Goal: Task Accomplishment & Management: Use online tool/utility

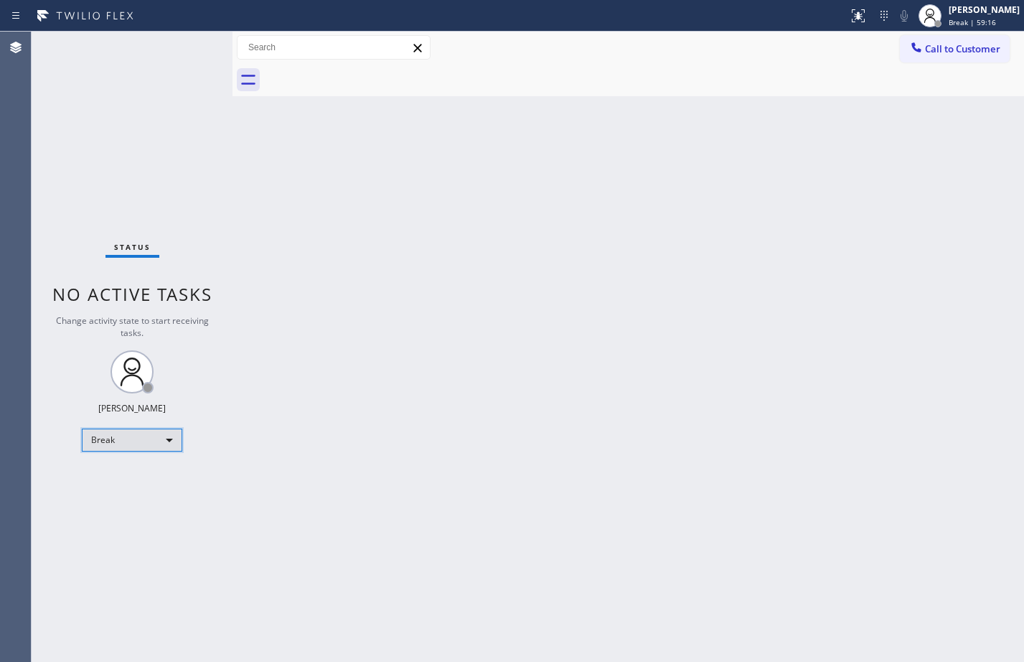
click at [139, 437] on div "Break" at bounding box center [132, 439] width 100 height 23
click at [144, 478] on li "Available" at bounding box center [132, 477] width 98 height 17
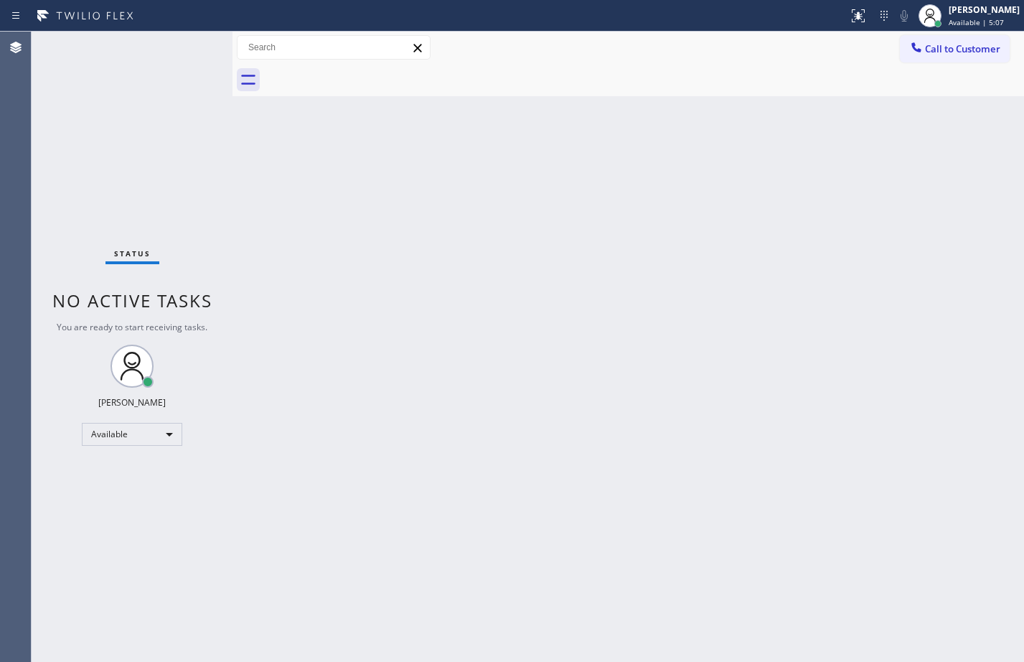
click at [192, 46] on div "Status No active tasks You are ready to start receiving tasks. [PERSON_NAME] Av…" at bounding box center [132, 347] width 201 height 630
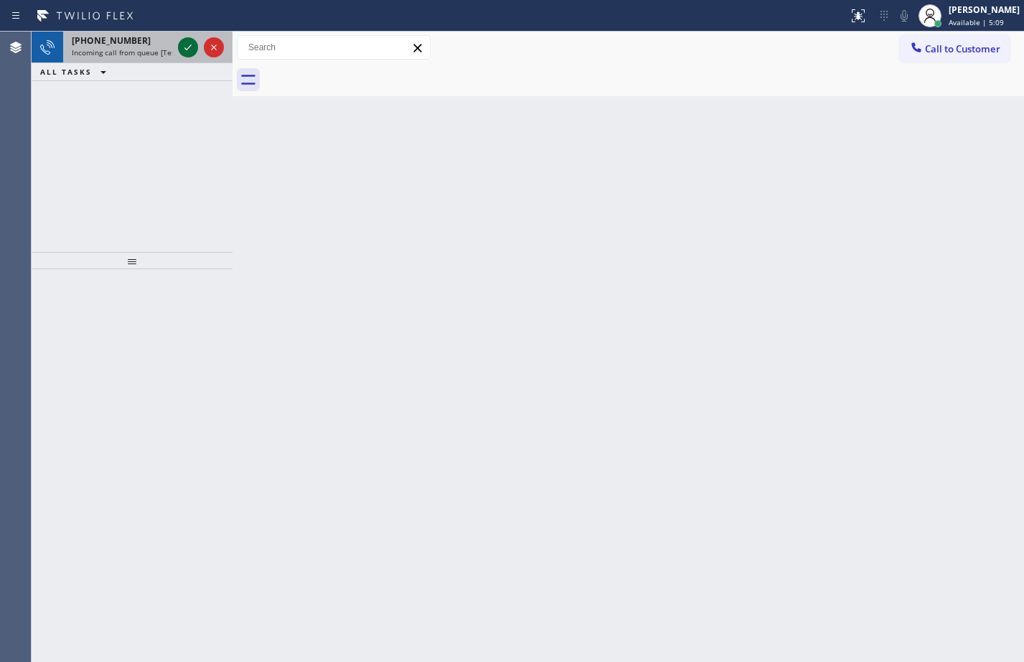
click at [195, 52] on icon at bounding box center [187, 47] width 17 height 17
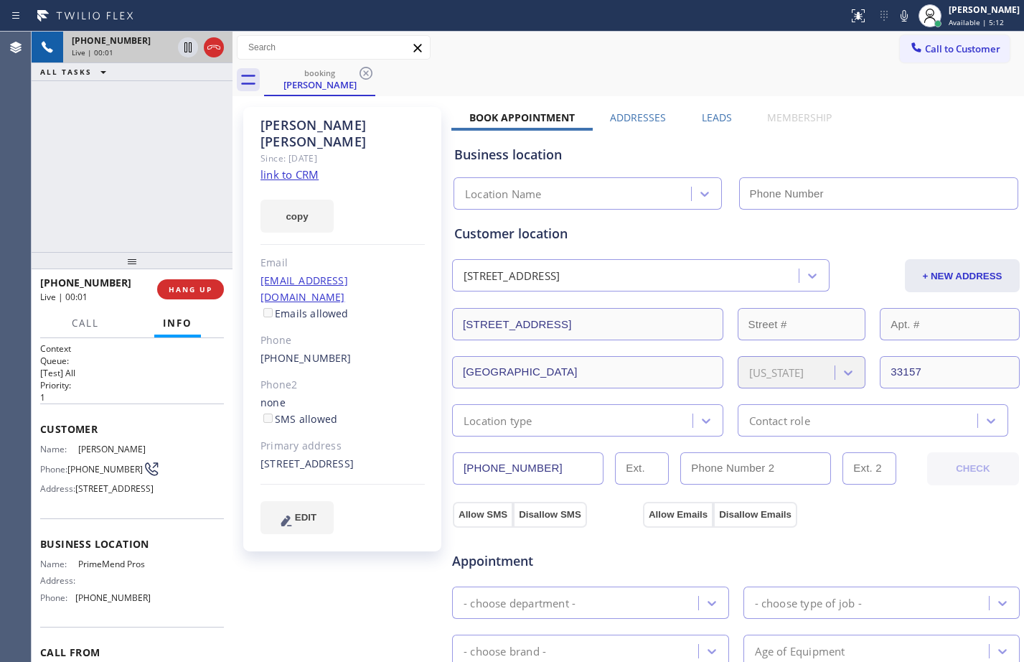
type input "[PHONE_NUMBER]"
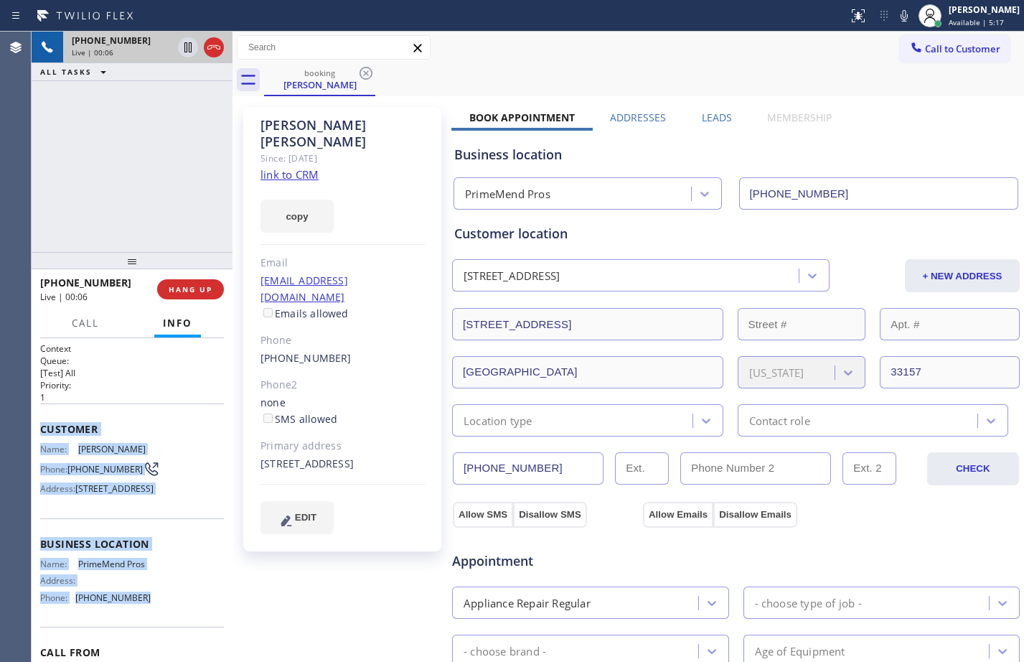
drag, startPoint x: 39, startPoint y: 426, endPoint x: 165, endPoint y: 637, distance: 245.9
click at [165, 637] on div "Context Queue: [Test] All Priority: 1 Customer Name: [PERSON_NAME] Phone: [PHON…" at bounding box center [132, 500] width 201 height 324
copy div "Customer Name: [PERSON_NAME] Phone: [PHONE_NUMBER] Address: [STREET_ADDRESS] Bu…"
click at [285, 167] on link "link to CRM" at bounding box center [289, 174] width 58 height 14
click at [180, 55] on icon at bounding box center [187, 47] width 17 height 17
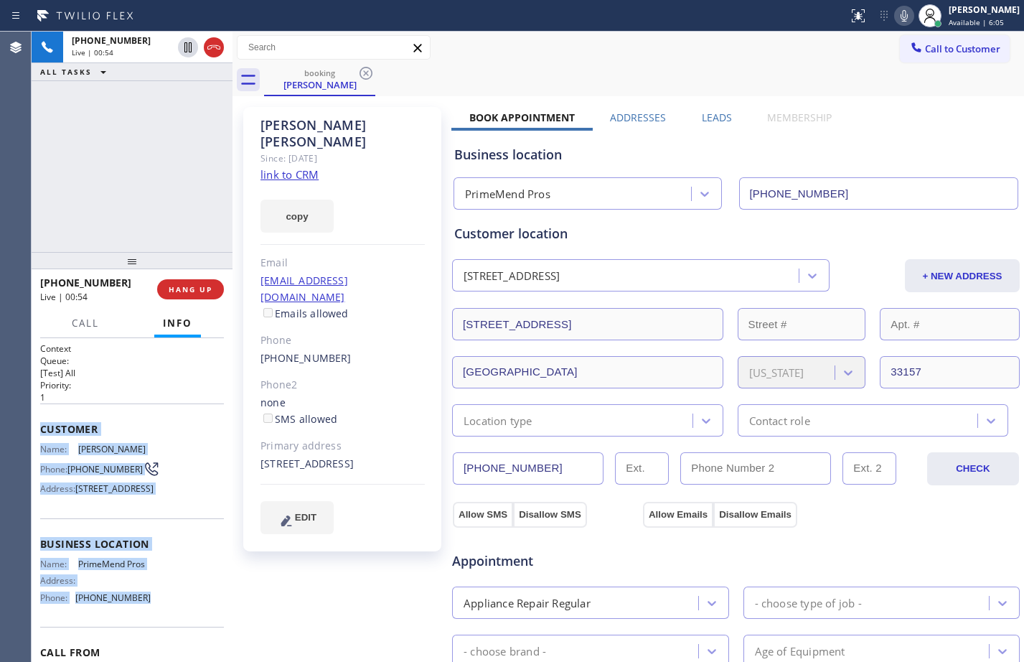
click at [901, 12] on icon at bounding box center [904, 15] width 7 height 11
click at [188, 46] on icon at bounding box center [187, 47] width 17 height 17
click at [901, 19] on icon at bounding box center [904, 15] width 7 height 11
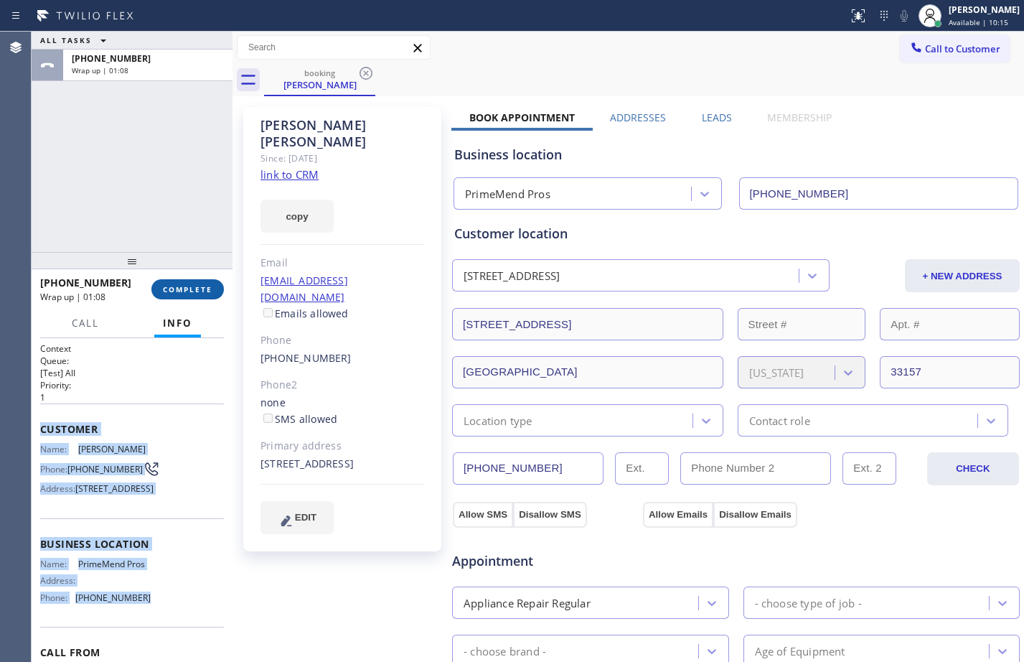
click at [205, 294] on span "COMPLETE" at bounding box center [188, 289] width 50 height 10
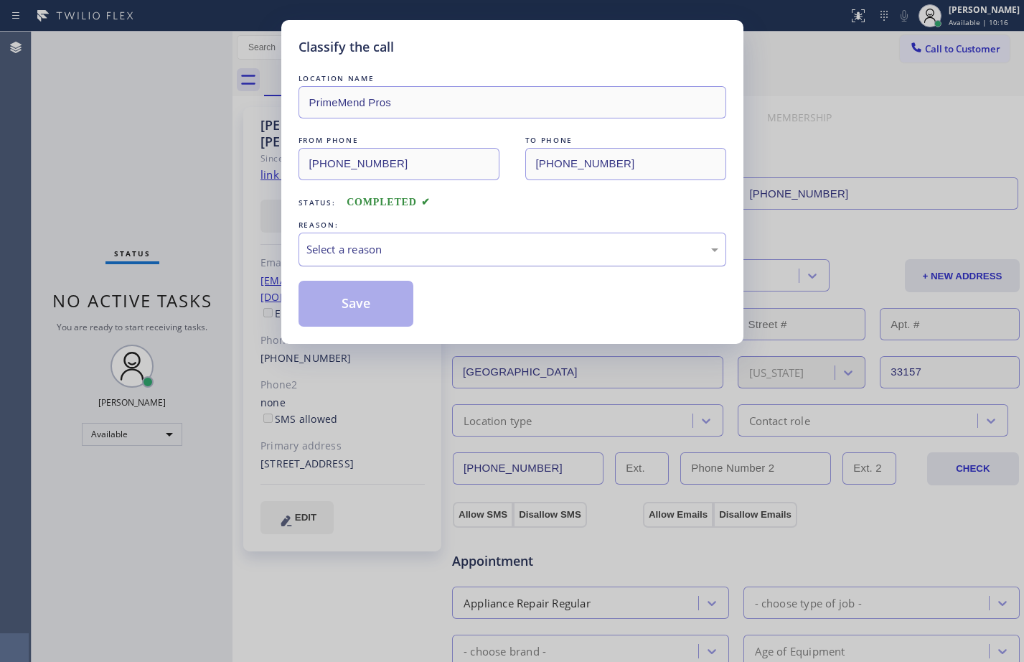
click at [430, 247] on div "Select a reason" at bounding box center [512, 249] width 412 height 17
click at [403, 305] on button "Save" at bounding box center [357, 304] width 116 height 46
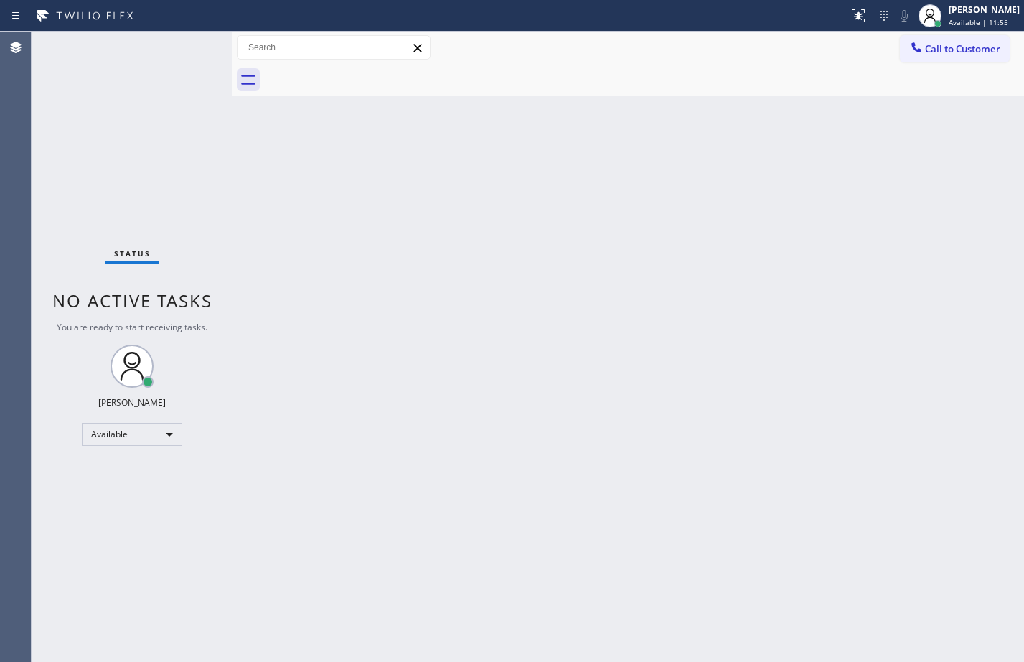
click at [673, 425] on div "Back to Dashboard Change Sender ID Customers Technicians Select a contact Outbo…" at bounding box center [629, 347] width 792 height 630
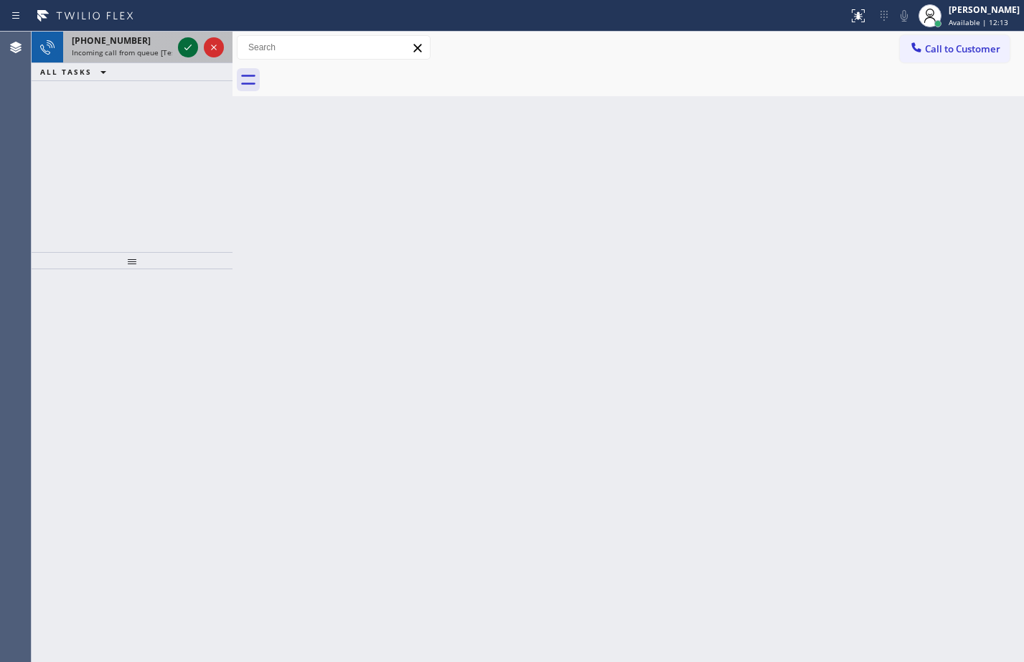
click at [193, 52] on icon at bounding box center [187, 47] width 17 height 17
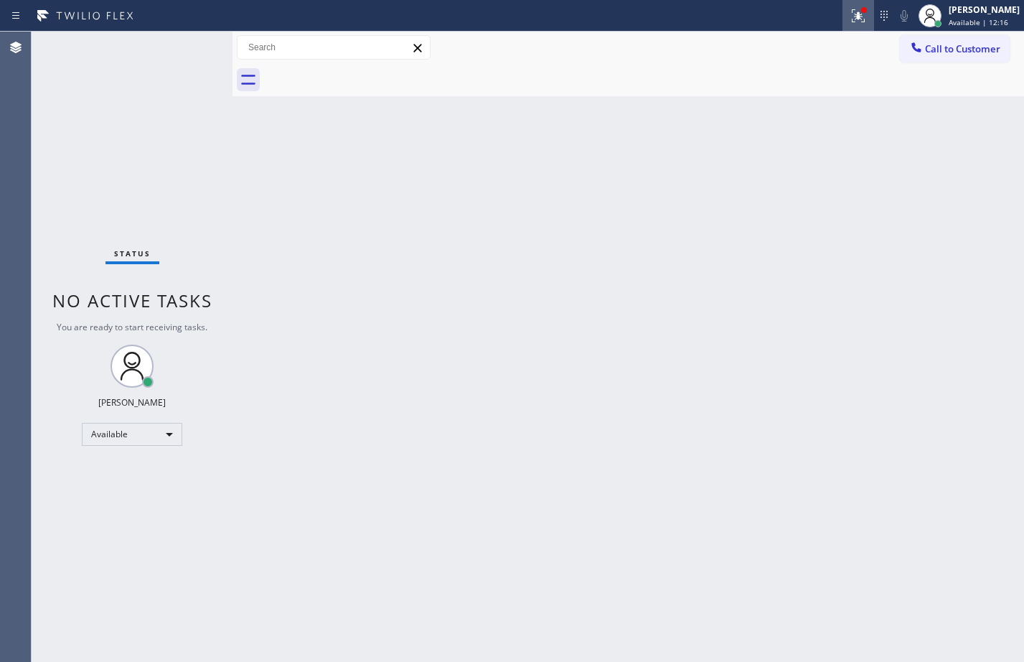
click at [850, 23] on icon at bounding box center [858, 15] width 17 height 17
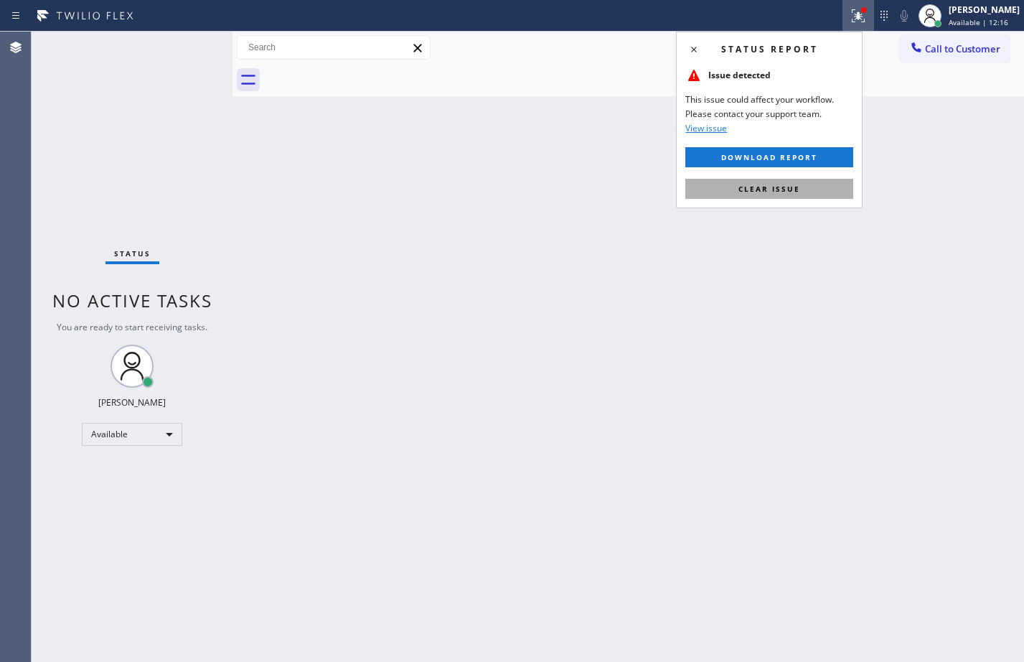
click at [741, 191] on span "Clear issue" at bounding box center [769, 189] width 62 height 10
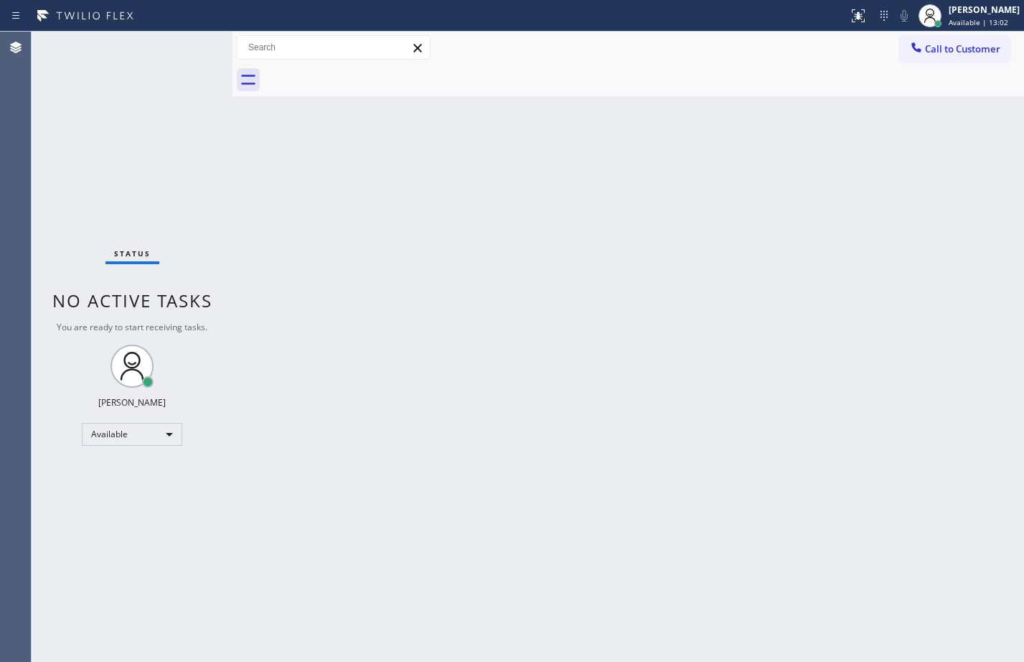
click at [675, 429] on div "Back to Dashboard Change Sender ID Customers Technicians Select a contact Outbo…" at bounding box center [629, 347] width 792 height 630
click at [792, 357] on div "Back to Dashboard Change Sender ID Customers Technicians Select a contact Outbo…" at bounding box center [629, 347] width 792 height 630
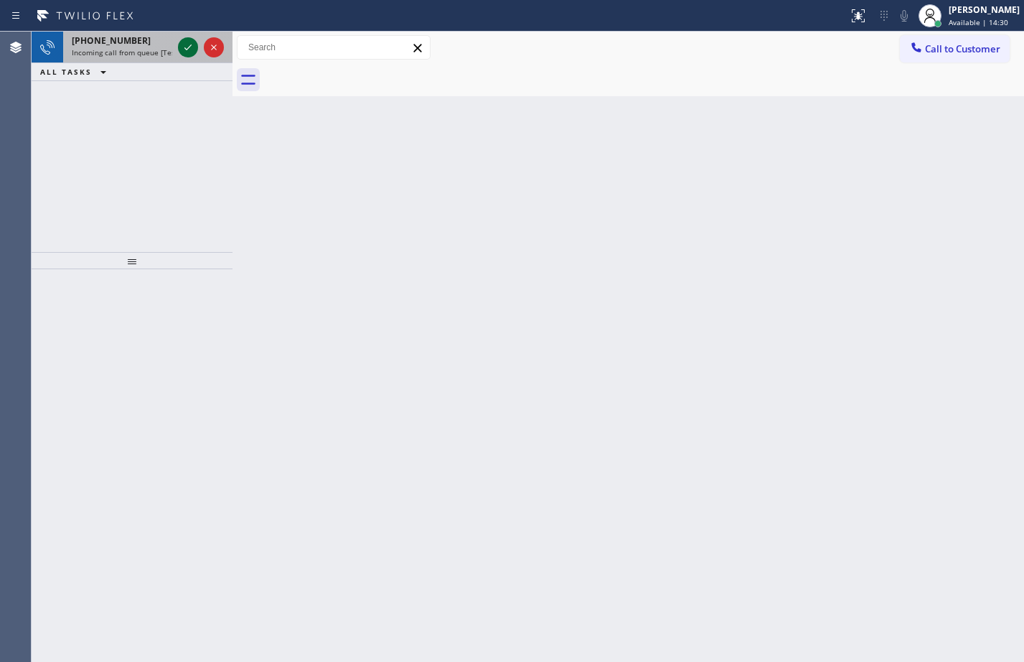
click at [188, 45] on icon at bounding box center [187, 47] width 17 height 17
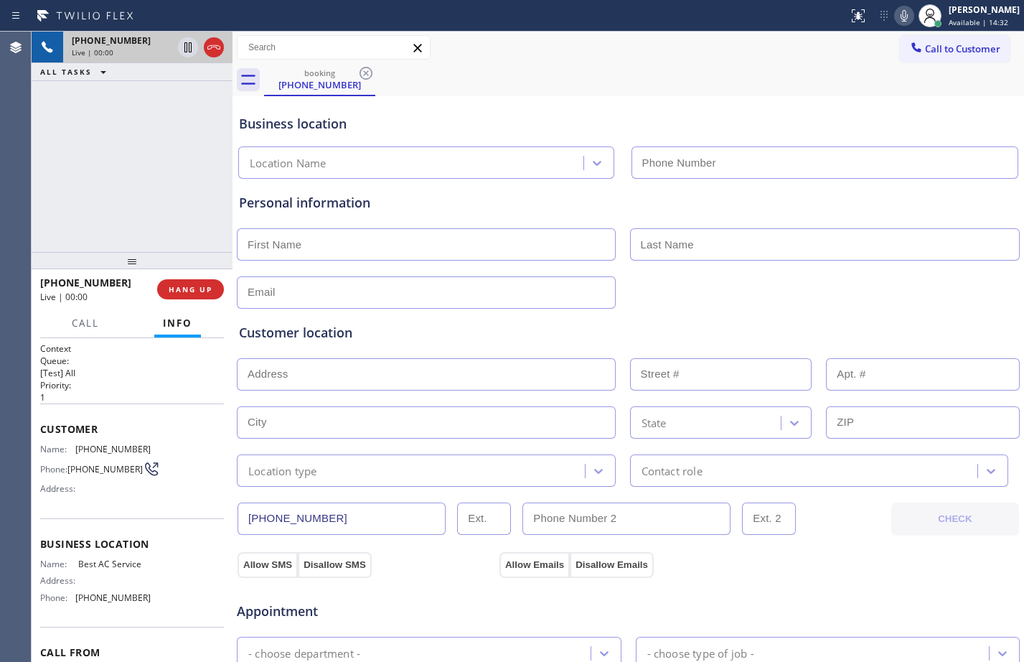
type input "[PHONE_NUMBER]"
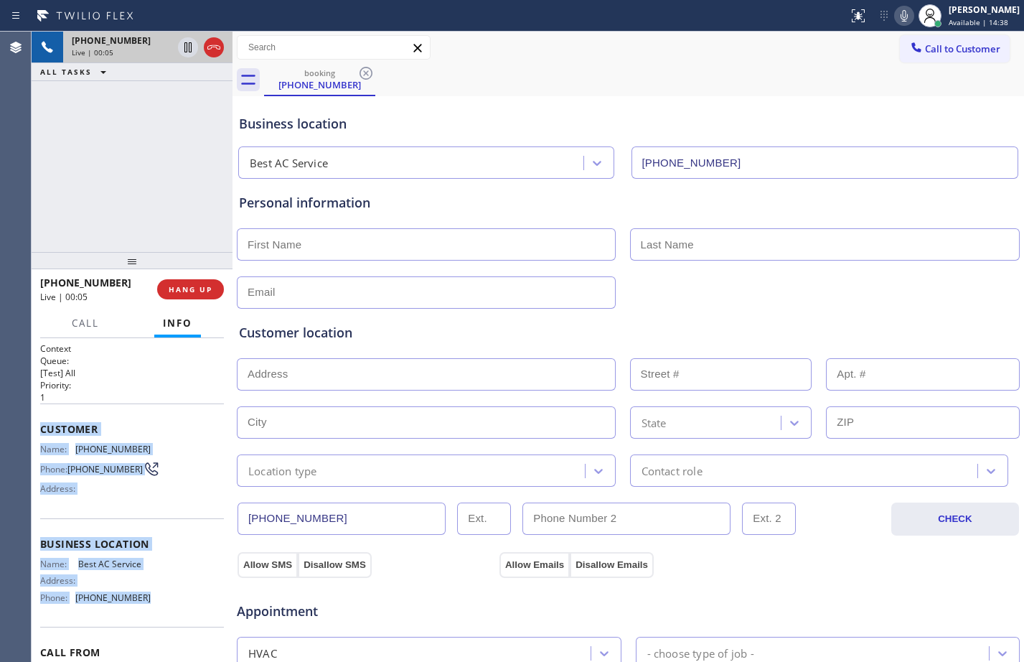
drag, startPoint x: 35, startPoint y: 431, endPoint x: 141, endPoint y: 600, distance: 199.5
click at [141, 600] on div "Context Queue: [Test] All Priority: 1 Customer Name: [PHONE_NUMBER] Phone: [PHO…" at bounding box center [132, 500] width 201 height 324
copy div "Customer Name: [PHONE_NUMBER] Phone: [PHONE_NUMBER] Address: Business location …"
click at [186, 281] on button "HANG UP" at bounding box center [190, 289] width 67 height 20
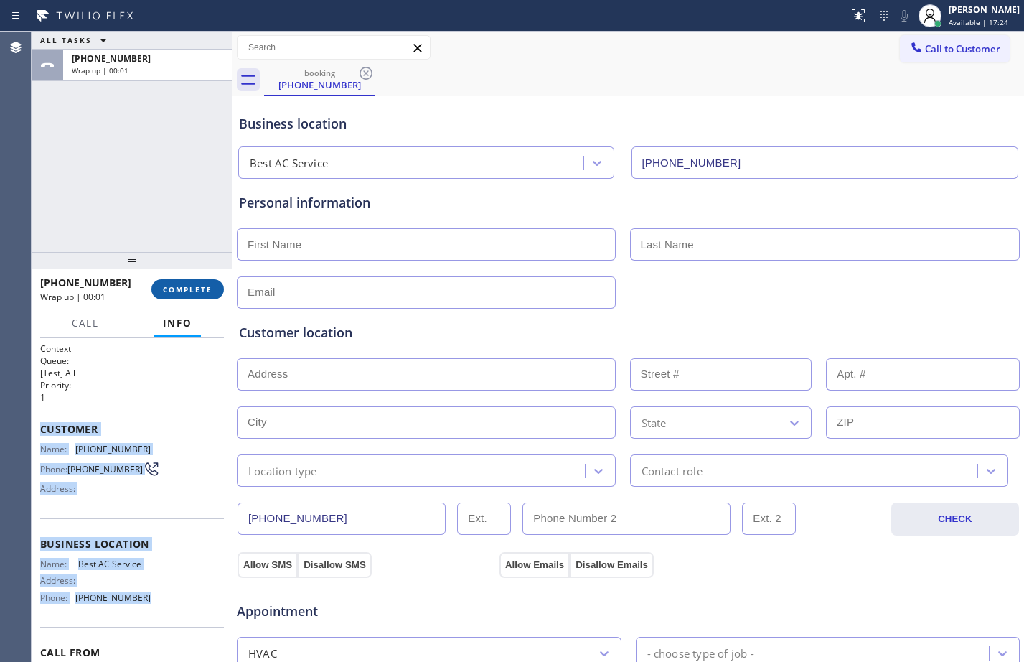
click at [186, 281] on button "COMPLETE" at bounding box center [187, 289] width 72 height 20
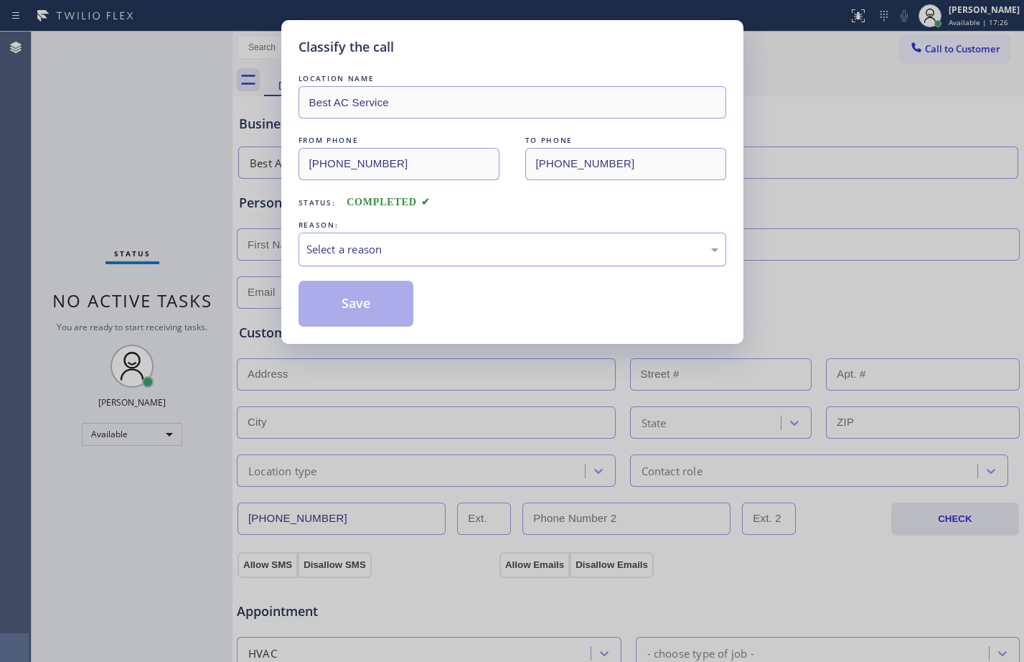
click at [357, 241] on div "Select a reason" at bounding box center [512, 249] width 412 height 17
click at [371, 310] on button "Save" at bounding box center [357, 304] width 116 height 46
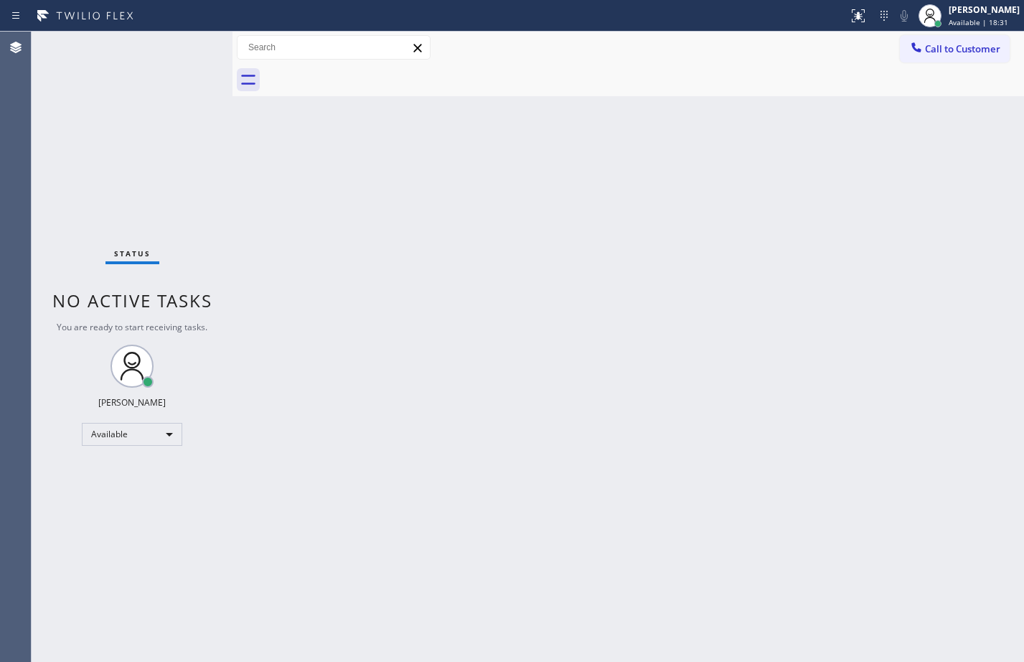
click at [512, 454] on div "Back to Dashboard Change Sender ID Customers Technicians Select a contact Outbo…" at bounding box center [629, 347] width 792 height 630
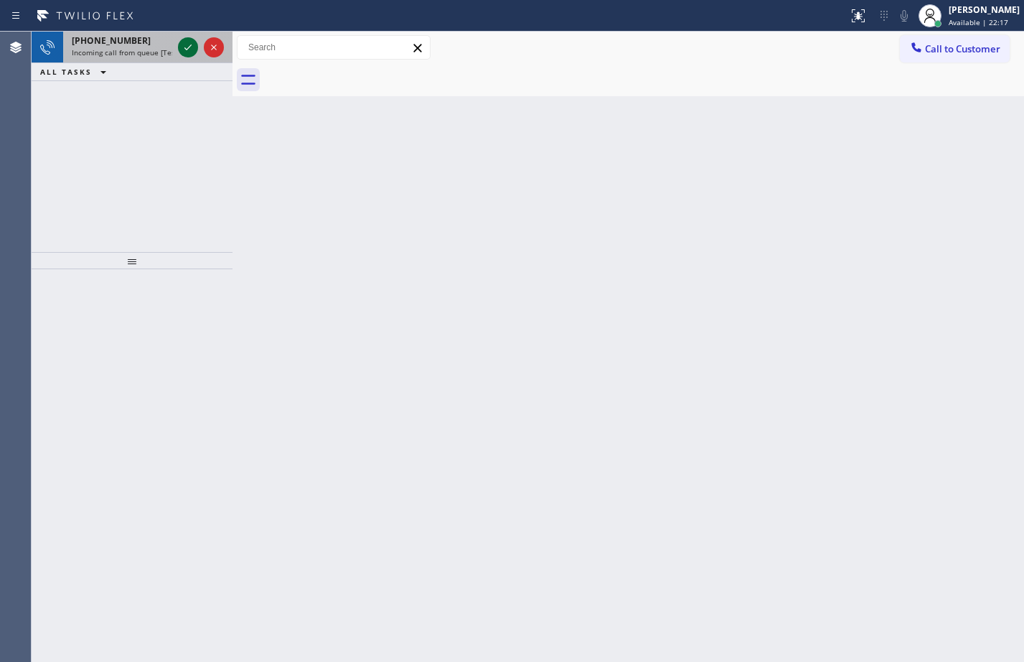
click at [187, 52] on icon at bounding box center [187, 47] width 17 height 17
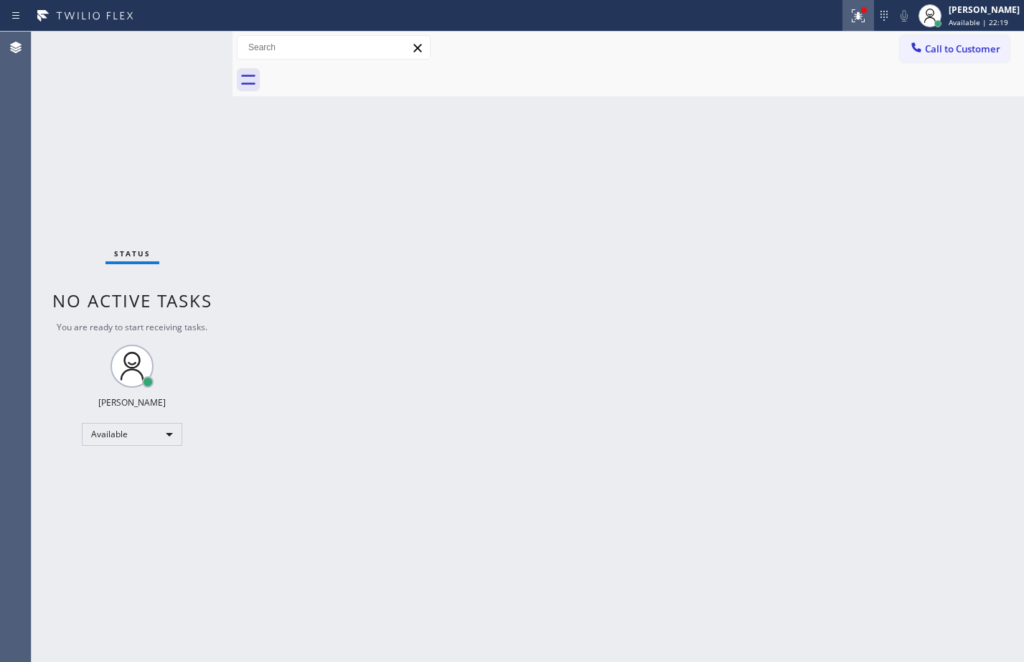
click at [842, 9] on div at bounding box center [858, 15] width 32 height 17
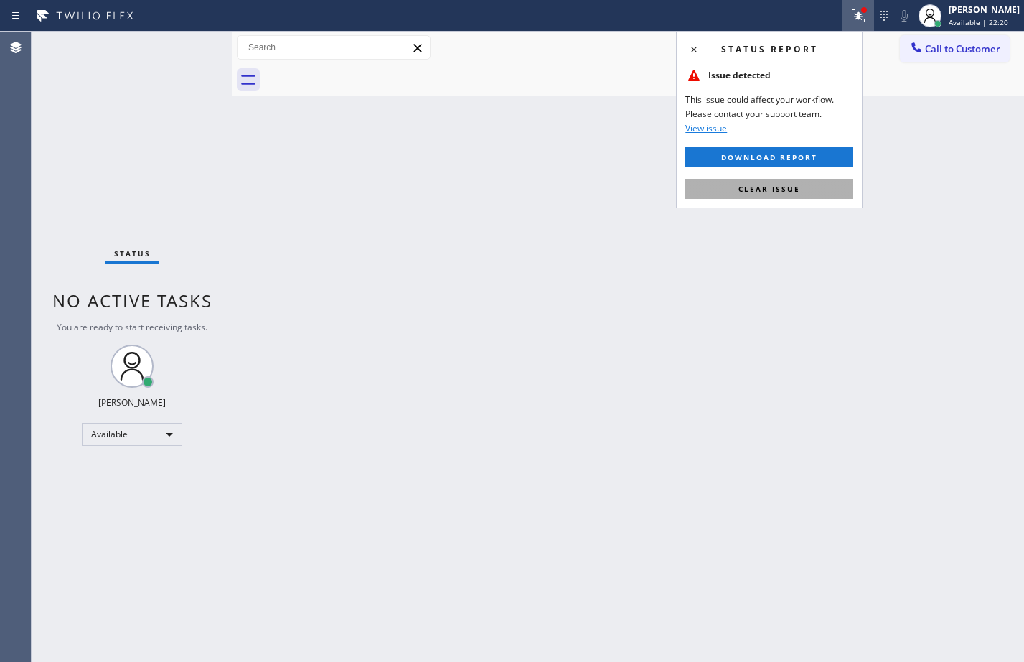
click at [814, 192] on button "Clear issue" at bounding box center [769, 189] width 168 height 20
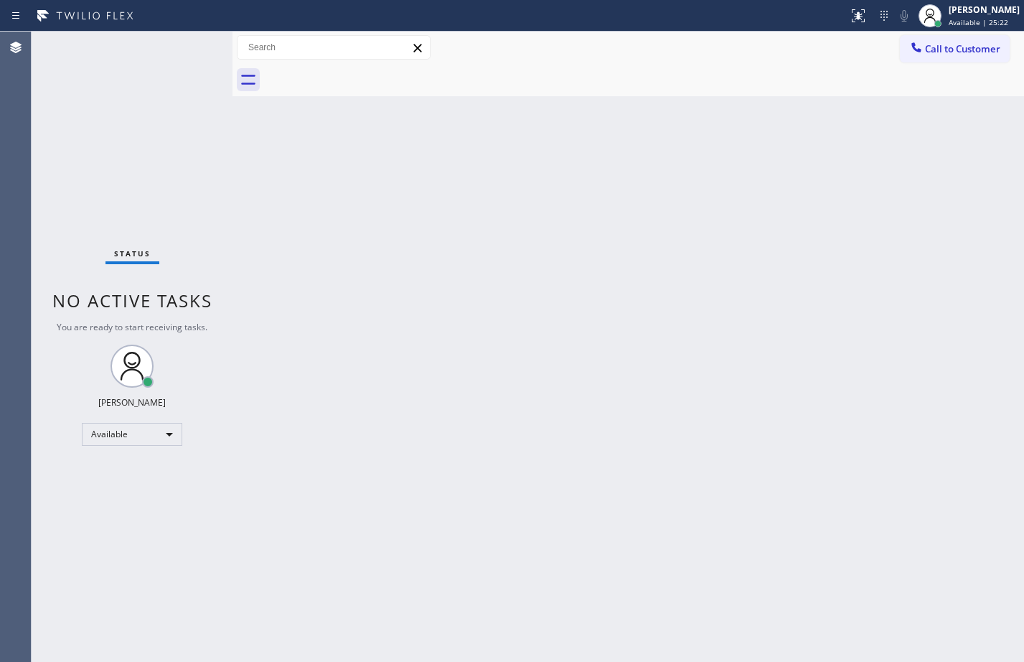
click at [189, 51] on div "Status No active tasks You are ready to start receiving tasks. [PERSON_NAME] Av…" at bounding box center [132, 347] width 201 height 630
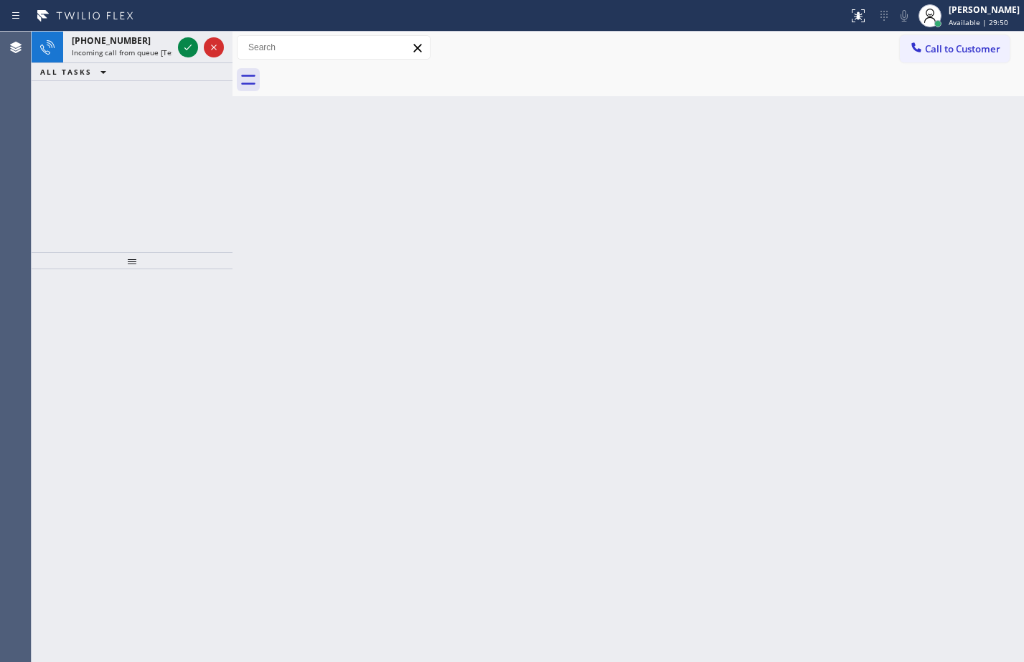
click at [202, 45] on div at bounding box center [201, 48] width 52 height 32
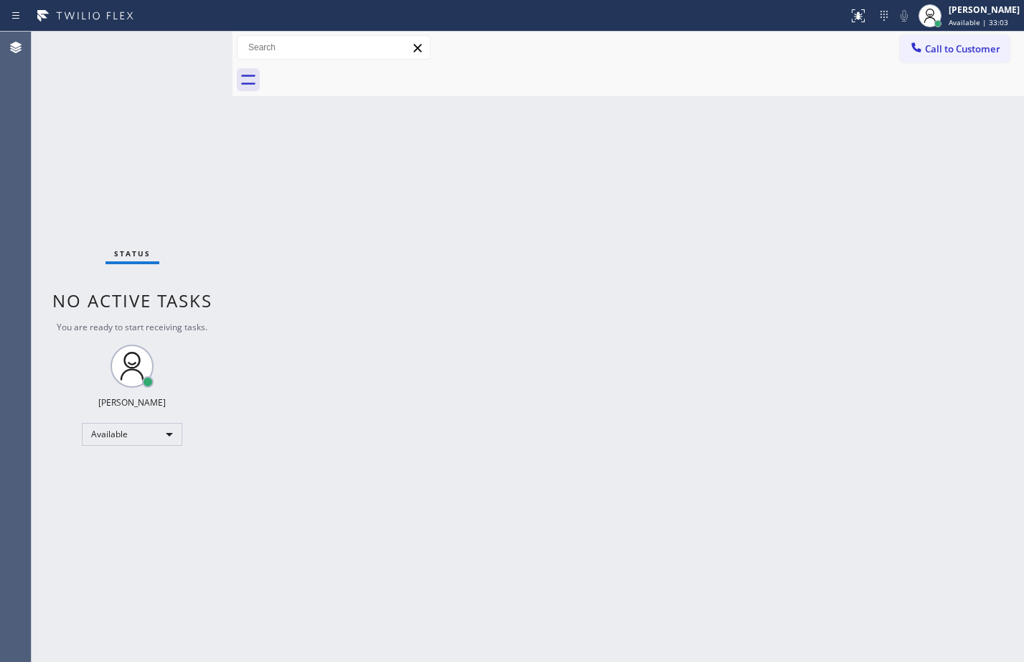
click at [337, 429] on div "Back to Dashboard Change Sender ID Customers Technicians Select a contact Outbo…" at bounding box center [629, 347] width 792 height 630
click at [709, 359] on div "Back to Dashboard Change Sender ID Customers Technicians Select a contact Outbo…" at bounding box center [629, 347] width 792 height 630
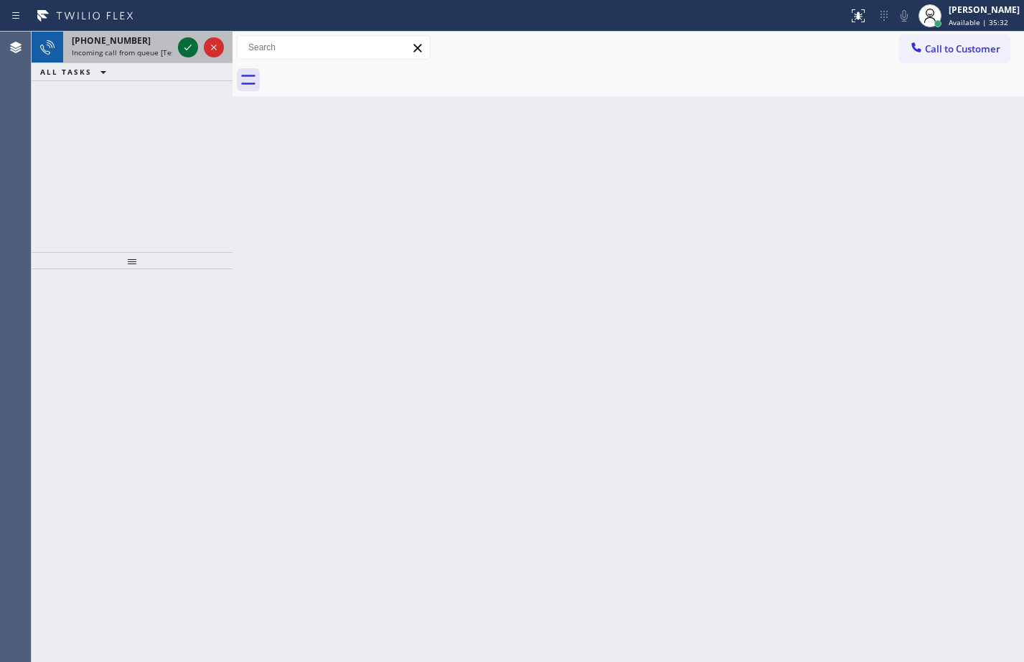
click at [192, 42] on icon at bounding box center [187, 47] width 17 height 17
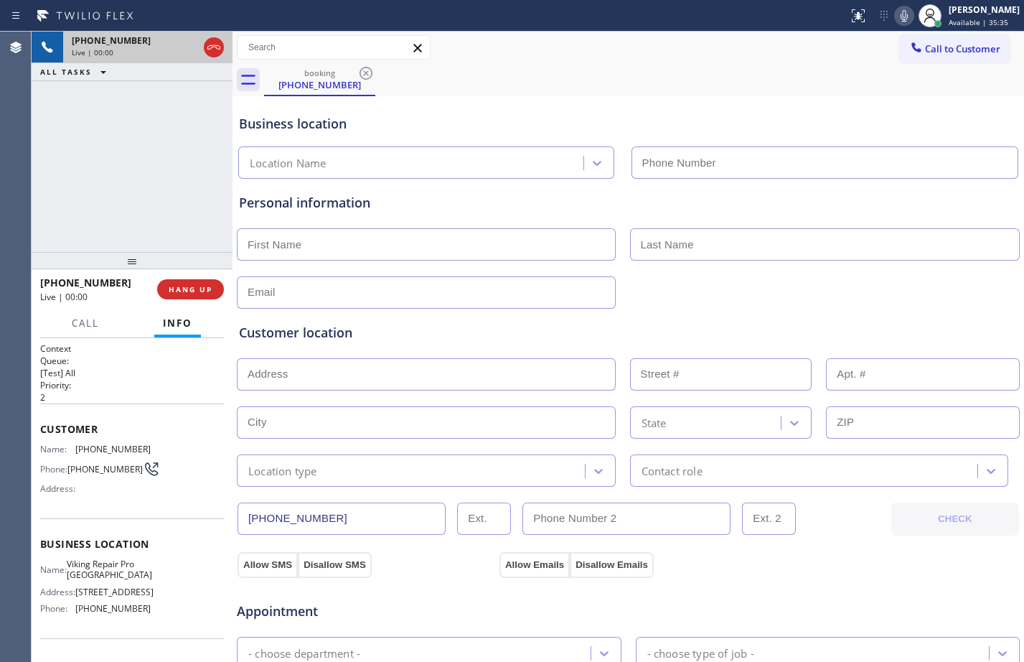
type input "[PHONE_NUMBER]"
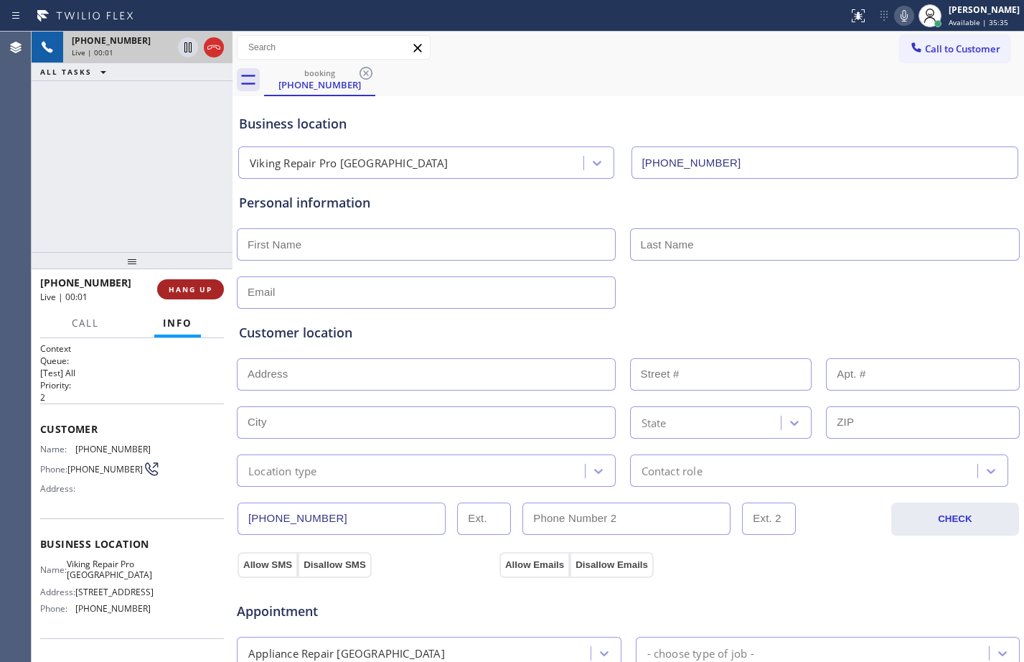
click at [195, 290] on span "HANG UP" at bounding box center [191, 289] width 44 height 10
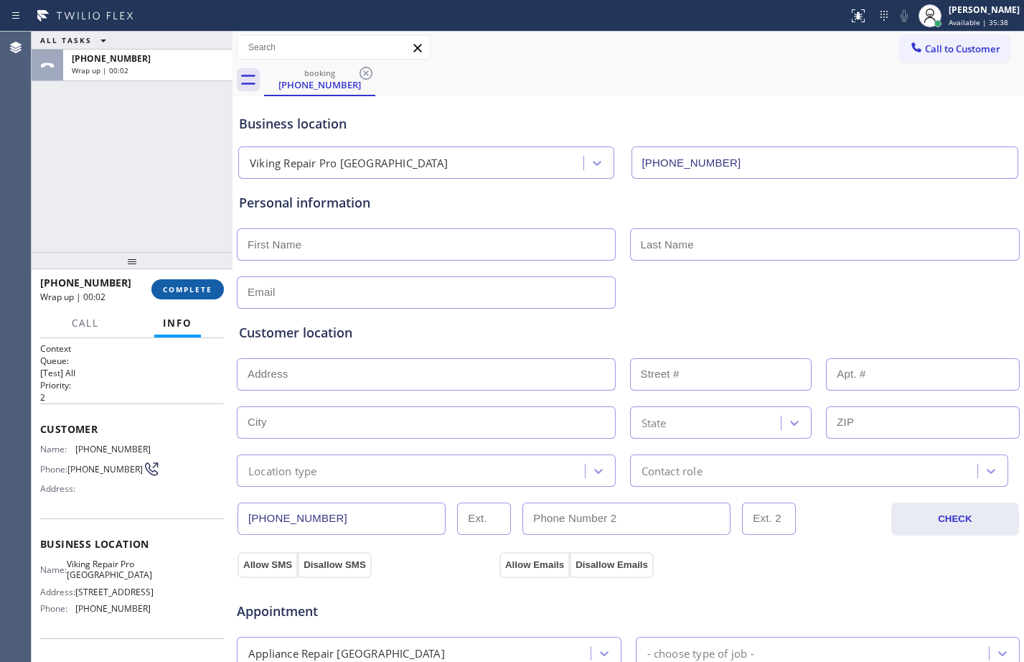
click at [195, 290] on span "COMPLETE" at bounding box center [188, 289] width 50 height 10
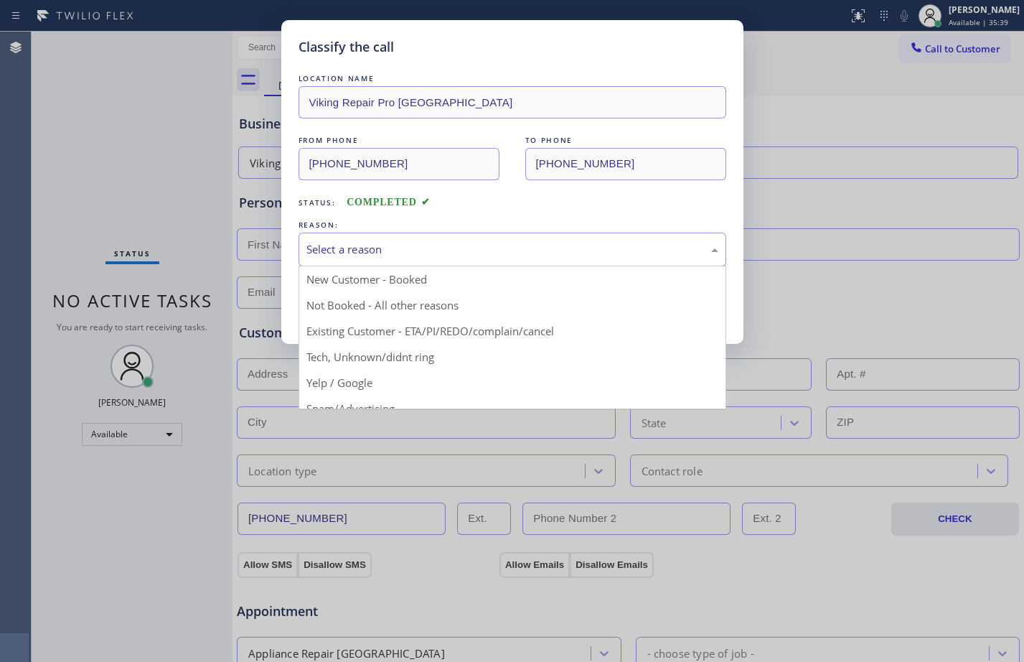
click at [443, 243] on div "Select a reason" at bounding box center [512, 249] width 412 height 17
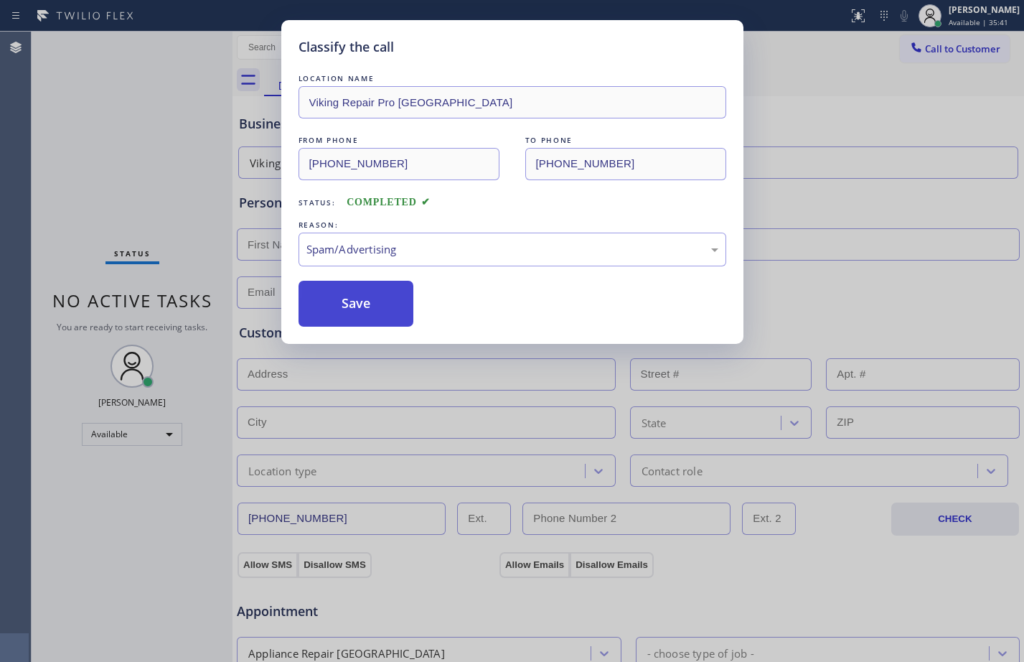
click at [335, 300] on button "Save" at bounding box center [357, 304] width 116 height 46
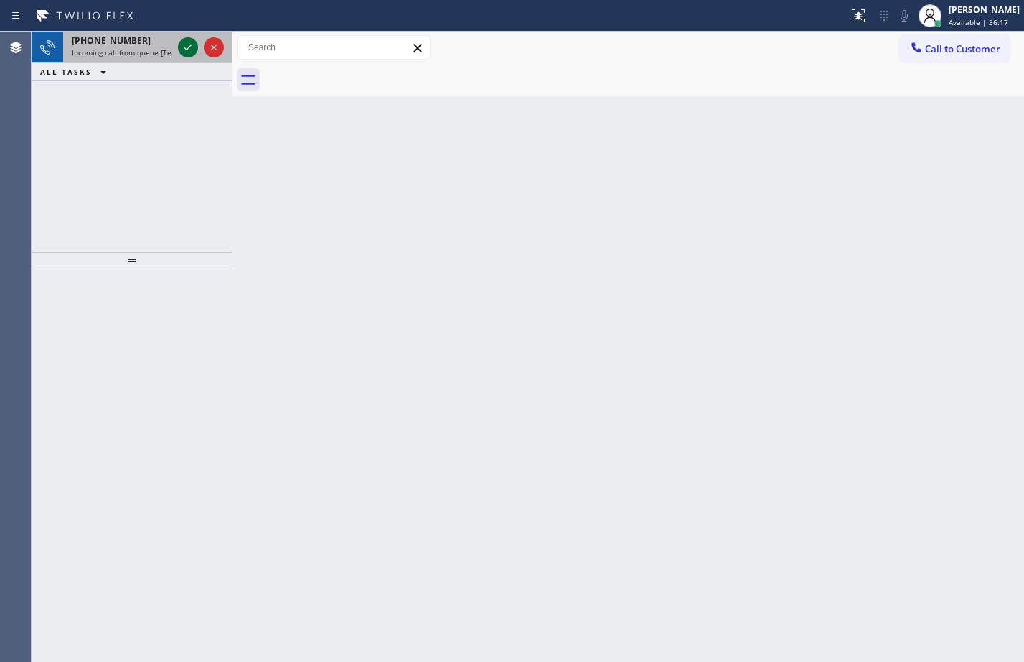
click at [189, 46] on icon at bounding box center [187, 47] width 17 height 17
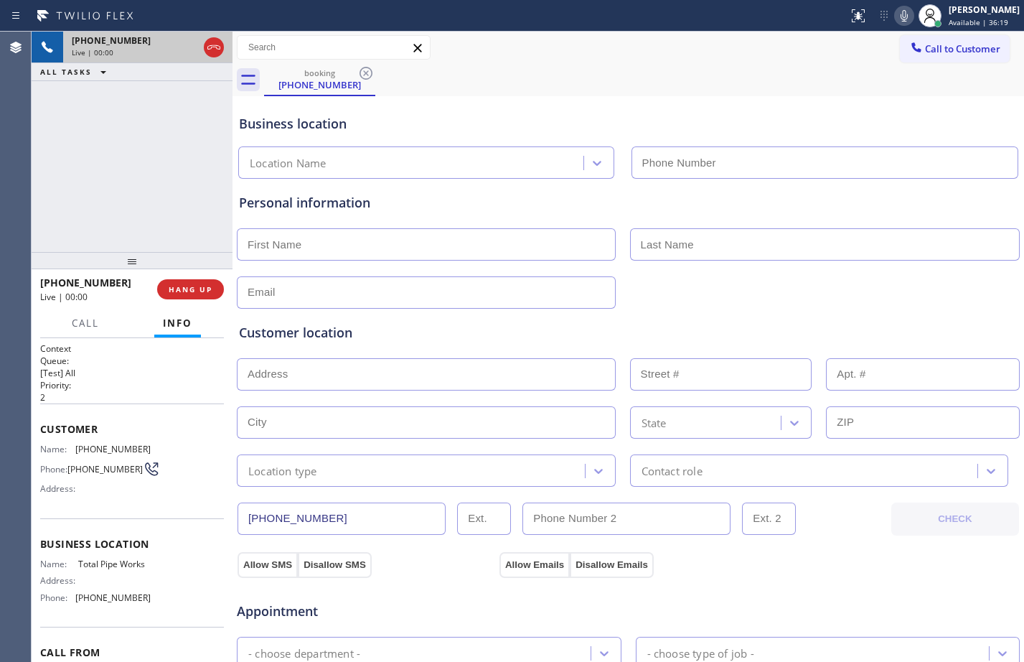
type input "[PHONE_NUMBER]"
click at [168, 288] on button "HANG UP" at bounding box center [190, 289] width 67 height 20
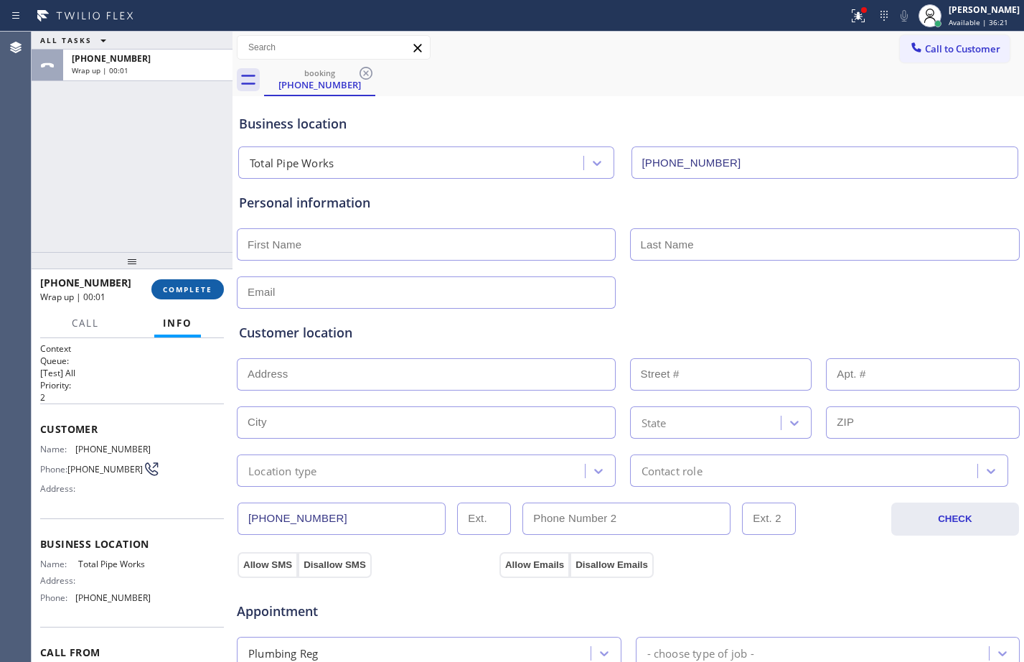
click at [173, 281] on button "COMPLETE" at bounding box center [187, 289] width 72 height 20
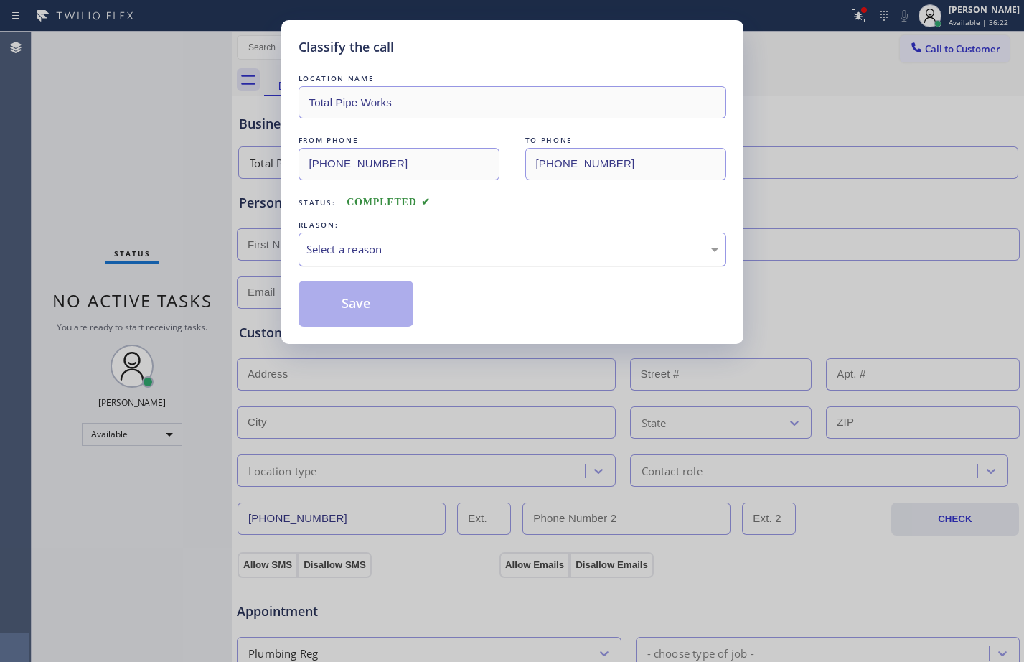
click at [436, 255] on div "Select a reason" at bounding box center [512, 249] width 412 height 17
click at [378, 304] on button "Save" at bounding box center [357, 304] width 116 height 46
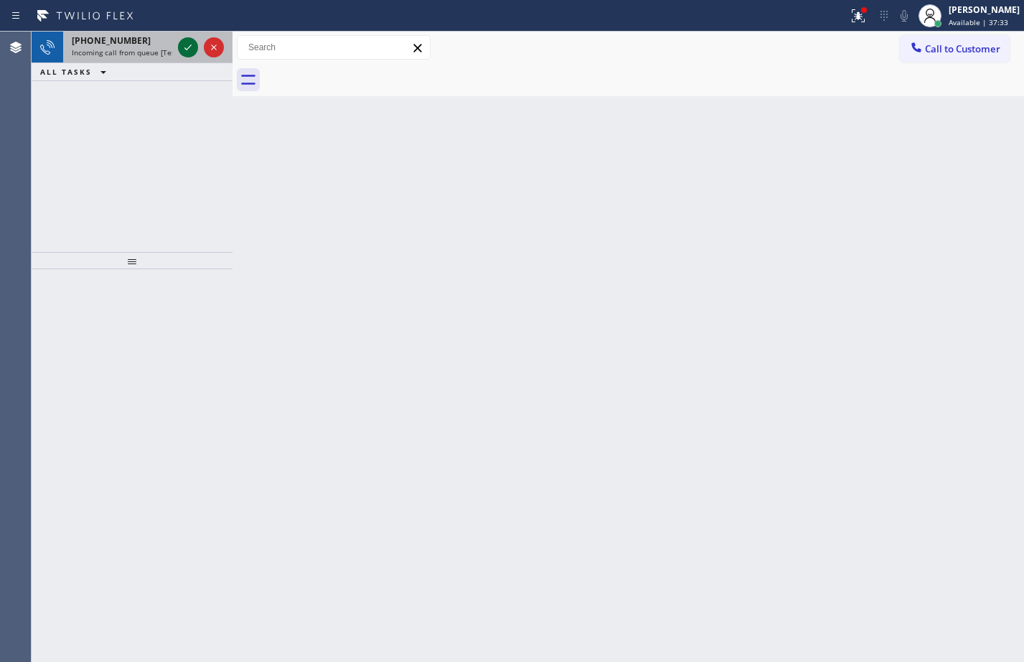
click at [197, 49] on div at bounding box center [188, 47] width 20 height 17
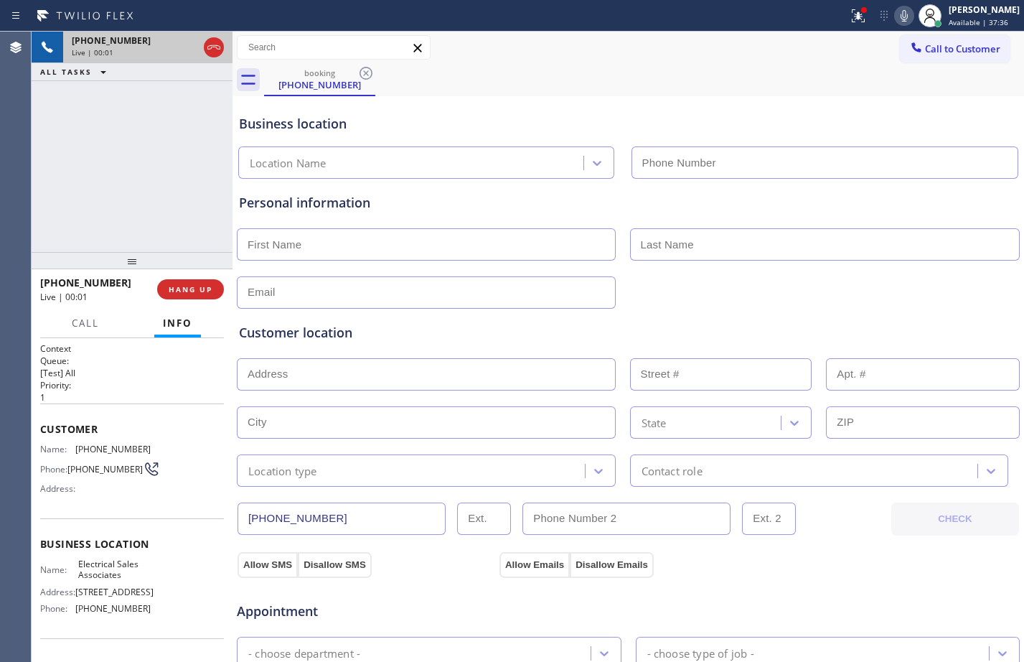
type input "[PHONE_NUMBER]"
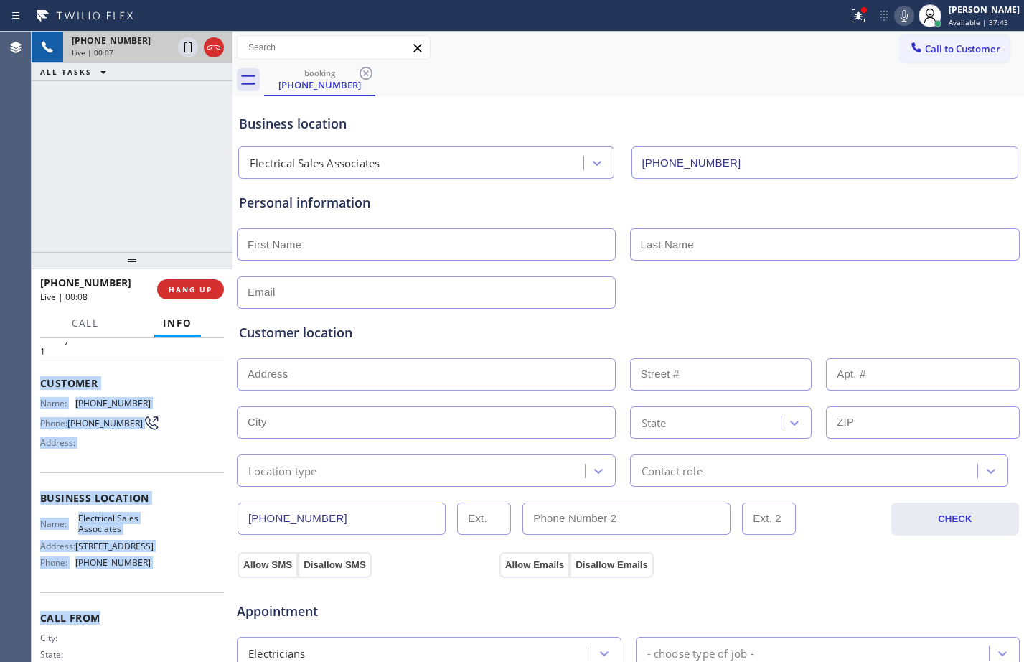
scroll to position [80, 0]
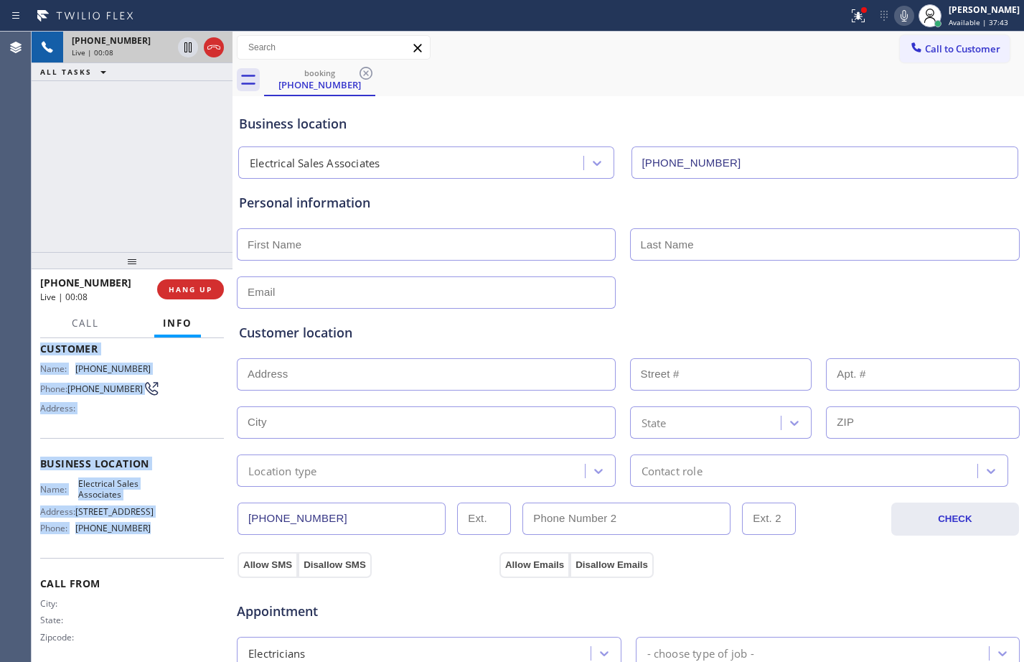
drag, startPoint x: 41, startPoint y: 432, endPoint x: 145, endPoint y: 567, distance: 170.4
click at [145, 567] on div "Context Queue: [Test] All Priority: 1 Customer Name: [PHONE_NUMBER] Phone: [PHO…" at bounding box center [132, 464] width 184 height 404
copy div "Customer Name: [PHONE_NUMBER] Phone: [PHONE_NUMBER] Address: Business location …"
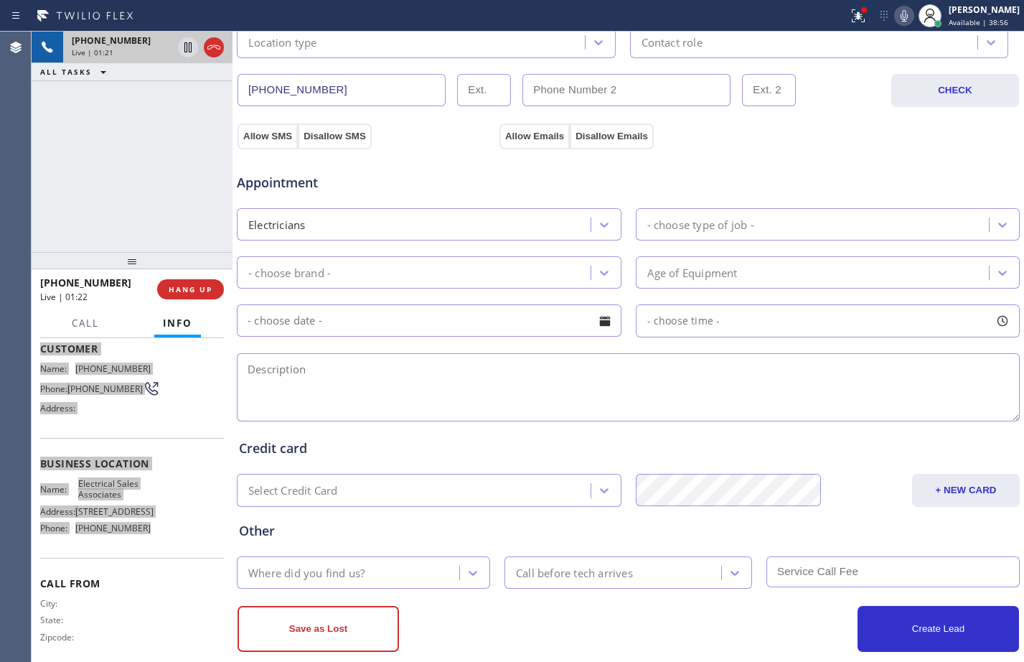
scroll to position [451, 0]
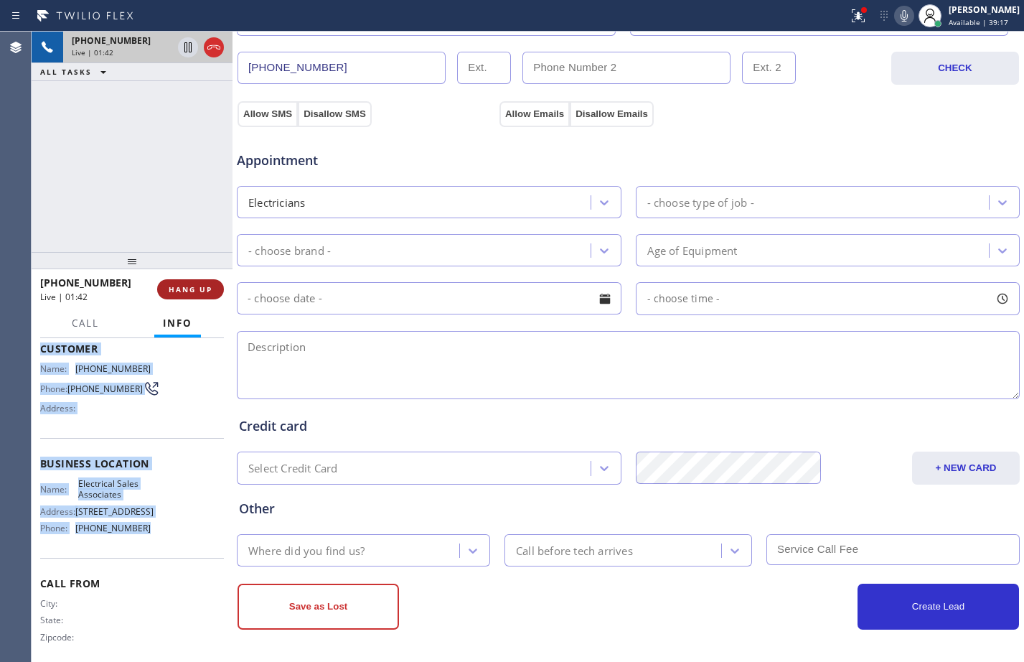
click at [191, 283] on button "HANG UP" at bounding box center [190, 289] width 67 height 20
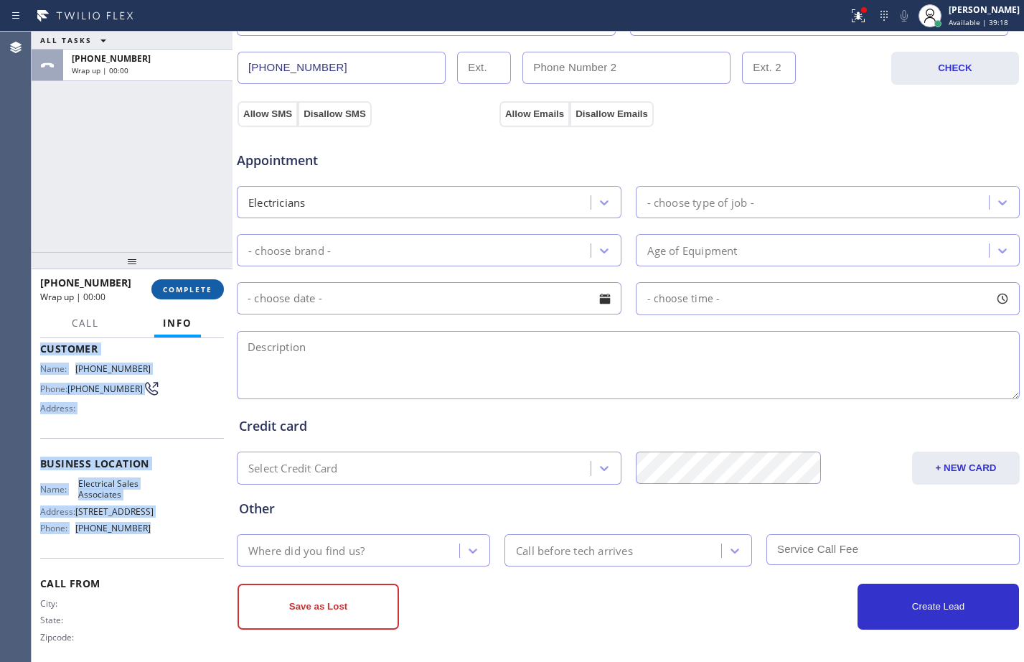
click at [191, 283] on button "COMPLETE" at bounding box center [187, 289] width 72 height 20
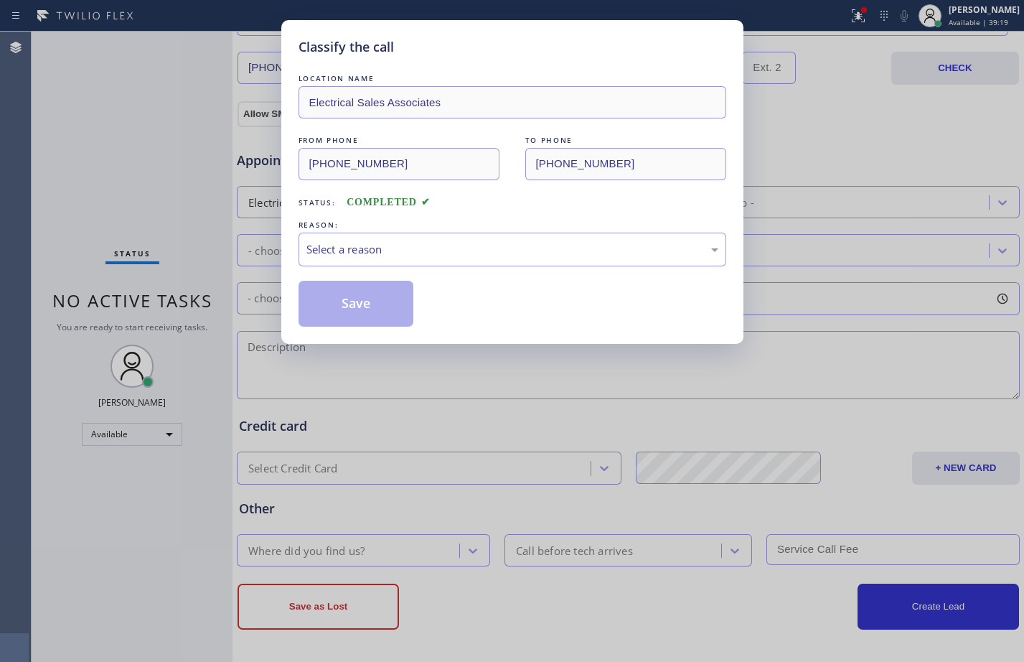
click at [378, 229] on div "REASON:" at bounding box center [513, 224] width 428 height 15
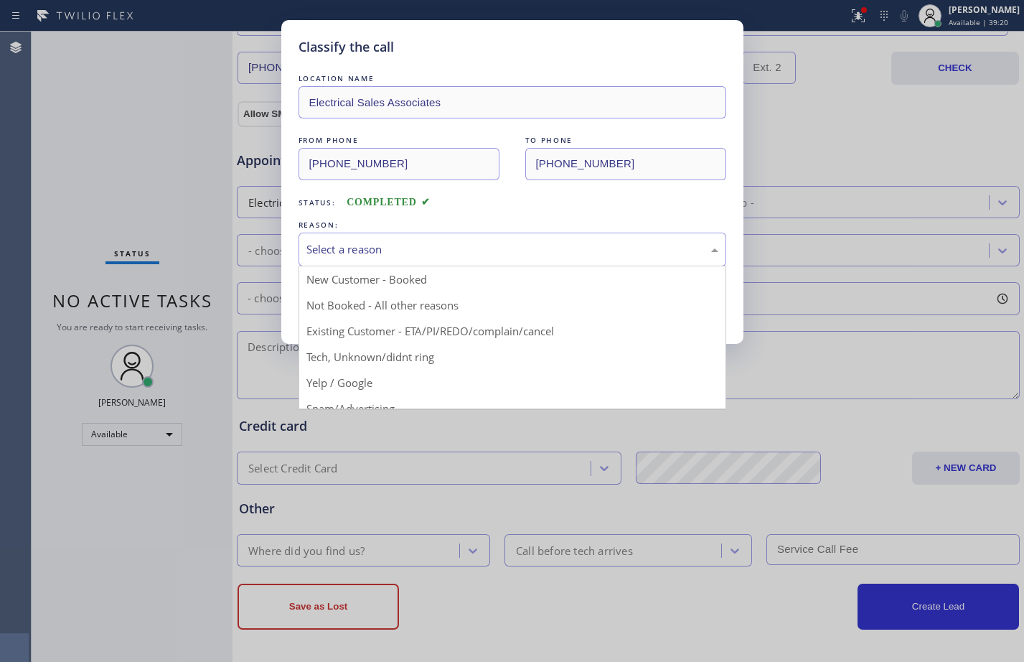
click at [394, 258] on div "Select a reason" at bounding box center [513, 250] width 428 height 34
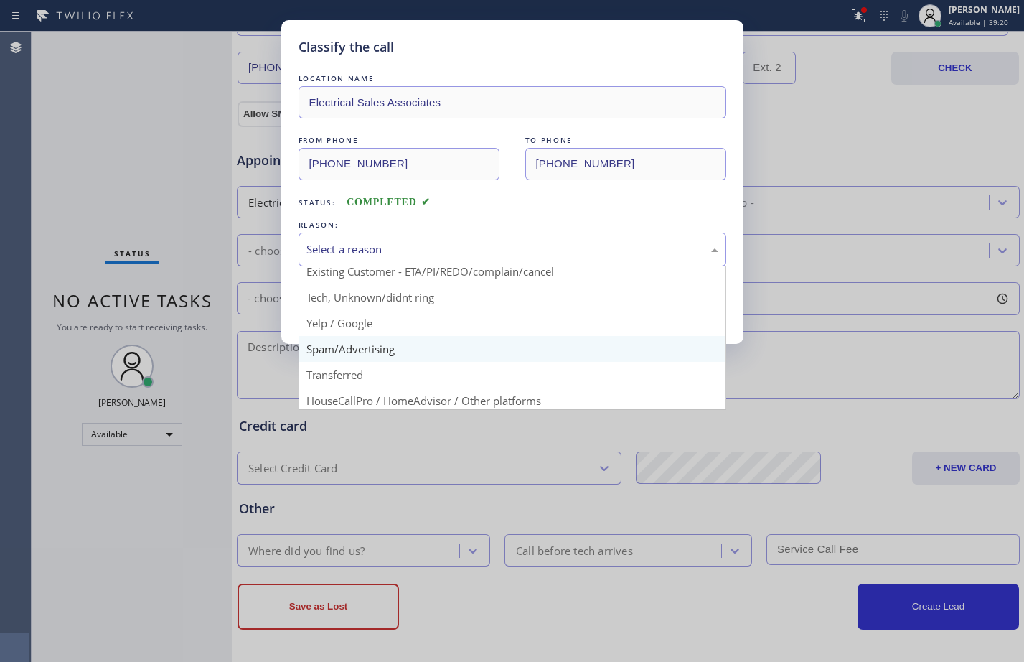
scroll to position [90, 0]
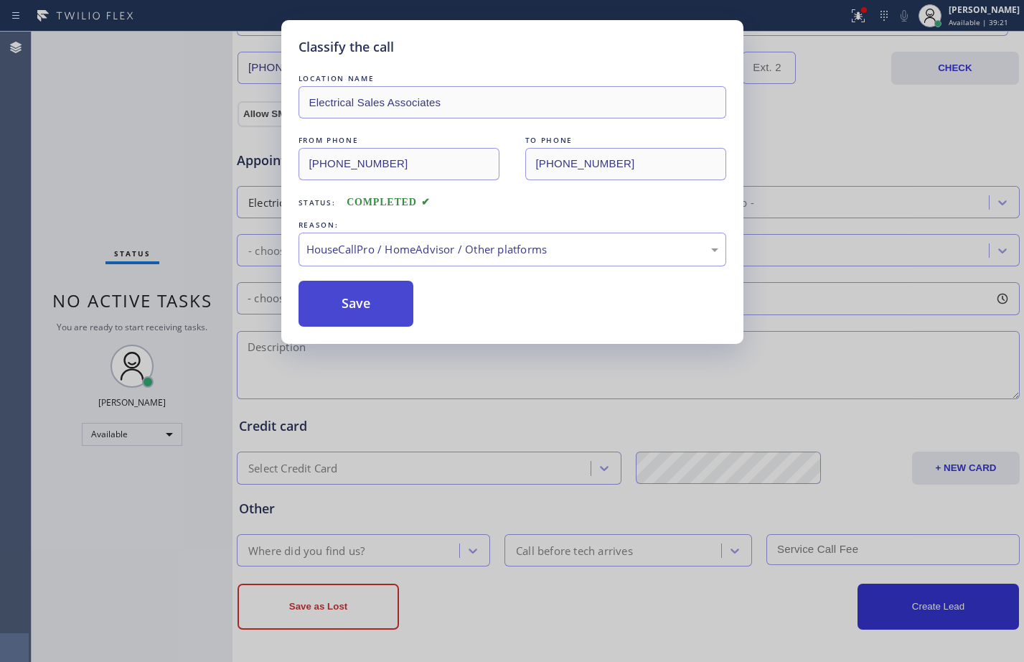
click at [367, 290] on button "Save" at bounding box center [357, 304] width 116 height 46
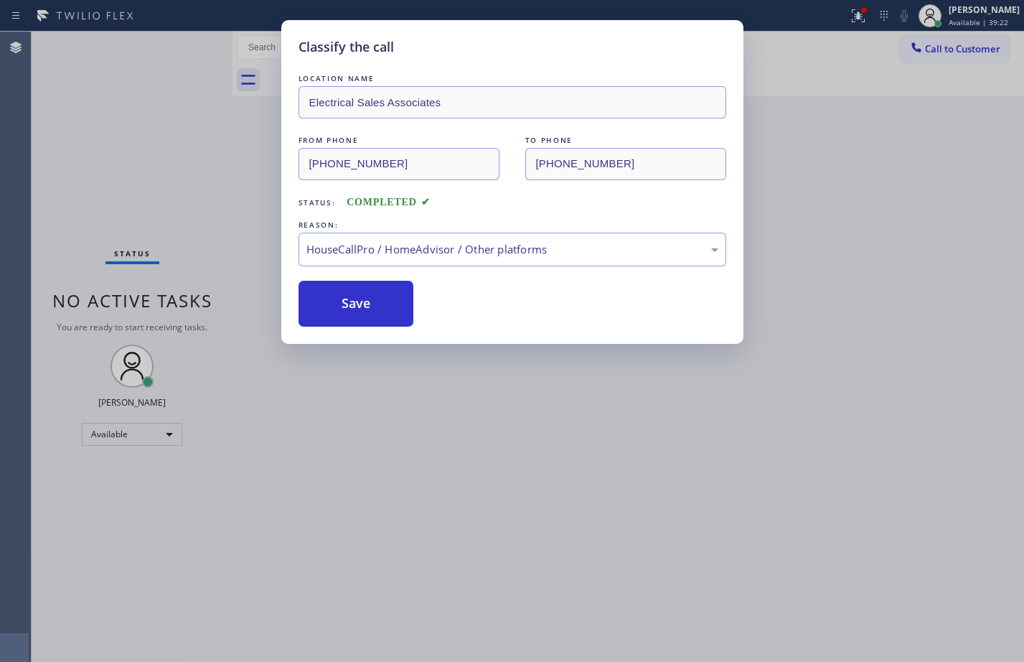
scroll to position [0, 0]
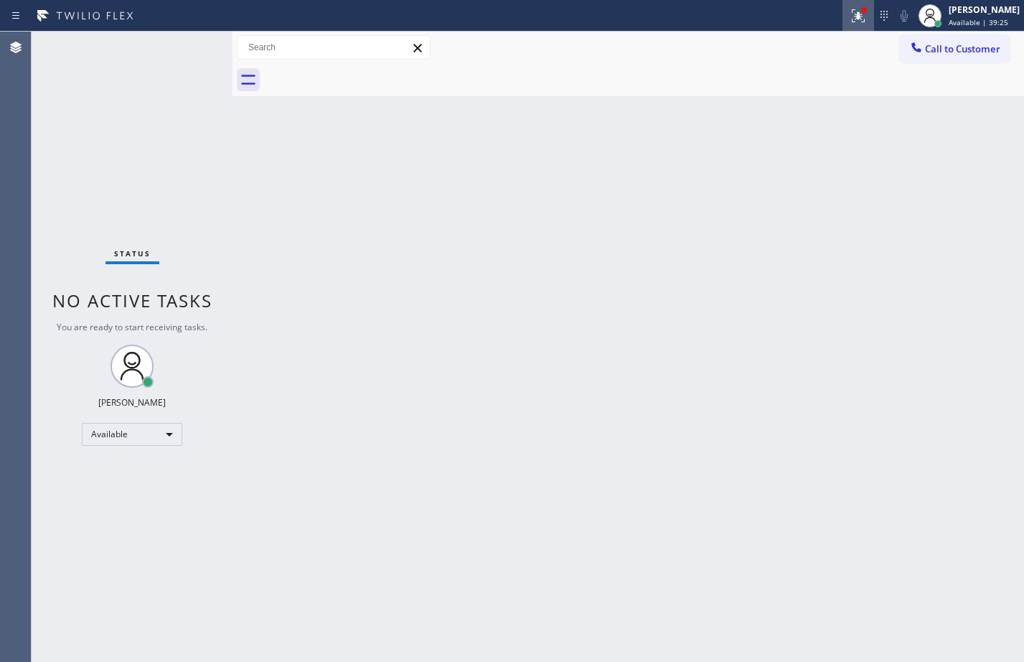
click at [852, 9] on icon at bounding box center [856, 14] width 9 height 10
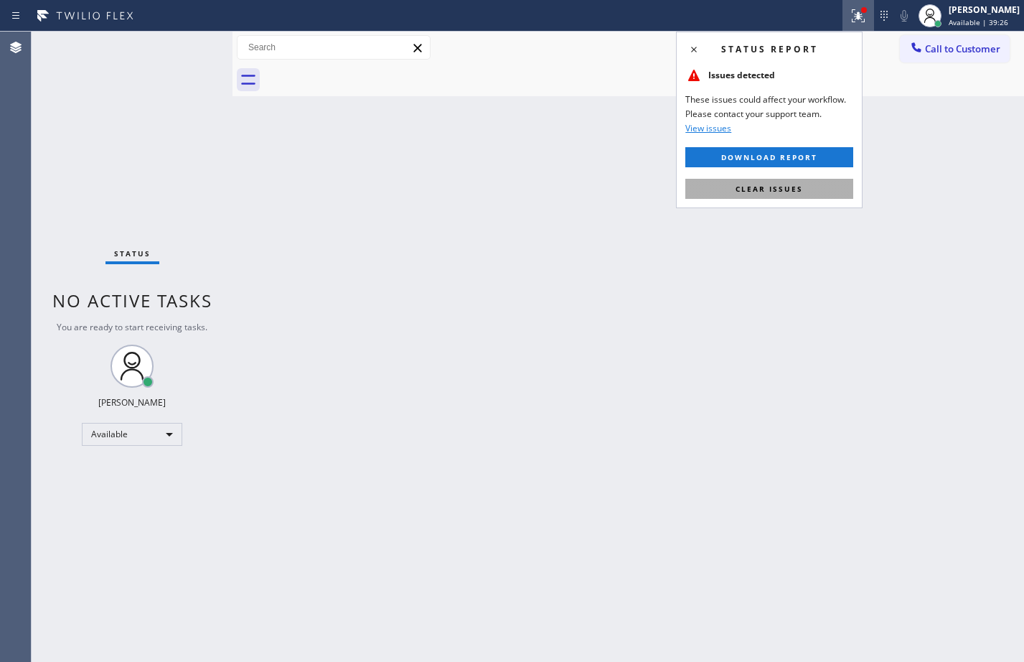
click at [794, 182] on button "Clear issues" at bounding box center [769, 189] width 168 height 20
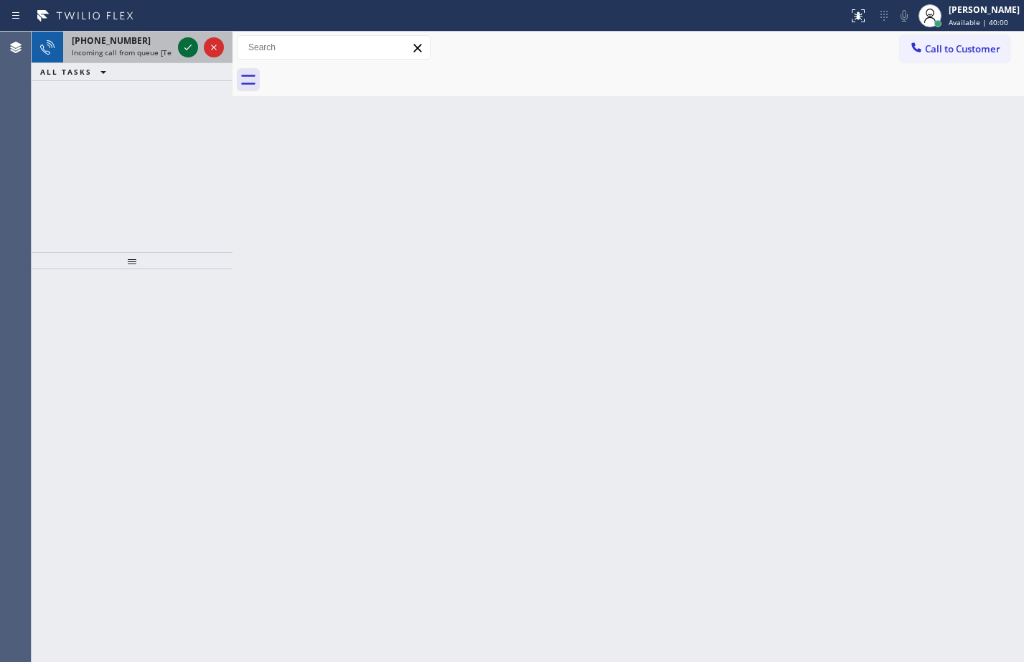
click at [182, 50] on icon at bounding box center [187, 47] width 17 height 17
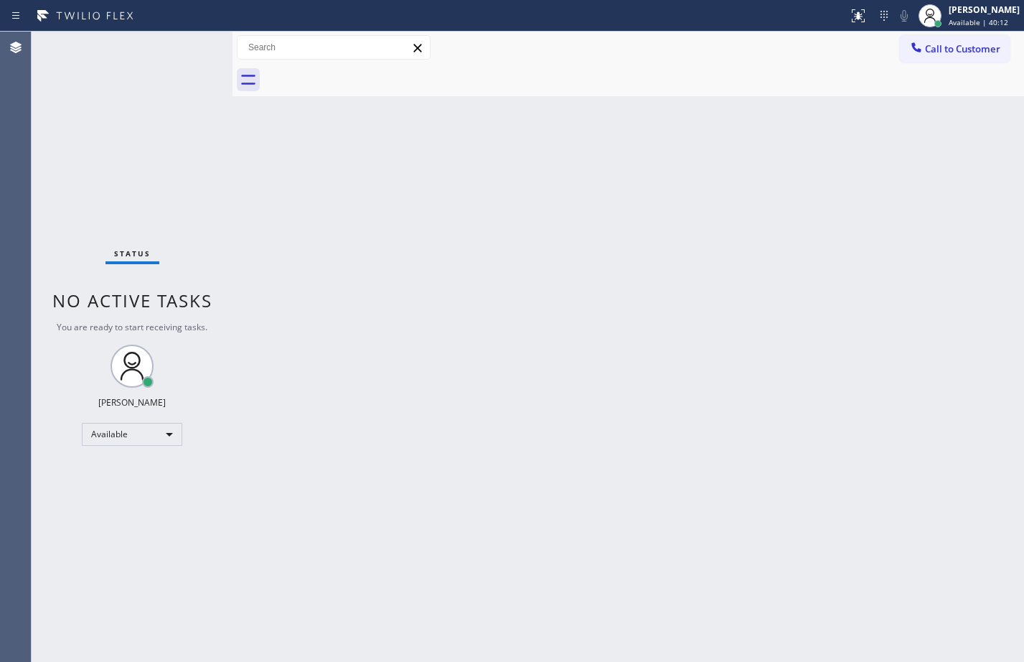
click at [362, 191] on div "Back to Dashboard Change Sender ID Customers Technicians Select a contact Outbo…" at bounding box center [629, 347] width 792 height 630
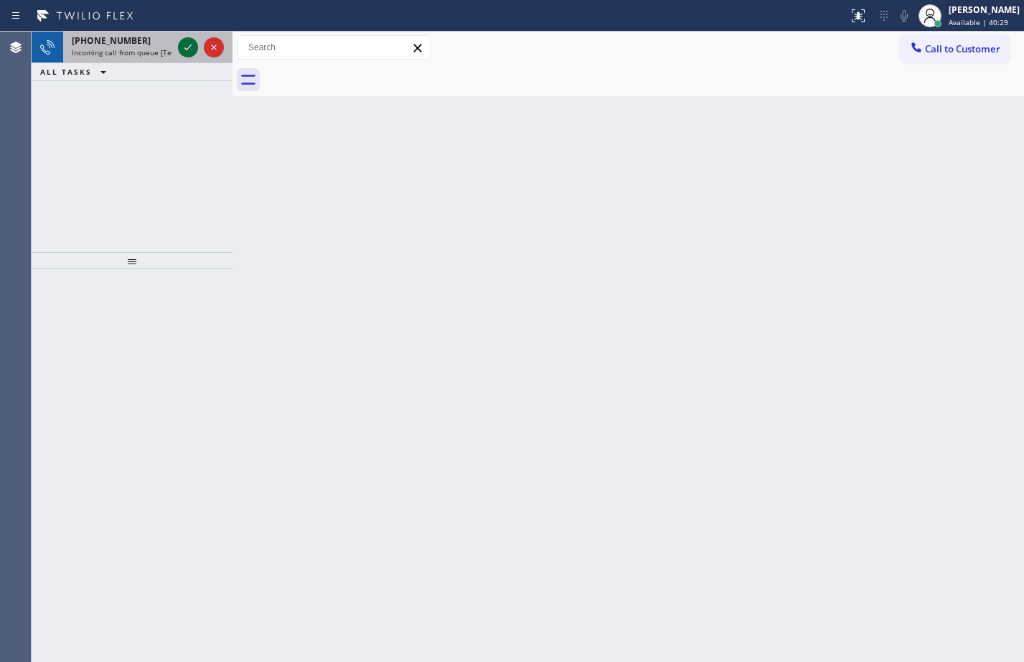
click at [183, 42] on icon at bounding box center [187, 47] width 17 height 17
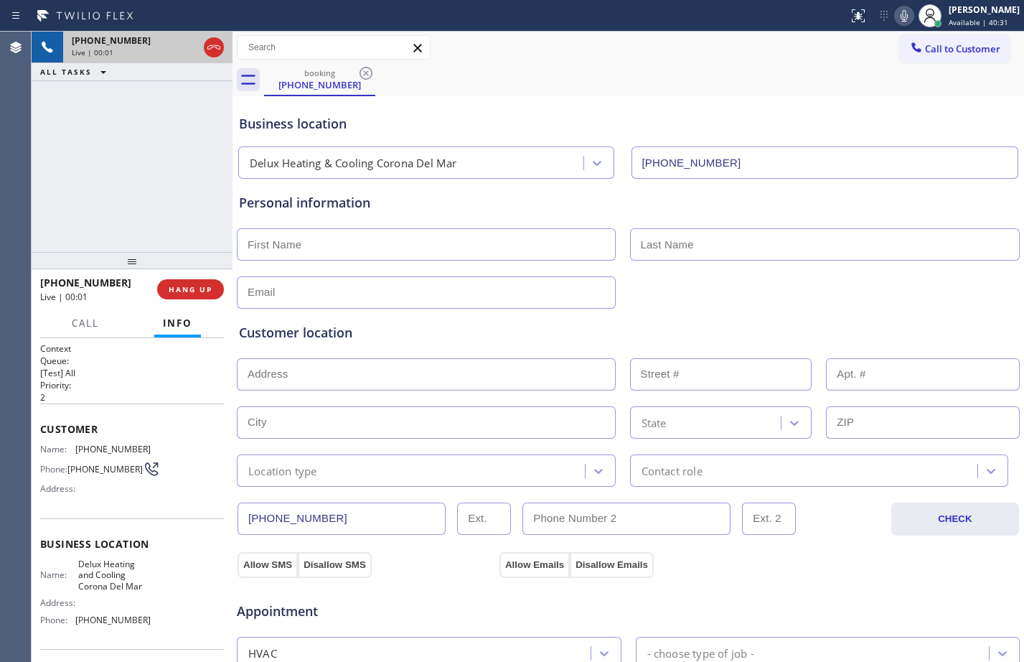
type input "[PHONE_NUMBER]"
click at [173, 282] on button "HANG UP" at bounding box center [190, 289] width 67 height 20
click at [177, 286] on span "HANG UP" at bounding box center [191, 289] width 44 height 10
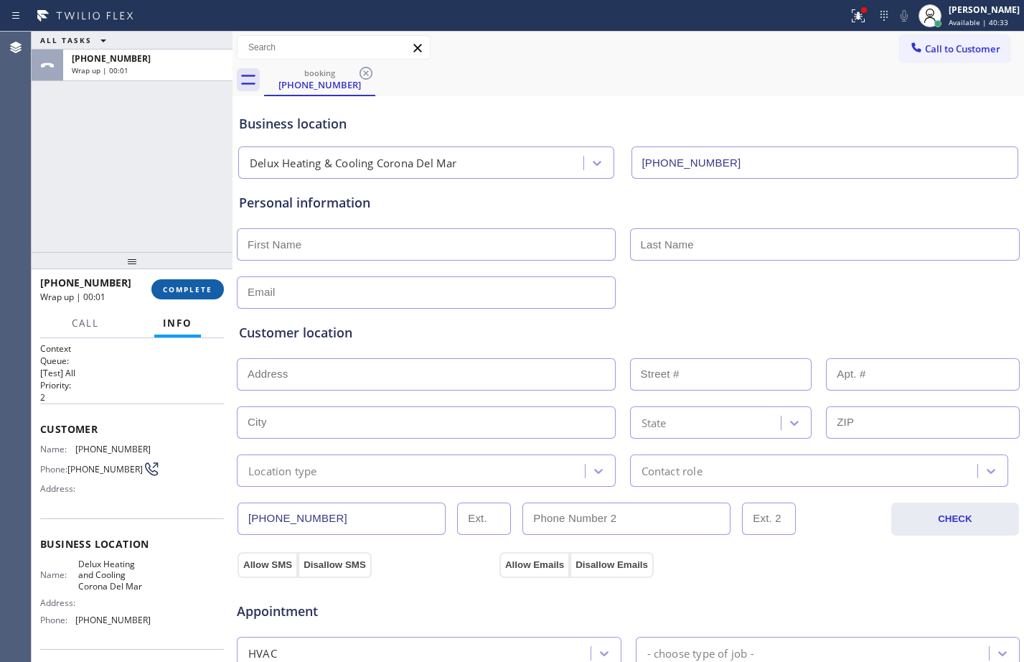
click at [177, 286] on span "COMPLETE" at bounding box center [188, 289] width 50 height 10
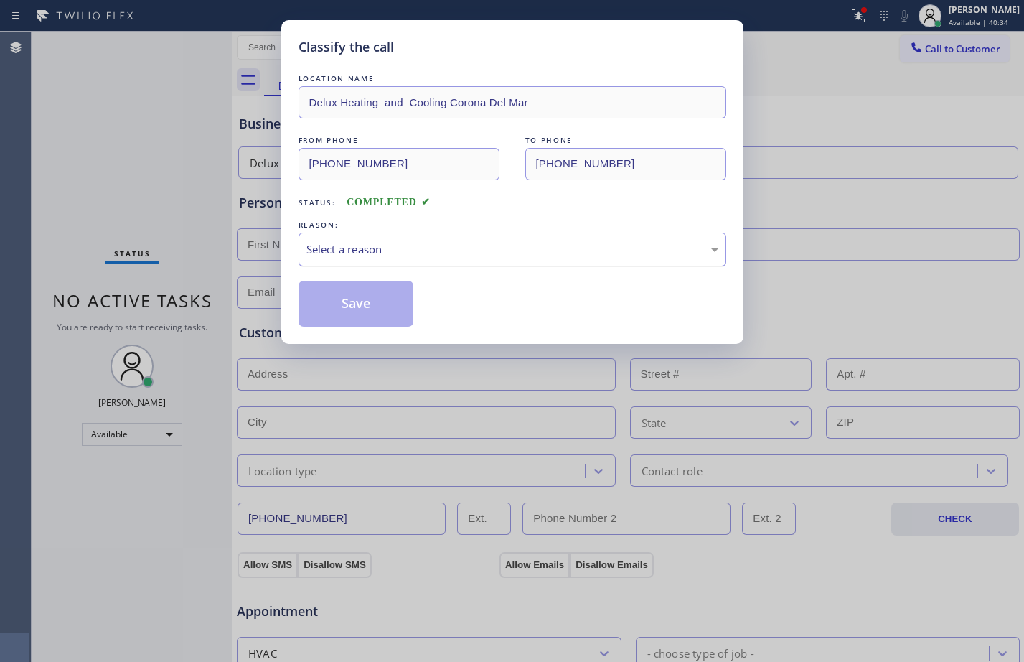
click at [387, 249] on div "Select a reason" at bounding box center [512, 249] width 412 height 17
click at [369, 304] on button "Save" at bounding box center [357, 304] width 116 height 46
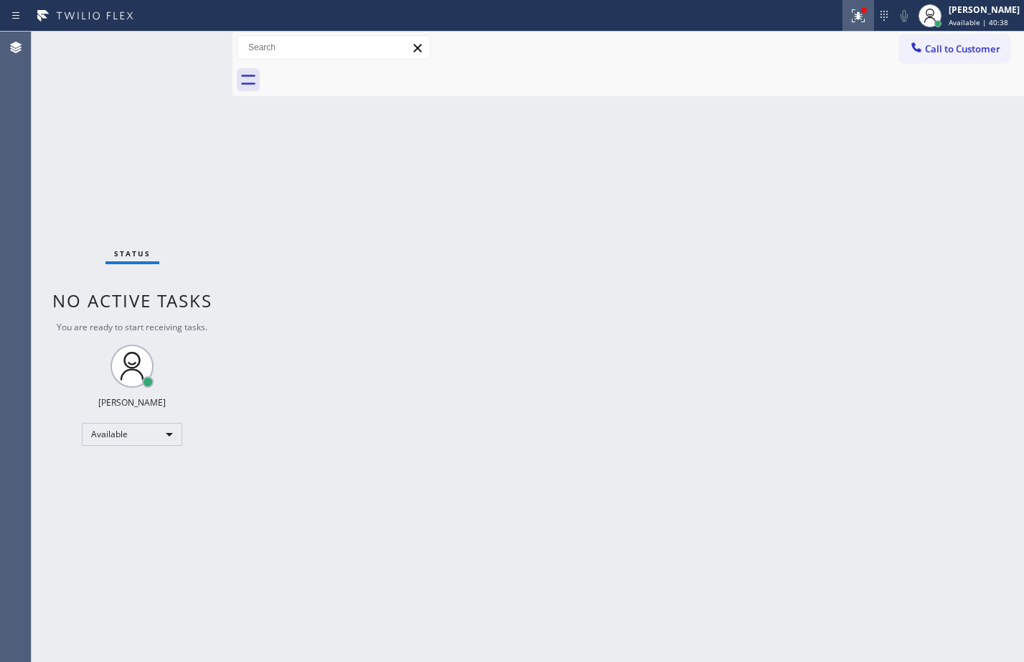
click at [850, 23] on icon at bounding box center [858, 15] width 17 height 17
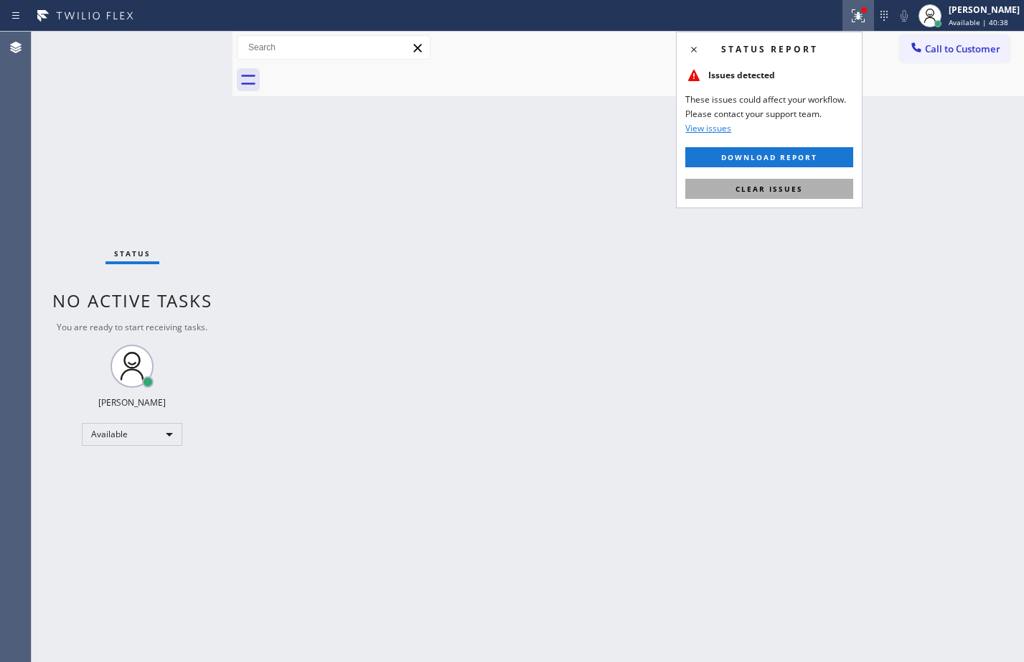
click at [790, 197] on button "Clear issues" at bounding box center [769, 189] width 168 height 20
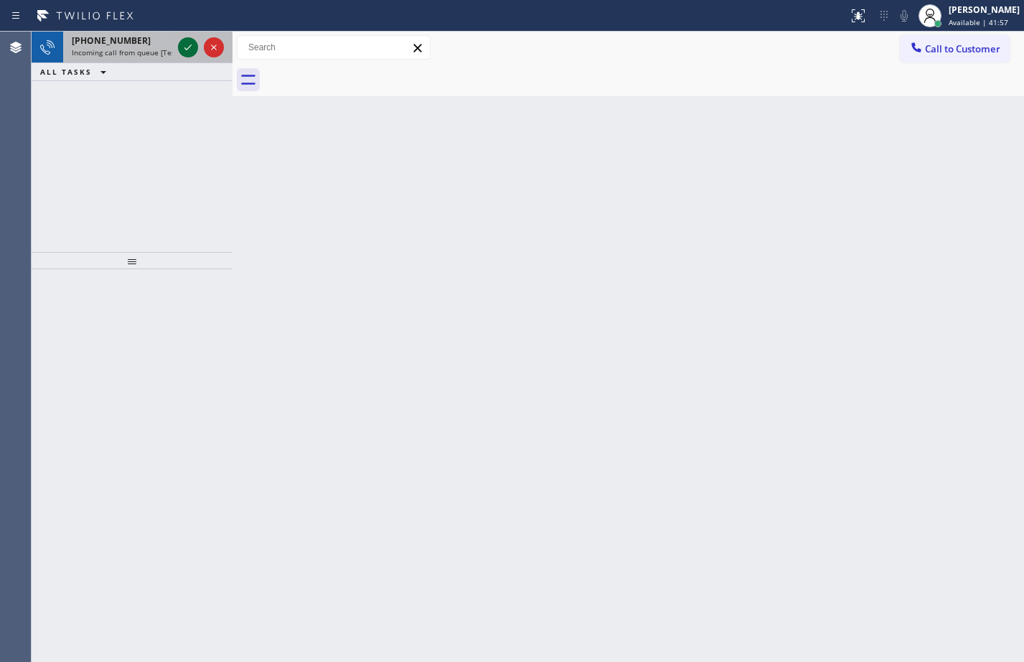
click at [184, 42] on icon at bounding box center [187, 47] width 17 height 17
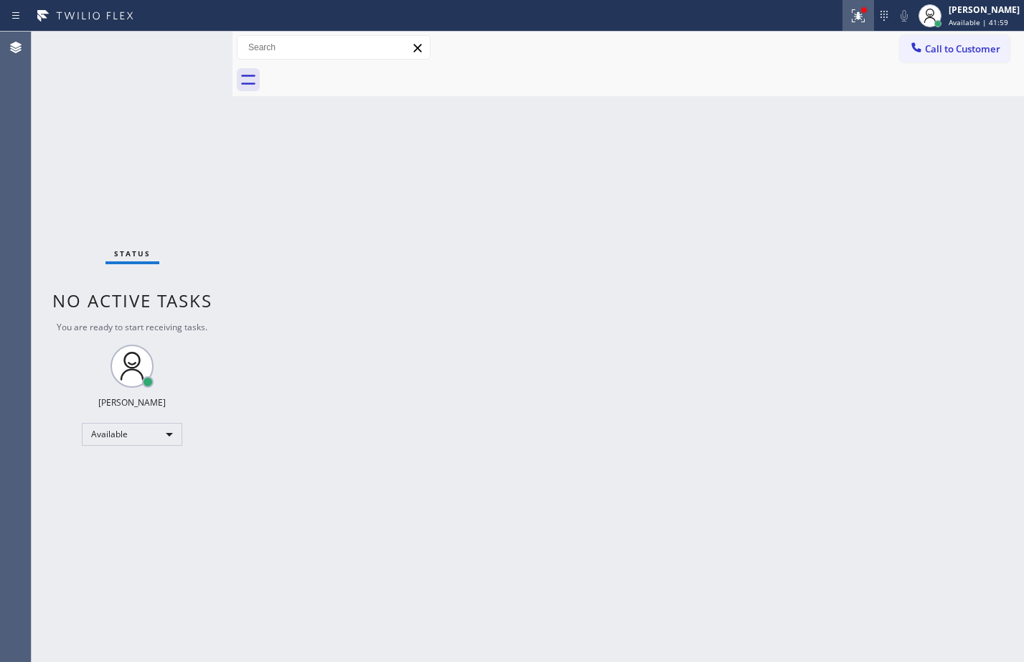
click at [842, 14] on div at bounding box center [858, 15] width 32 height 17
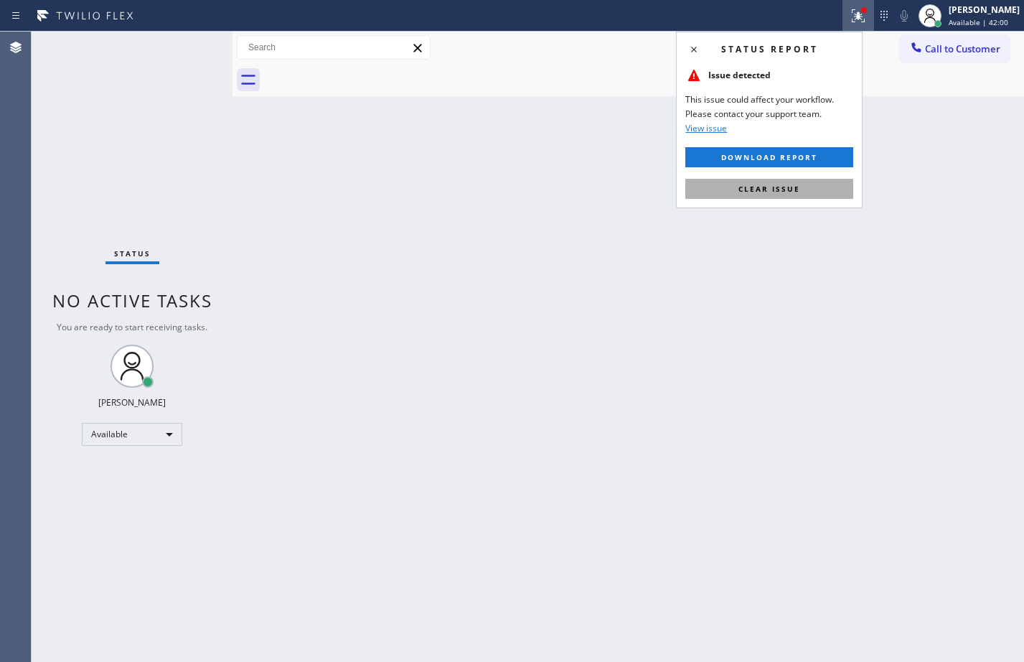
click at [759, 185] on span "Clear issue" at bounding box center [769, 189] width 62 height 10
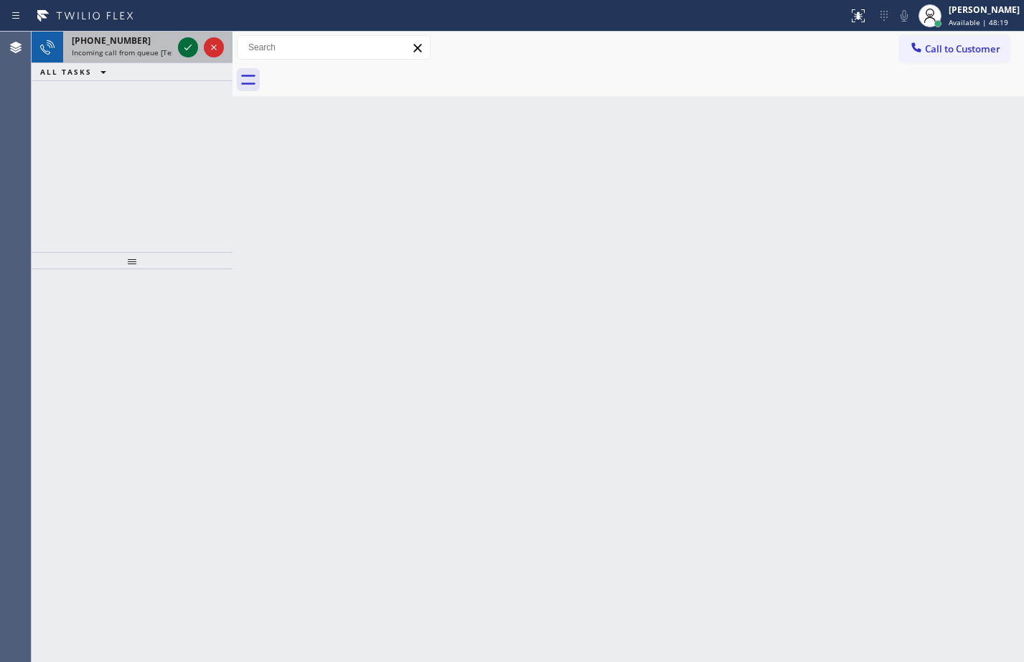
click at [182, 42] on icon at bounding box center [187, 47] width 17 height 17
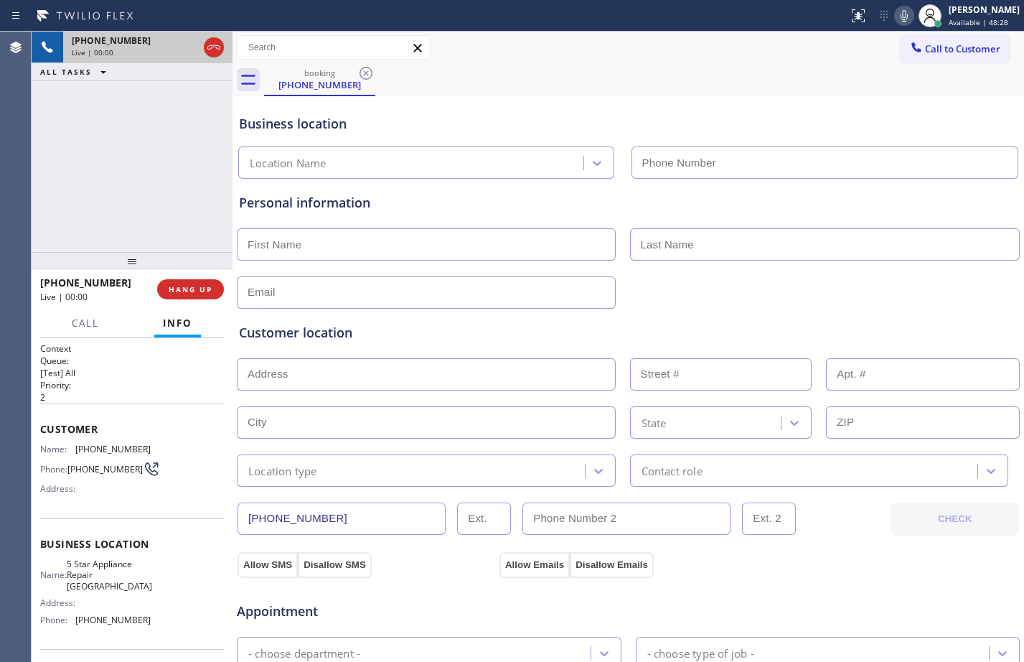
type input "[PHONE_NUMBER]"
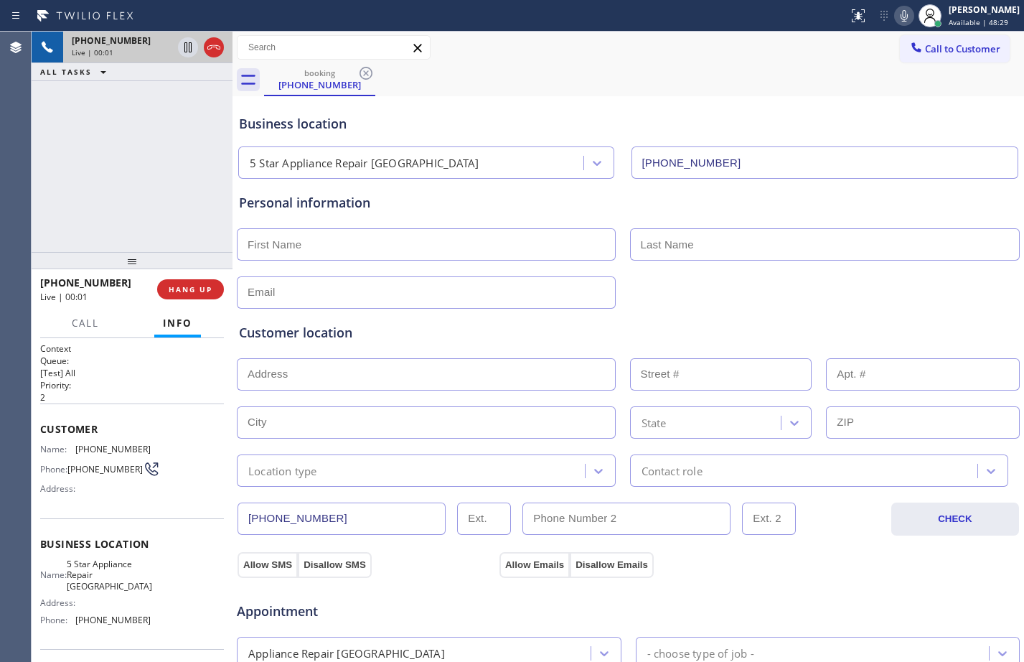
click at [197, 278] on div "[PHONE_NUMBER] Live | 00:01 HANG UP" at bounding box center [132, 289] width 184 height 37
click at [203, 289] on span "HANG UP" at bounding box center [191, 289] width 44 height 10
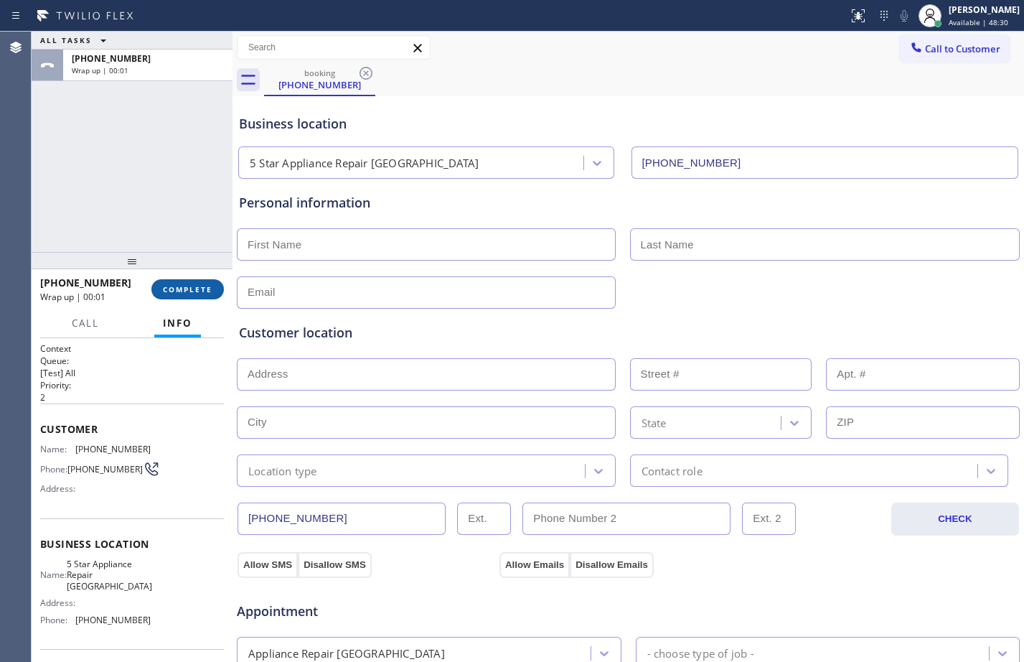
click at [207, 287] on span "COMPLETE" at bounding box center [188, 289] width 50 height 10
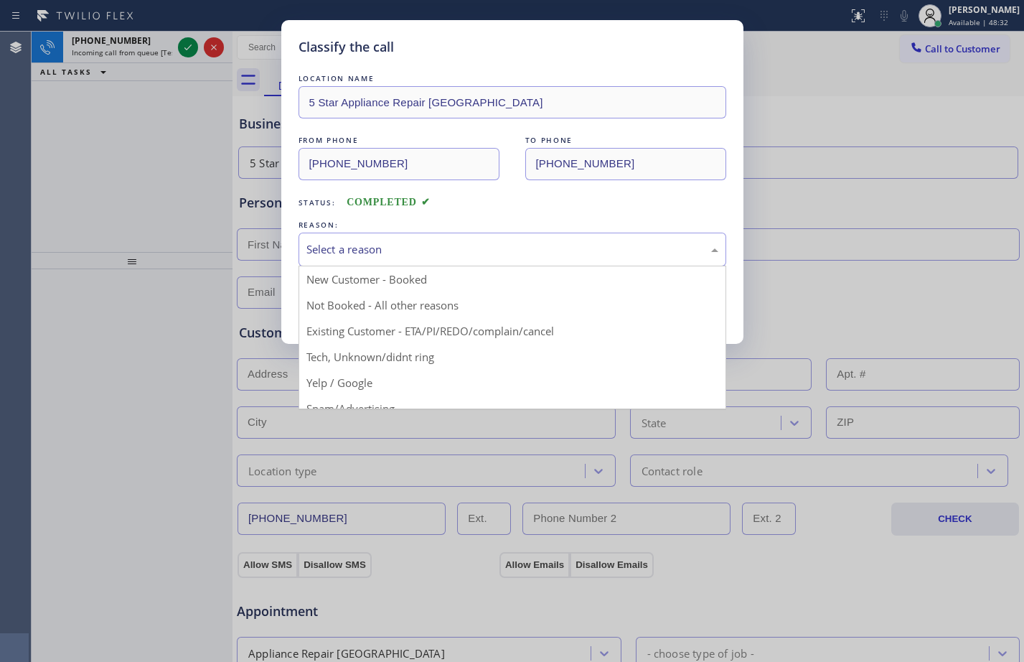
click at [408, 251] on div "Select a reason" at bounding box center [512, 249] width 412 height 17
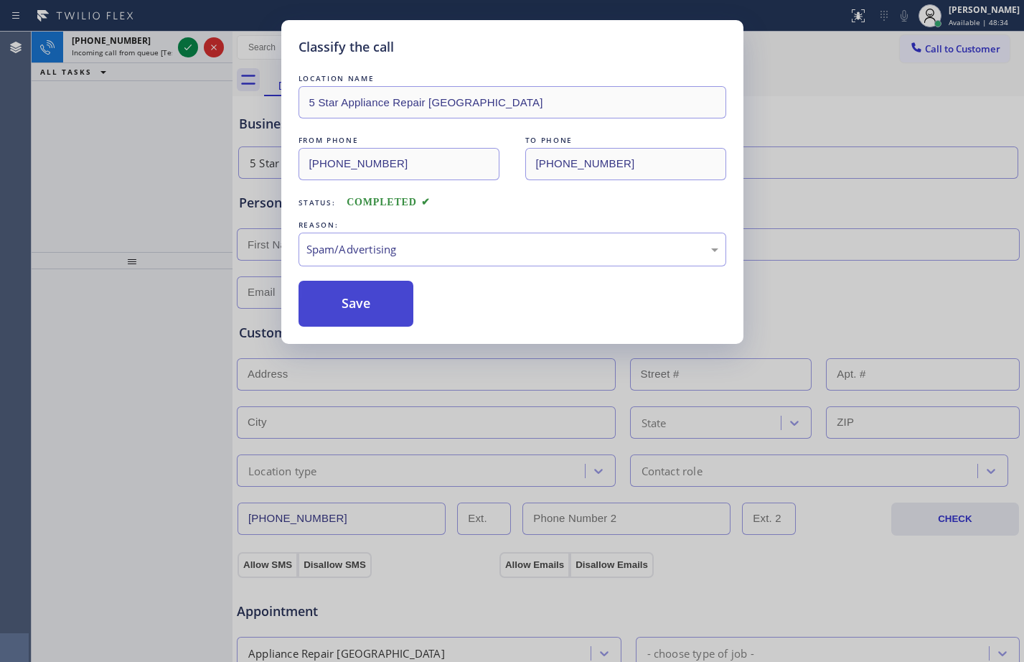
click at [337, 310] on button "Save" at bounding box center [357, 304] width 116 height 46
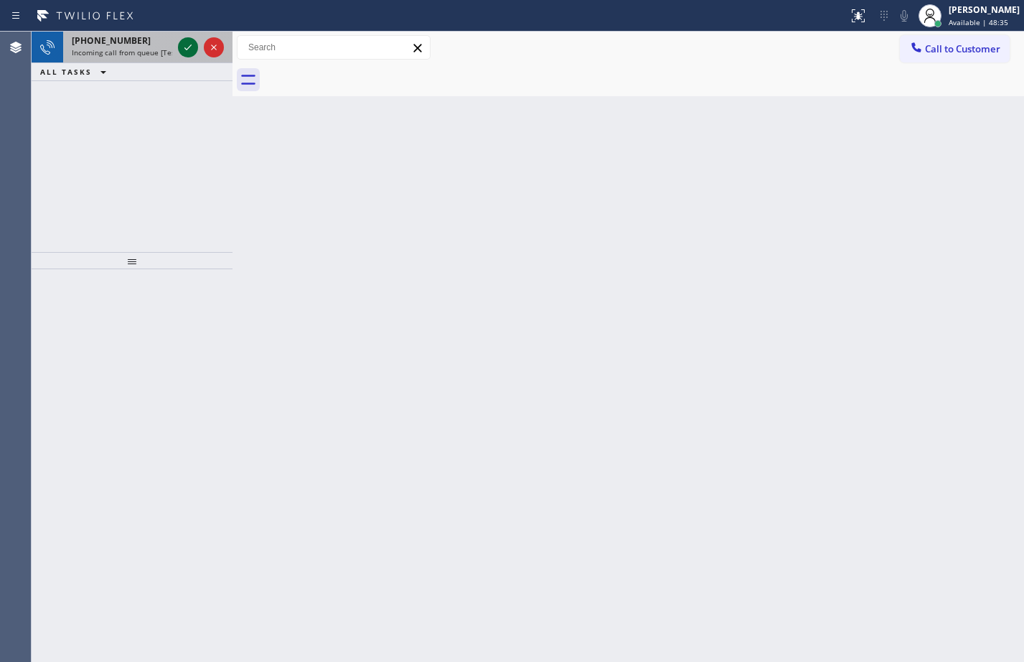
click at [194, 48] on icon at bounding box center [187, 47] width 17 height 17
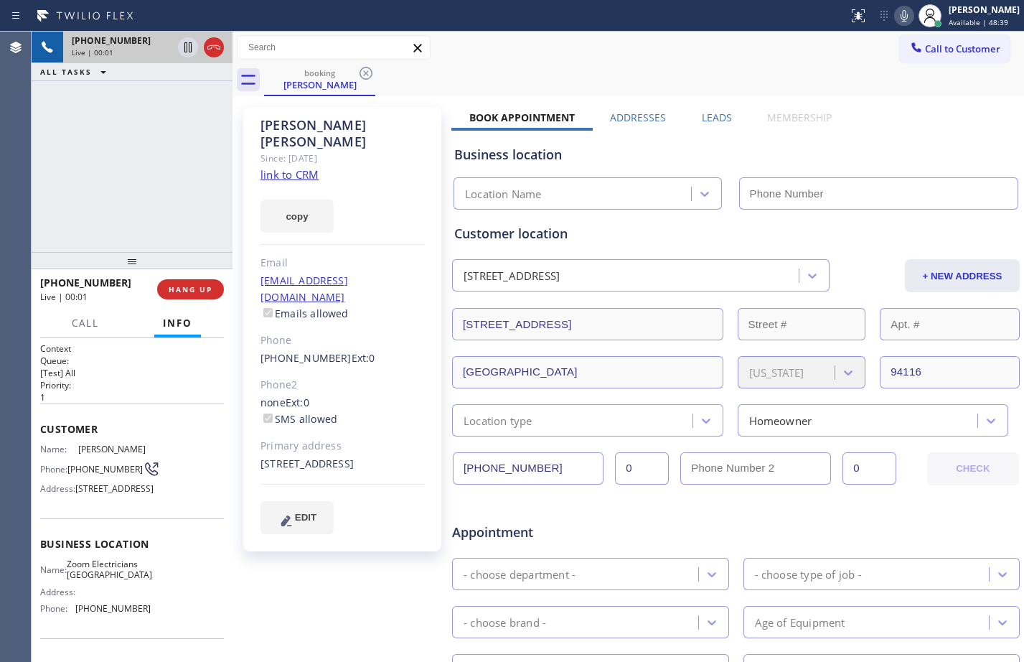
type input "[PHONE_NUMBER]"
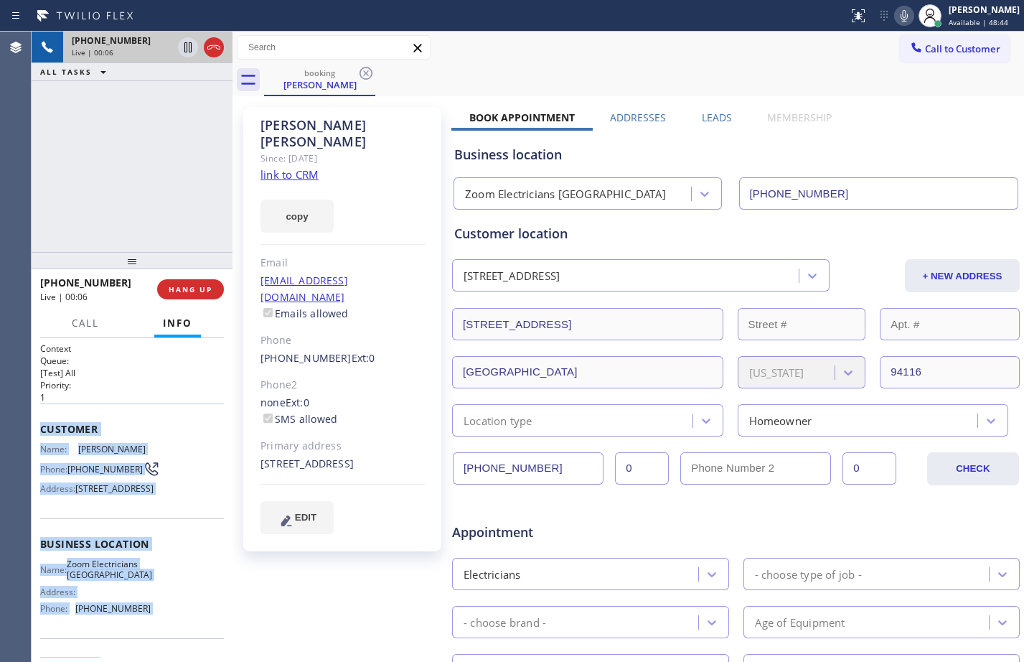
scroll to position [128, 0]
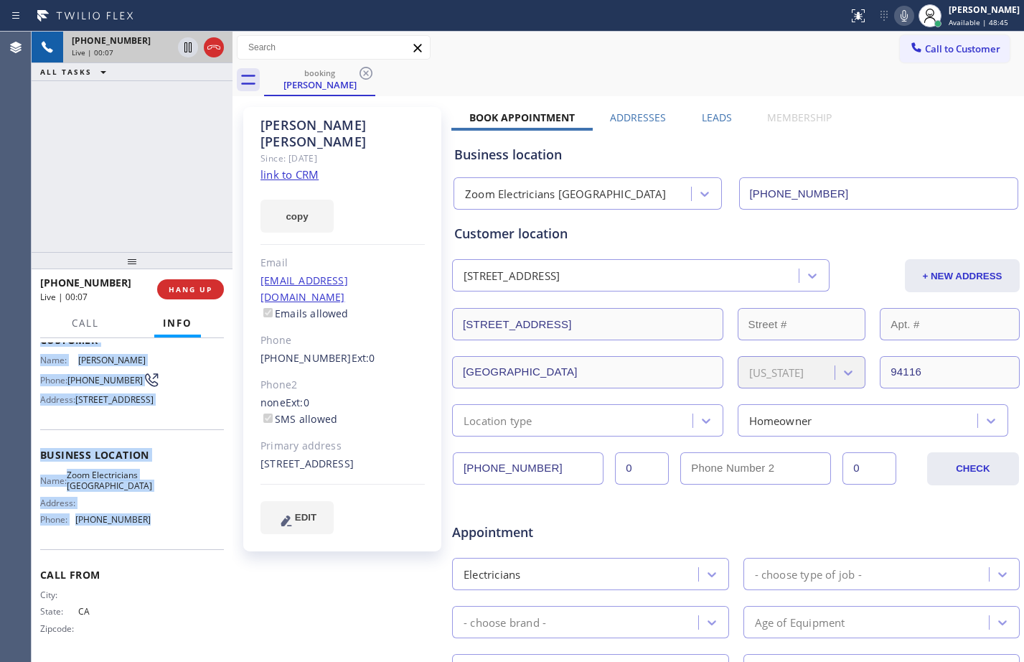
drag, startPoint x: 37, startPoint y: 431, endPoint x: 174, endPoint y: 539, distance: 174.2
click at [174, 539] on div "Context Queue: [Test] All Priority: 1 Customer Name: [PERSON_NAME] Phone: [PHON…" at bounding box center [132, 500] width 201 height 324
copy div "Customer Name: [PERSON_NAME] Phone: [PHONE_NUMBER] Address: [STREET_ADDRESS] Bu…"
click at [277, 167] on link "link to CRM" at bounding box center [289, 174] width 58 height 14
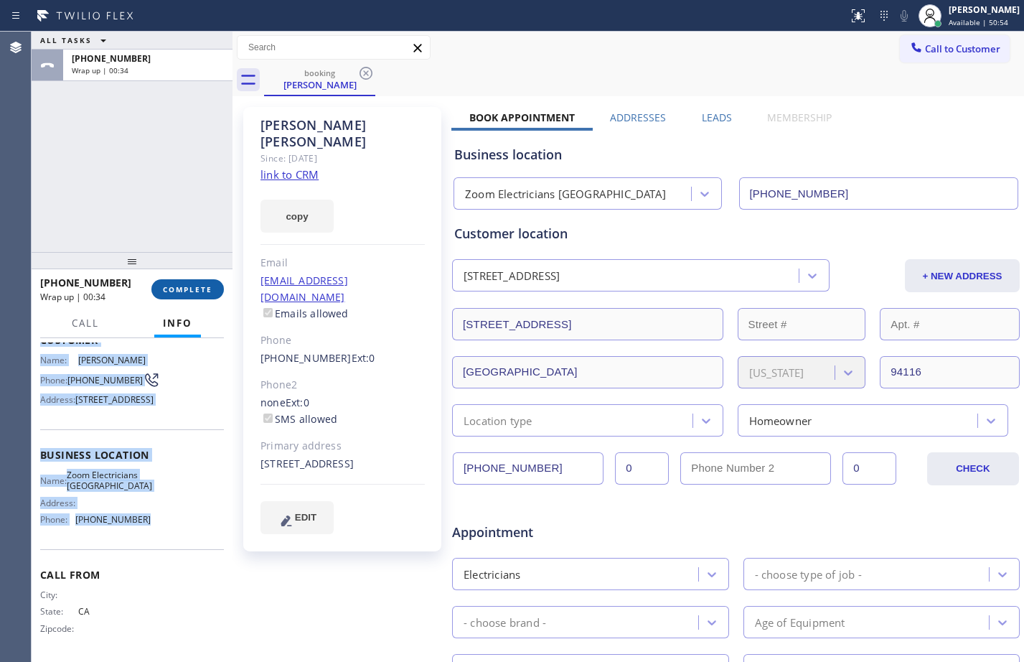
click at [197, 293] on span "COMPLETE" at bounding box center [188, 289] width 50 height 10
click at [196, 284] on span "COMPLETE" at bounding box center [188, 289] width 50 height 10
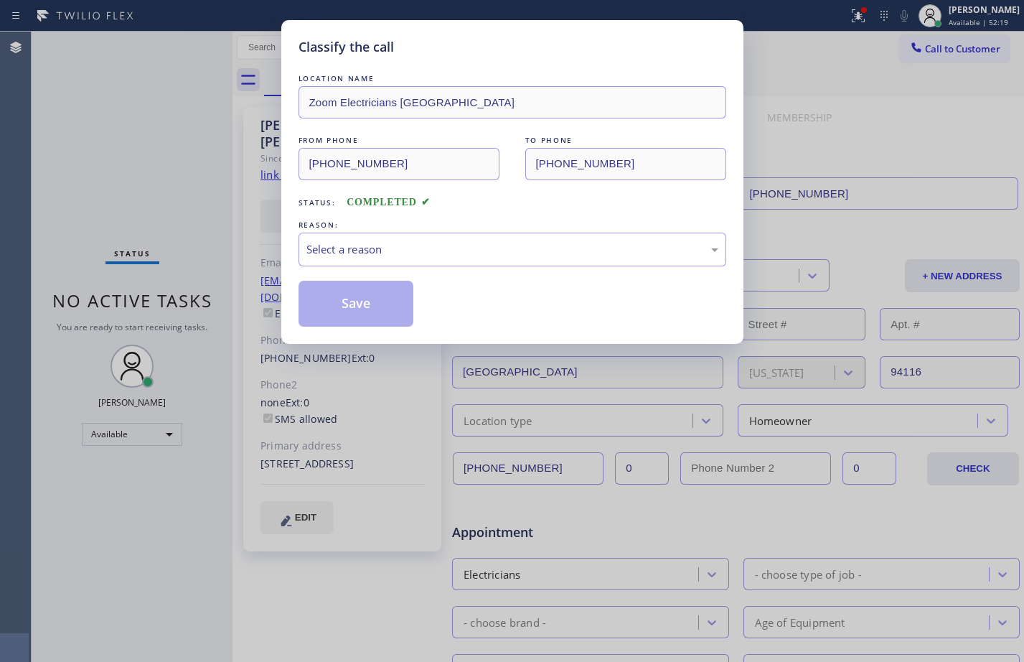
click at [483, 228] on div "REASON:" at bounding box center [513, 224] width 428 height 15
click at [481, 236] on div "Select a reason" at bounding box center [513, 250] width 428 height 34
click at [342, 313] on button "Save" at bounding box center [357, 304] width 116 height 46
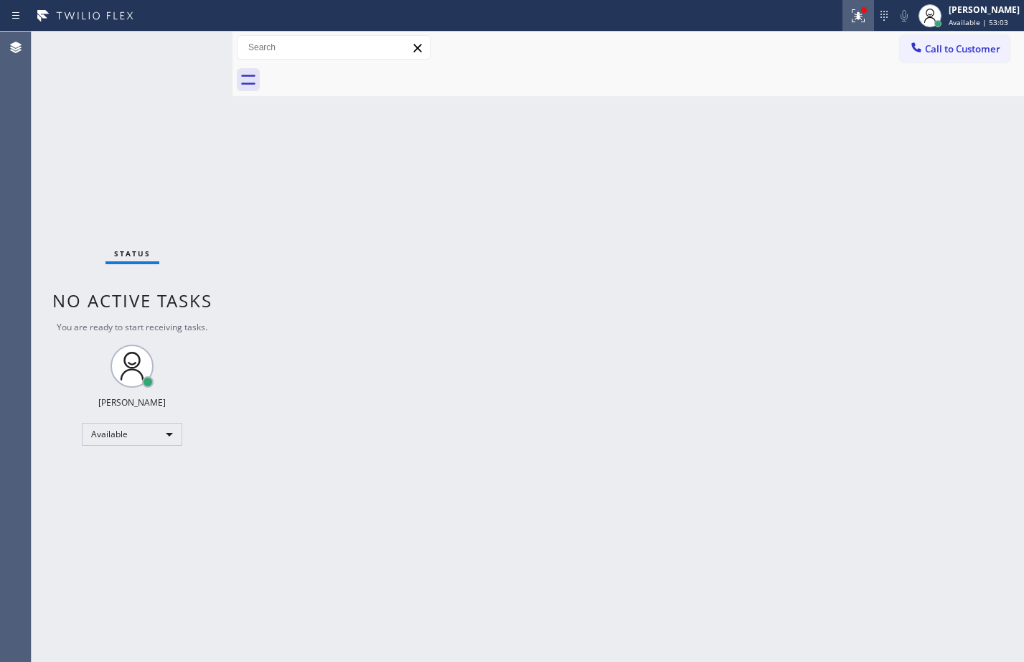
click at [850, 22] on icon at bounding box center [858, 15] width 17 height 17
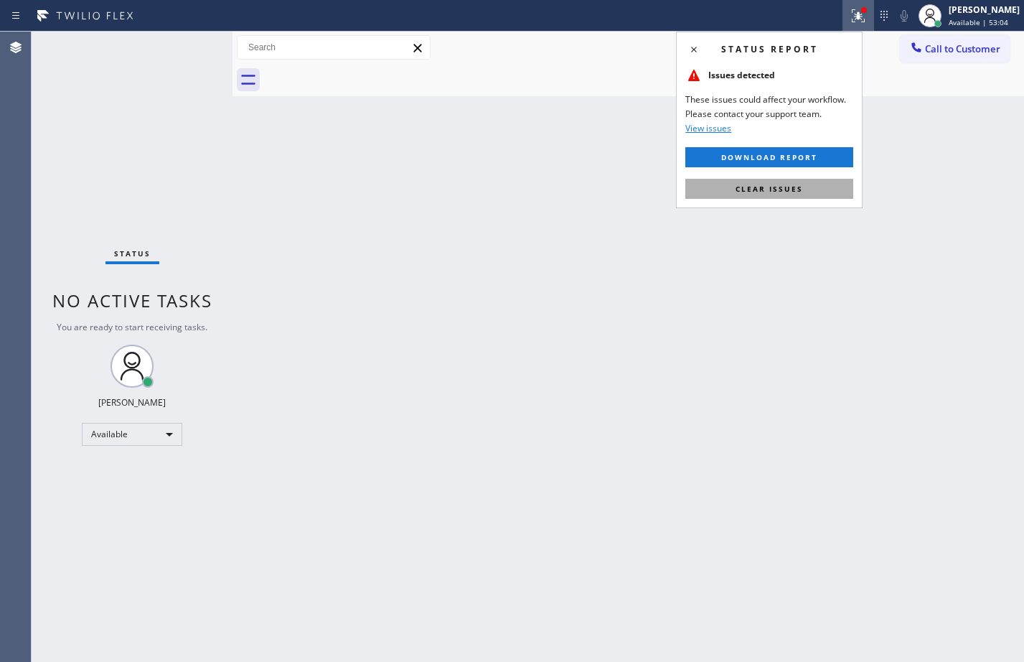
click at [771, 181] on button "Clear issues" at bounding box center [769, 189] width 168 height 20
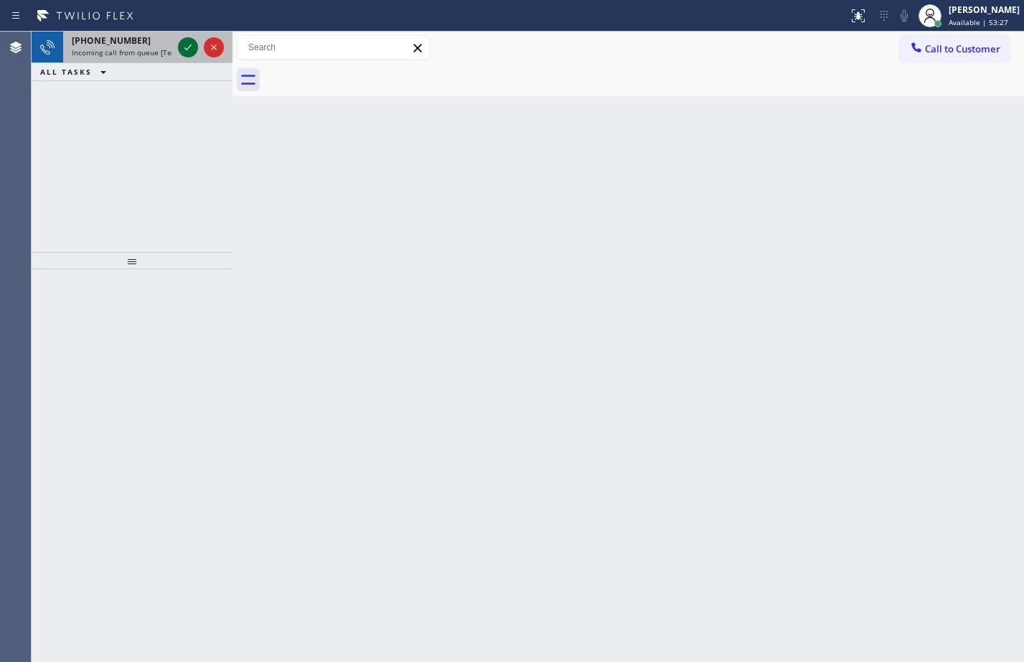
click at [186, 43] on icon at bounding box center [187, 47] width 17 height 17
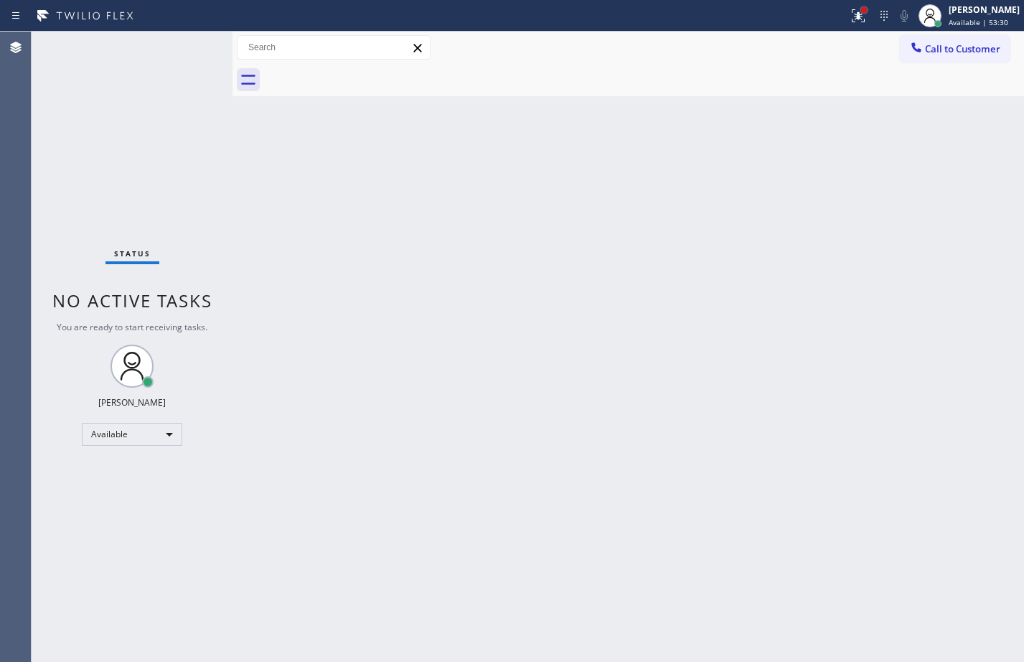
click at [860, 13] on div at bounding box center [864, 10] width 9 height 9
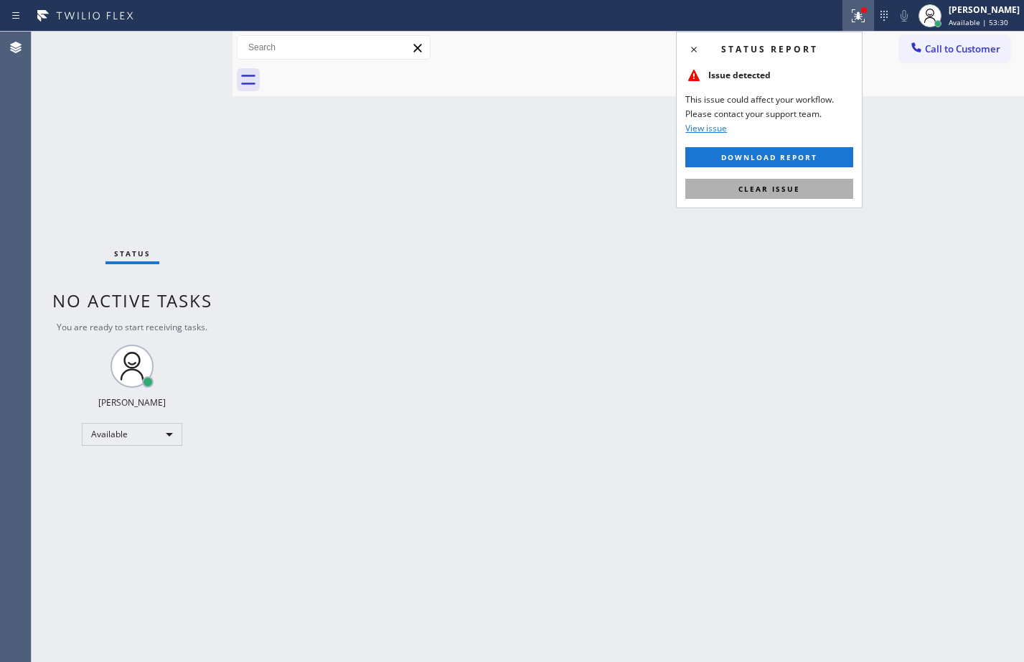
click at [783, 184] on span "Clear issue" at bounding box center [769, 189] width 62 height 10
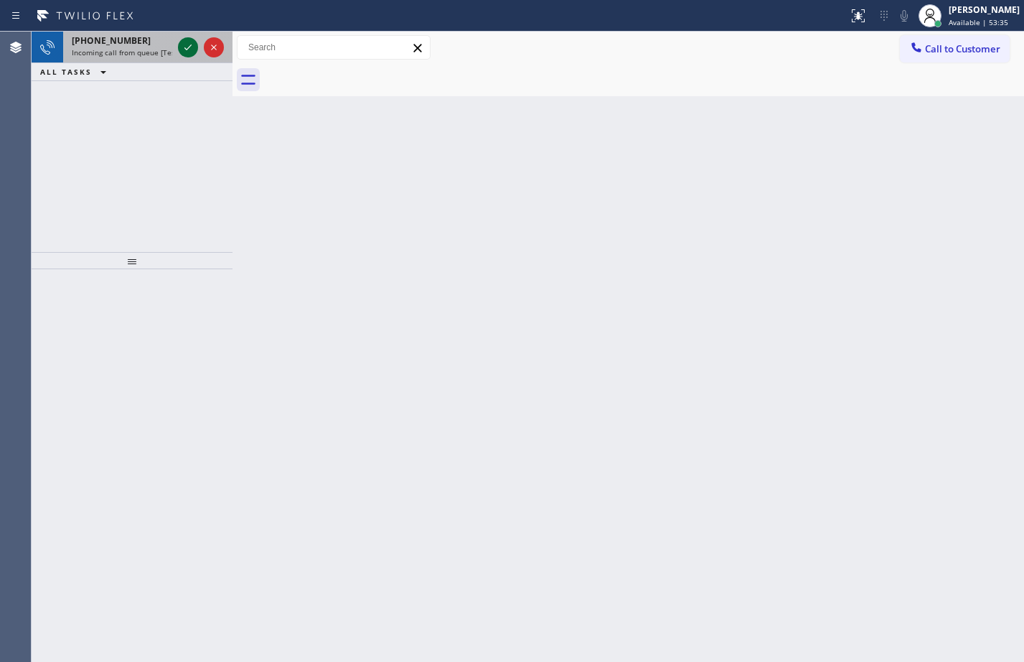
click at [190, 47] on icon at bounding box center [187, 47] width 7 height 6
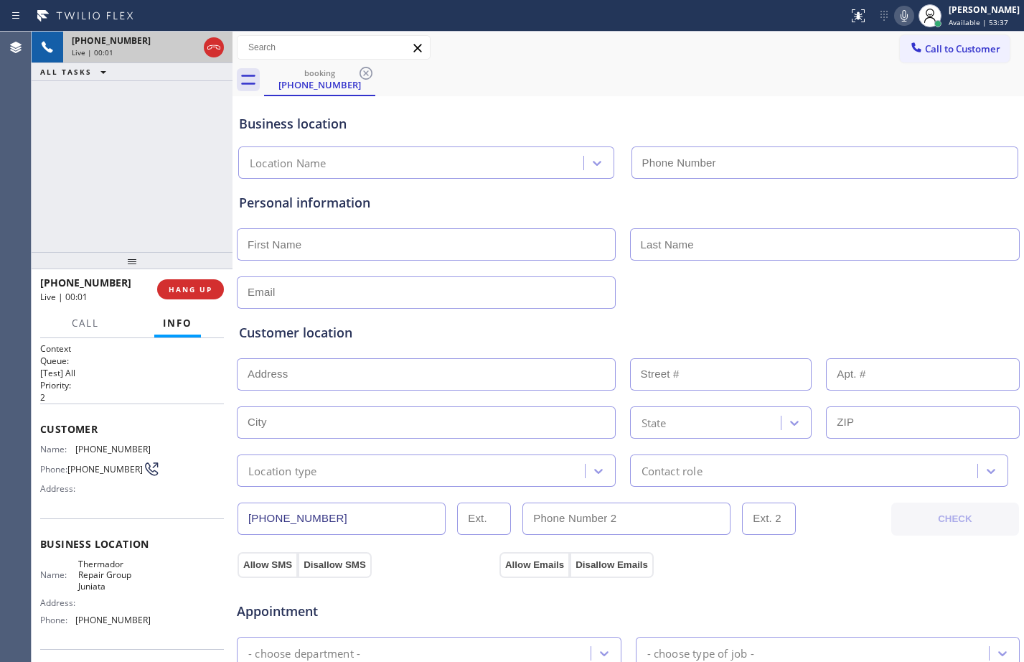
type input "[PHONE_NUMBER]"
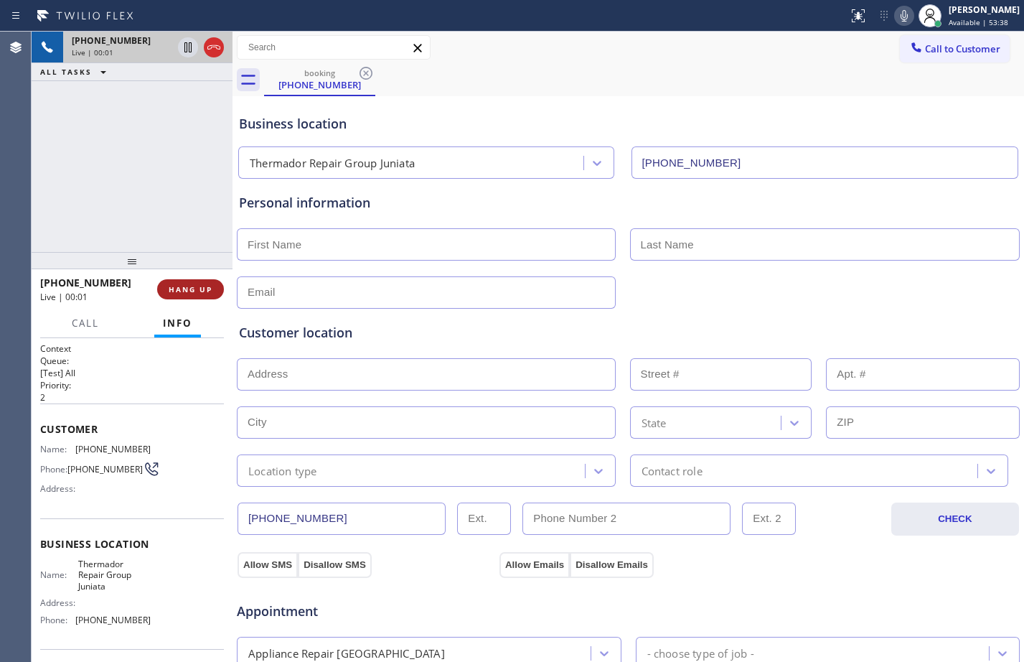
click at [193, 296] on button "HANG UP" at bounding box center [190, 289] width 67 height 20
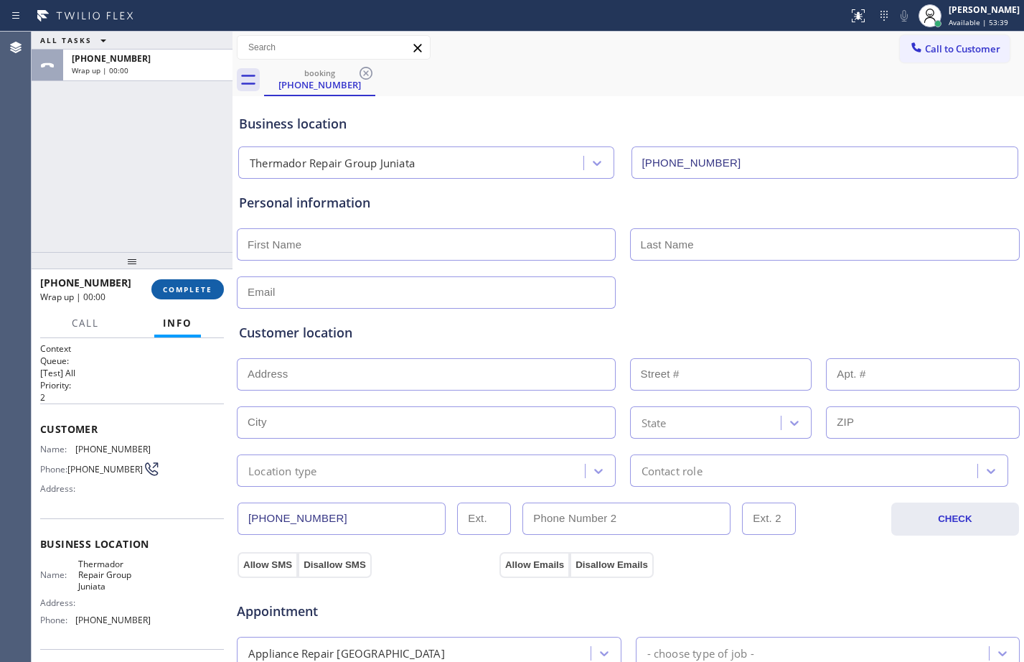
click at [197, 291] on span "COMPLETE" at bounding box center [188, 289] width 50 height 10
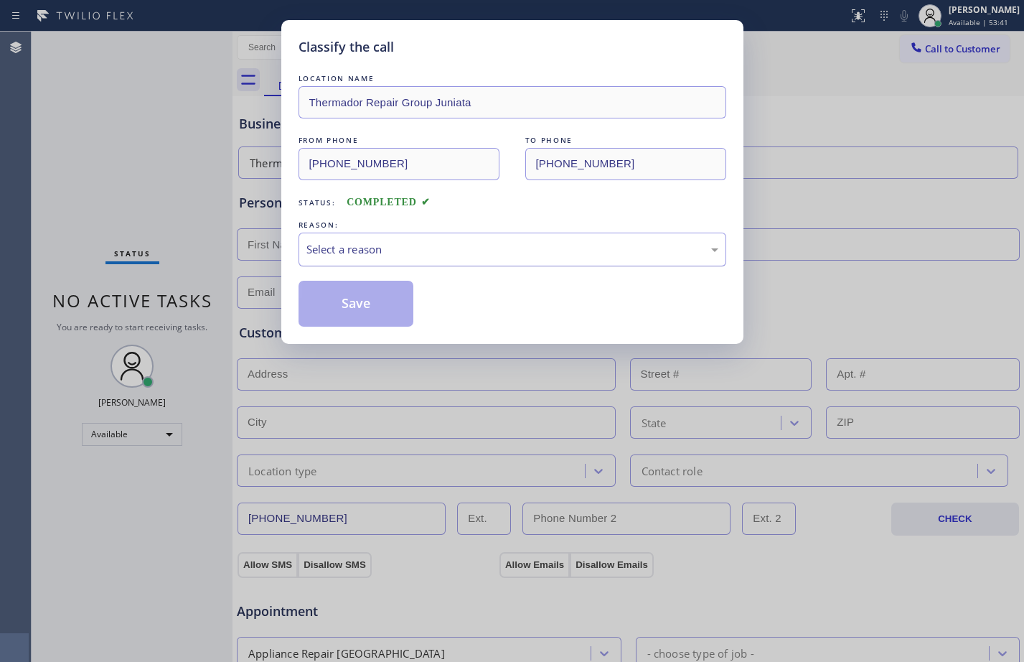
click at [342, 241] on div "Select a reason" at bounding box center [512, 249] width 412 height 17
click at [342, 316] on button "Save" at bounding box center [357, 304] width 116 height 46
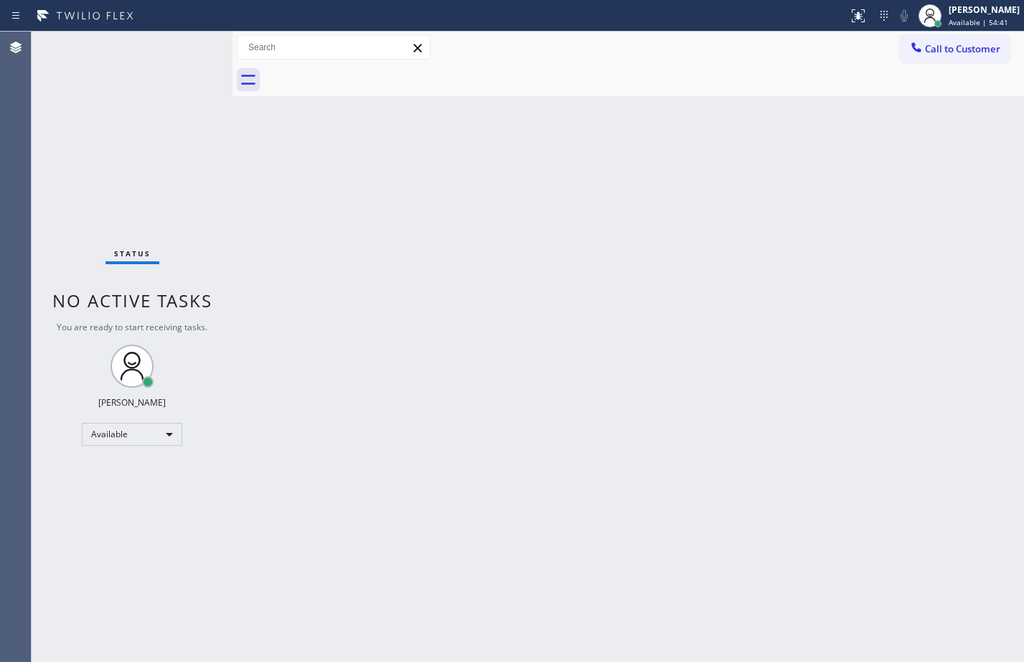
click at [440, 654] on div "Back to Dashboard Change Sender ID Customers Technicians Select a contact Outbo…" at bounding box center [629, 347] width 792 height 630
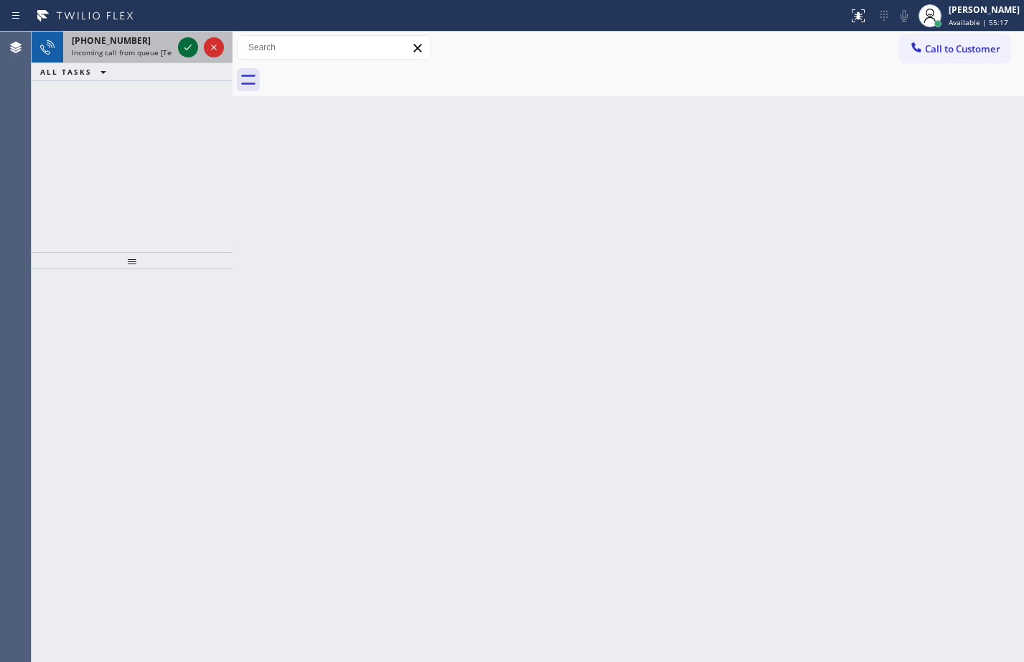
click at [185, 49] on icon at bounding box center [187, 47] width 7 height 6
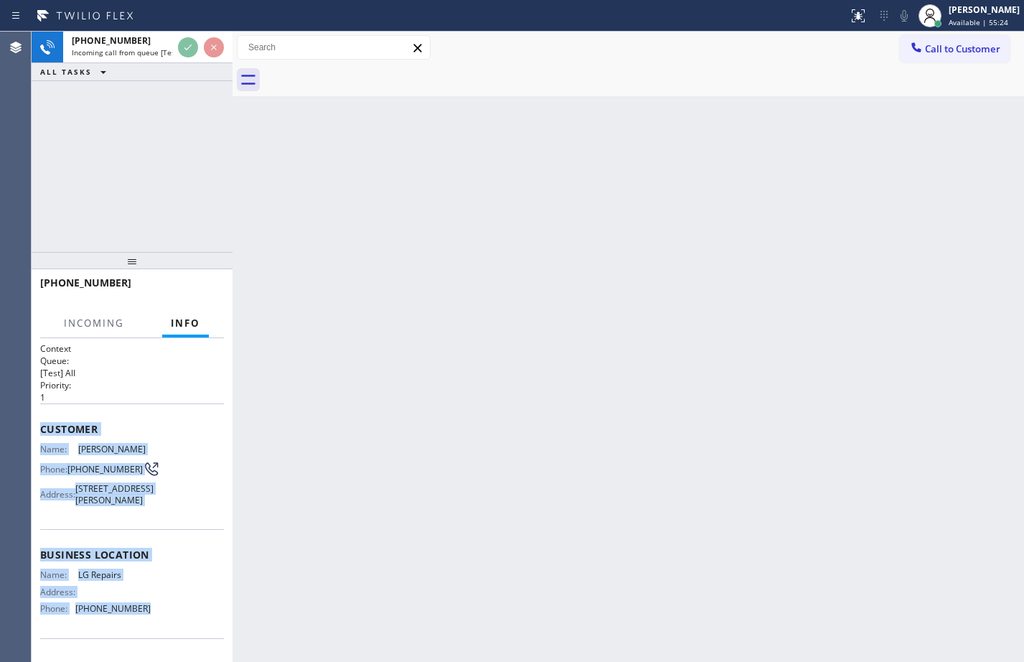
drag, startPoint x: 39, startPoint y: 426, endPoint x: 163, endPoint y: 632, distance: 240.5
click at [163, 632] on div "Context Queue: [Test] All Priority: 1 Customer Name: [PERSON_NAME] Phone: [PHON…" at bounding box center [132, 500] width 201 height 324
copy div "Customer Name: [PERSON_NAME] Phone: [PHONE_NUMBER] Address: [STREET_ADDRESS][PE…"
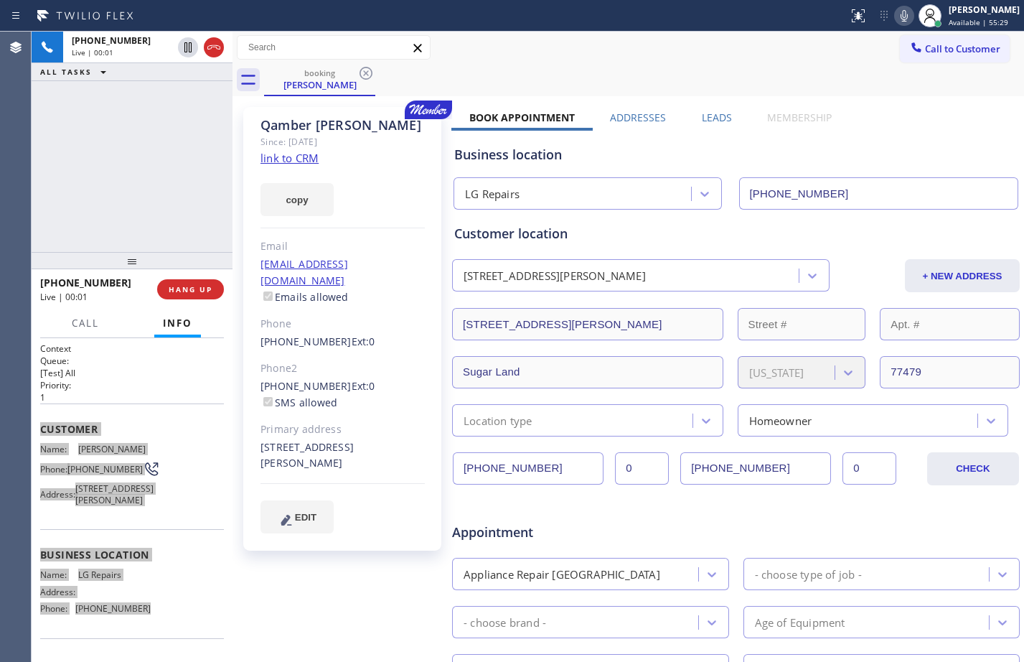
type input "[PHONE_NUMBER]"
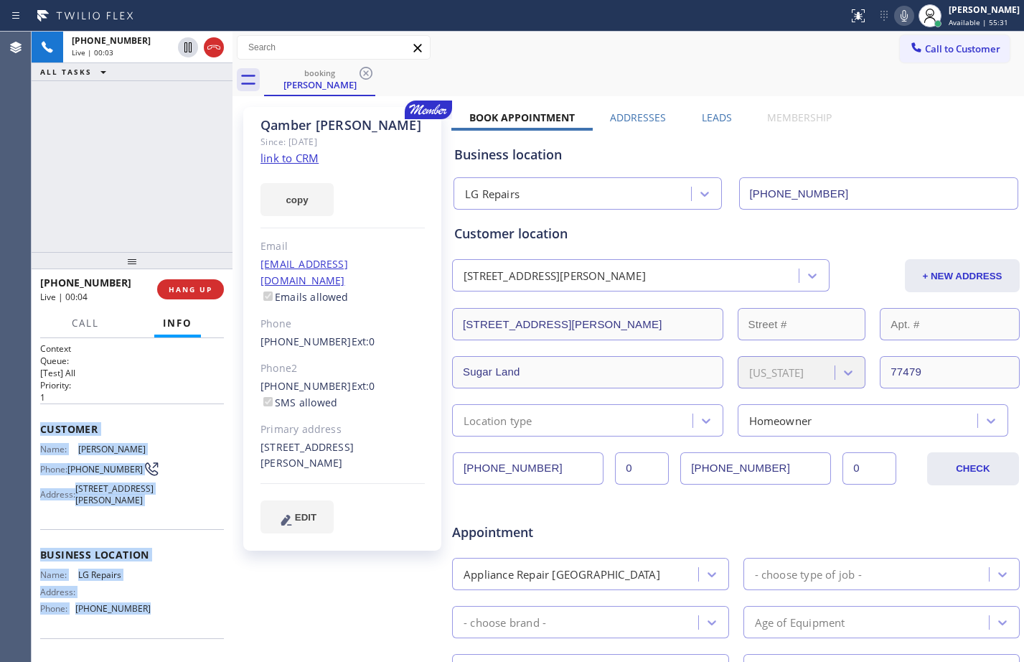
click at [282, 156] on link "link to CRM" at bounding box center [289, 158] width 58 height 14
click at [189, 48] on icon at bounding box center [187, 47] width 7 height 10
click at [896, 14] on icon at bounding box center [904, 15] width 17 height 17
click at [190, 47] on icon at bounding box center [188, 47] width 10 height 10
click at [896, 18] on icon at bounding box center [904, 15] width 17 height 17
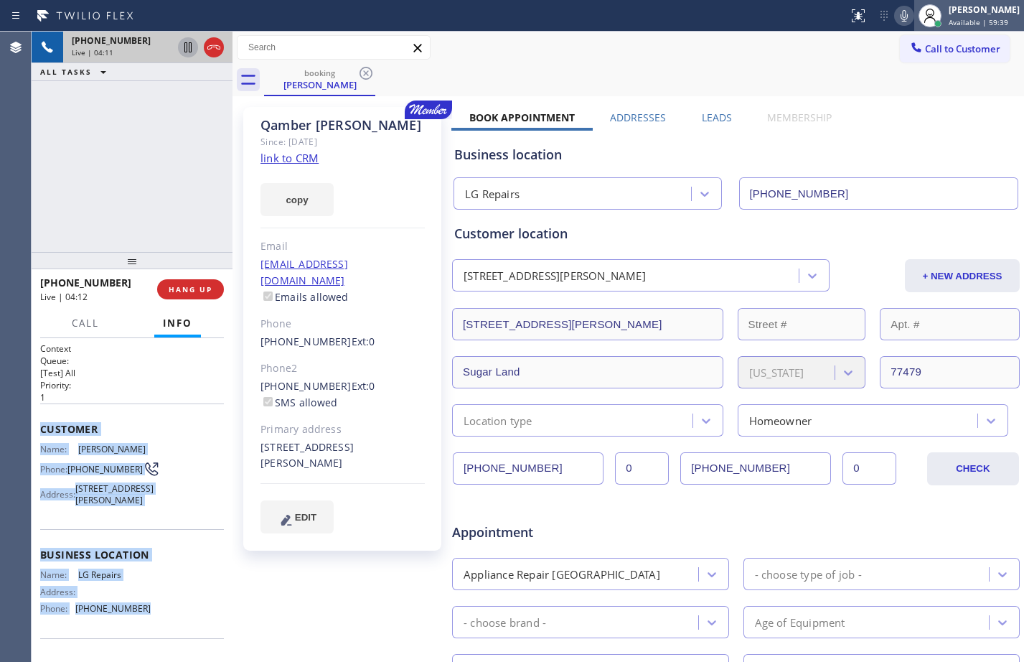
click at [975, 19] on span "Available | 59:39" at bounding box center [979, 22] width 60 height 10
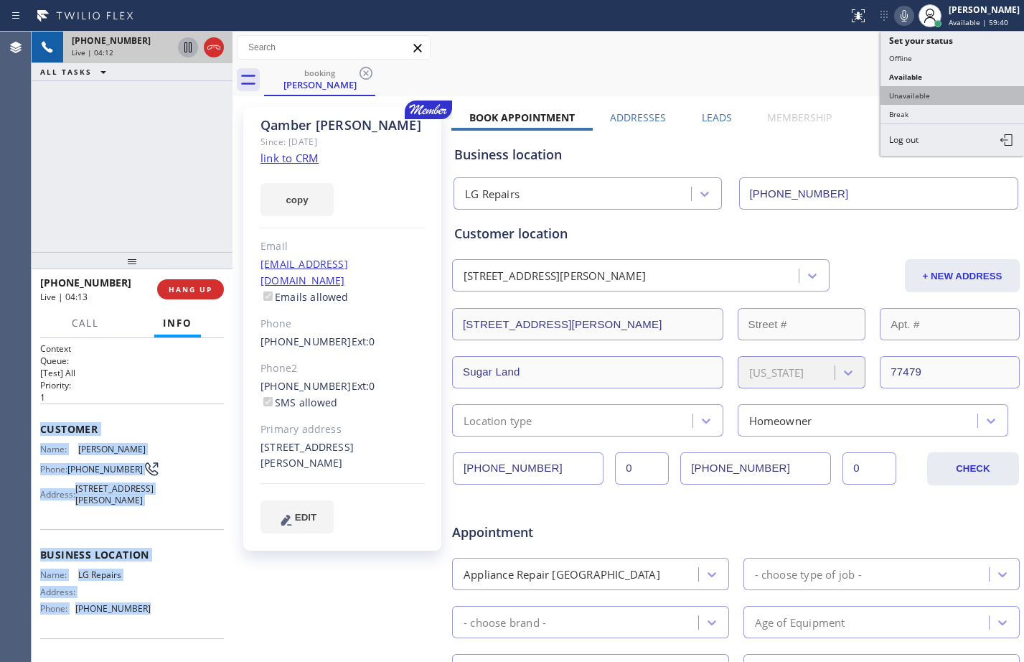
click at [921, 88] on button "Unavailable" at bounding box center [953, 95] width 144 height 19
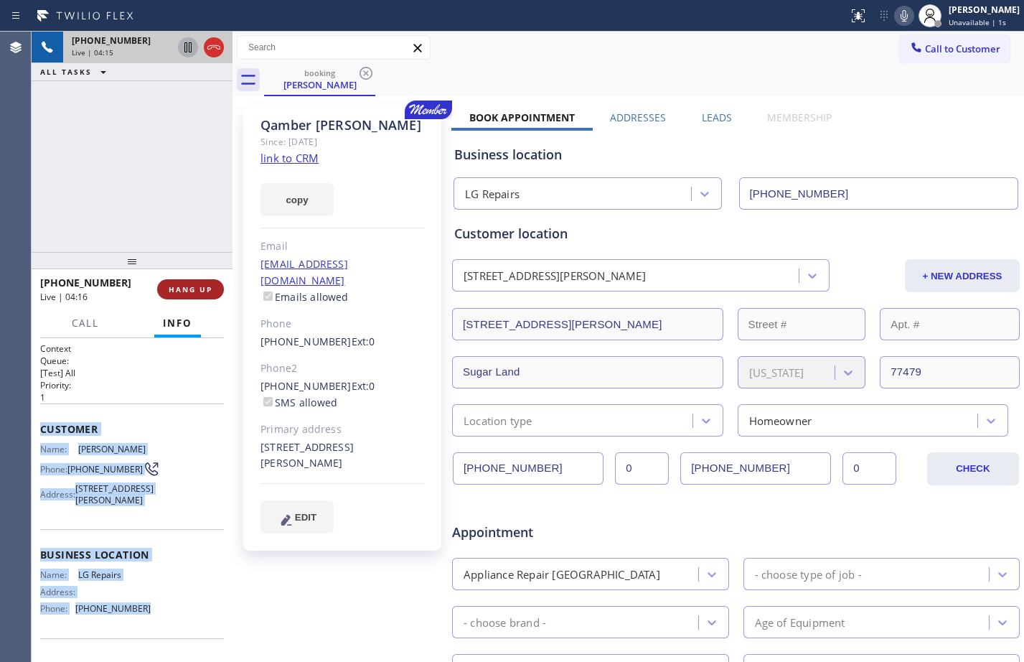
click at [177, 287] on span "HANG UP" at bounding box center [191, 289] width 44 height 10
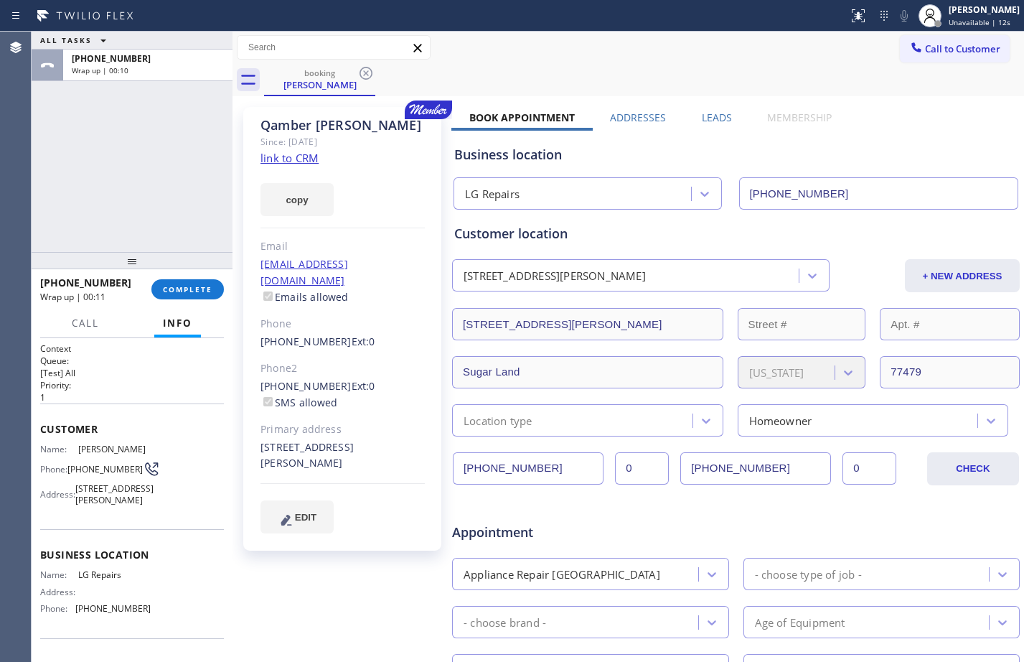
click at [137, 179] on div "ALL TASKS ALL TASKS ACTIVE TASKS TASKS IN WRAP UP [PHONE_NUMBER] Wrap up | 00:10" at bounding box center [132, 142] width 201 height 220
click at [205, 294] on span "COMPLETE" at bounding box center [188, 289] width 50 height 10
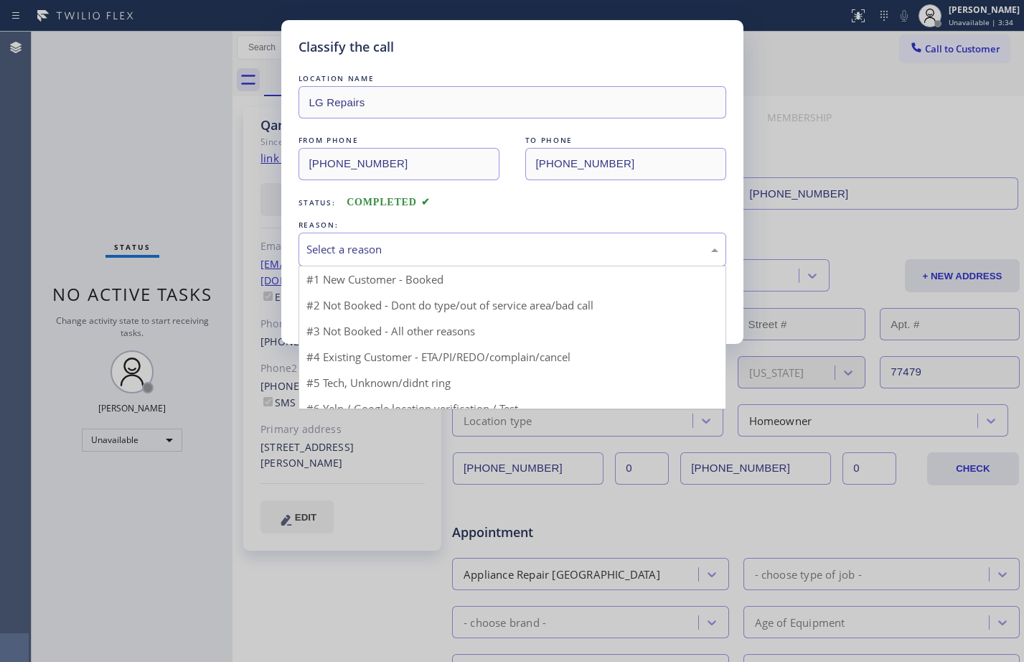
click at [391, 236] on div "Select a reason" at bounding box center [513, 250] width 428 height 34
click at [395, 249] on div "Select a reason" at bounding box center [512, 249] width 412 height 17
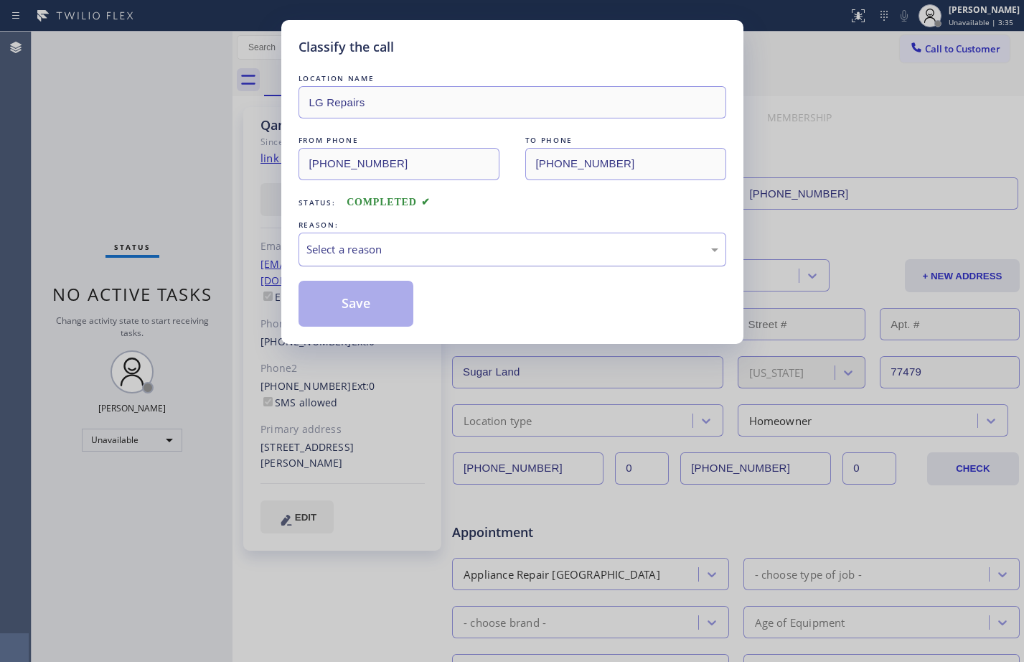
click at [428, 257] on div "Select a reason" at bounding box center [512, 249] width 412 height 17
click at [341, 321] on button "Save" at bounding box center [357, 304] width 116 height 46
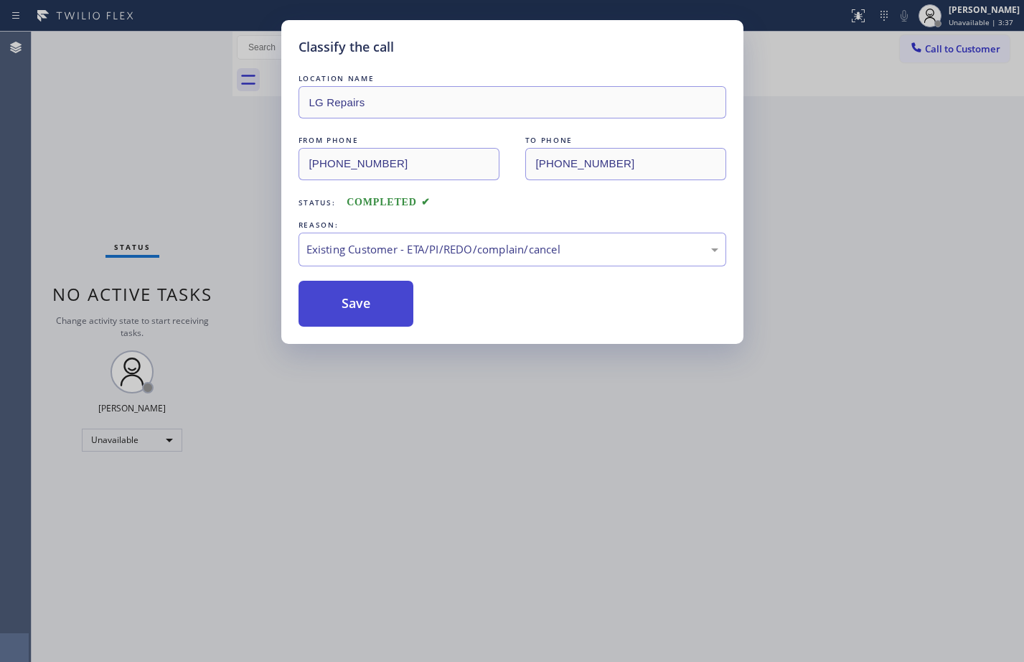
click at [345, 304] on button "Save" at bounding box center [357, 304] width 116 height 46
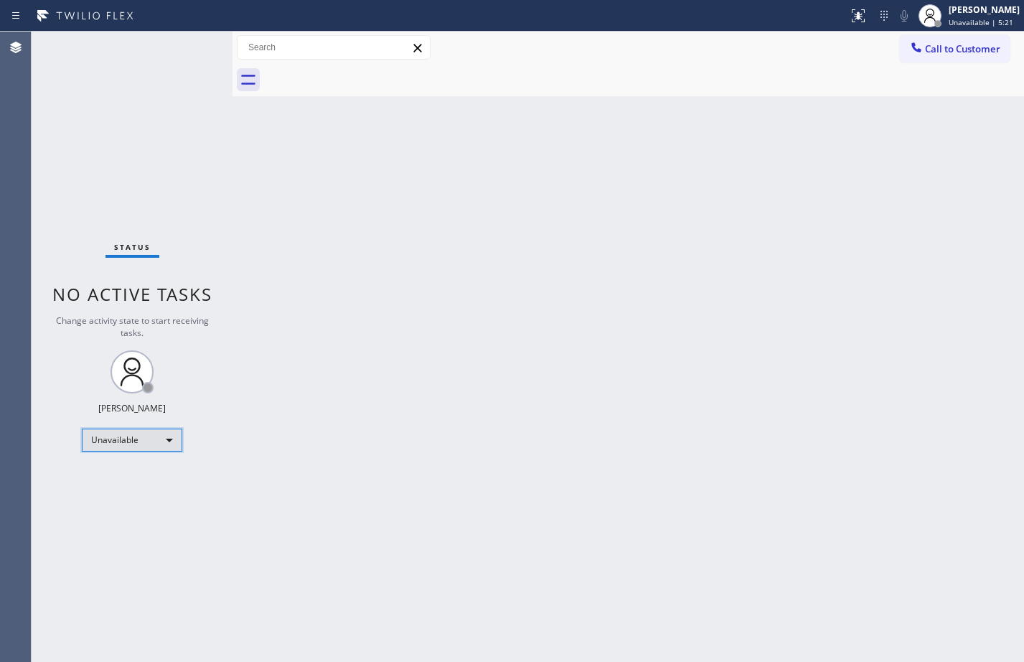
click at [161, 447] on div "Unavailable" at bounding box center [132, 439] width 100 height 23
click at [145, 476] on li "Available" at bounding box center [132, 477] width 98 height 17
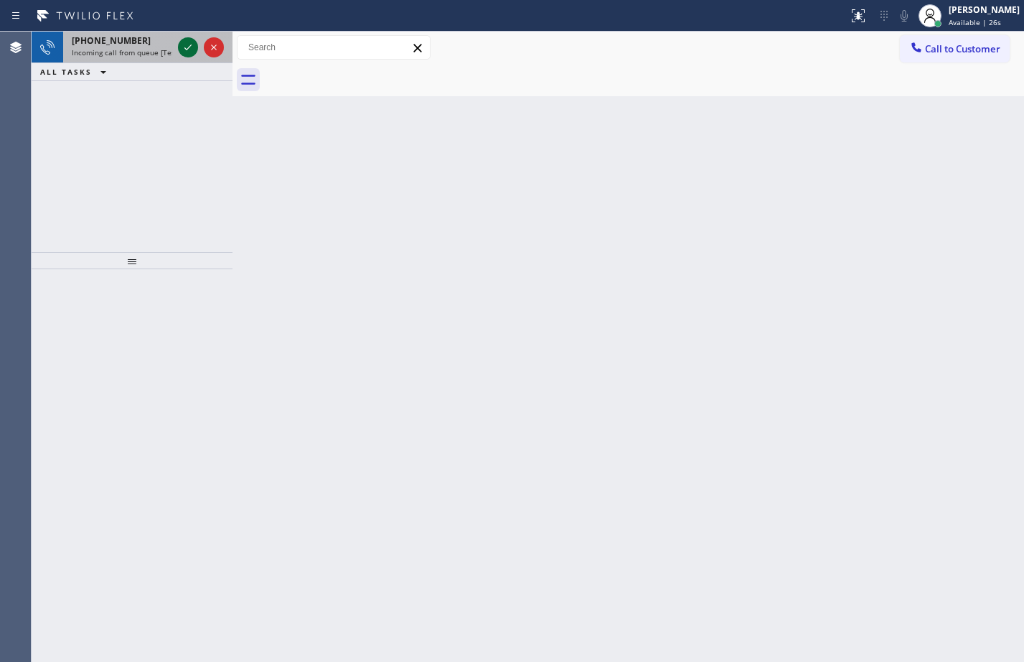
click at [183, 44] on icon at bounding box center [187, 47] width 17 height 17
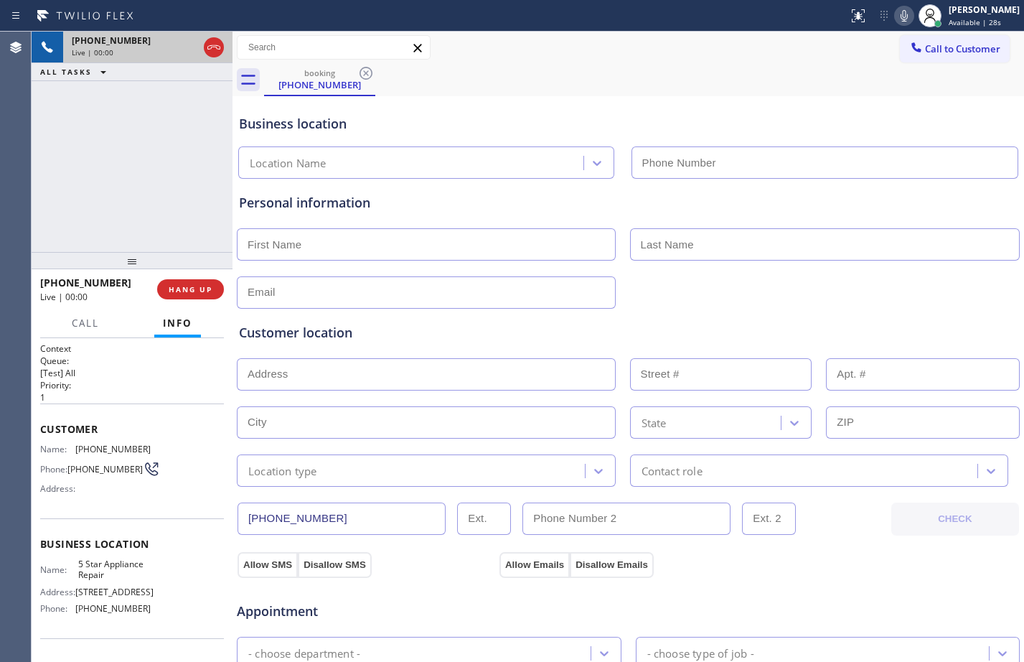
type input "[PHONE_NUMBER]"
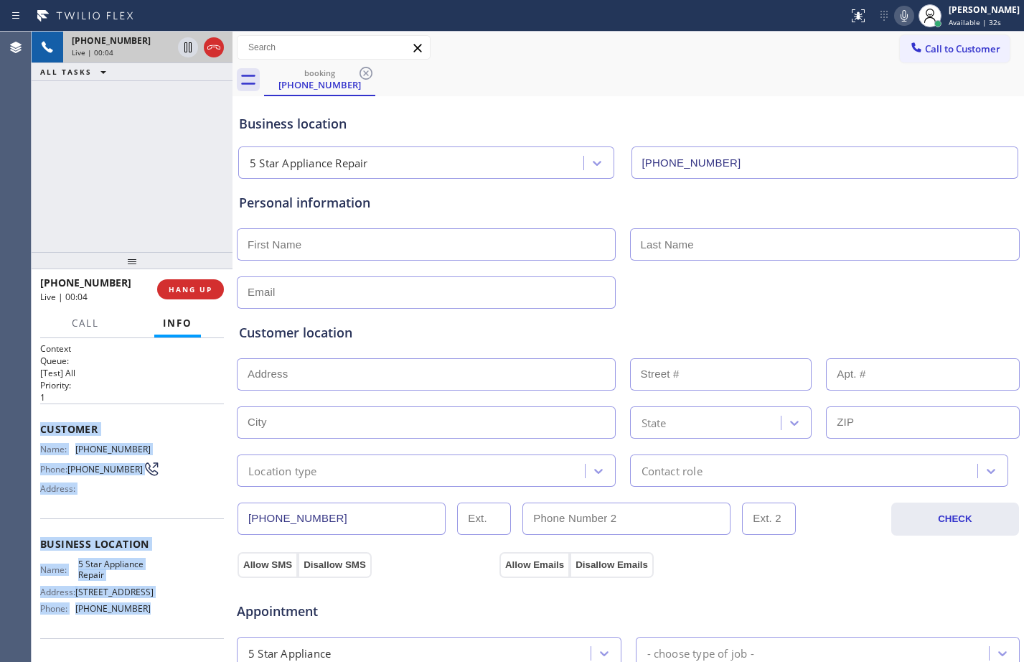
drag, startPoint x: 39, startPoint y: 425, endPoint x: 199, endPoint y: 629, distance: 259.1
click at [199, 629] on div "Context Queue: [Test] All Priority: 1 Customer Name: [PHONE_NUMBER] Phone: [PHO…" at bounding box center [132, 500] width 201 height 324
copy div "Customer Name: [PHONE_NUMBER] Phone: [PHONE_NUMBER] Address: Business location …"
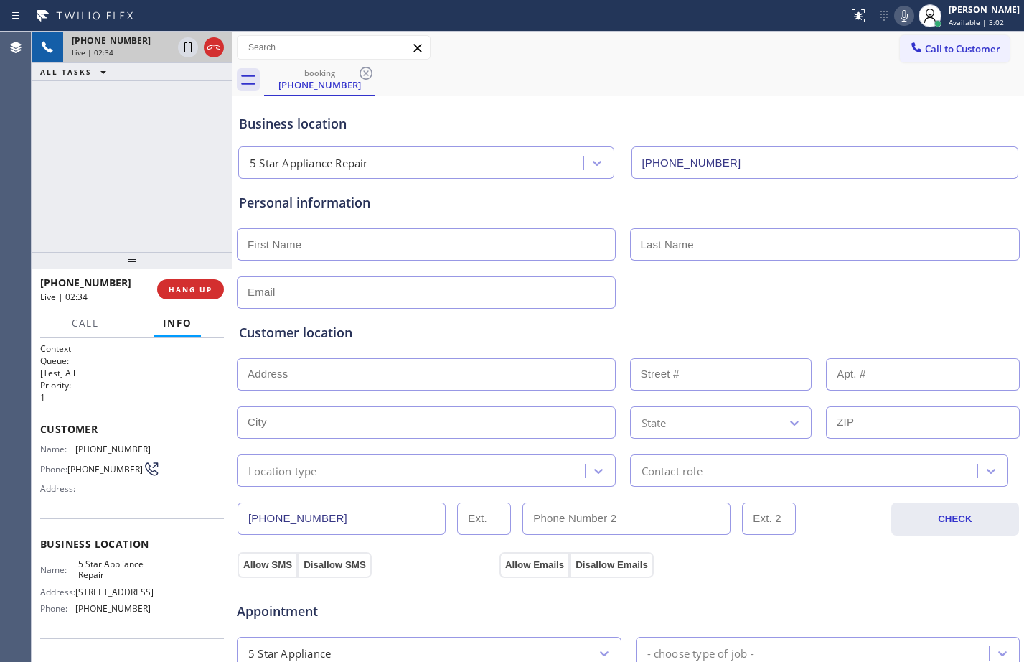
click at [133, 179] on div "[PHONE_NUMBER] Live | 02:34 ALL TASKS ALL TASKS ACTIVE TASKS TASKS IN WRAP UP" at bounding box center [132, 142] width 201 height 220
click at [153, 174] on div "[PHONE_NUMBER] Live | 03:01 ALL TASKS ALL TASKS ACTIVE TASKS TASKS IN WRAP UP" at bounding box center [132, 142] width 201 height 220
click at [187, 52] on icon at bounding box center [187, 47] width 7 height 10
click at [900, 21] on icon at bounding box center [904, 15] width 17 height 17
click at [185, 55] on icon at bounding box center [187, 47] width 17 height 17
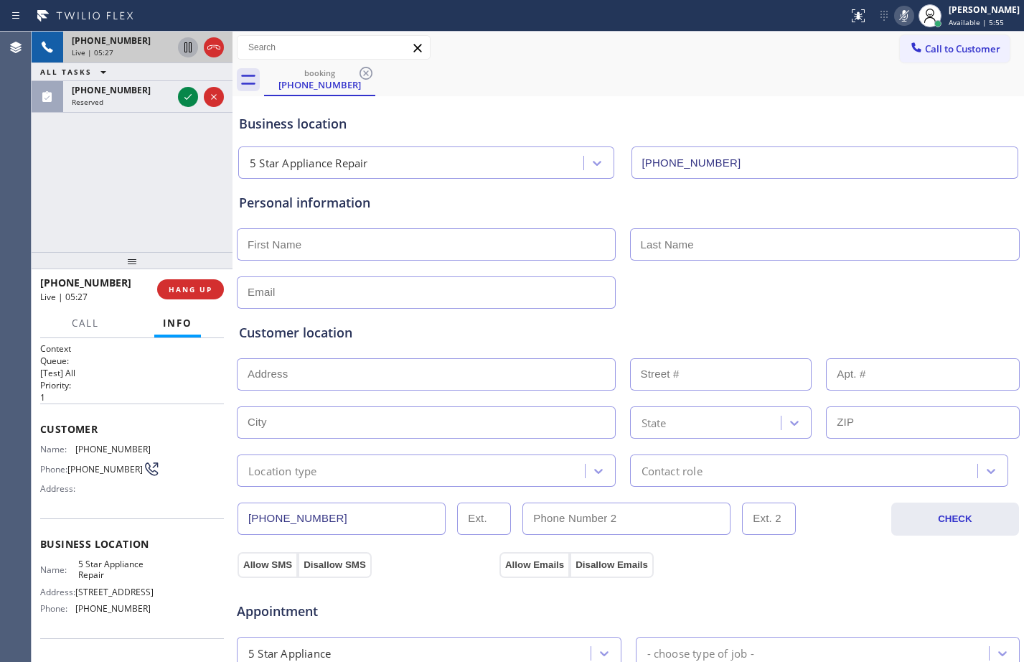
click at [897, 17] on icon at bounding box center [904, 15] width 17 height 17
click at [187, 103] on icon at bounding box center [187, 96] width 17 height 17
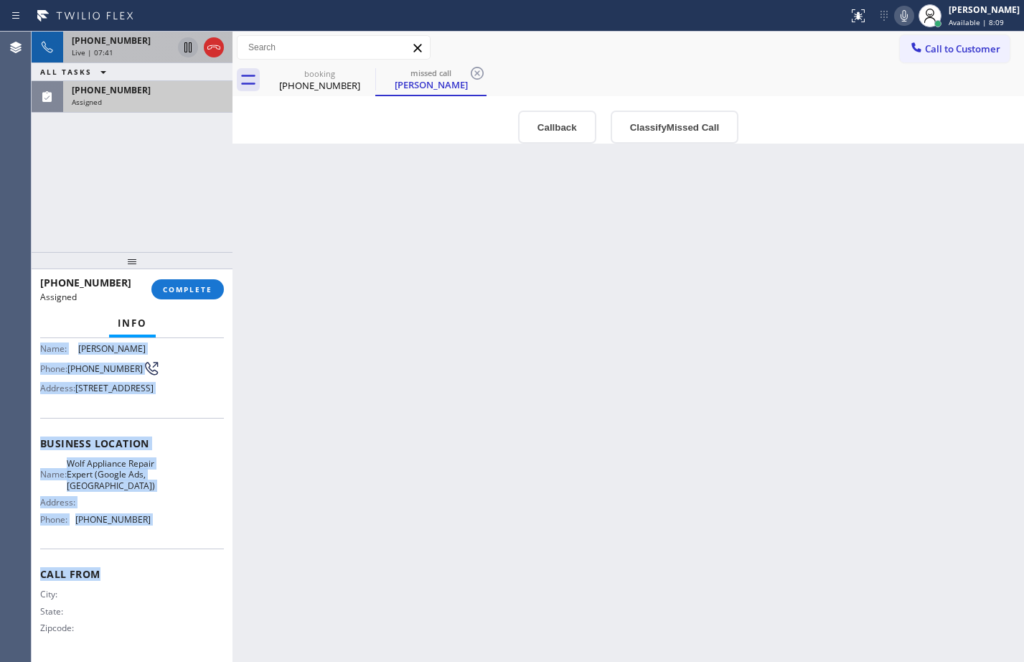
scroll to position [174, 0]
drag, startPoint x: 39, startPoint y: 453, endPoint x: 165, endPoint y: 524, distance: 144.9
click at [165, 524] on div "Context Queue: Appliance Repair High End Priority: 0 Task Age: [DEMOGRAPHIC_DAT…" at bounding box center [132, 500] width 201 height 324
copy div "Customer Name: [PERSON_NAME] Phone: [PHONE_NUMBER] Address: [STREET_ADDRESS] Bu…"
click at [199, 296] on button "COMPLETE" at bounding box center [187, 289] width 72 height 20
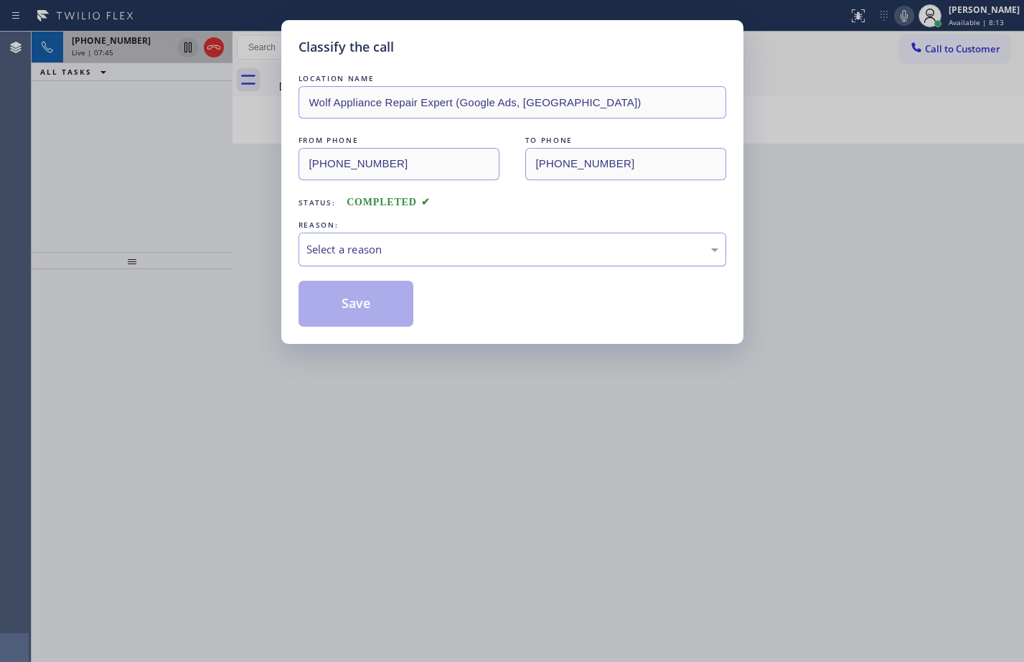
click at [433, 250] on div "Select a reason" at bounding box center [512, 249] width 412 height 17
click at [364, 309] on button "Save" at bounding box center [357, 304] width 116 height 46
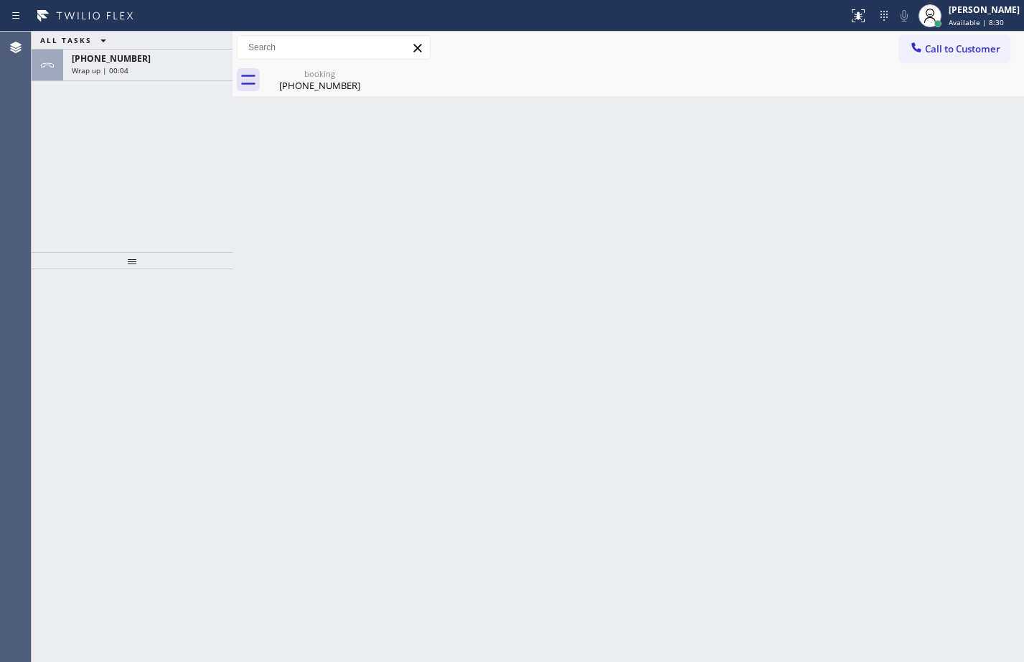
click at [260, 70] on div "booking [PHONE_NUMBER]" at bounding box center [629, 80] width 792 height 32
click at [297, 82] on div "[PHONE_NUMBER]" at bounding box center [320, 85] width 108 height 13
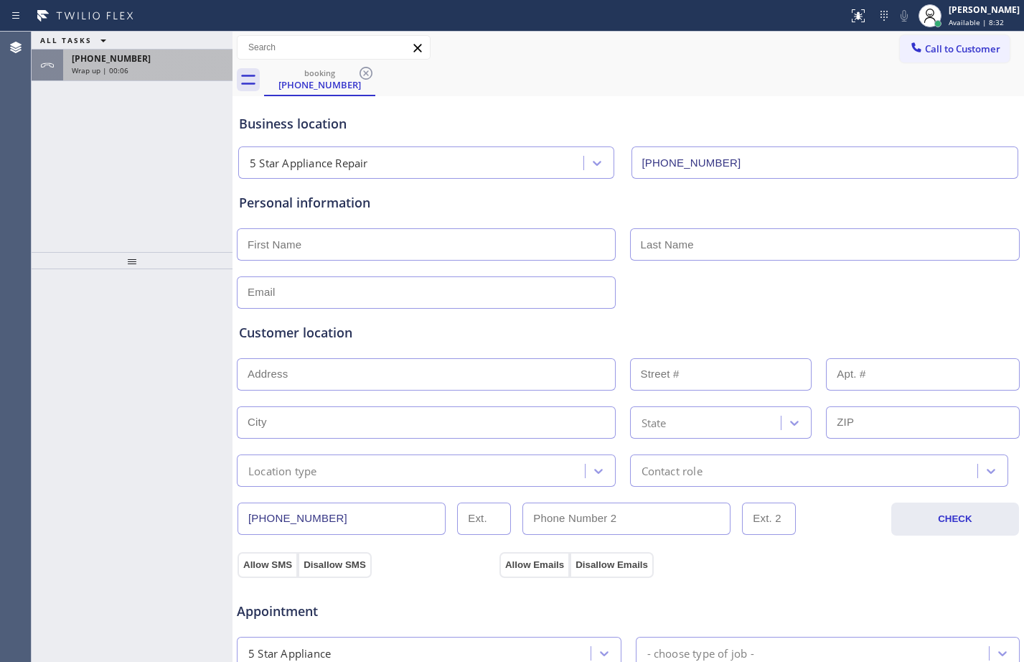
click at [179, 67] on div "Wrap up | 00:06" at bounding box center [148, 70] width 152 height 10
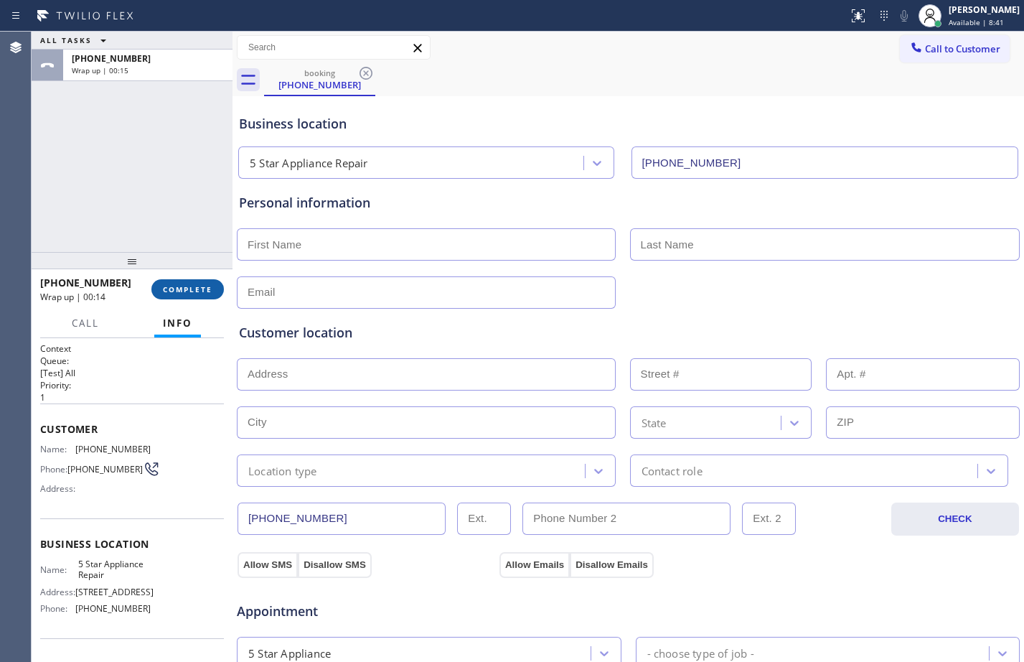
click at [191, 289] on span "COMPLETE" at bounding box center [188, 289] width 50 height 10
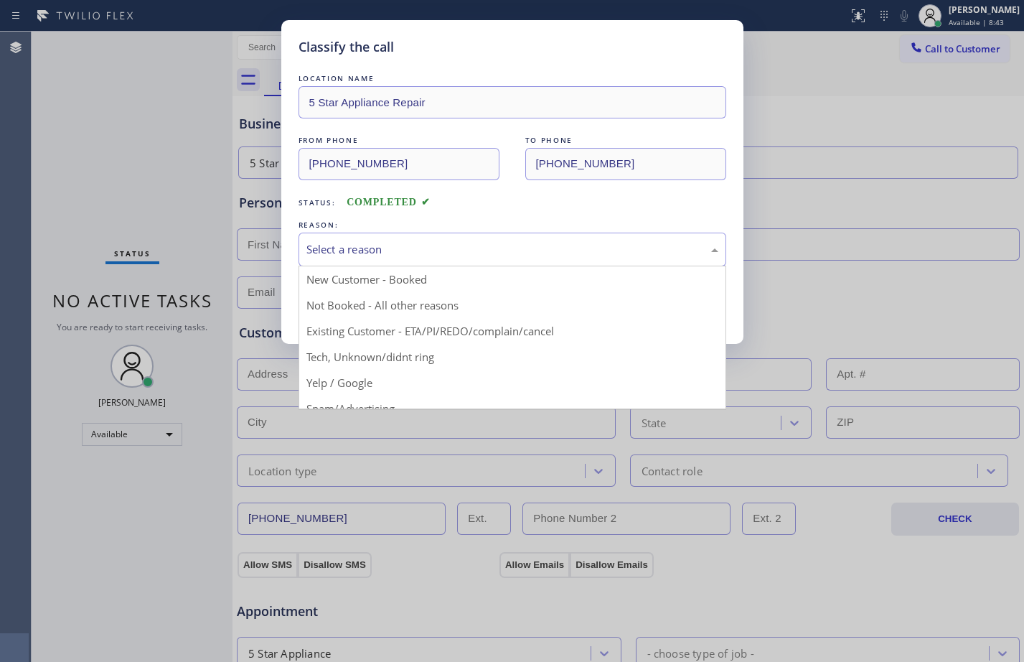
click at [364, 253] on div "Select a reason" at bounding box center [512, 249] width 412 height 17
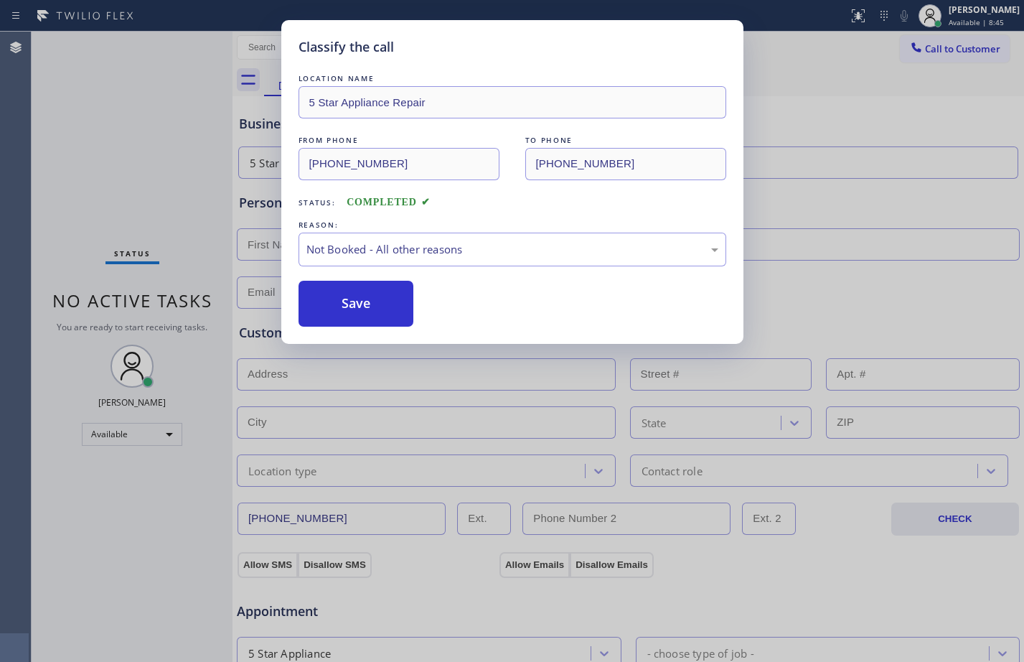
click at [359, 306] on button "Save" at bounding box center [357, 304] width 116 height 46
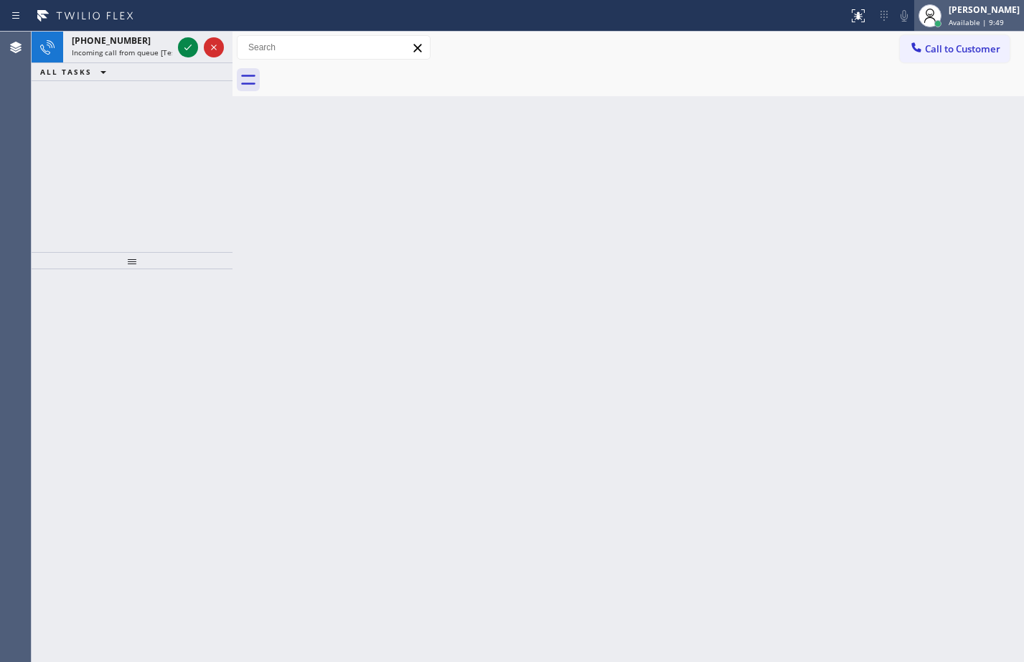
click at [954, 14] on div "[PERSON_NAME]" at bounding box center [984, 10] width 71 height 12
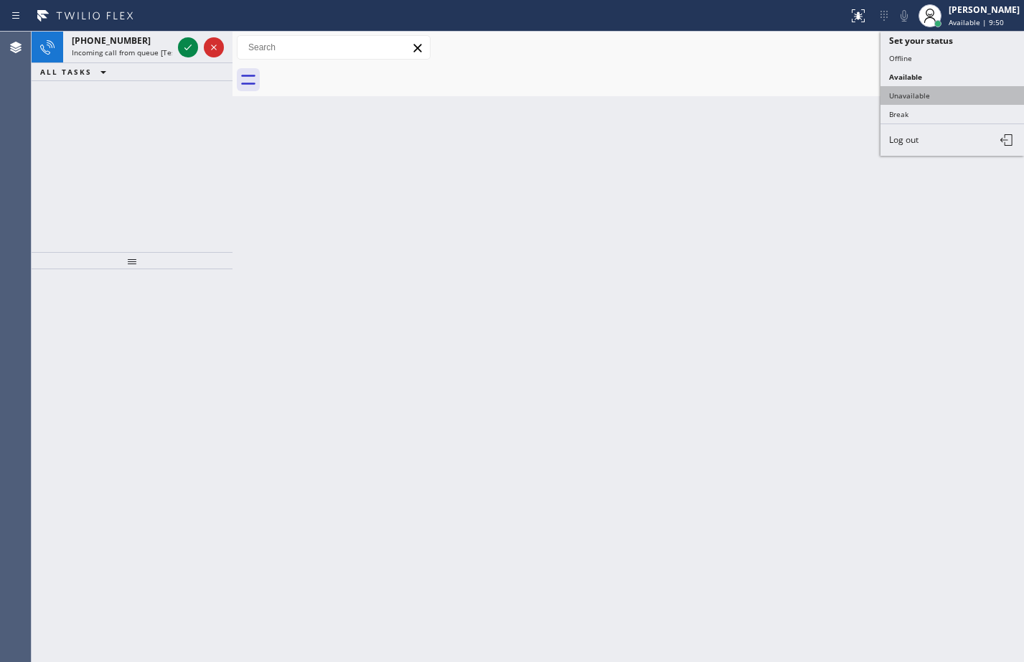
click at [931, 96] on button "Unavailable" at bounding box center [953, 95] width 144 height 19
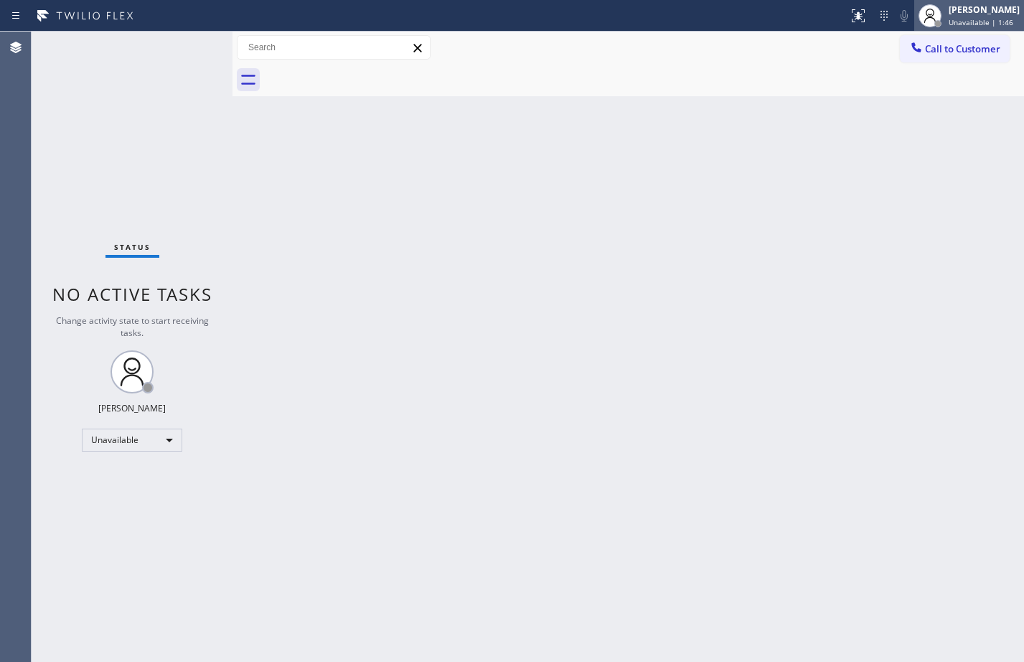
click at [933, 11] on div at bounding box center [930, 16] width 32 height 32
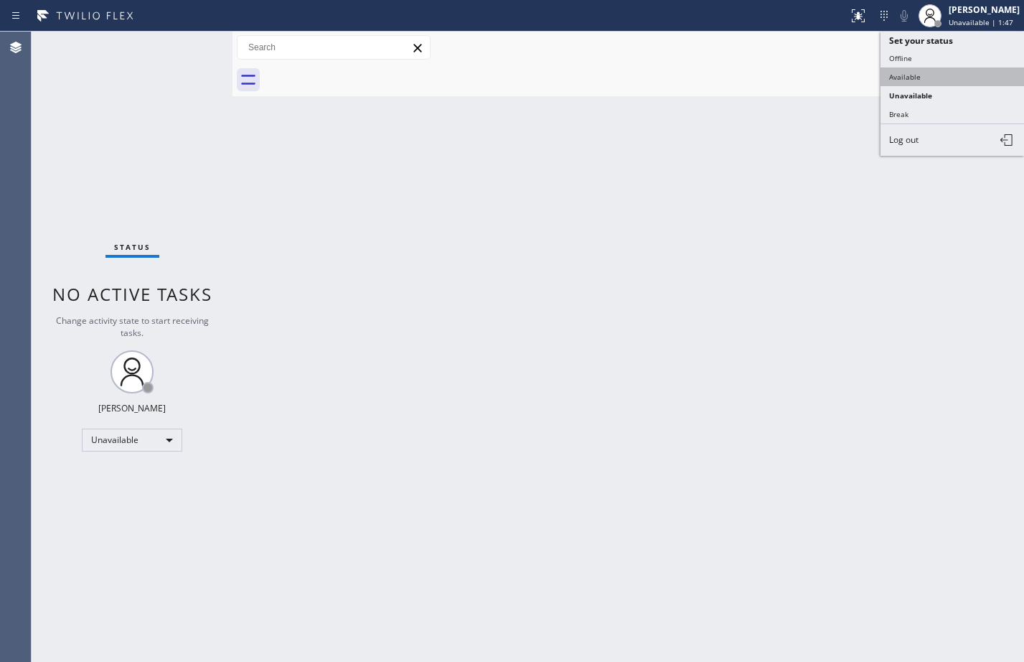
click at [926, 72] on button "Available" at bounding box center [953, 76] width 144 height 19
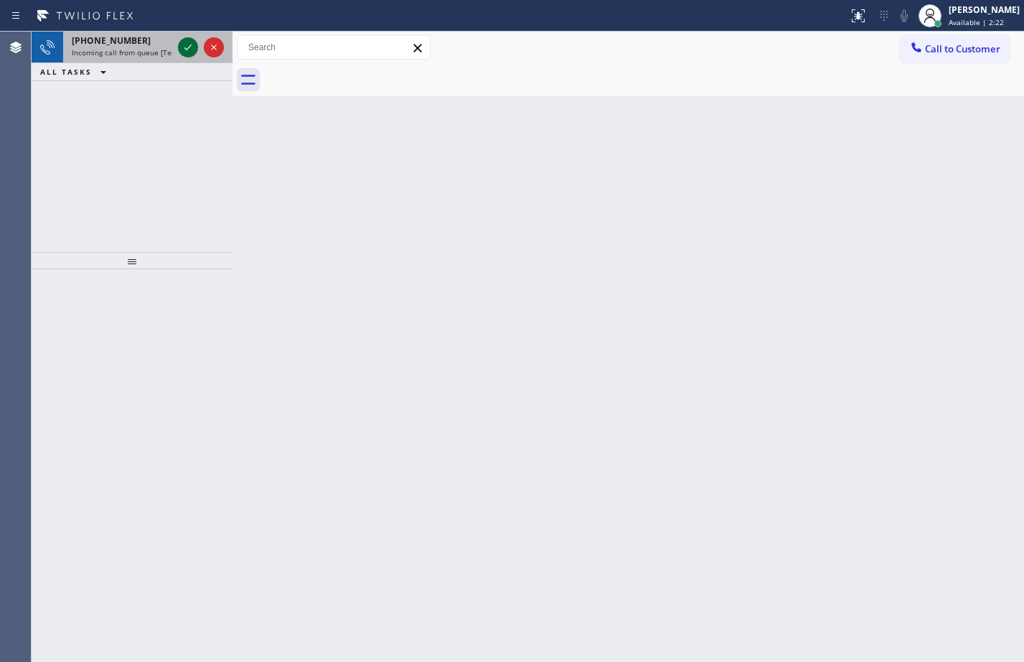
click at [182, 50] on icon at bounding box center [187, 47] width 17 height 17
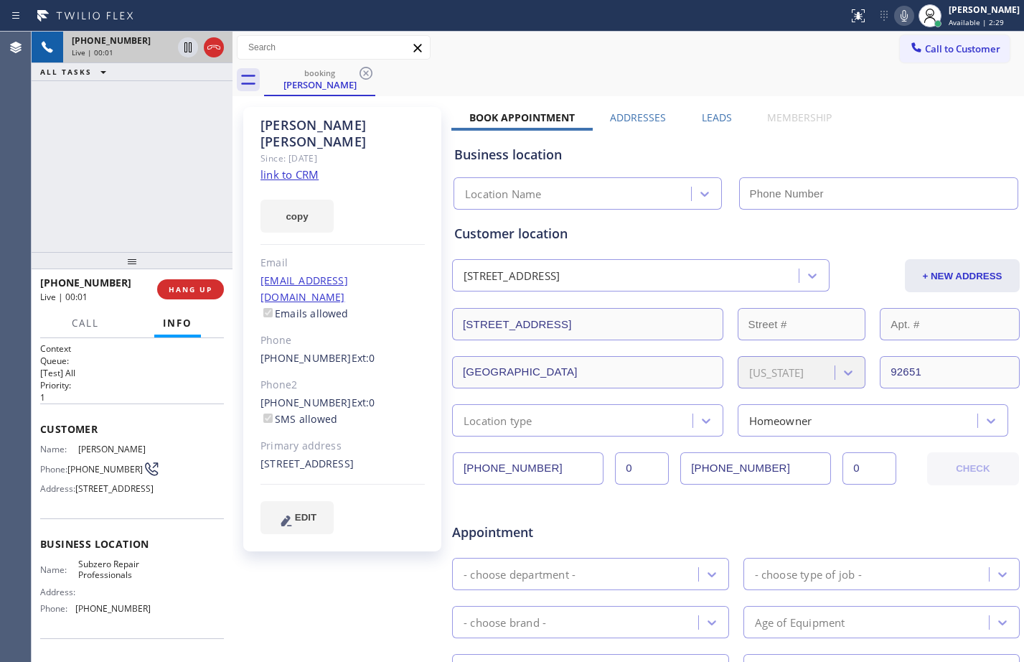
type input "[PHONE_NUMBER]"
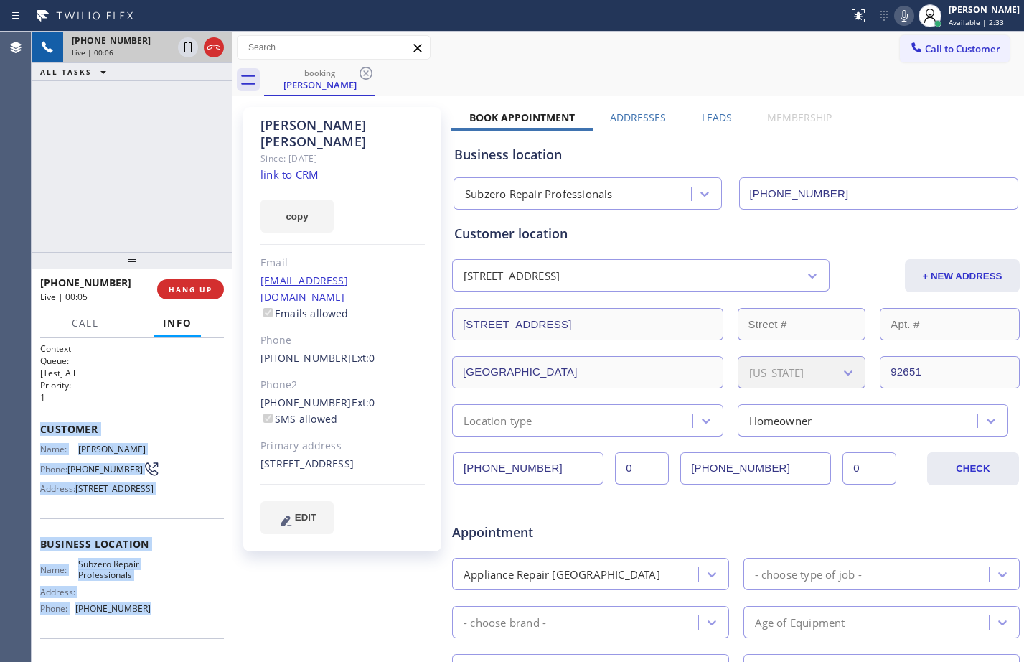
drag, startPoint x: 38, startPoint y: 427, endPoint x: 156, endPoint y: 643, distance: 246.0
click at [156, 643] on div "Context Queue: [Test] All Priority: 1 Customer Name: [PERSON_NAME] Phone: [PHON…" at bounding box center [132, 500] width 201 height 324
copy div "Customer Name: [PERSON_NAME] Phone: [PHONE_NUMBER] Address: [STREET_ADDRESS] Bu…"
click at [302, 167] on link "link to CRM" at bounding box center [289, 174] width 58 height 14
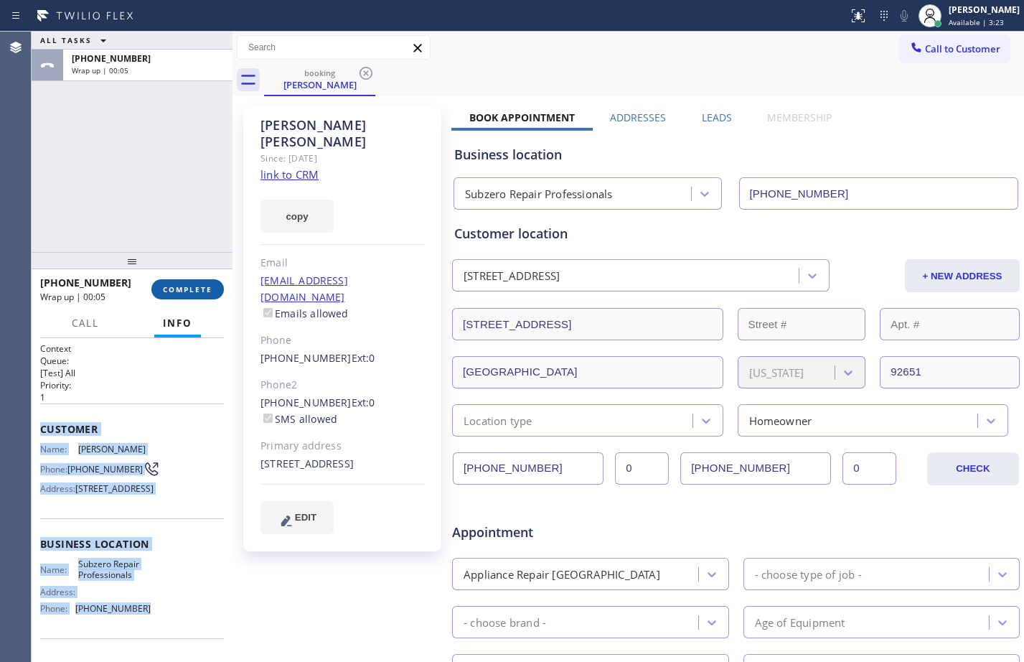
click at [198, 288] on span "COMPLETE" at bounding box center [188, 289] width 50 height 10
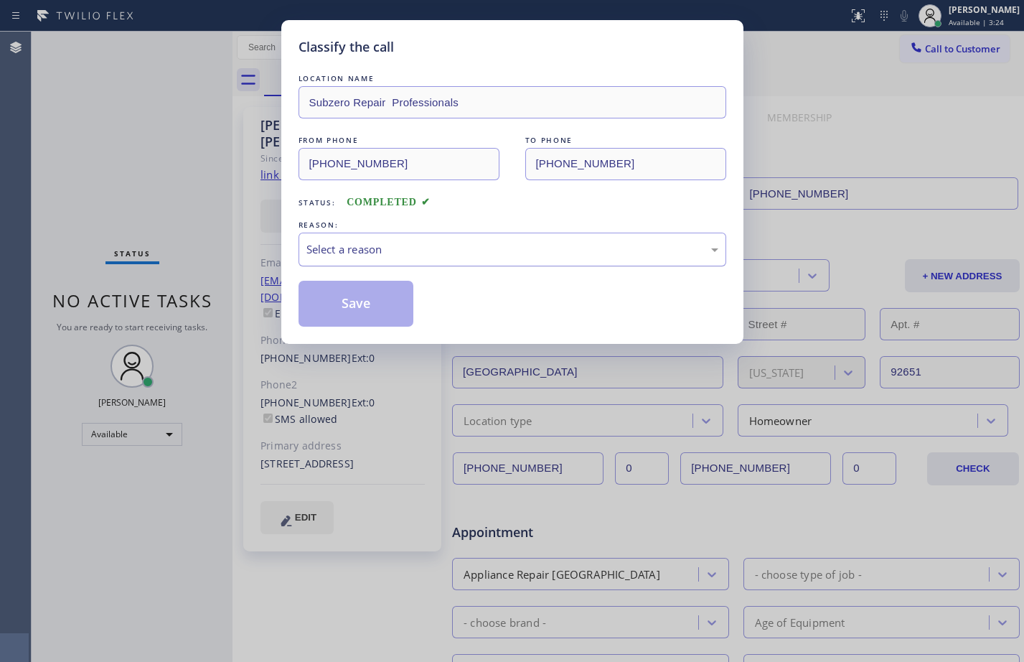
click at [462, 246] on div "Select a reason" at bounding box center [512, 249] width 412 height 17
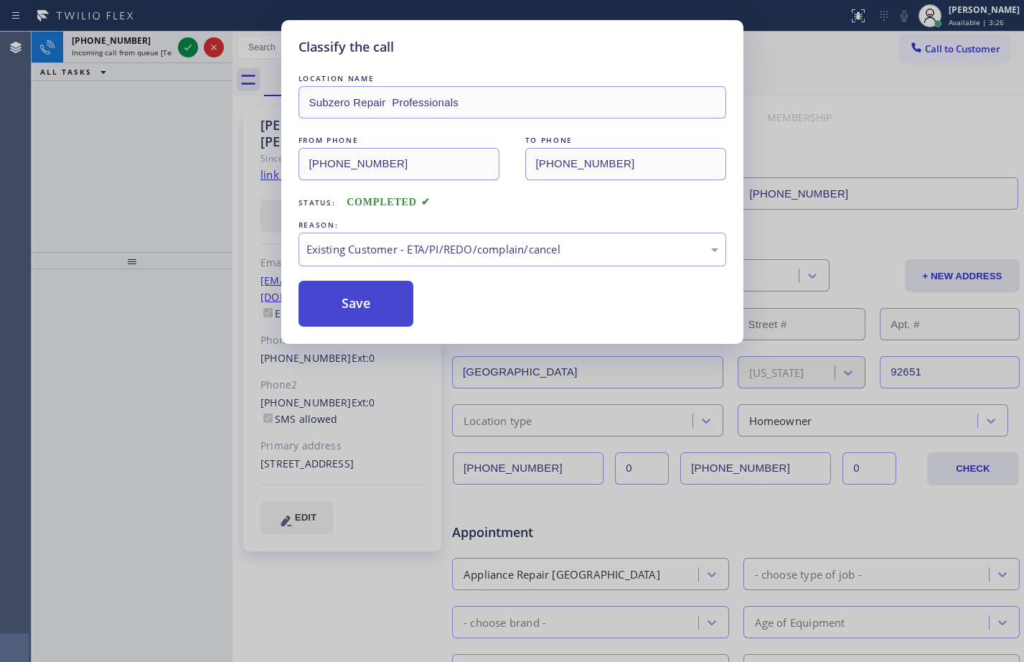
click at [360, 307] on button "Save" at bounding box center [357, 304] width 116 height 46
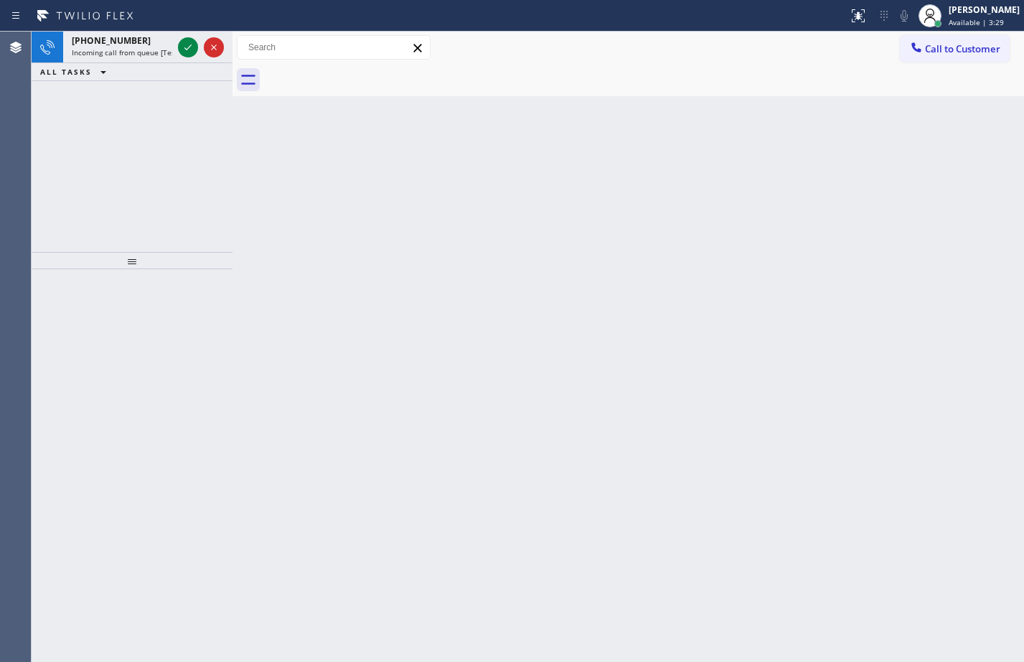
drag, startPoint x: 194, startPoint y: 46, endPoint x: 135, endPoint y: 5, distance: 71.7
click at [194, 46] on icon at bounding box center [187, 47] width 17 height 17
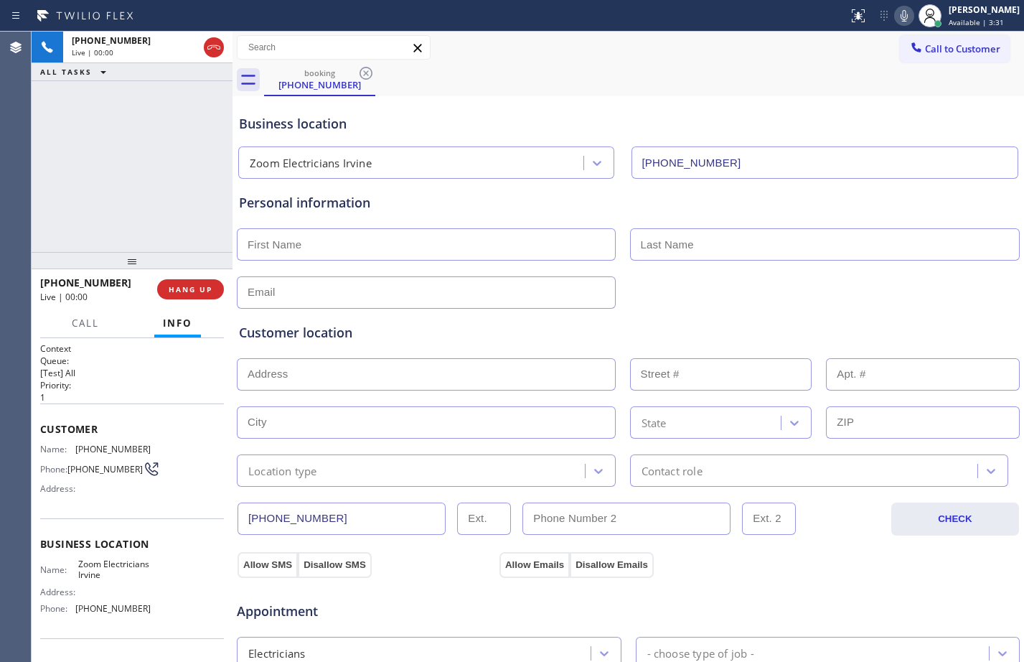
type input "[PHONE_NUMBER]"
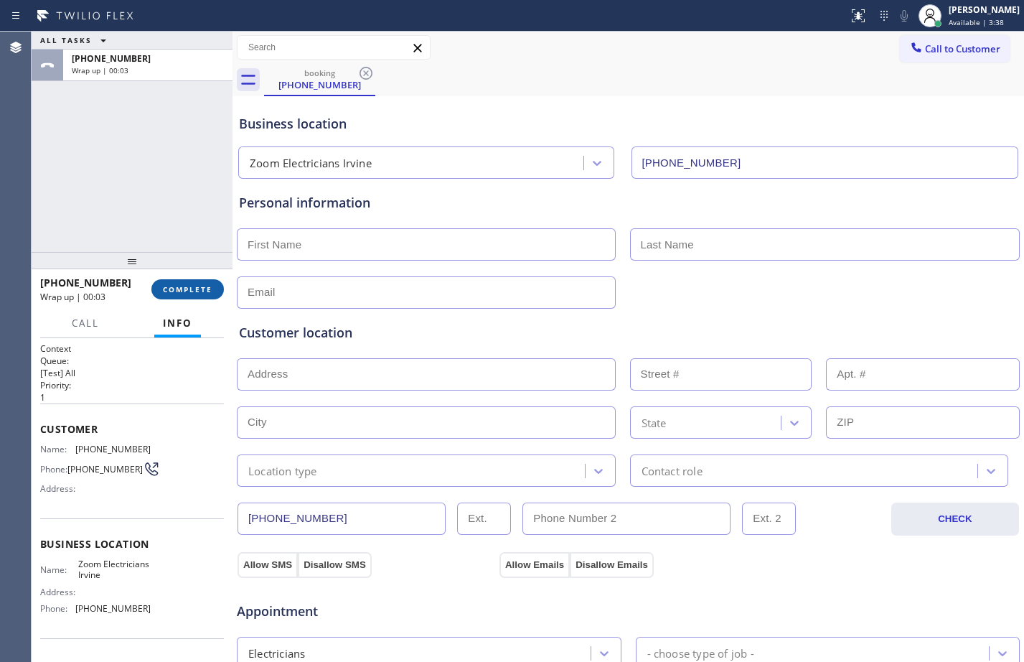
click at [190, 287] on span "COMPLETE" at bounding box center [188, 289] width 50 height 10
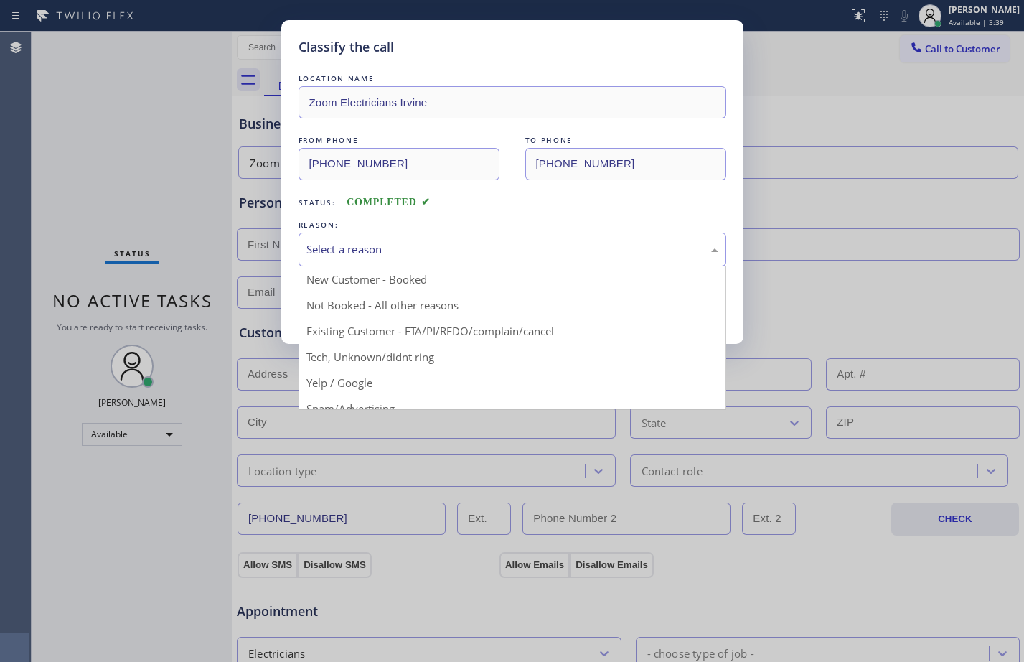
click at [380, 245] on div "Select a reason" at bounding box center [512, 249] width 412 height 17
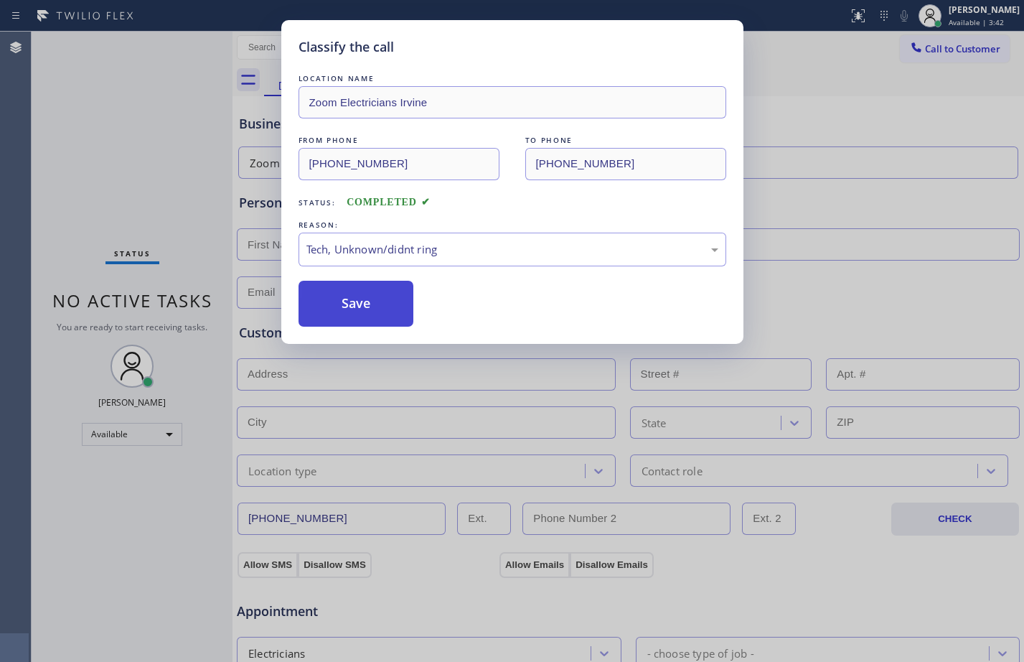
click at [357, 317] on button "Save" at bounding box center [357, 304] width 116 height 46
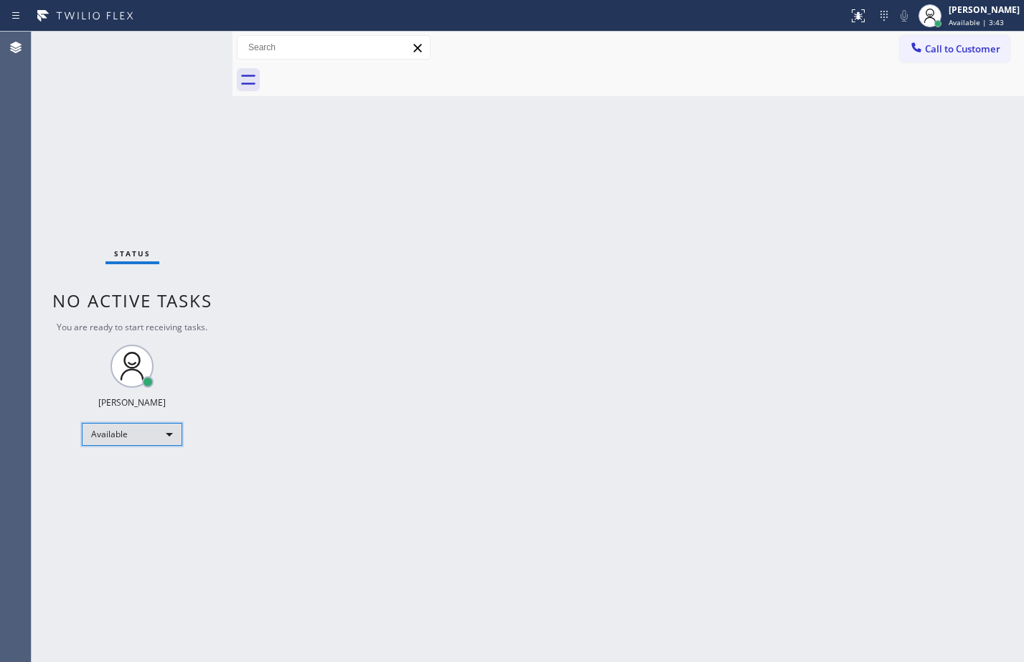
click at [104, 439] on div "Available" at bounding box center [132, 434] width 100 height 23
click at [126, 500] on li "Break" at bounding box center [132, 507] width 98 height 17
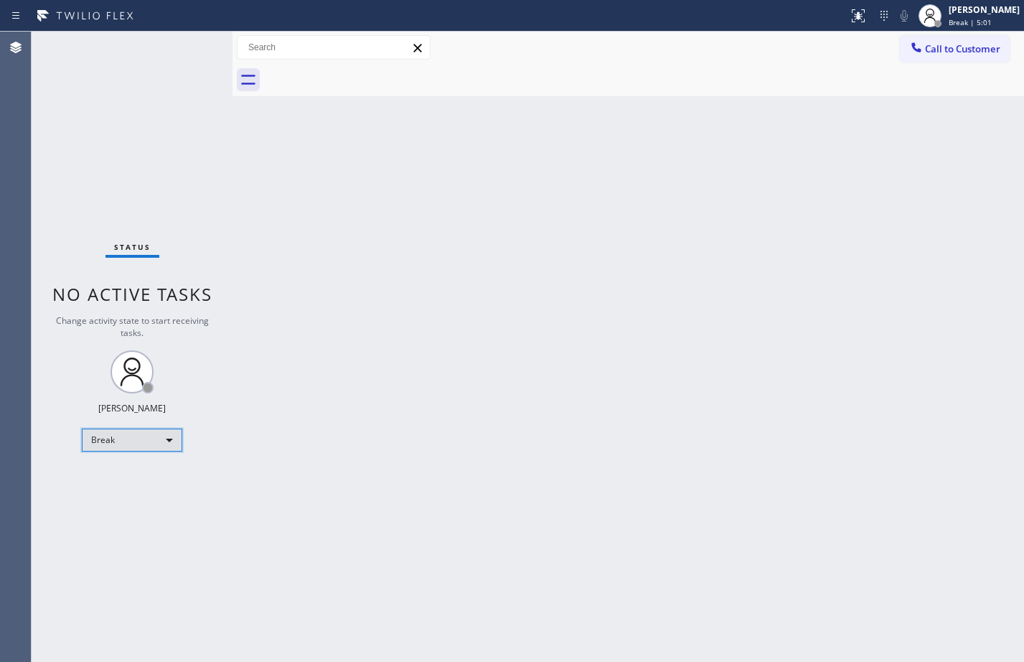
click at [161, 432] on div "Break" at bounding box center [132, 439] width 100 height 23
click at [133, 471] on li "Available" at bounding box center [132, 477] width 98 height 17
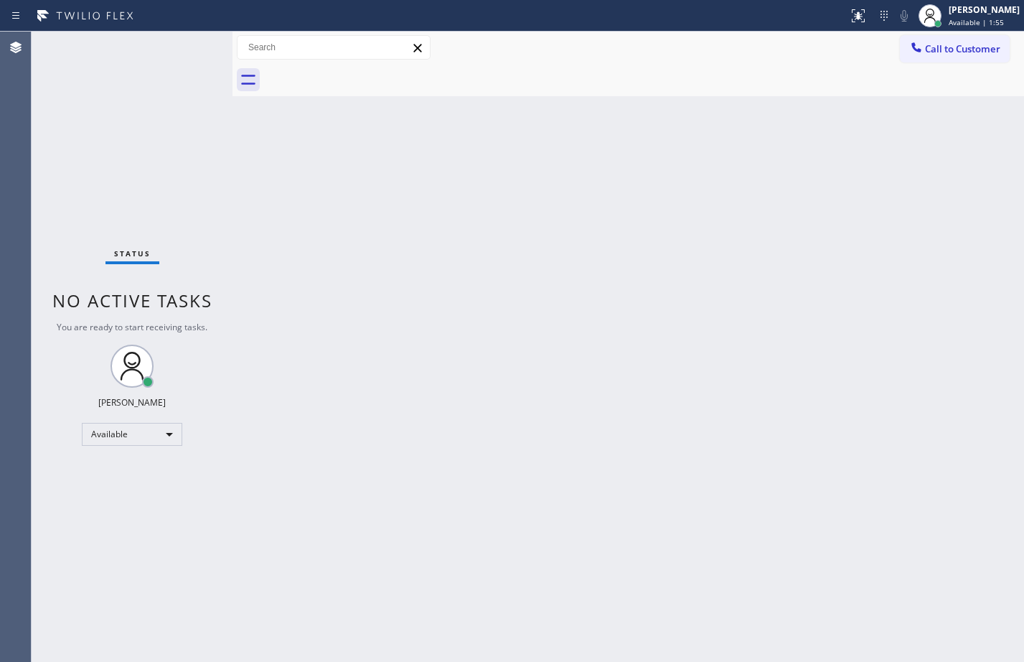
click at [292, 305] on div "Back to Dashboard Change Sender ID Customers Technicians Select a contact Outbo…" at bounding box center [629, 347] width 792 height 630
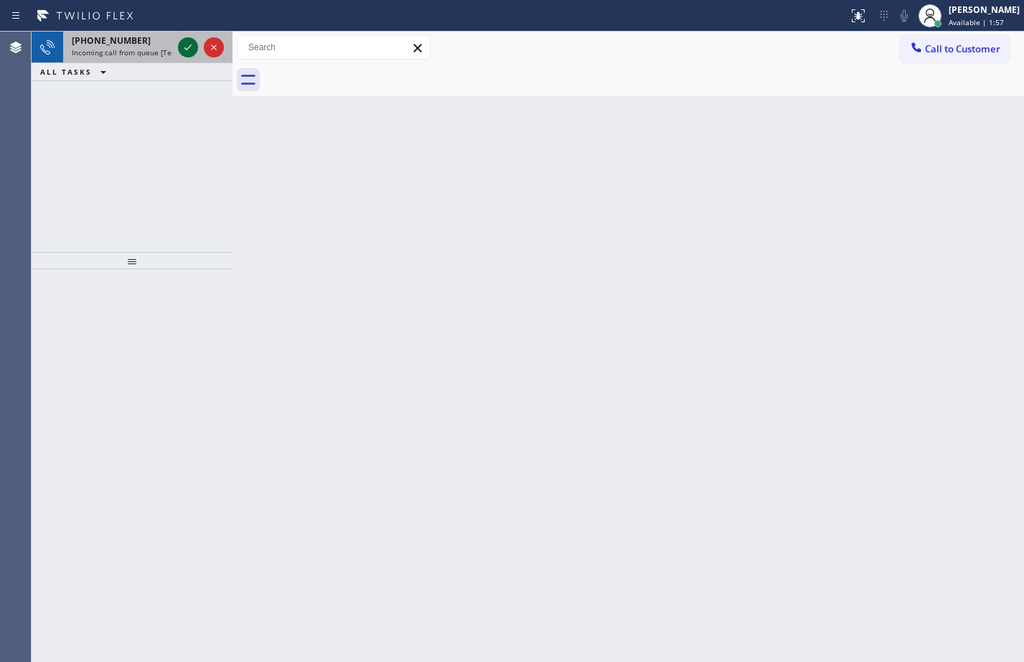
click at [191, 52] on icon at bounding box center [187, 47] width 17 height 17
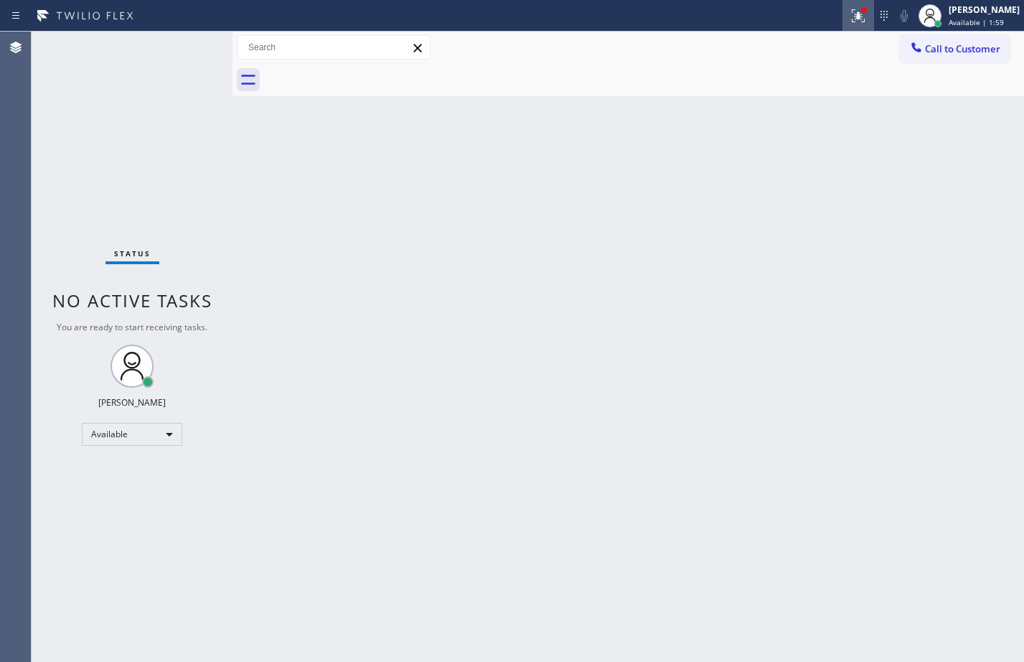
click at [842, 10] on div at bounding box center [858, 15] width 32 height 17
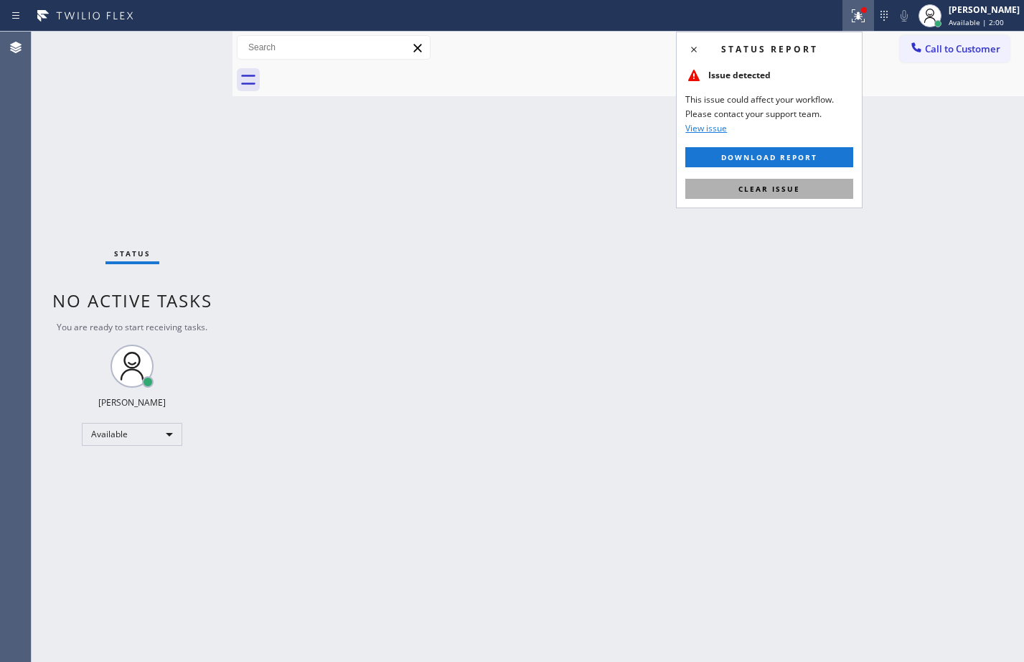
click at [763, 184] on span "Clear issue" at bounding box center [769, 189] width 62 height 10
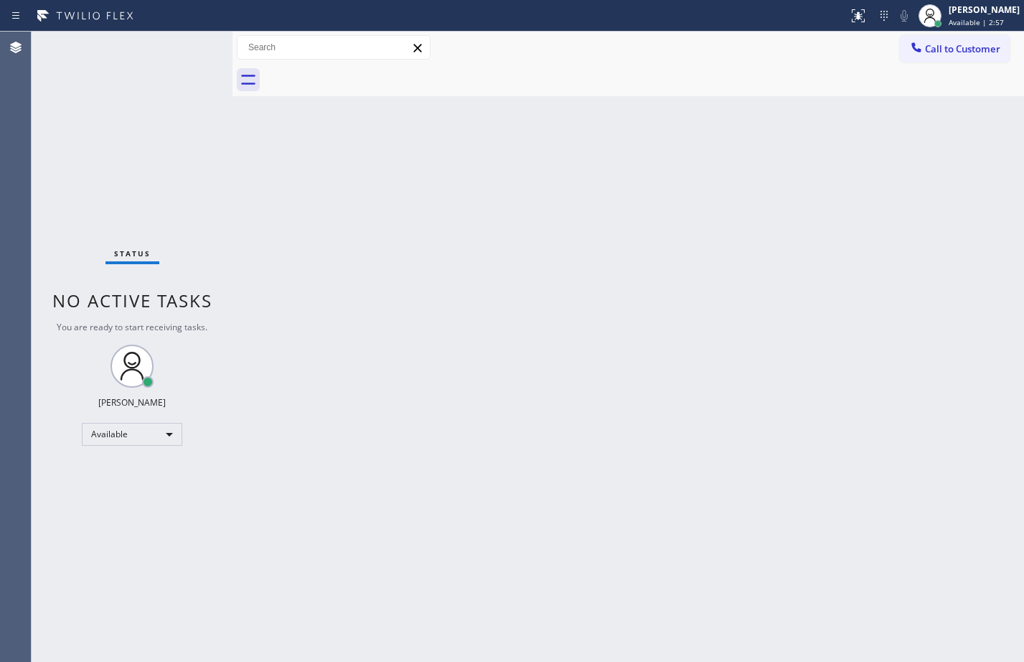
click at [630, 329] on div "Back to Dashboard Change Sender ID Customers Technicians Select a contact Outbo…" at bounding box center [629, 347] width 792 height 630
click at [604, 393] on div "Back to Dashboard Change Sender ID Customers Technicians Select a contact Outbo…" at bounding box center [629, 347] width 792 height 630
click at [262, 231] on div "Back to Dashboard Change Sender ID Customers Technicians Select a contact Outbo…" at bounding box center [629, 347] width 792 height 630
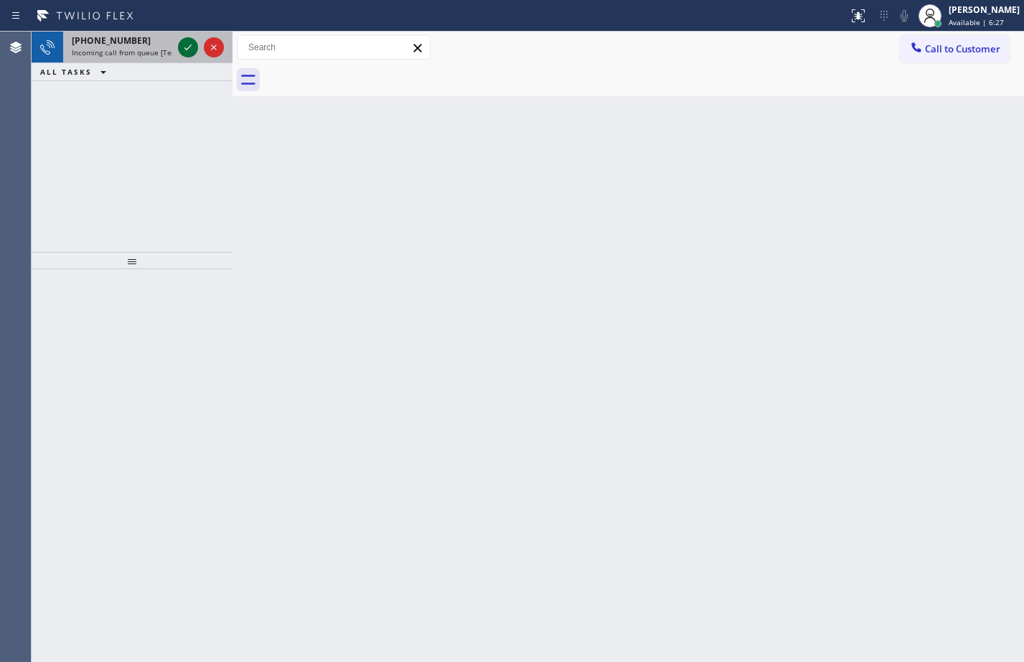
click at [193, 48] on icon at bounding box center [187, 47] width 17 height 17
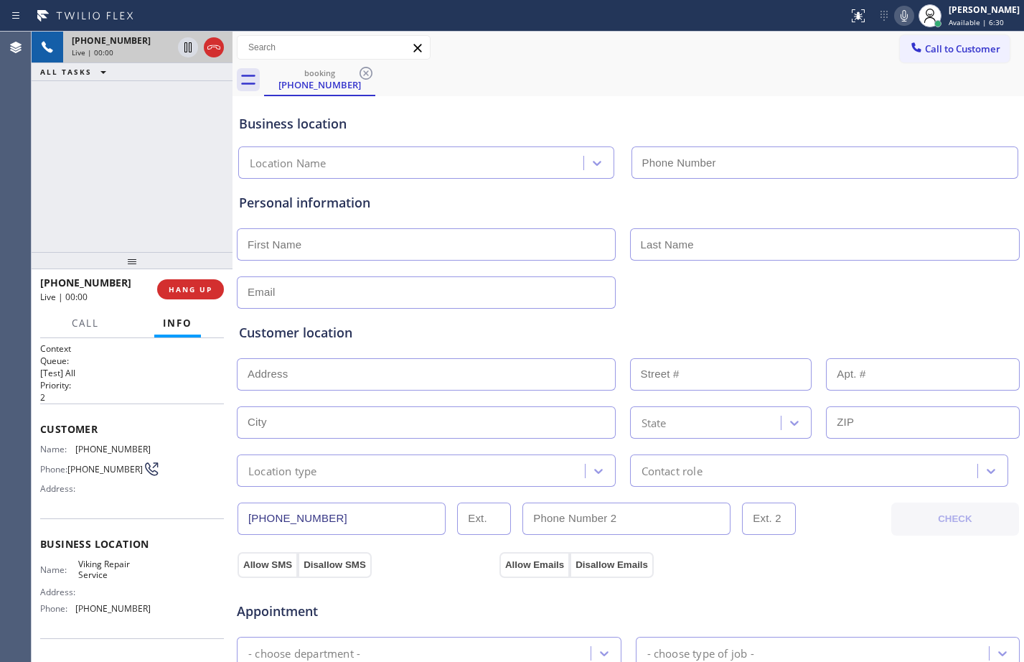
type input "[PHONE_NUMBER]"
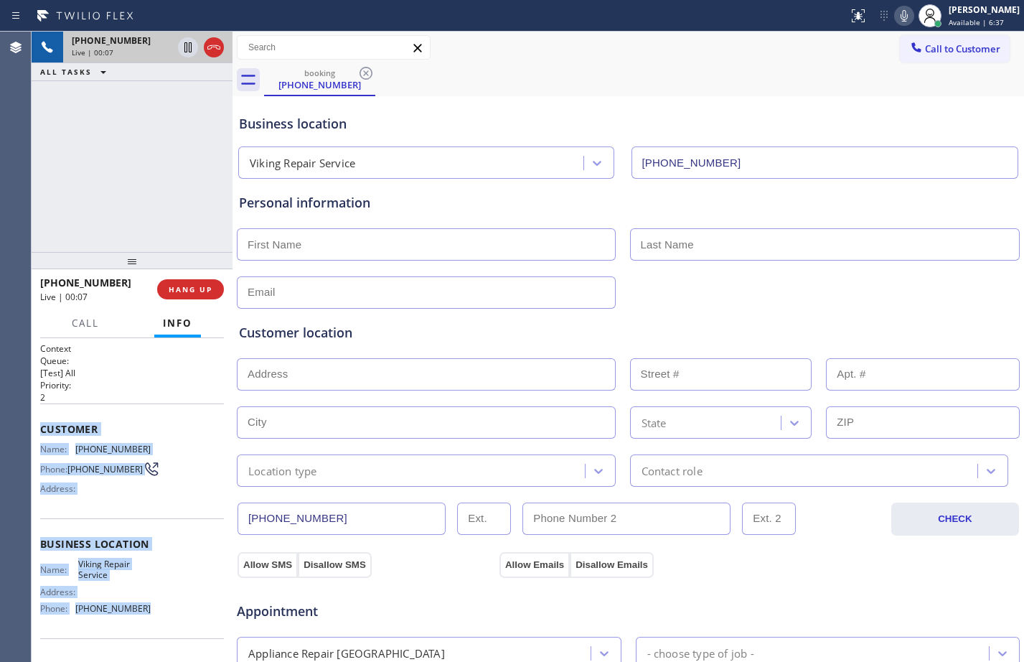
drag, startPoint x: 39, startPoint y: 429, endPoint x: 144, endPoint y: 618, distance: 215.5
click at [144, 618] on div "Context Queue: [Test] All Priority: 2 Customer Name: [PHONE_NUMBER] Phone: [PHO…" at bounding box center [132, 500] width 201 height 324
copy div "Customer Name: [PHONE_NUMBER] Phone: [PHONE_NUMBER] Address: Business location …"
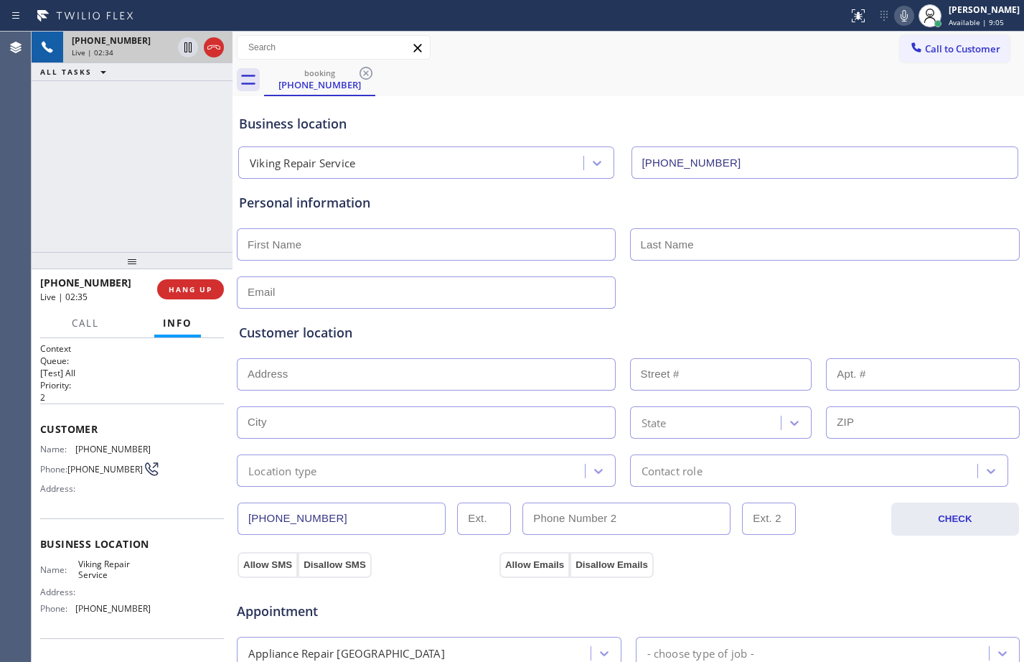
click at [187, 240] on div "[PHONE_NUMBER] Live | 02:34 ALL TASKS ALL TASKS ACTIVE TASKS TASKS IN WRAP UP" at bounding box center [132, 142] width 201 height 220
click at [188, 52] on icon at bounding box center [187, 47] width 17 height 17
click at [901, 19] on icon at bounding box center [904, 15] width 7 height 11
click at [190, 49] on icon at bounding box center [188, 47] width 10 height 10
click at [899, 19] on rect at bounding box center [904, 14] width 10 height 10
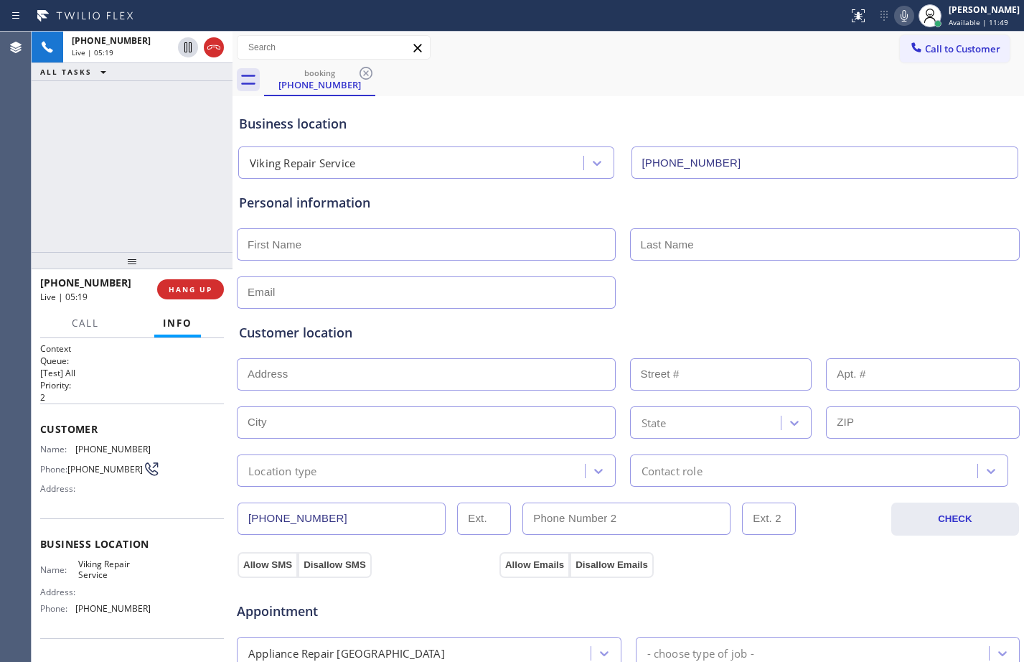
click at [451, 245] on input "text" at bounding box center [426, 244] width 379 height 32
click at [329, 248] on input "text" at bounding box center [426, 244] width 379 height 32
paste input "Sujini"
type input "Sujini"
click at [666, 248] on input "text" at bounding box center [825, 244] width 390 height 32
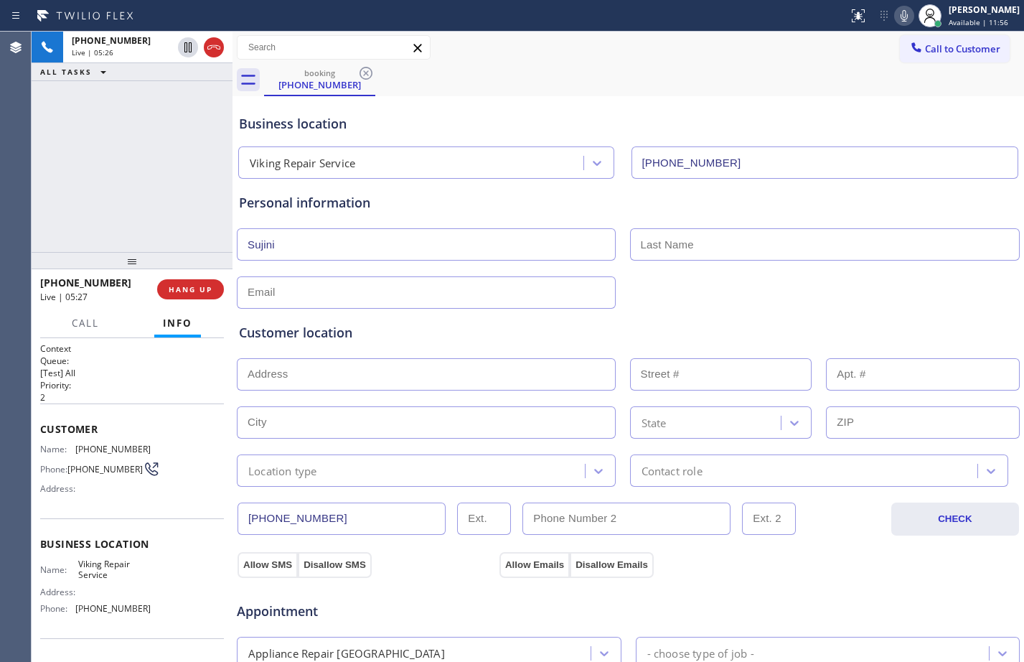
paste input "[PERSON_NAME]"
click at [636, 242] on input "[PERSON_NAME]" at bounding box center [825, 244] width 390 height 32
type input "[PERSON_NAME]"
click at [879, 607] on div "Appointment" at bounding box center [628, 602] width 786 height 37
click at [339, 289] on input "text" at bounding box center [426, 292] width 379 height 32
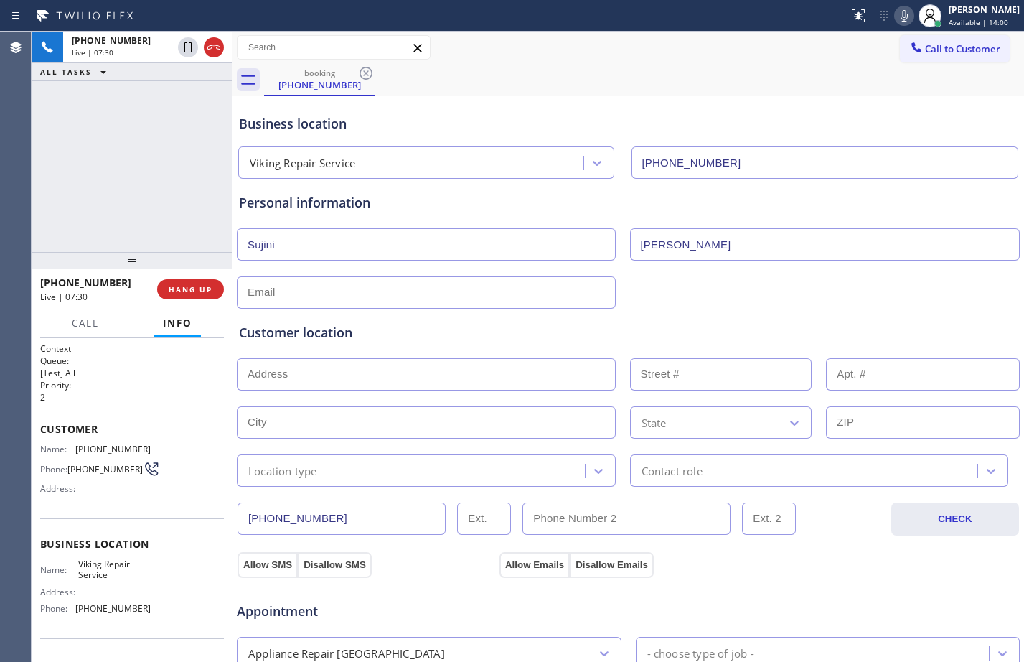
paste input "[EMAIL_ADDRESS][DOMAIN_NAME]"
click at [248, 293] on input "[EMAIL_ADDRESS][DOMAIN_NAME]" at bounding box center [426, 292] width 379 height 32
click at [450, 279] on input "[EMAIL_ADDRESS][DOMAIN_NAME]" at bounding box center [426, 292] width 379 height 32
type input "[EMAIL_ADDRESS][DOMAIN_NAME]"
click at [457, 337] on div "Customer location" at bounding box center [628, 332] width 779 height 19
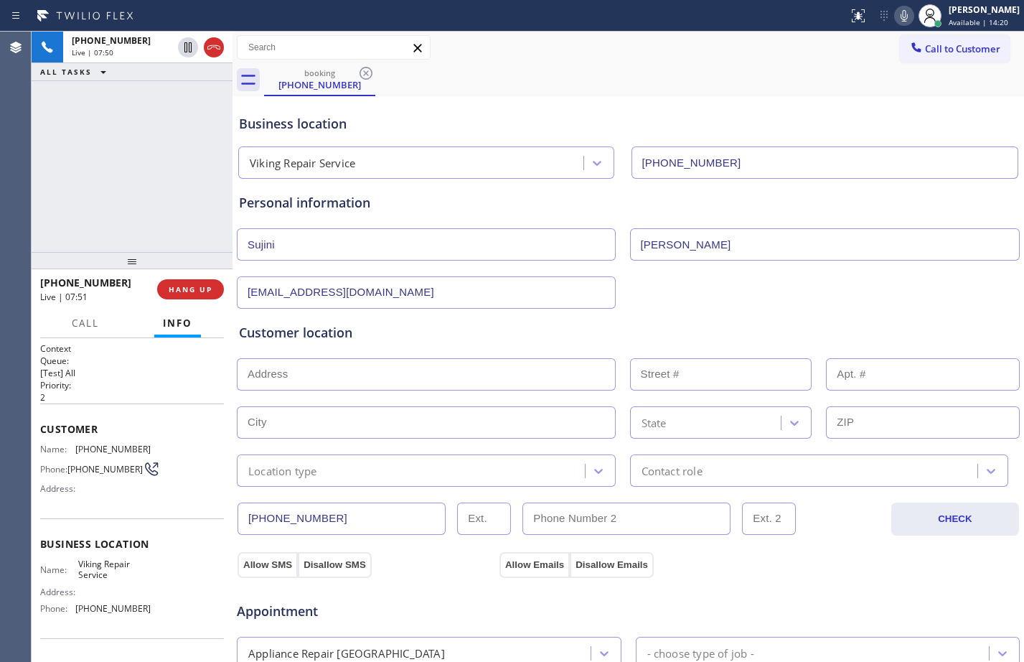
click at [379, 370] on input "text" at bounding box center [426, 374] width 379 height 32
click at [360, 379] on input "text" at bounding box center [426, 374] width 379 height 32
paste input "[STREET_ADDRESS][PERSON_NAME][PERSON_NAME][PERSON_NAME]"
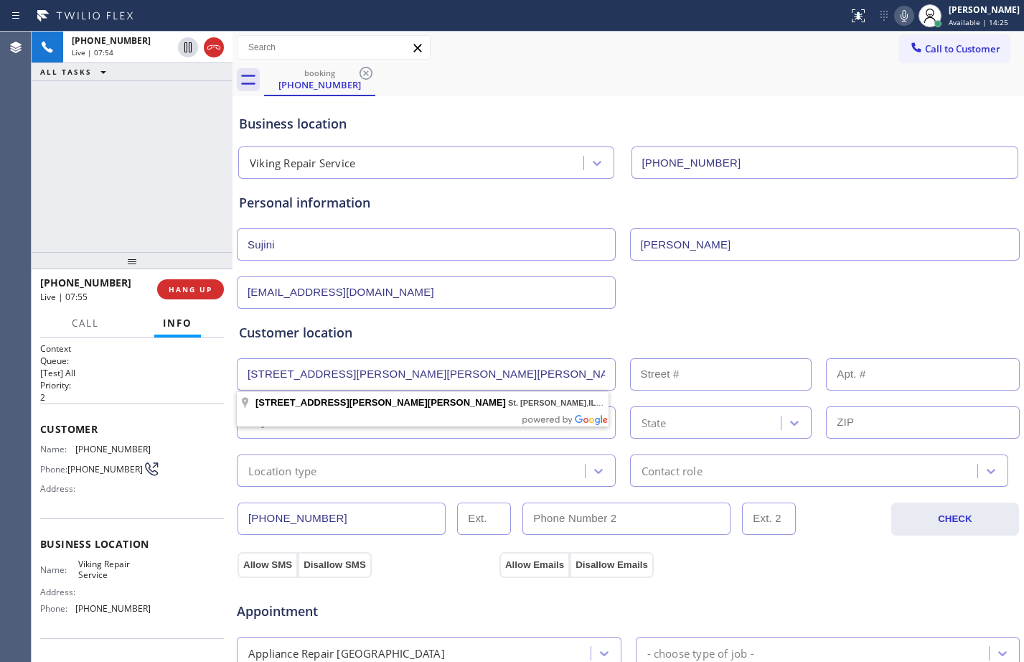
click at [451, 413] on body "Status report No issues detected If you experience an issue, please download th…" at bounding box center [512, 331] width 1024 height 662
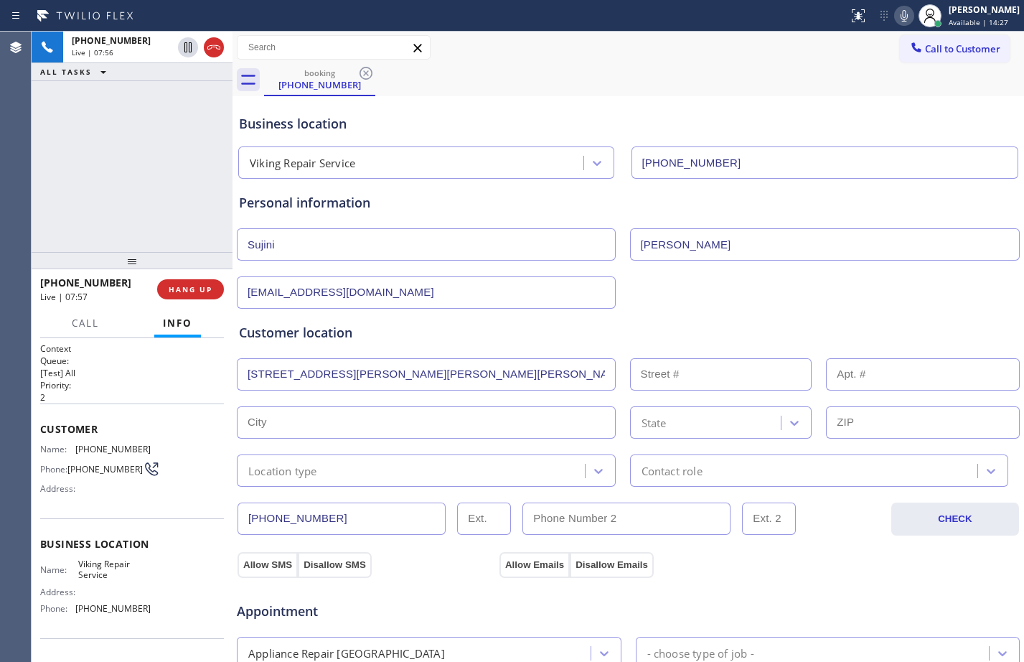
click at [497, 372] on input "[STREET_ADDRESS][PERSON_NAME][PERSON_NAME][PERSON_NAME]" at bounding box center [426, 374] width 379 height 32
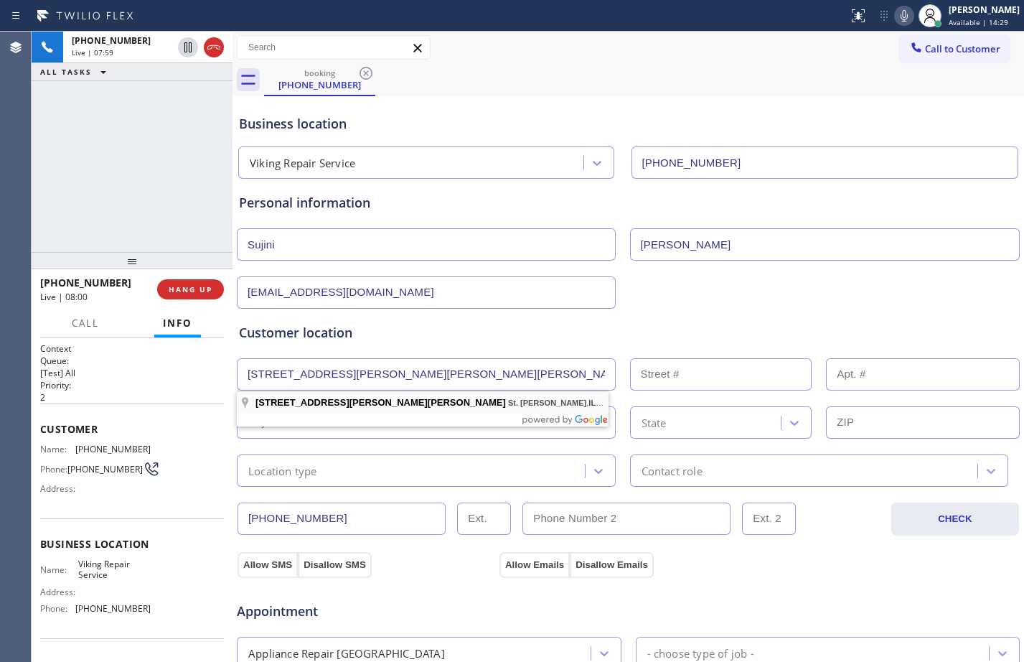
type input "[STREET_ADDRESS][PERSON_NAME][PERSON_NAME]"
type input "37"
type input "St. [PERSON_NAME]"
type input "60175"
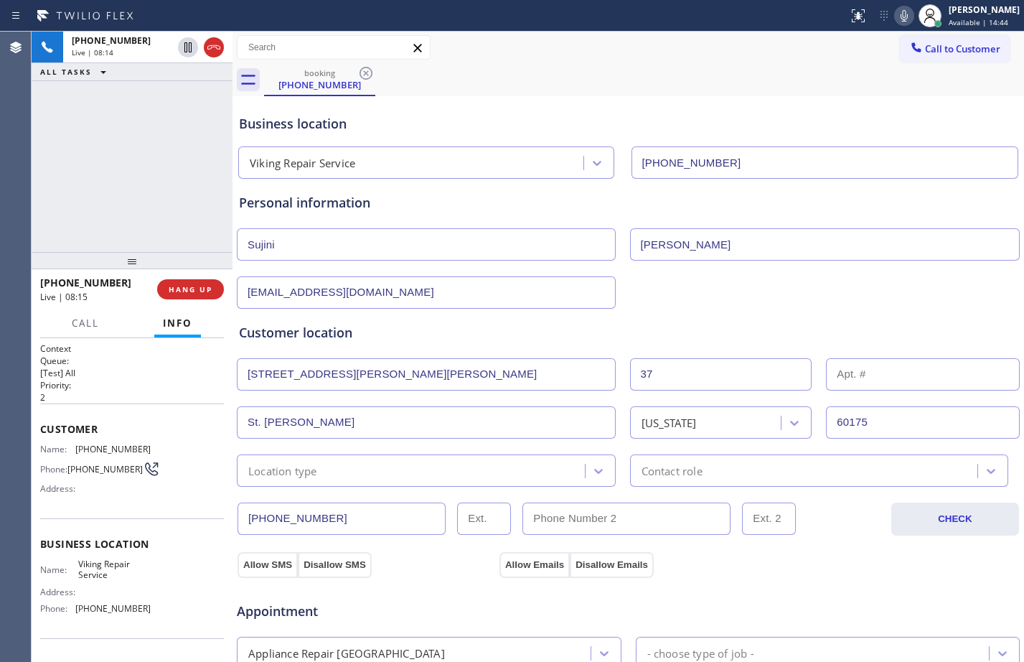
click at [335, 469] on div "Location type" at bounding box center [413, 470] width 344 height 25
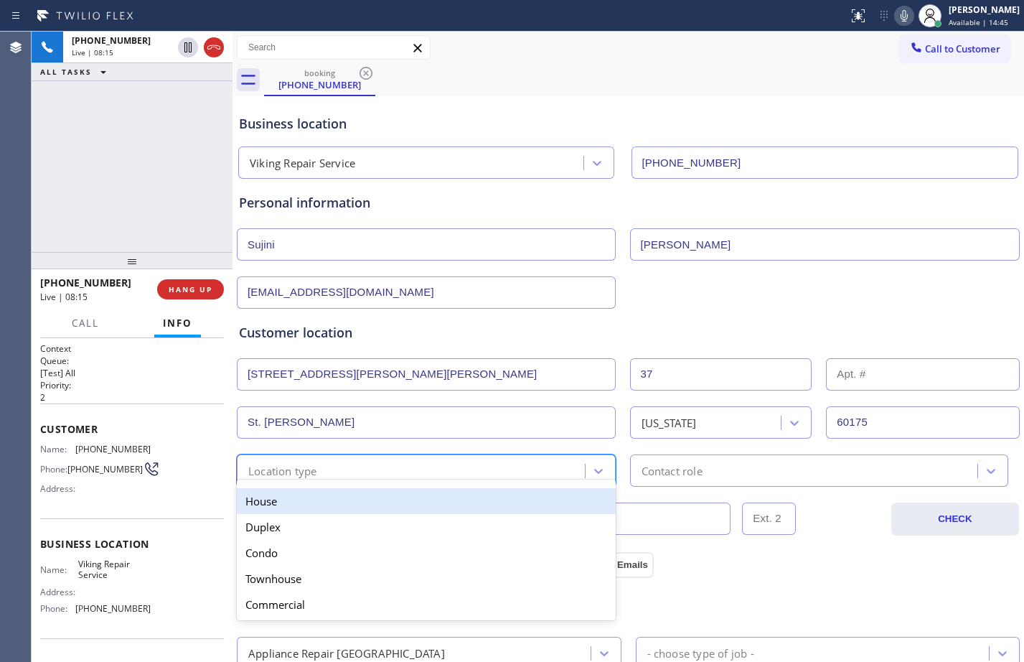
click at [319, 502] on div "House" at bounding box center [426, 501] width 379 height 26
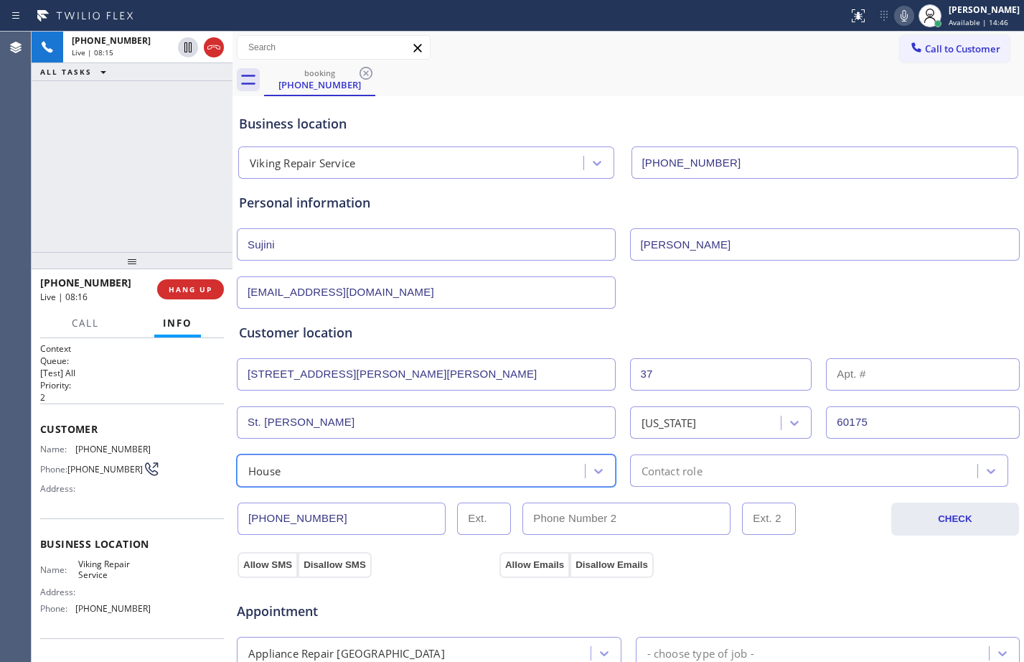
click at [699, 469] on div "Contact role" at bounding box center [806, 470] width 344 height 25
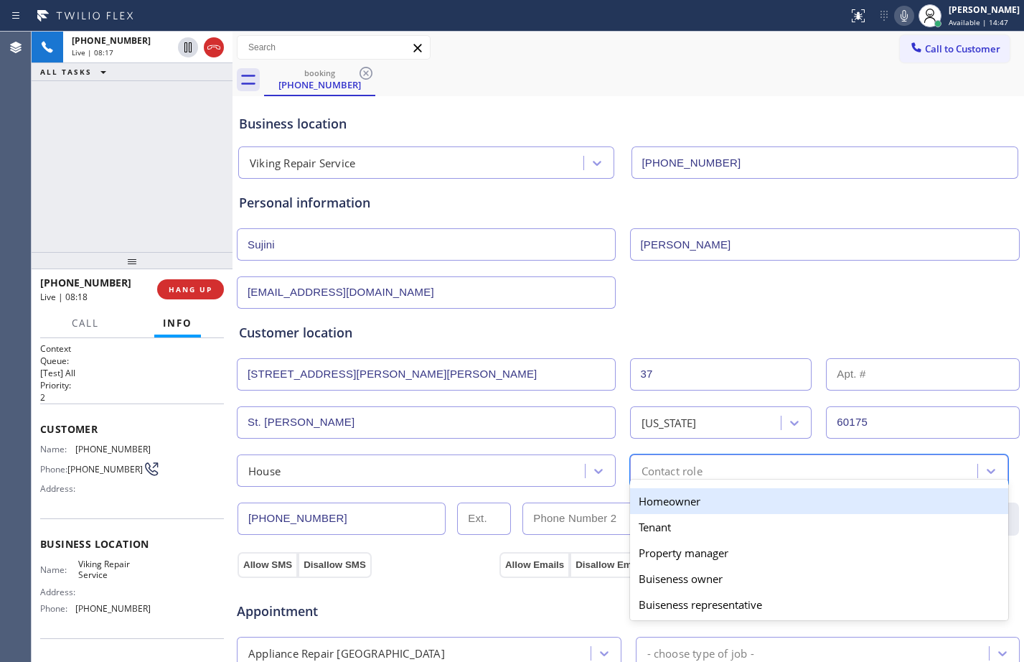
click at [692, 509] on div "Homeowner" at bounding box center [819, 501] width 379 height 26
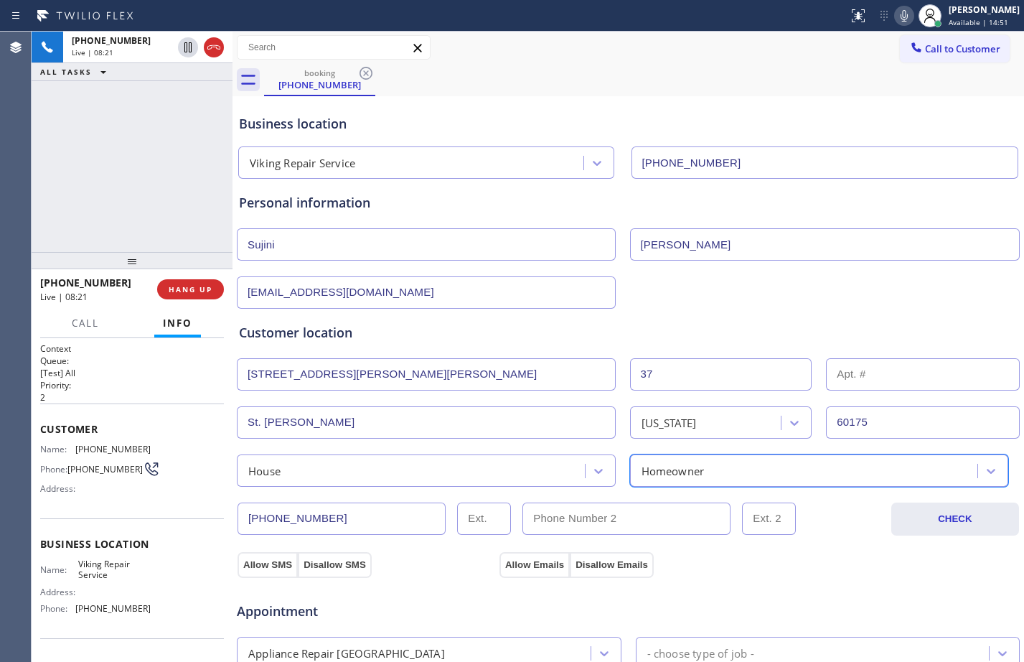
scroll to position [451, 0]
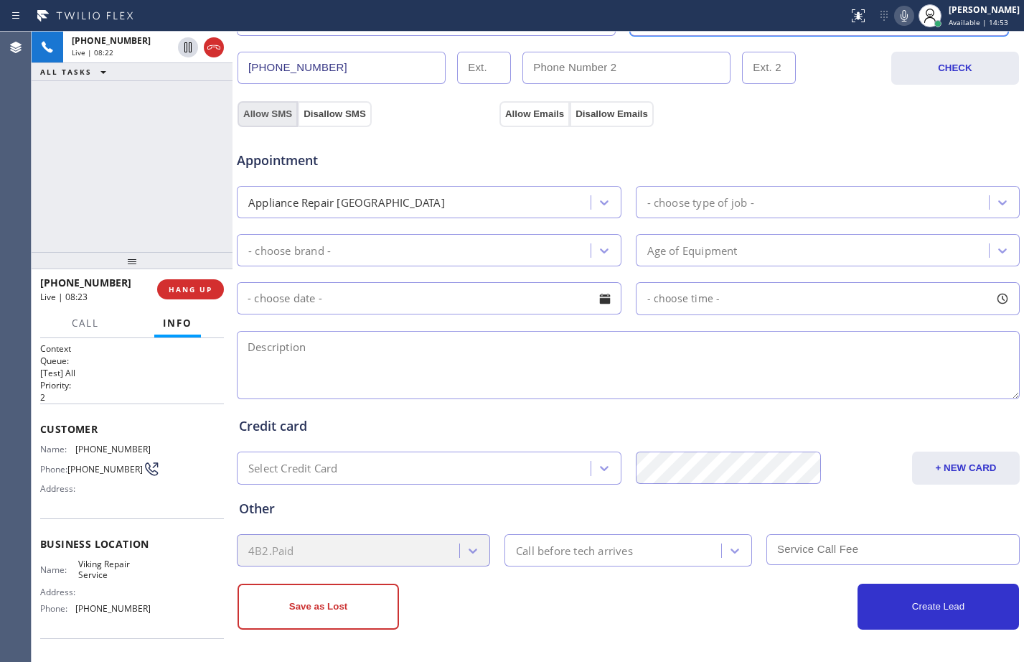
click at [278, 117] on button "Allow SMS" at bounding box center [268, 114] width 60 height 26
click at [531, 110] on button "Allow Emails" at bounding box center [534, 114] width 70 height 26
click at [985, 17] on div "[PERSON_NAME] Available | 15:01" at bounding box center [985, 15] width 78 height 25
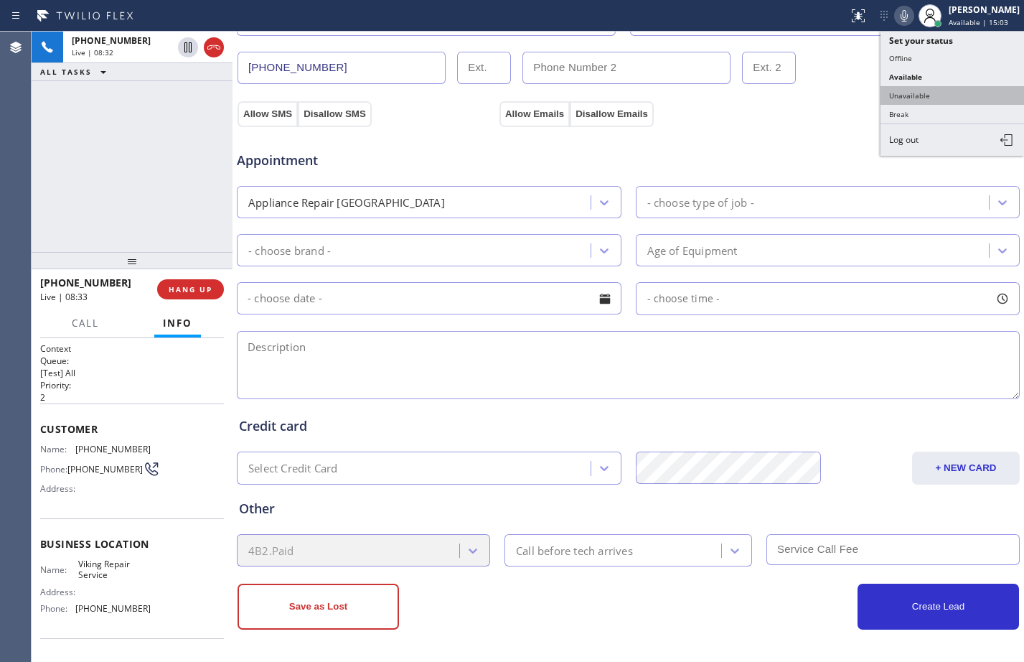
click at [957, 92] on button "Unavailable" at bounding box center [953, 95] width 144 height 19
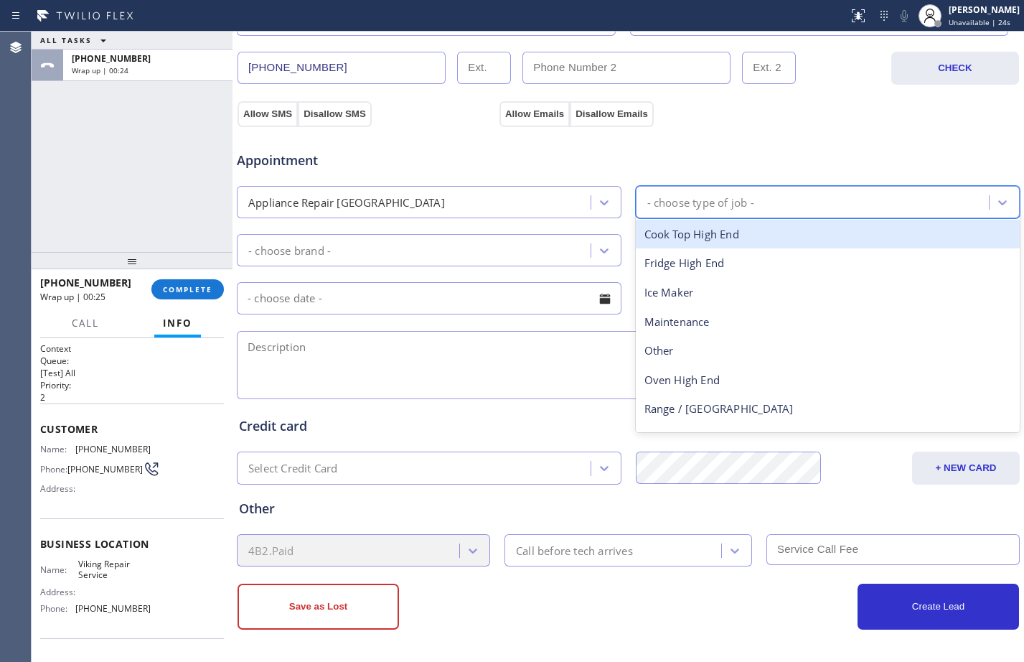
click at [881, 210] on div "- choose type of job -" at bounding box center [814, 201] width 349 height 25
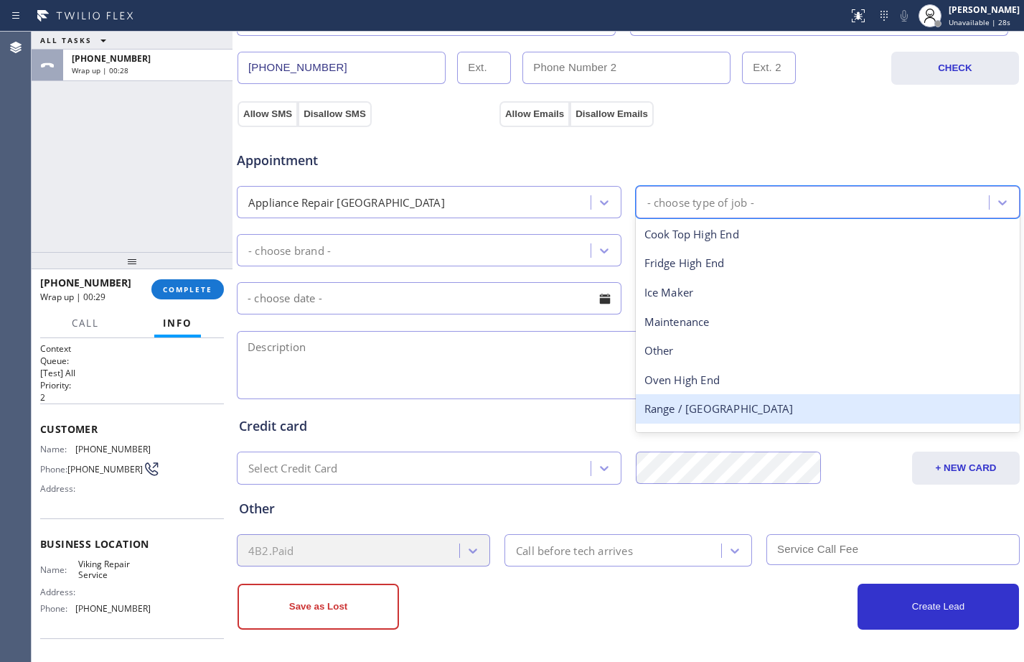
click at [719, 405] on div "Range / [GEOGRAPHIC_DATA]" at bounding box center [828, 408] width 385 height 29
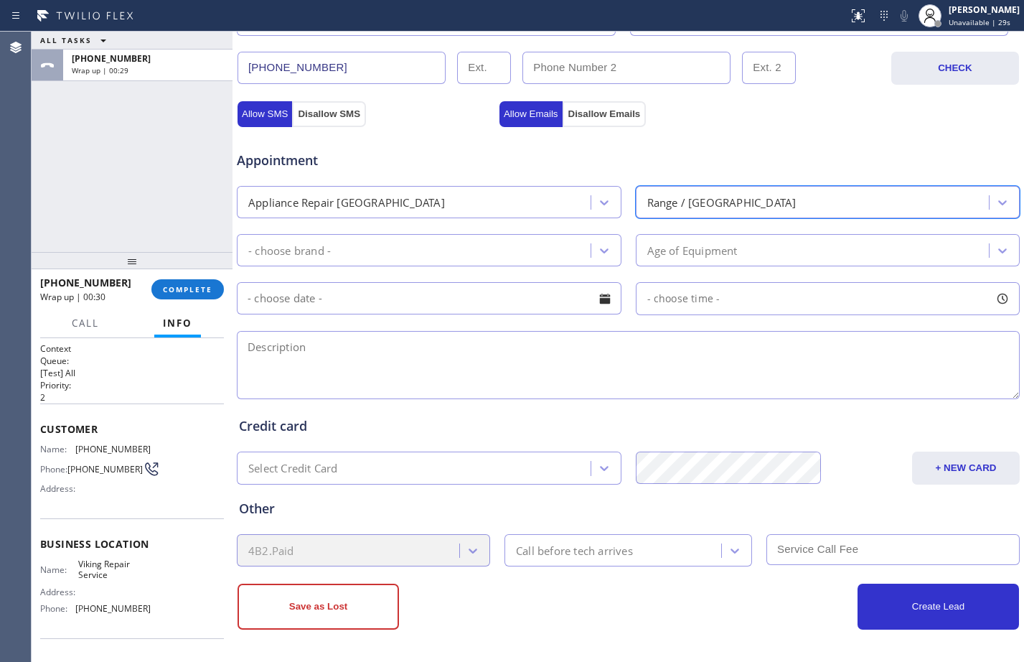
click at [487, 253] on div "- choose brand -" at bounding box center [415, 250] width 349 height 25
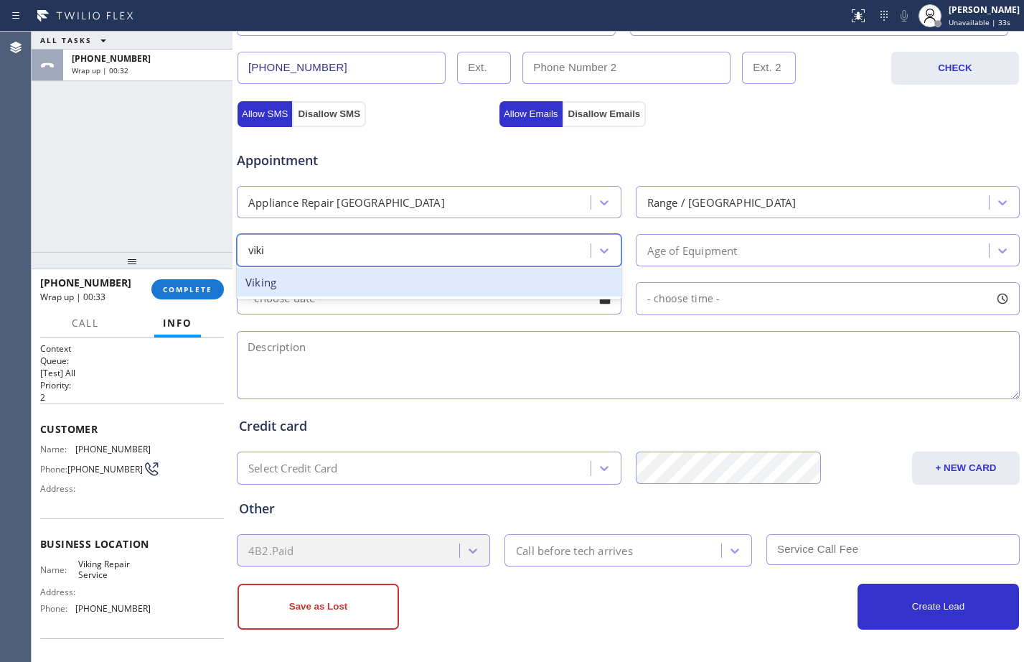
type input "vikin"
click at [464, 276] on div "Viking" at bounding box center [429, 282] width 385 height 29
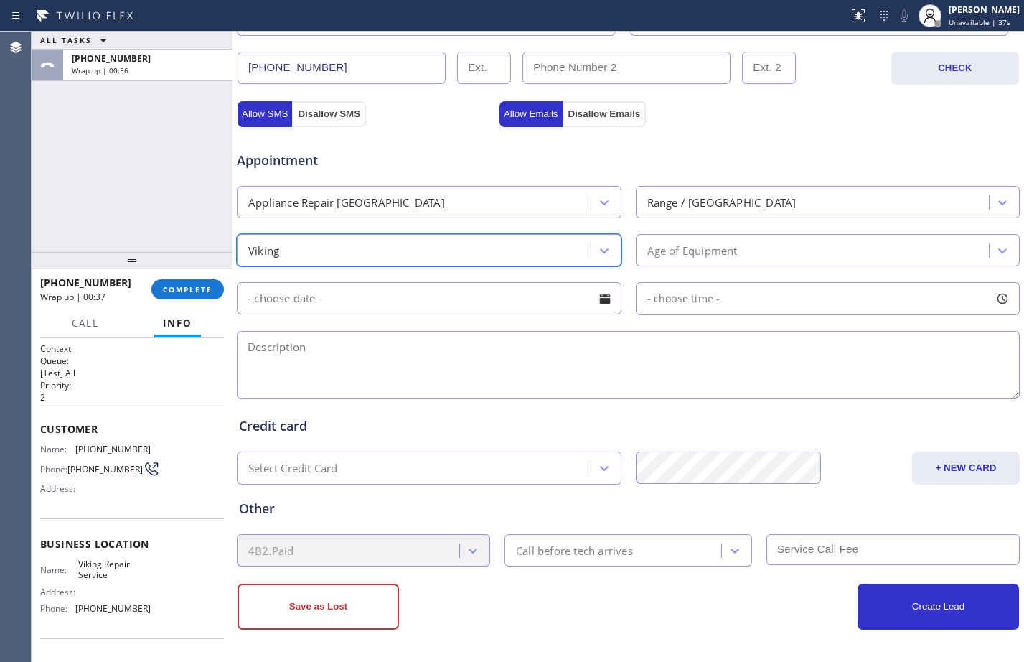
click at [826, 295] on div "- choose time -" at bounding box center [828, 298] width 385 height 33
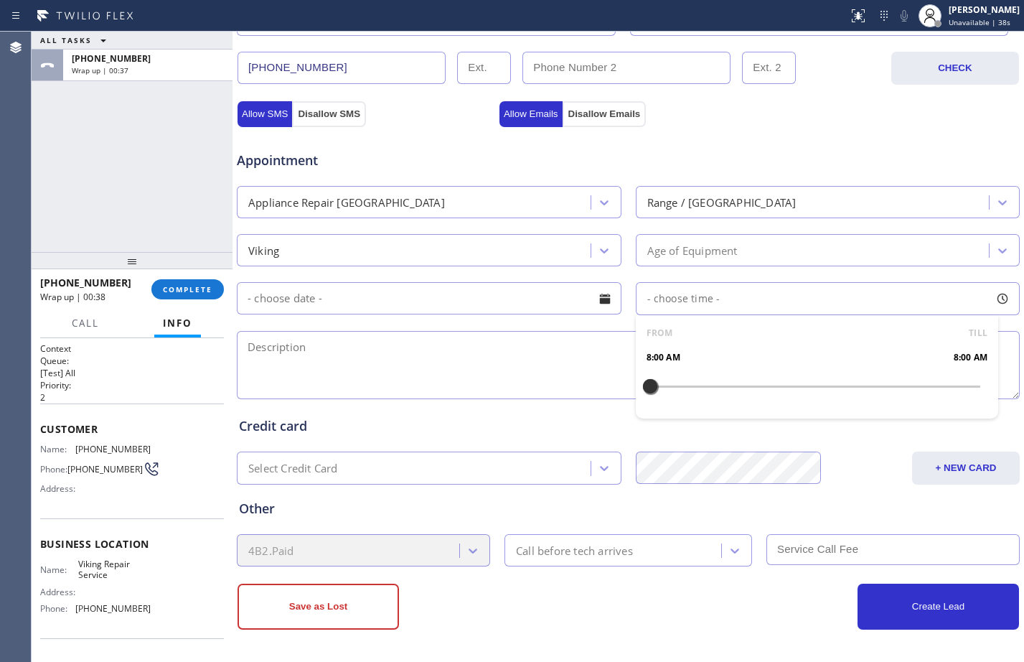
click at [779, 246] on div "Age of Equipment" at bounding box center [814, 250] width 349 height 25
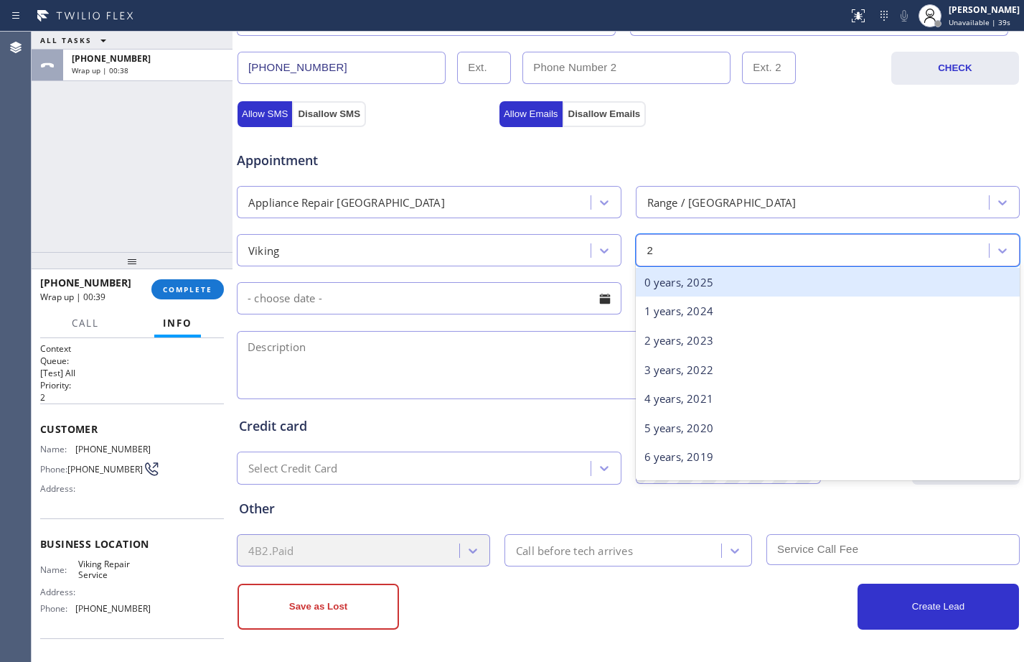
type input "24"
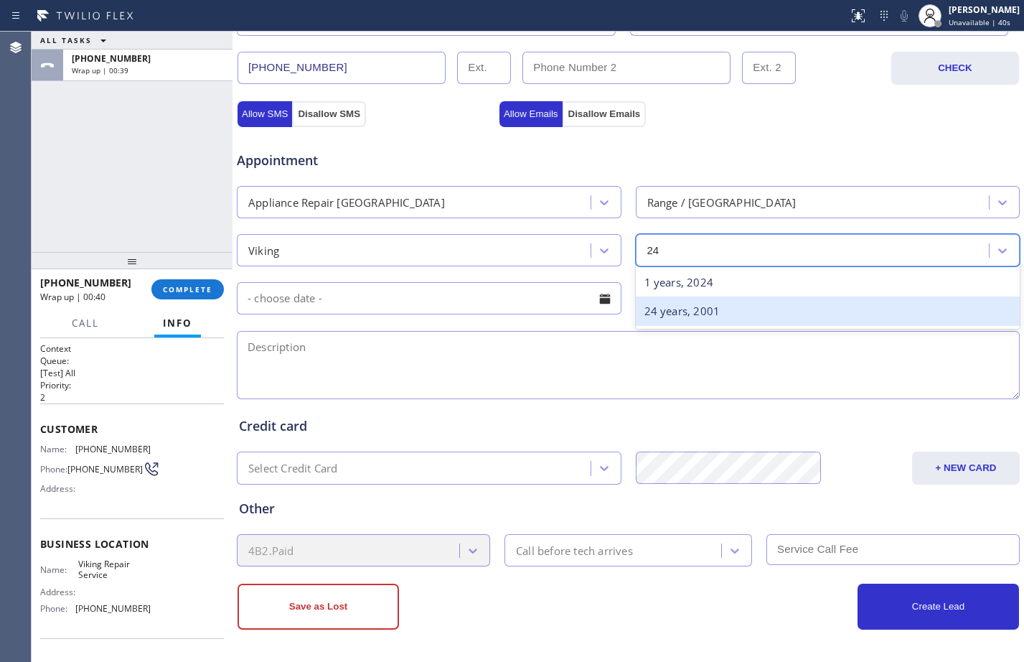
click at [759, 311] on div "24 years, 2001" at bounding box center [828, 310] width 385 height 29
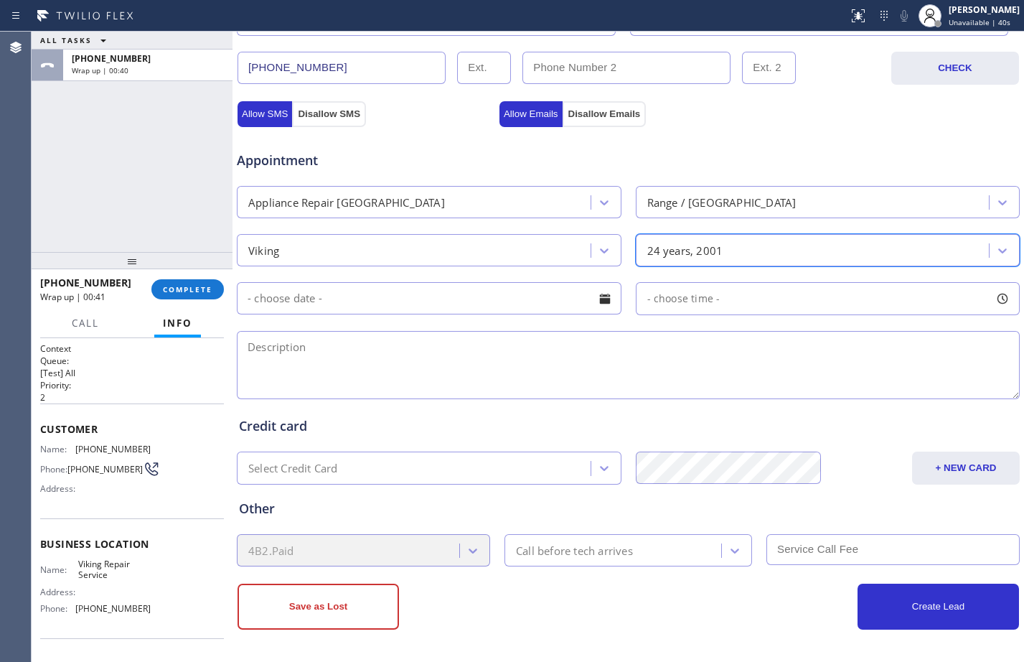
click at [354, 296] on input "text" at bounding box center [429, 298] width 385 height 32
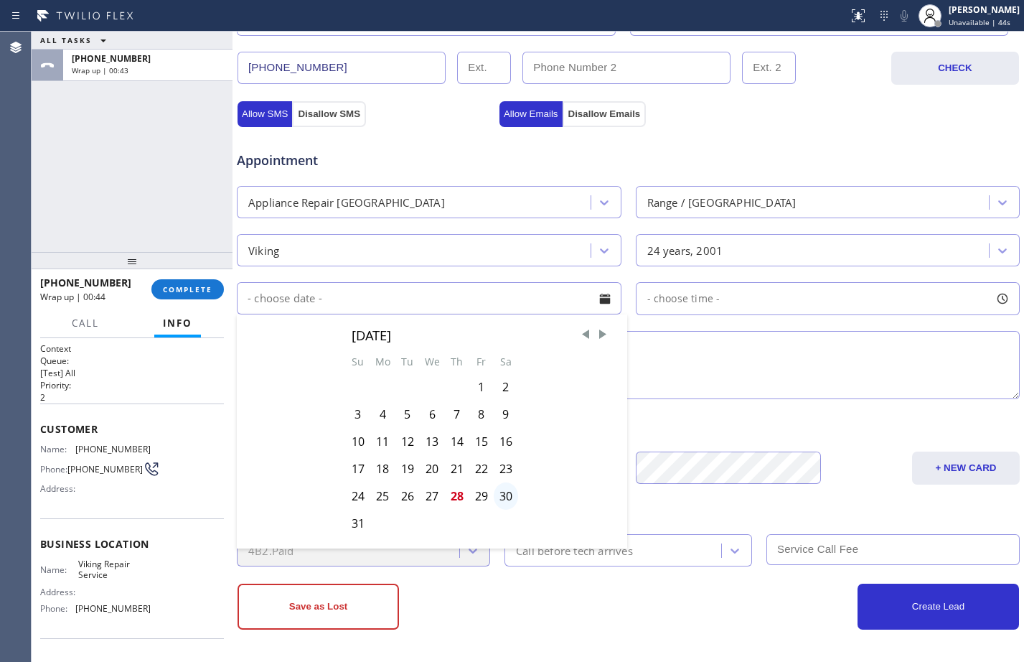
click at [509, 494] on div "30" at bounding box center [506, 495] width 24 height 27
type input "[DATE]"
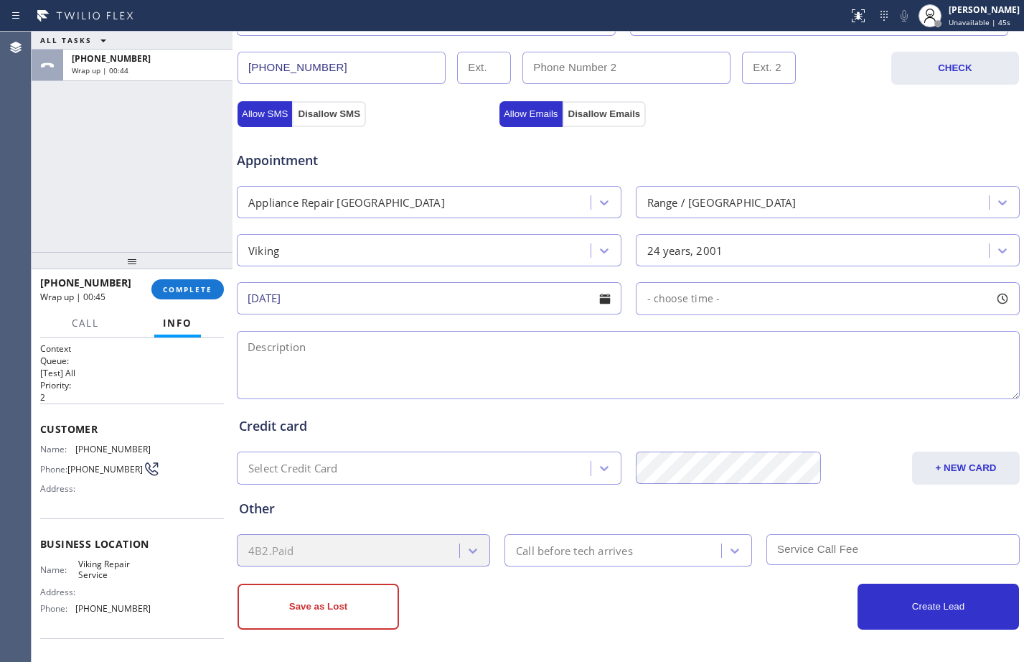
click at [873, 302] on div "- choose time -" at bounding box center [828, 298] width 385 height 33
drag, startPoint x: 648, startPoint y: 385, endPoint x: 753, endPoint y: 399, distance: 105.8
click at [753, 399] on div at bounding box center [759, 386] width 17 height 30
drag, startPoint x: 646, startPoint y: 383, endPoint x: 670, endPoint y: 395, distance: 26.3
click at [670, 395] on div at bounding box center [677, 386] width 17 height 30
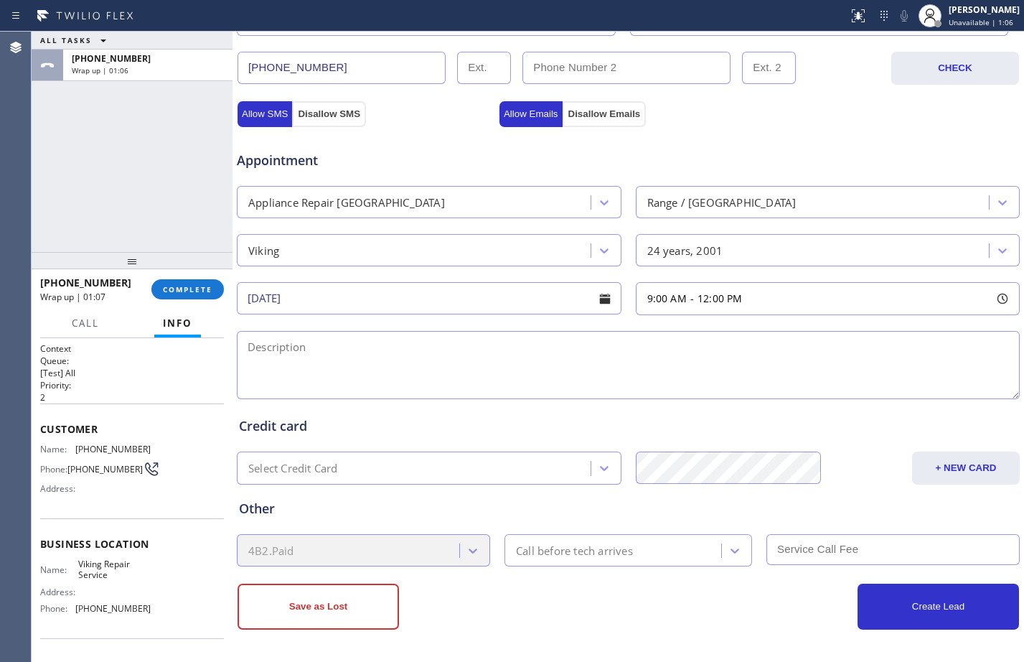
click at [478, 371] on textarea at bounding box center [628, 365] width 783 height 68
click at [423, 354] on textarea "9-12/$75/" at bounding box center [628, 365] width 783 height 68
paste textarea "Viking gas stove top"
click at [438, 349] on textarea "9-12/$75/Viking gas stove top" at bounding box center [628, 365] width 783 height 68
click at [535, 303] on input "[DATE]" at bounding box center [429, 298] width 385 height 32
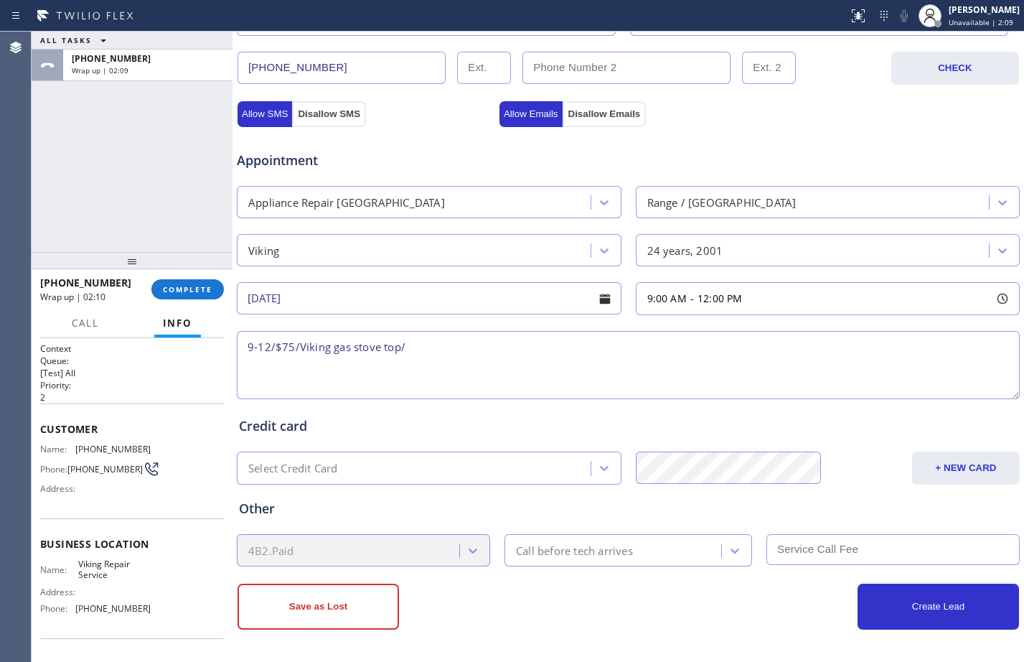
click at [748, 372] on textarea "9-12/$75/Viking gas stove top/" at bounding box center [628, 365] width 783 height 68
click at [469, 348] on textarea "9-12/$75/Viking gas stove top/" at bounding box center [628, 365] width 783 height 68
paste textarea "starter not working/one of the knob very tight"
click at [672, 357] on textarea "9-12/$75/Viking gas stove top/starter not working/one of the knob very tight" at bounding box center [628, 365] width 783 height 68
click at [666, 350] on textarea "9-12/$75/Viking gas stove top/starter not working/one of the knob very tight" at bounding box center [628, 365] width 783 height 68
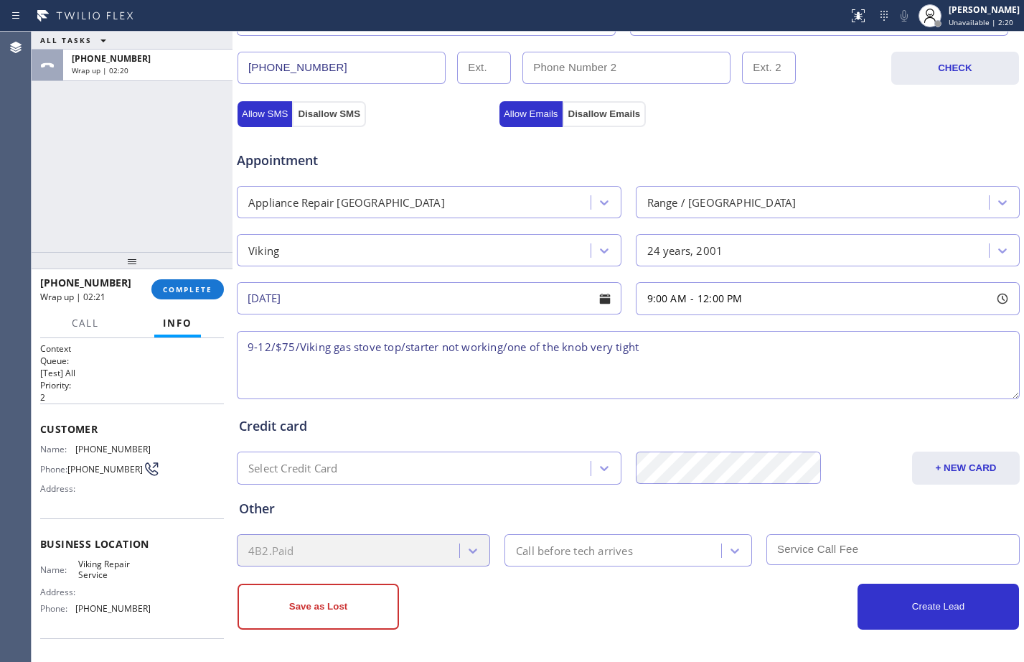
click at [592, 344] on textarea "9-12/$75/Viking gas stove top/starter not working/one of the knob very tight" at bounding box center [628, 365] width 783 height 68
click at [671, 342] on textarea "9-12/$75/Viking gas stove top/starter not working/one of the knob is very tight" at bounding box center [628, 365] width 783 height 68
click at [716, 342] on textarea "9-12/$75/Viking gas stove top/starter not working/one of the knob is very tight/" at bounding box center [628, 365] width 783 height 68
click at [813, 359] on textarea "9-12/$75/Viking gas stove top/starter not working/one of the knob is very tight…" at bounding box center [628, 365] width 783 height 68
click at [765, 350] on textarea "9-12/$75/Viking gas stove top/starter not working/one of the knob is very tight…" at bounding box center [628, 365] width 783 height 68
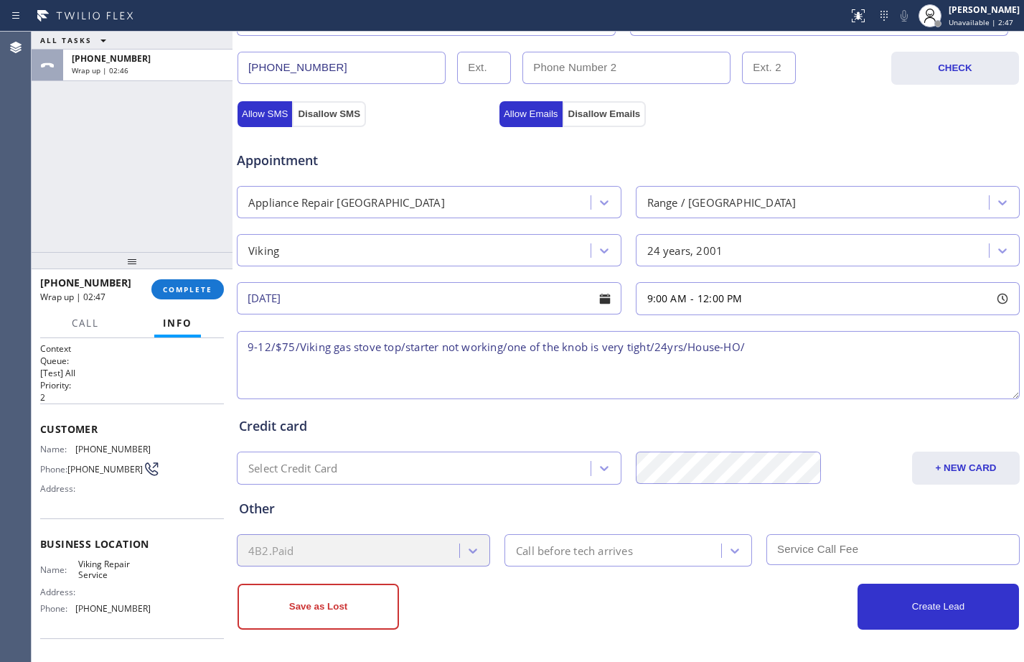
click at [766, 346] on textarea "9-12/$75/Viking gas stove top/starter not working/one of the knob is very tight…" at bounding box center [628, 365] width 783 height 68
paste textarea "[STREET_ADDRESS][PERSON_NAME][PERSON_NAME][PERSON_NAME]"
click at [969, 347] on textarea "9-12/$75/Viking gas stove top/starter not working/one of the knob is very tight…" at bounding box center [628, 365] width 783 height 68
paste textarea "Viking Repair Service"
click at [400, 368] on textarea "9-12/$75/Viking gas stove top/starter not working/one of the knob is very tight…" at bounding box center [628, 365] width 783 height 68
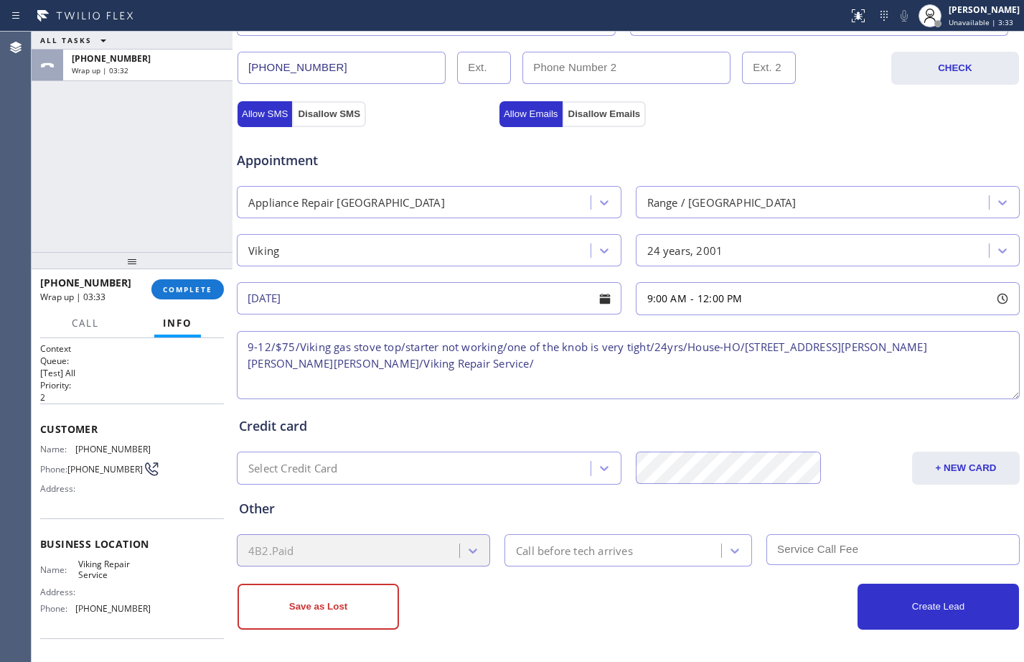
paste textarea "Please call customer 30 minutes prior to arrival"
type textarea "9-12/$75/Viking gas stove top/starter not working/one of the knob is very tight…"
click at [621, 550] on div "Call before tech arrives" at bounding box center [574, 550] width 117 height 17
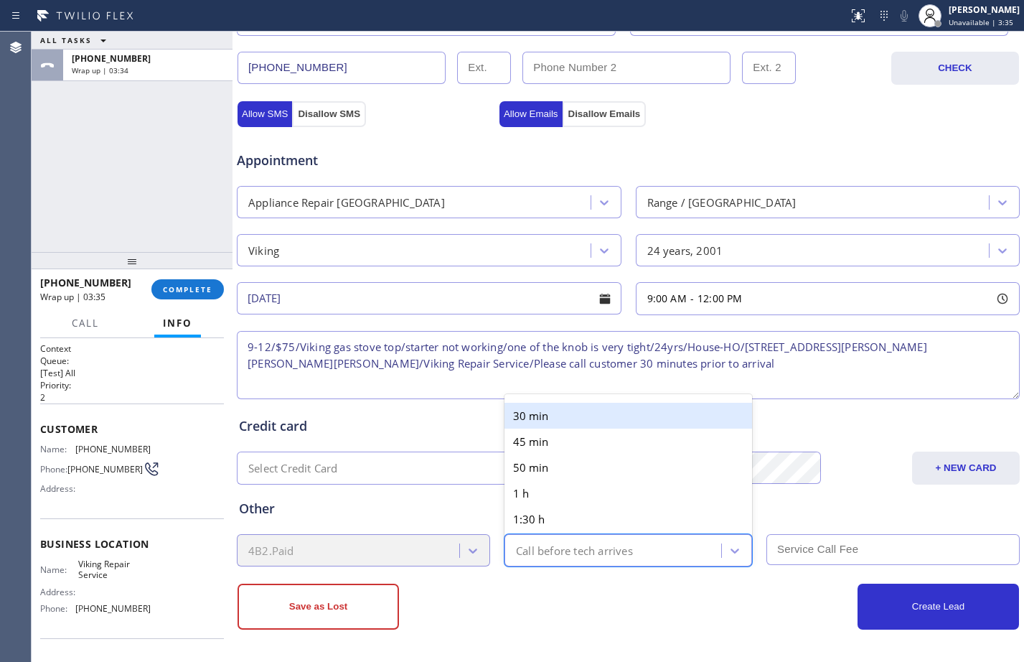
click at [536, 422] on div "30 min" at bounding box center [628, 416] width 248 height 26
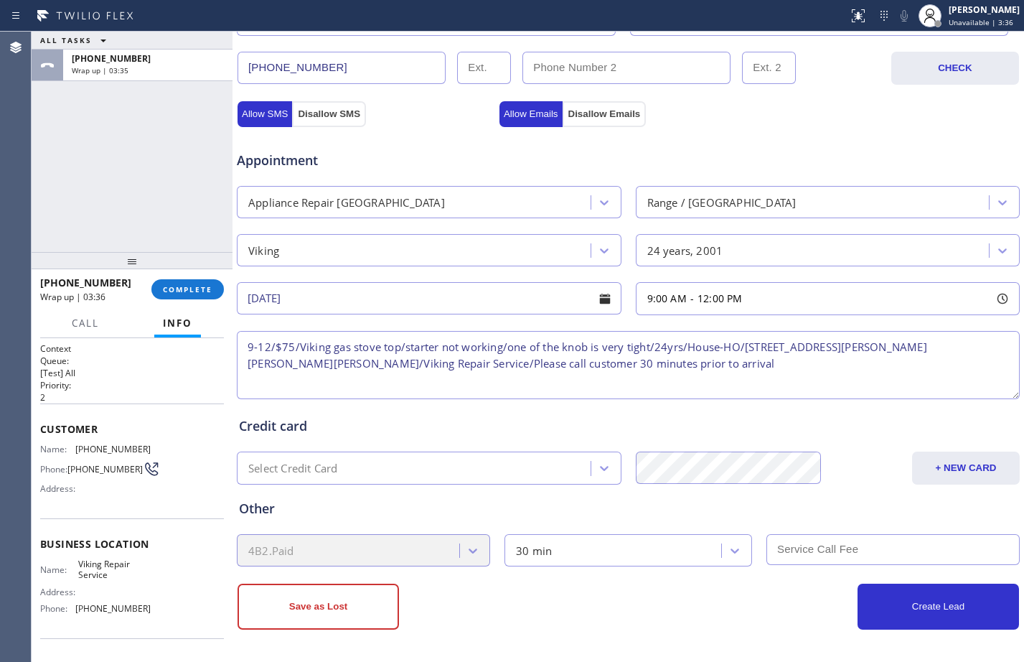
click at [792, 545] on input "text" at bounding box center [892, 549] width 253 height 31
type input "75"
click at [914, 614] on button "Create Lead" at bounding box center [938, 606] width 161 height 46
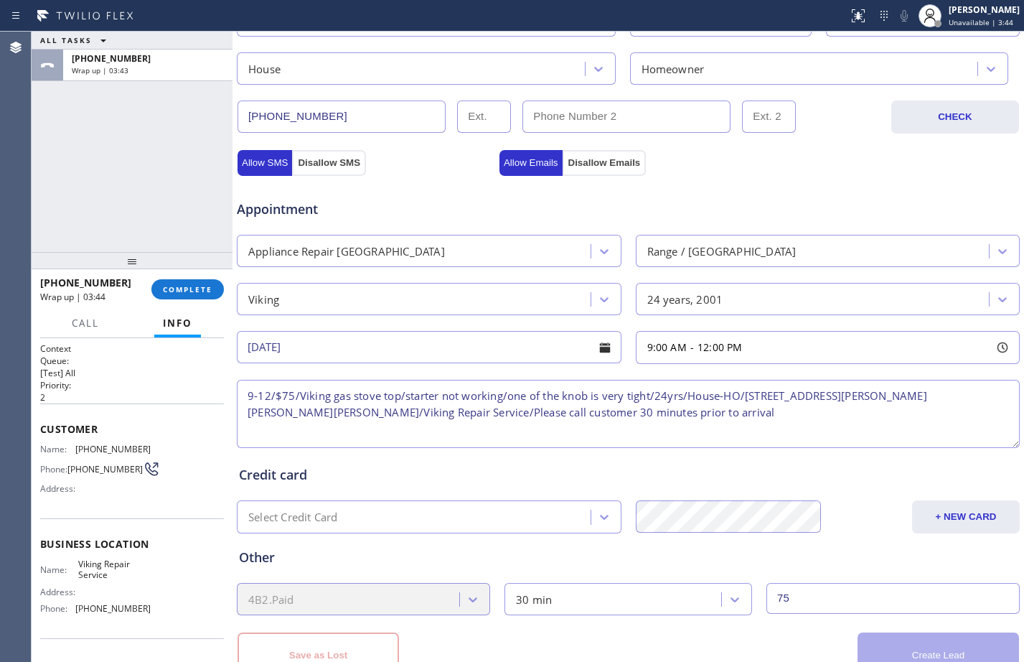
scroll to position [499, 0]
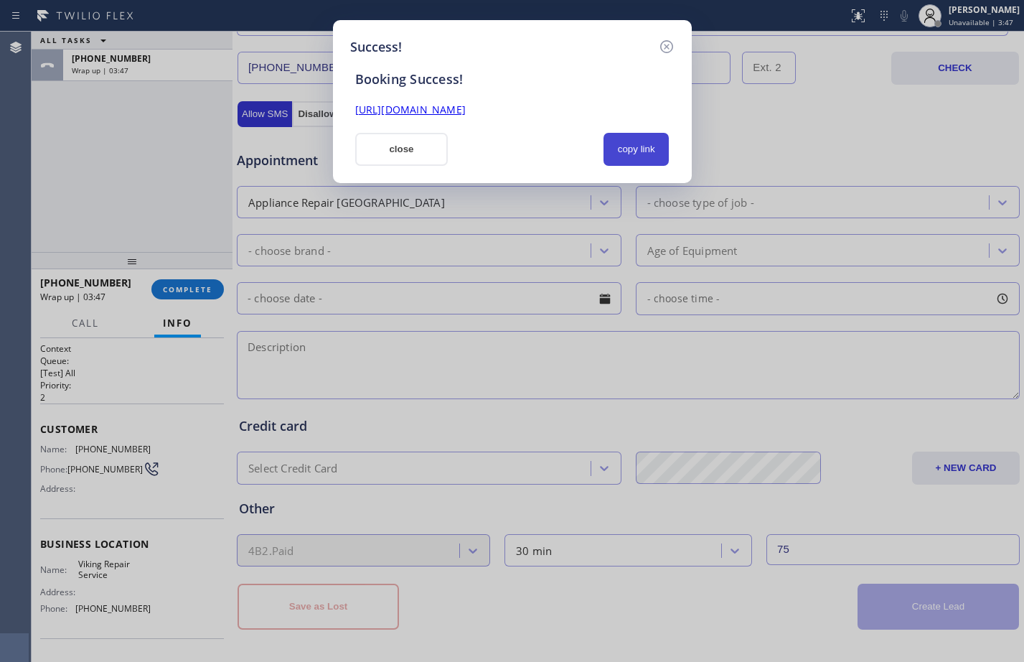
click at [640, 142] on button "copy link" at bounding box center [637, 149] width 66 height 33
click at [466, 110] on link "[URL][DOMAIN_NAME]" at bounding box center [410, 110] width 111 height 14
click at [403, 150] on button "close" at bounding box center [401, 149] width 93 height 33
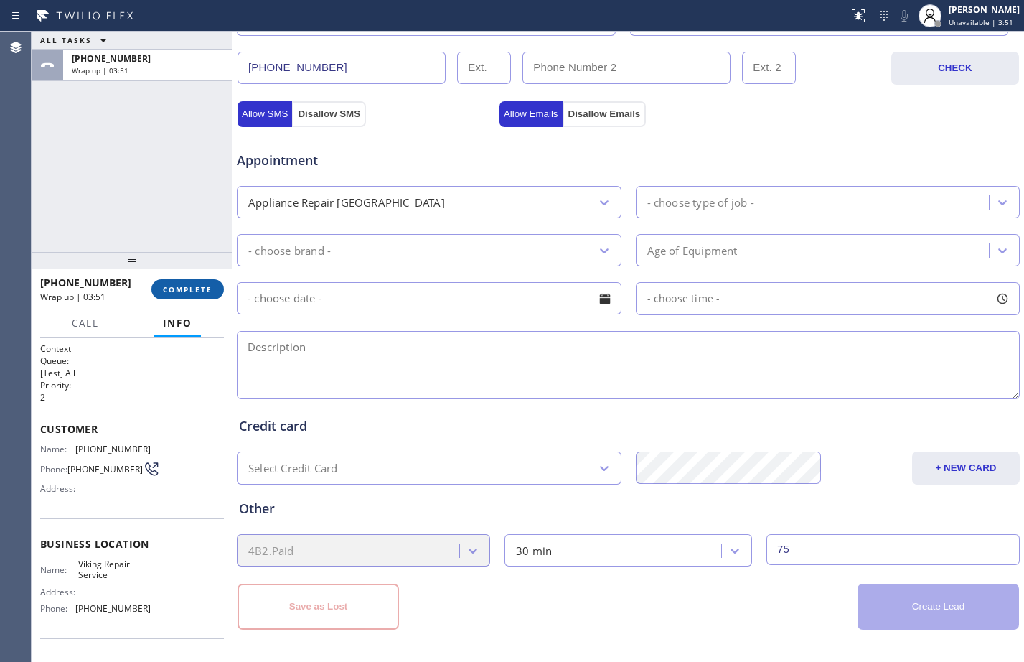
click at [172, 294] on span "COMPLETE" at bounding box center [188, 289] width 50 height 10
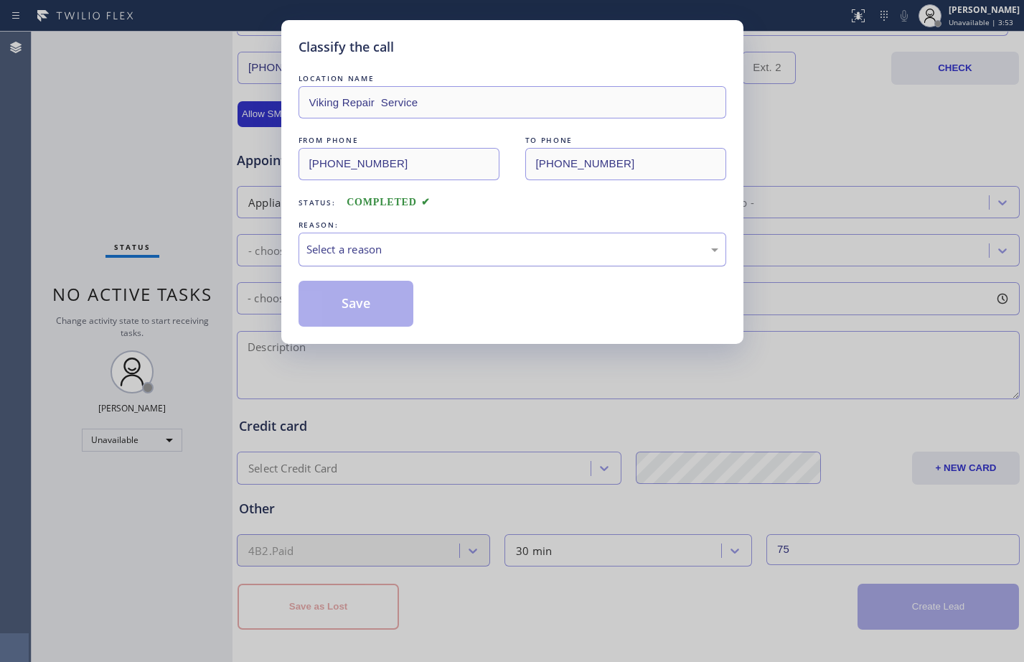
click at [407, 245] on div "Select a reason" at bounding box center [512, 249] width 412 height 17
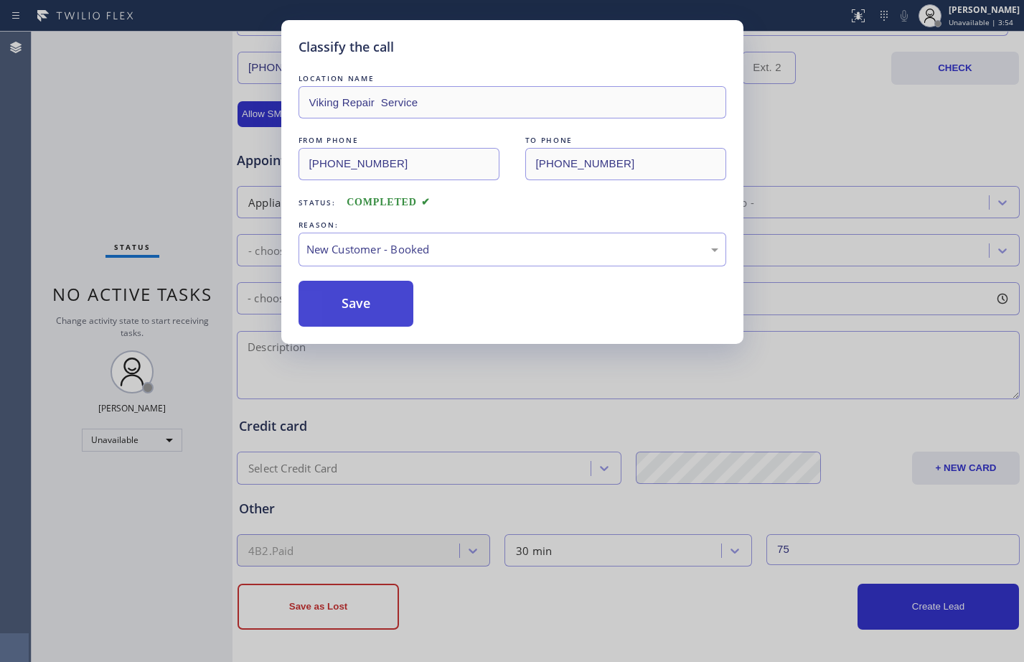
click at [373, 306] on button "Save" at bounding box center [357, 304] width 116 height 46
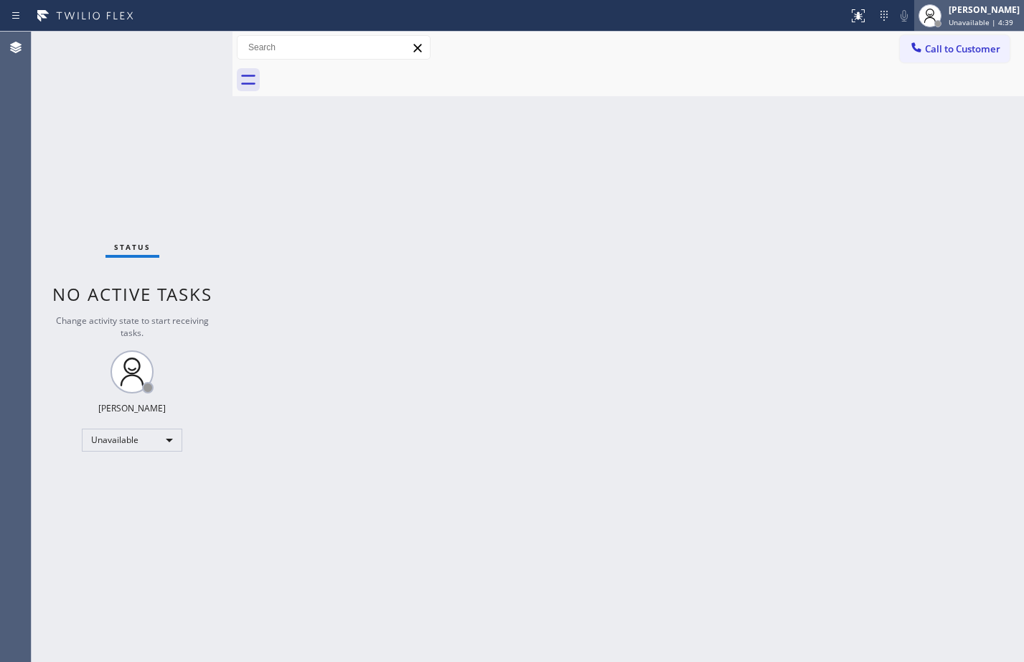
click at [959, 17] on span "Unavailable | 4:39" at bounding box center [981, 22] width 65 height 10
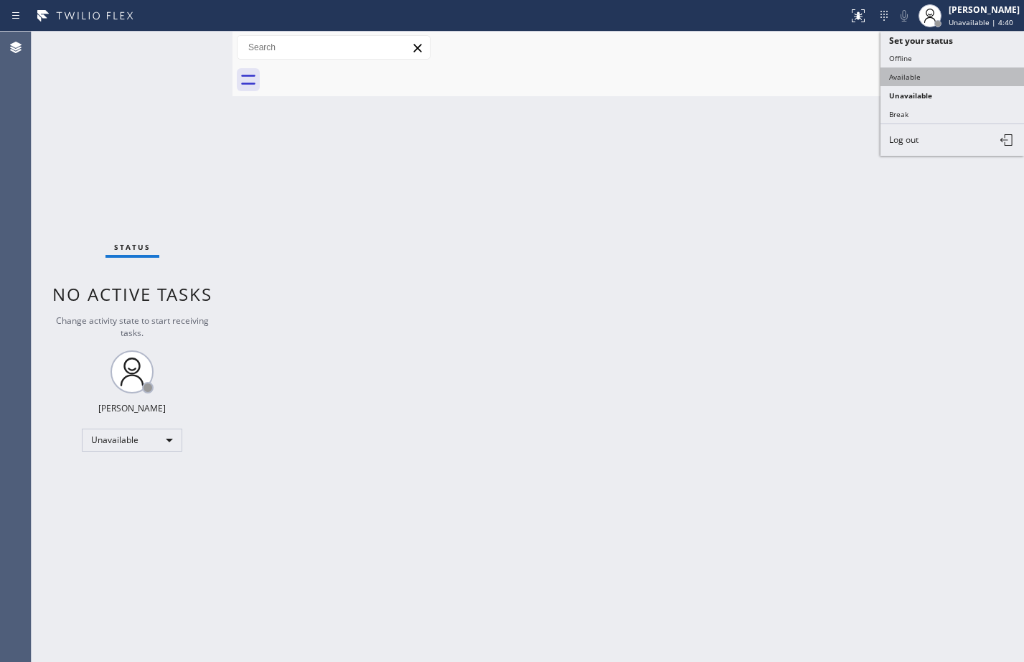
click at [938, 70] on button "Available" at bounding box center [953, 76] width 144 height 19
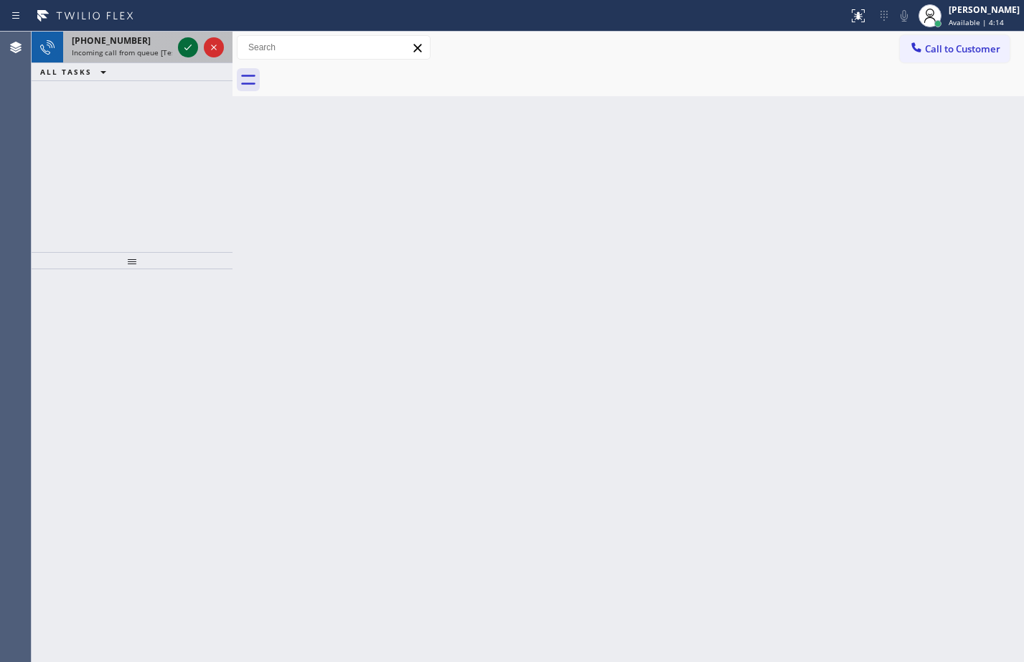
click at [181, 44] on icon at bounding box center [187, 47] width 17 height 17
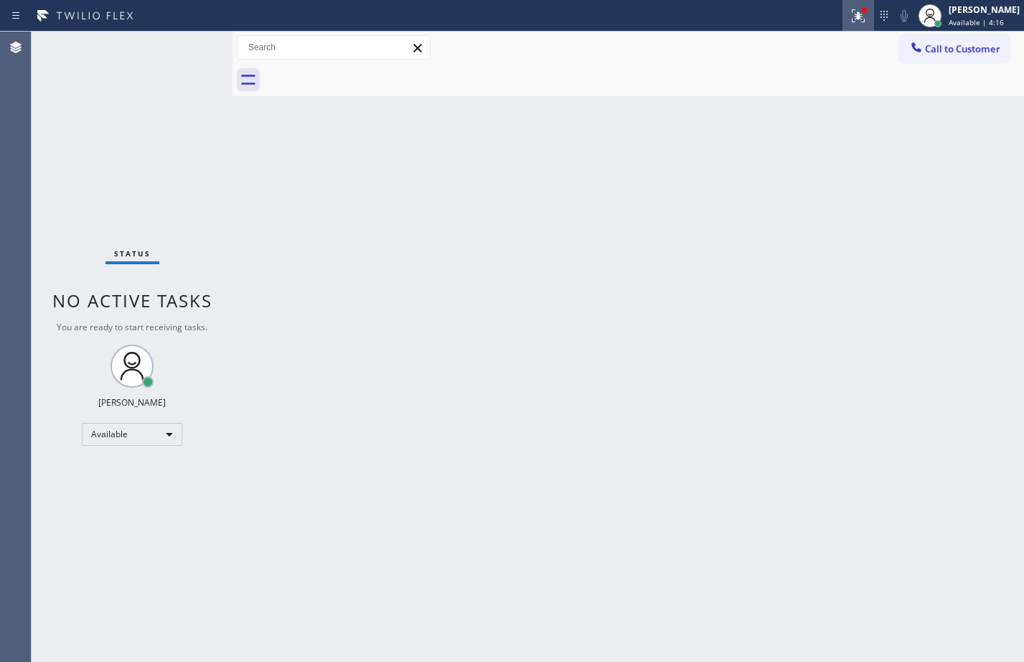
click at [860, 23] on div at bounding box center [858, 15] width 32 height 17
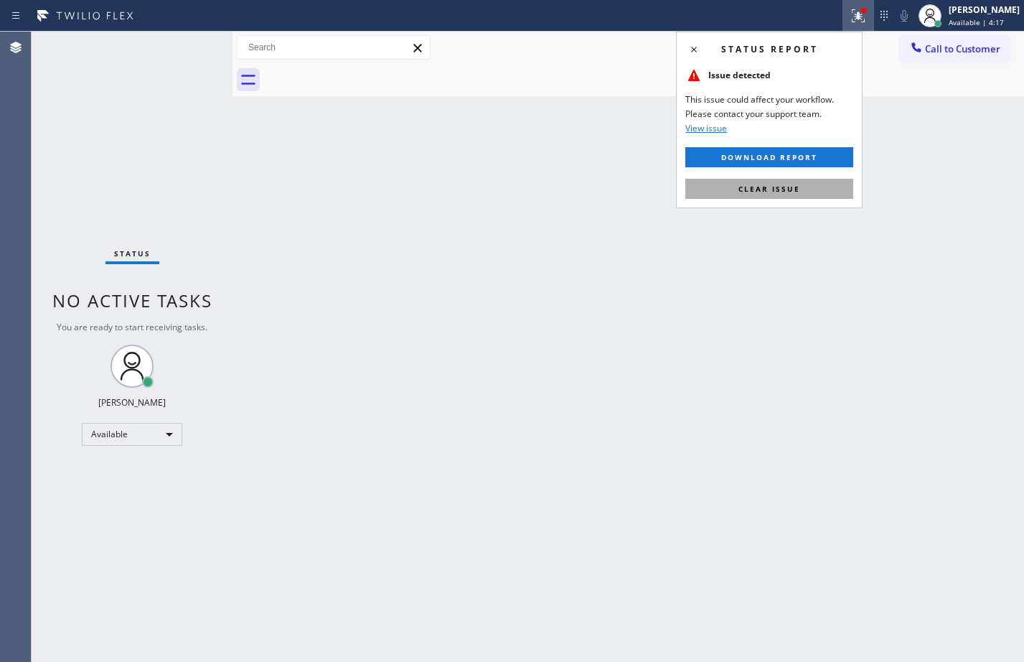
click at [784, 180] on button "Clear issue" at bounding box center [769, 189] width 168 height 20
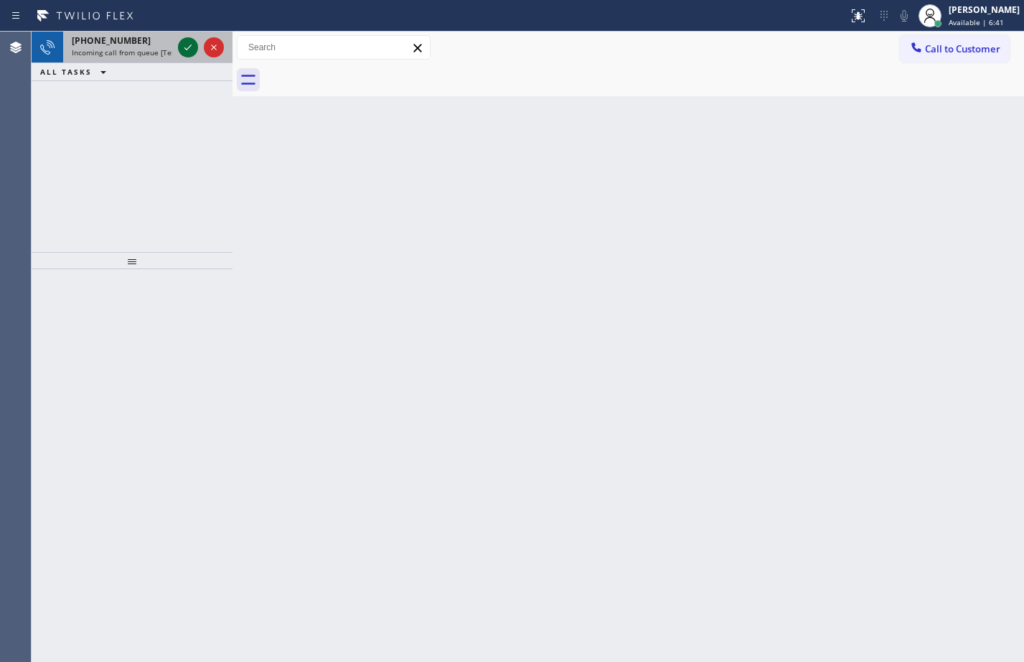
click at [185, 44] on icon at bounding box center [187, 47] width 17 height 17
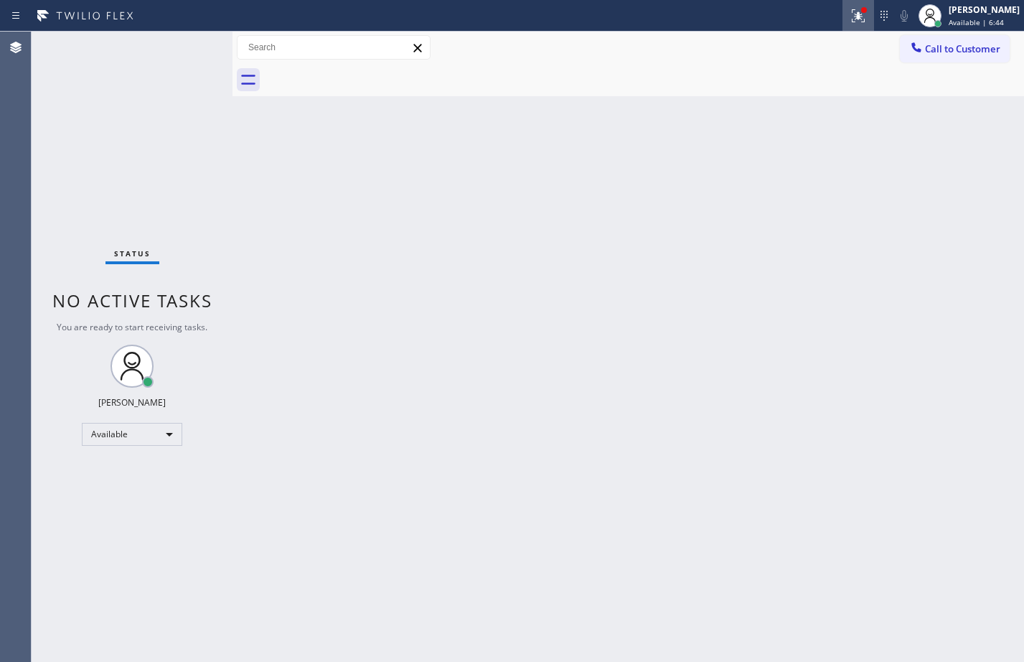
click at [850, 11] on icon at bounding box center [858, 15] width 17 height 17
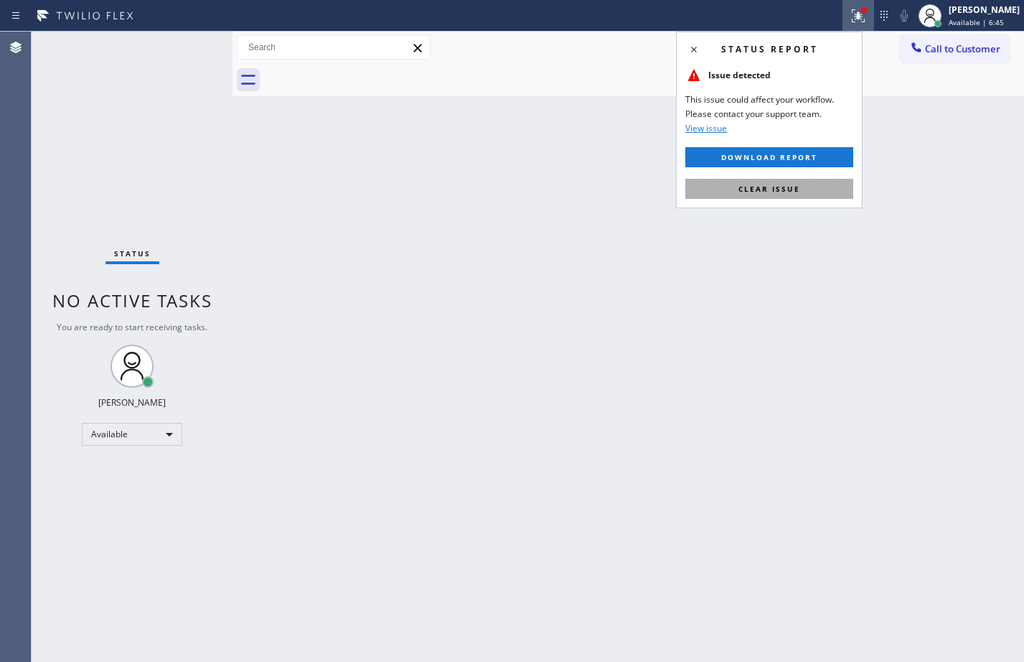
click at [788, 198] on button "Clear issue" at bounding box center [769, 189] width 168 height 20
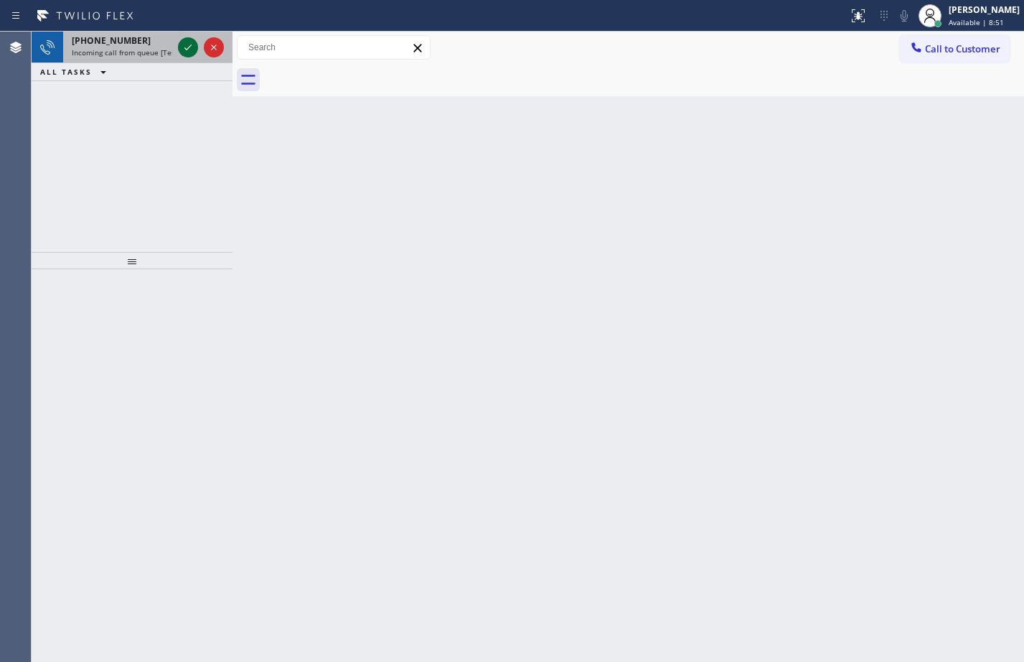
click at [189, 42] on icon at bounding box center [187, 47] width 17 height 17
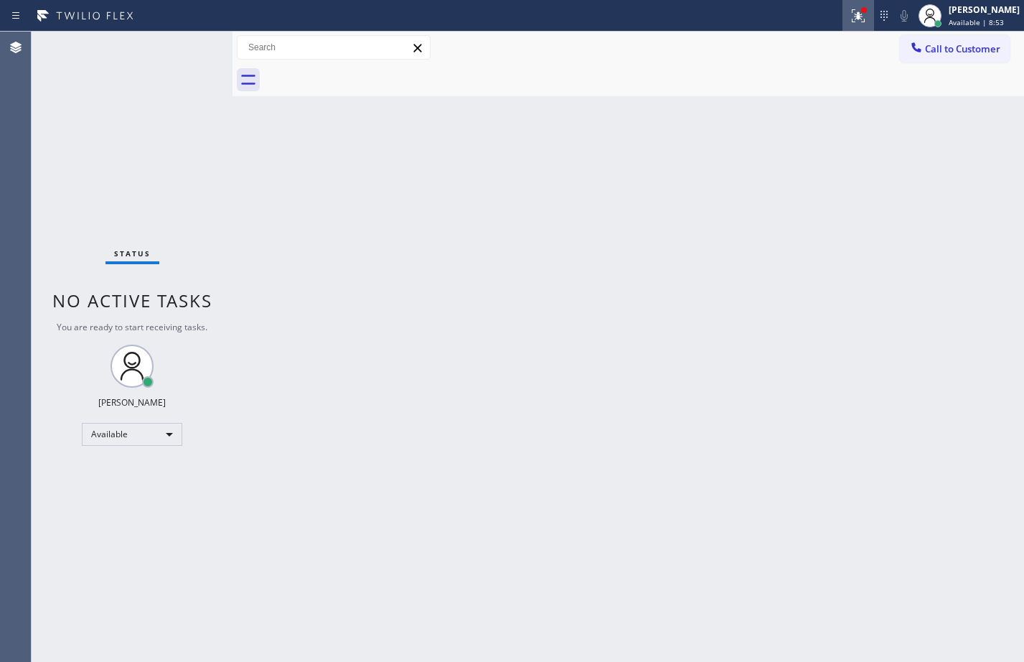
click at [850, 24] on icon at bounding box center [858, 15] width 17 height 17
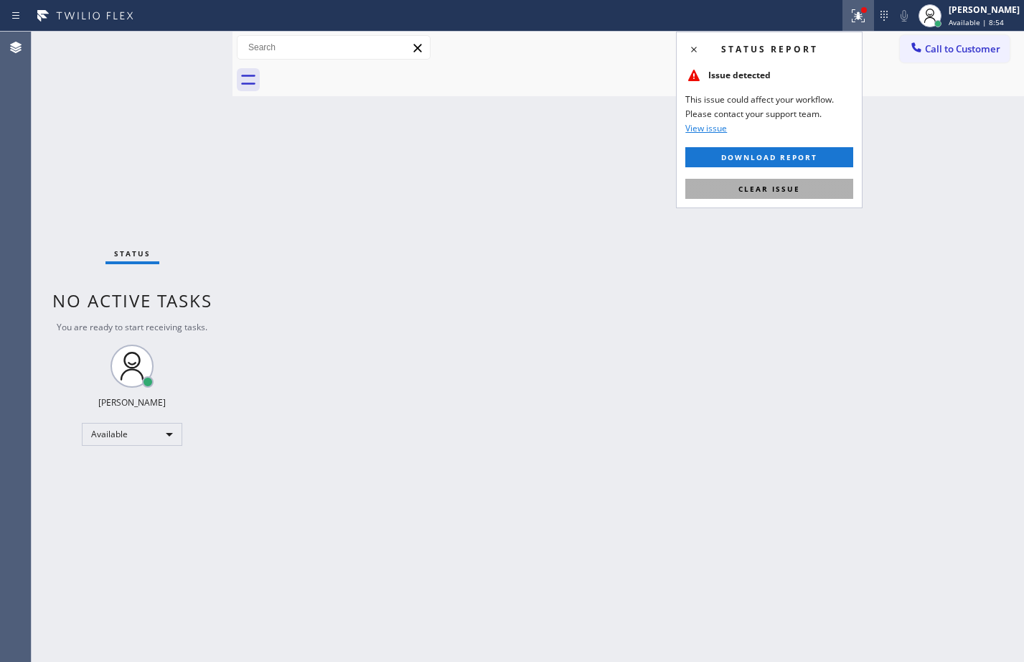
click at [832, 192] on button "Clear issue" at bounding box center [769, 189] width 168 height 20
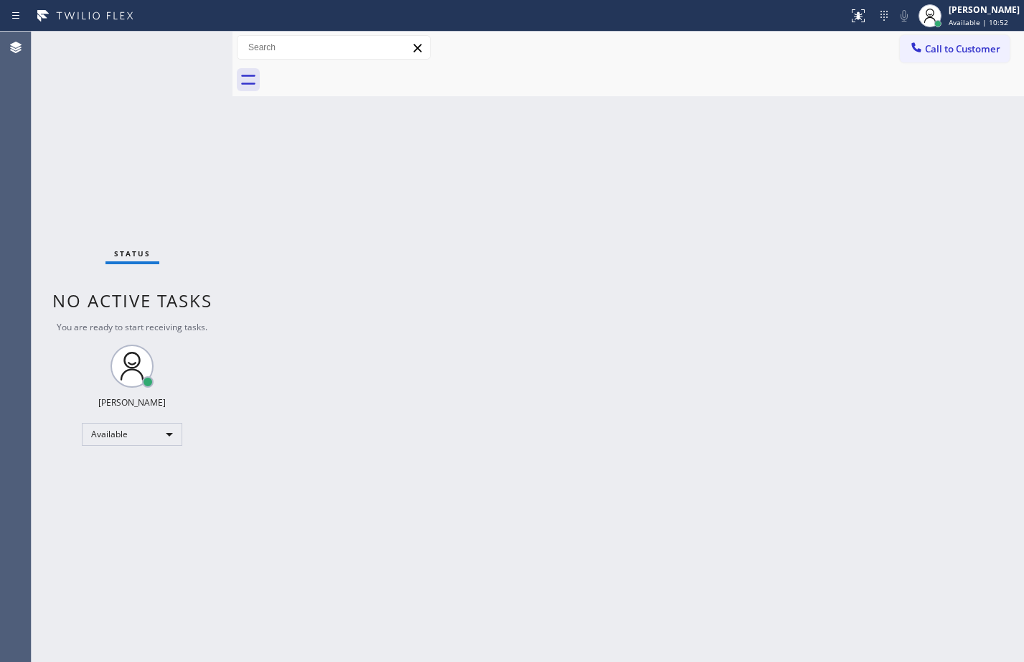
click at [402, 406] on div "Back to Dashboard Change Sender ID Customers Technicians Select a contact Outbo…" at bounding box center [629, 347] width 792 height 630
click at [584, 380] on div "Back to Dashboard Change Sender ID Customers Technicians Select a contact Outbo…" at bounding box center [629, 347] width 792 height 630
click at [158, 431] on div "Available" at bounding box center [132, 434] width 100 height 23
click at [138, 508] on li "Break" at bounding box center [132, 507] width 98 height 17
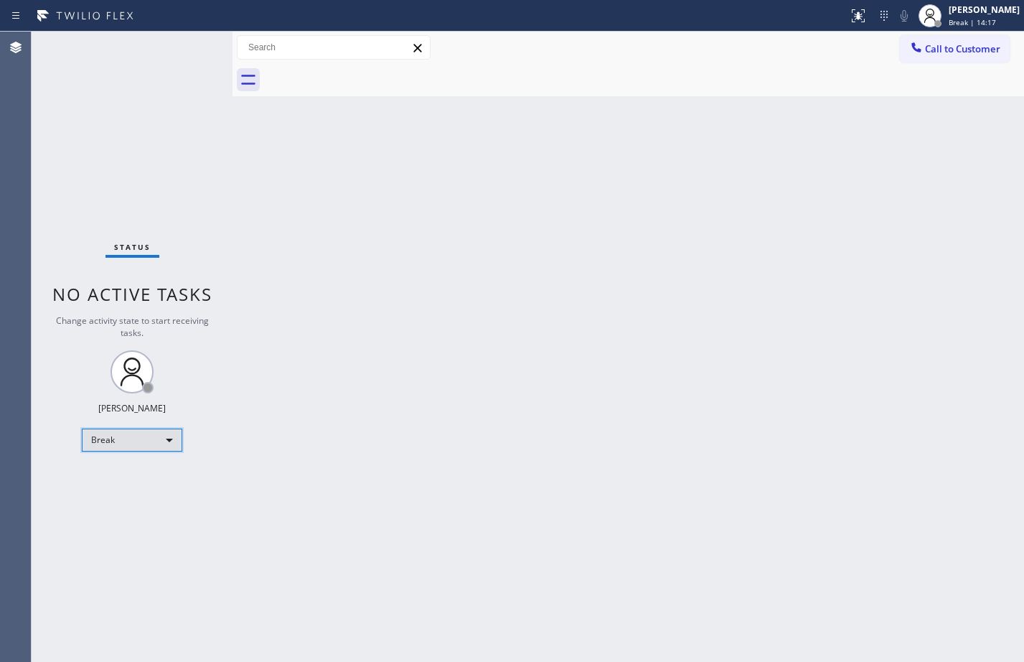
click at [167, 440] on div "Break" at bounding box center [132, 439] width 100 height 23
click at [148, 477] on li "Available" at bounding box center [132, 477] width 98 height 17
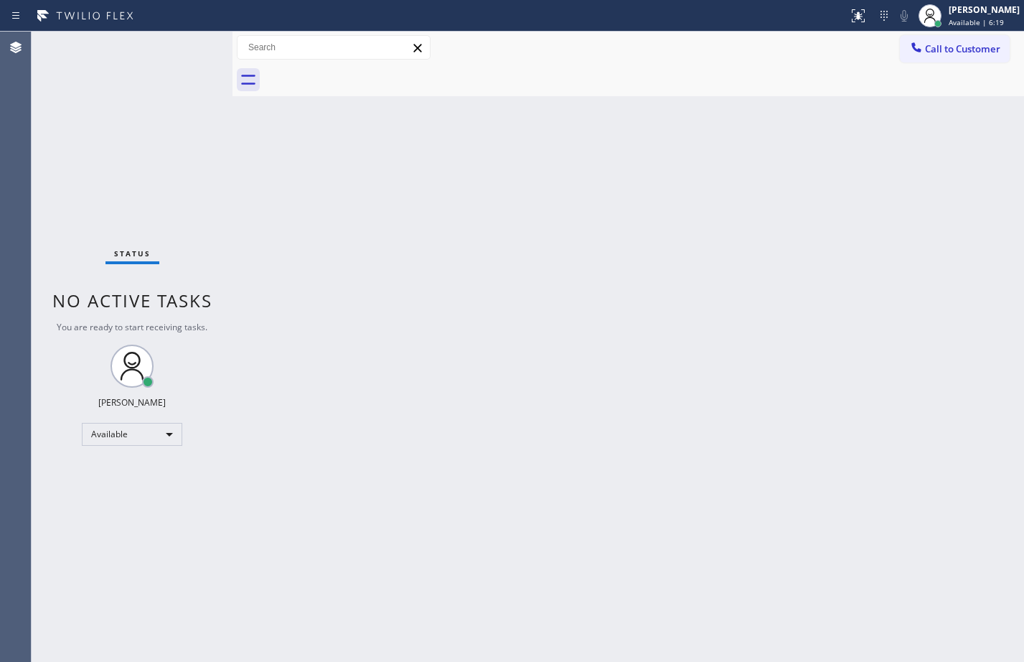
click at [183, 49] on div "Status No active tasks You are ready to start receiving tasks. [PERSON_NAME] Av…" at bounding box center [132, 347] width 201 height 630
click at [222, 194] on div "Status No active tasks You are ready to start receiving tasks. [PERSON_NAME] Av…" at bounding box center [132, 347] width 201 height 630
click at [668, 342] on div "Back to Dashboard Change Sender ID Customers Technicians Select a contact Outbo…" at bounding box center [629, 347] width 792 height 630
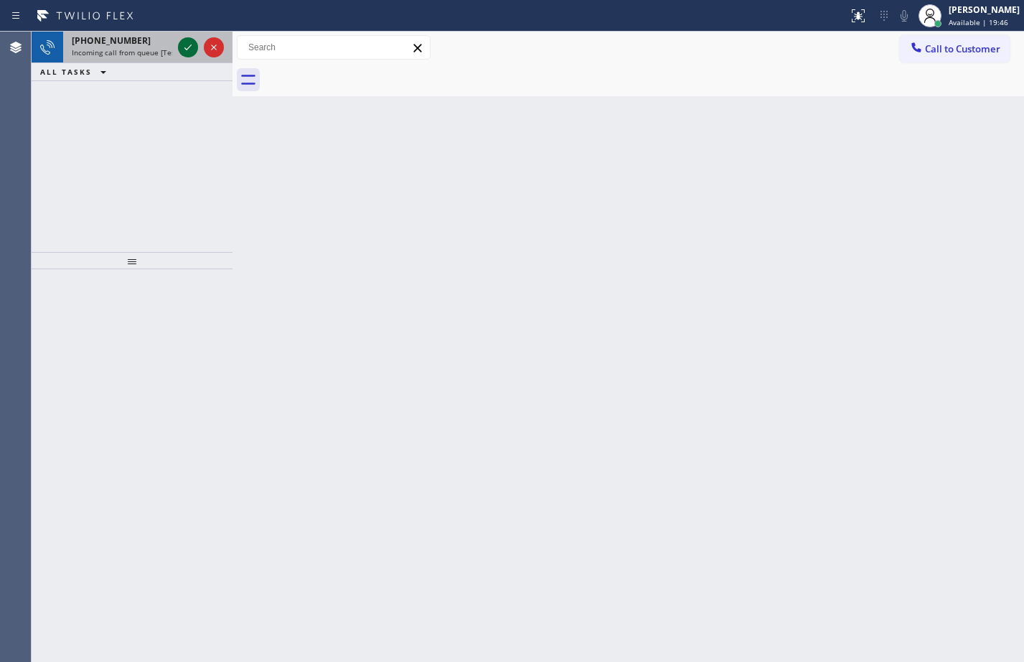
click at [181, 44] on icon at bounding box center [187, 47] width 17 height 17
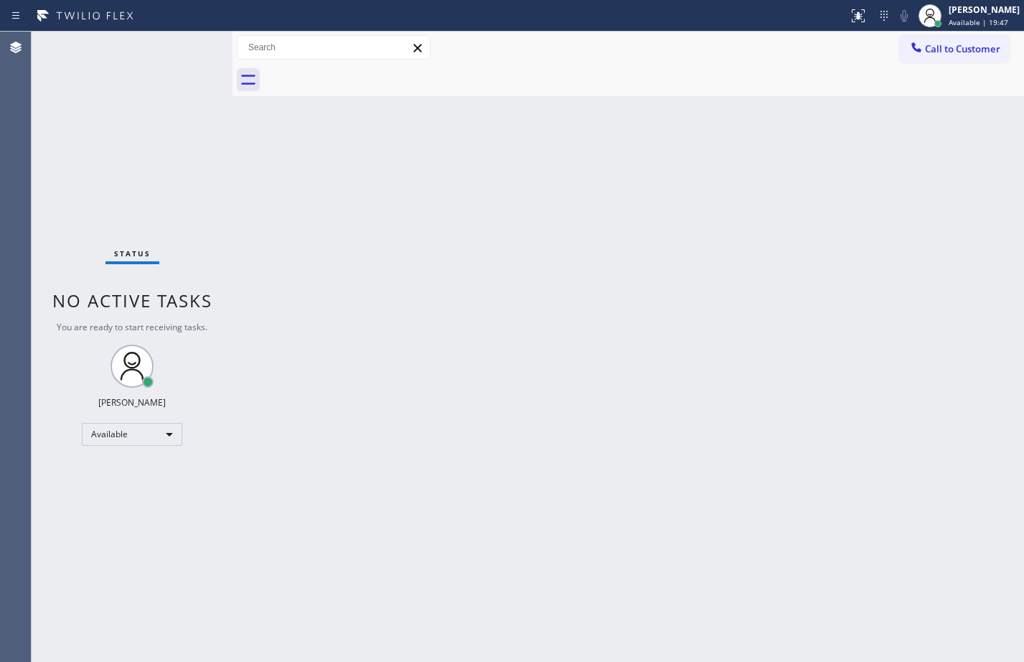
click at [182, 45] on div "Status No active tasks You are ready to start receiving tasks. [PERSON_NAME] Av…" at bounding box center [132, 347] width 201 height 630
click at [860, 20] on div at bounding box center [858, 15] width 32 height 17
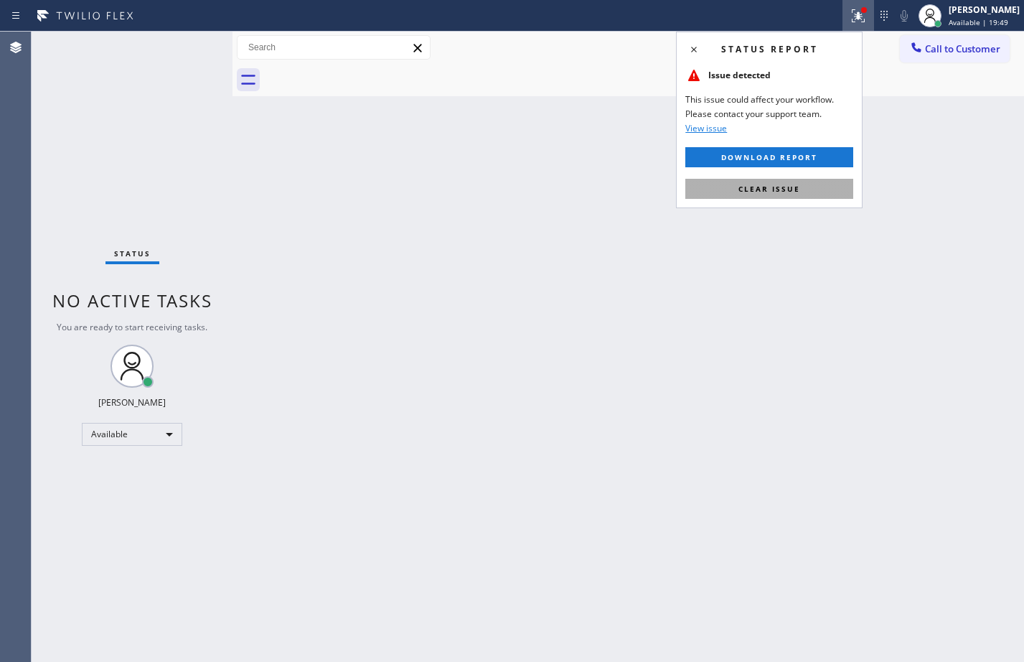
click at [795, 179] on button "Clear issue" at bounding box center [769, 189] width 168 height 20
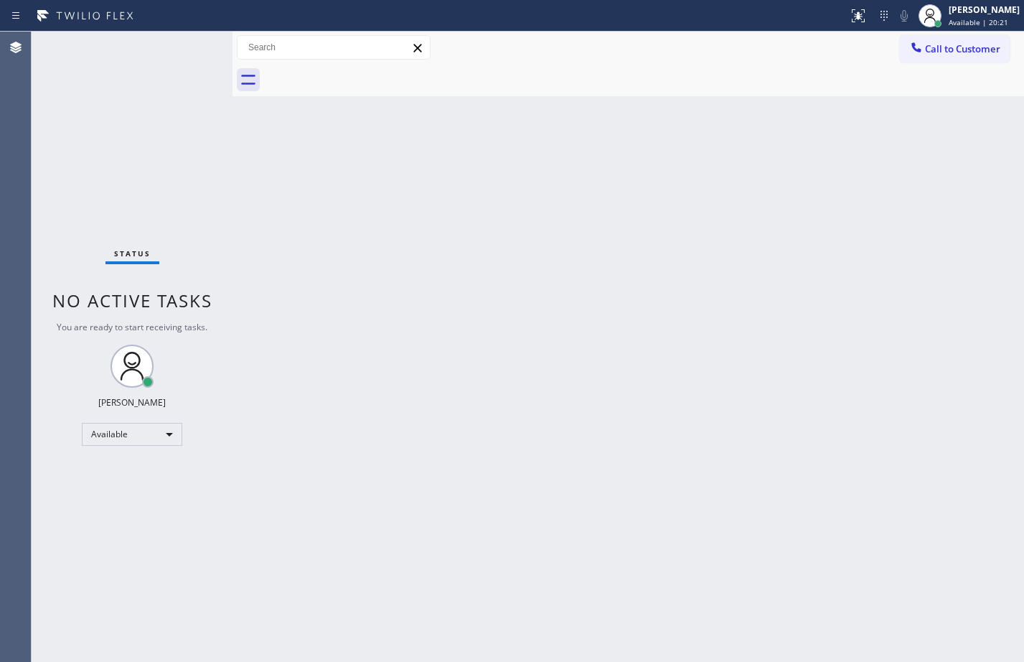
click at [200, 40] on div "Status No active tasks You are ready to start receiving tasks. [PERSON_NAME] Av…" at bounding box center [132, 347] width 201 height 630
click at [207, 225] on div "Status No active tasks You are ready to start receiving tasks. [PERSON_NAME] Av…" at bounding box center [132, 347] width 201 height 630
click at [202, 119] on div "Status No active tasks You are ready to start receiving tasks. [PERSON_NAME] Av…" at bounding box center [132, 347] width 201 height 630
click at [288, 505] on div "Back to Dashboard Change Sender ID Customers Technicians Select a contact Outbo…" at bounding box center [629, 347] width 792 height 630
click at [506, 512] on div "Back to Dashboard Change Sender ID Customers Technicians Select a contact Outbo…" at bounding box center [629, 347] width 792 height 630
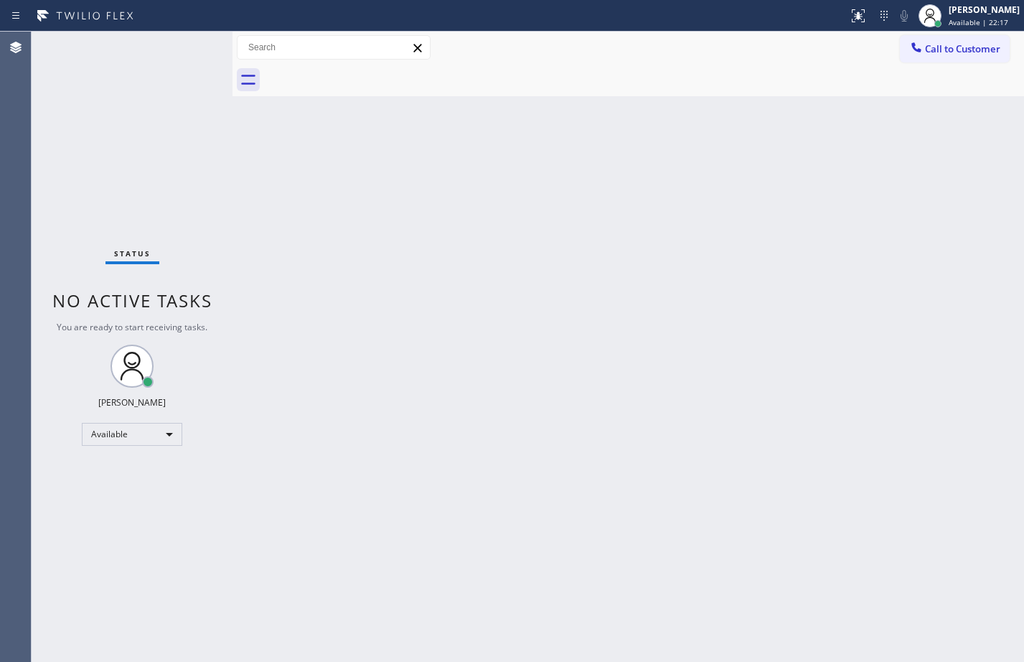
click at [506, 512] on div "Back to Dashboard Change Sender ID Customers Technicians Select a contact Outbo…" at bounding box center [629, 347] width 792 height 630
click at [321, 51] on input "text" at bounding box center [334, 47] width 192 height 23
type input "h"
click at [417, 47] on icon at bounding box center [417, 48] width 8 height 8
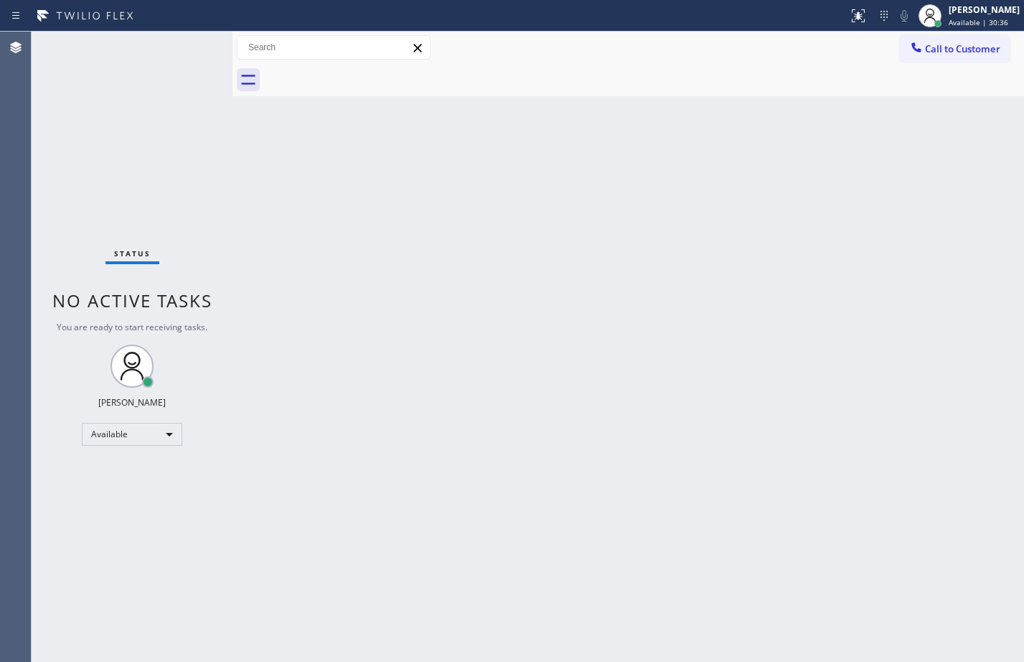
click at [213, 202] on div "Status No active tasks You are ready to start receiving tasks. [PERSON_NAME] Av…" at bounding box center [132, 347] width 201 height 630
click at [797, 412] on div "Back to Dashboard Change Sender ID Customers Technicians Select a contact Outbo…" at bounding box center [629, 347] width 792 height 630
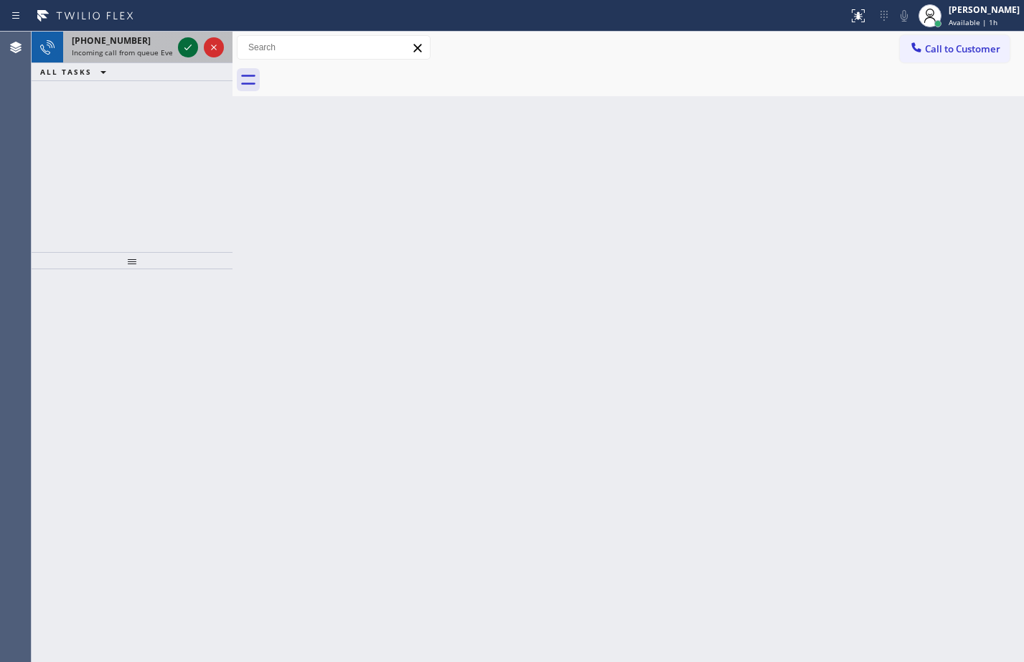
click at [186, 48] on icon at bounding box center [187, 47] width 17 height 17
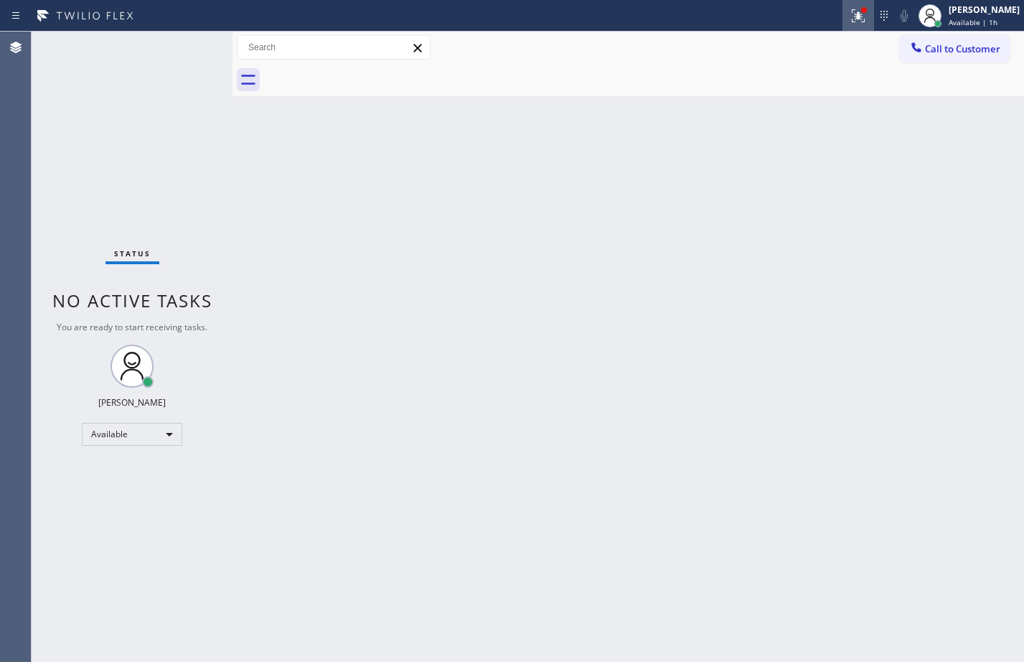
click at [850, 18] on icon at bounding box center [858, 15] width 17 height 17
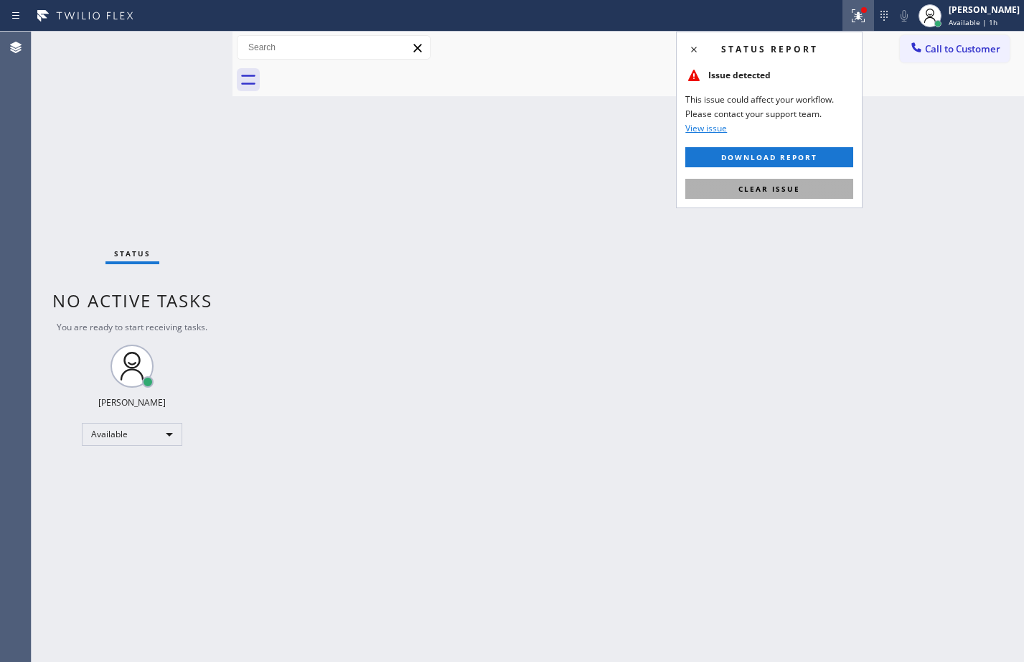
click at [789, 187] on span "Clear issue" at bounding box center [769, 189] width 62 height 10
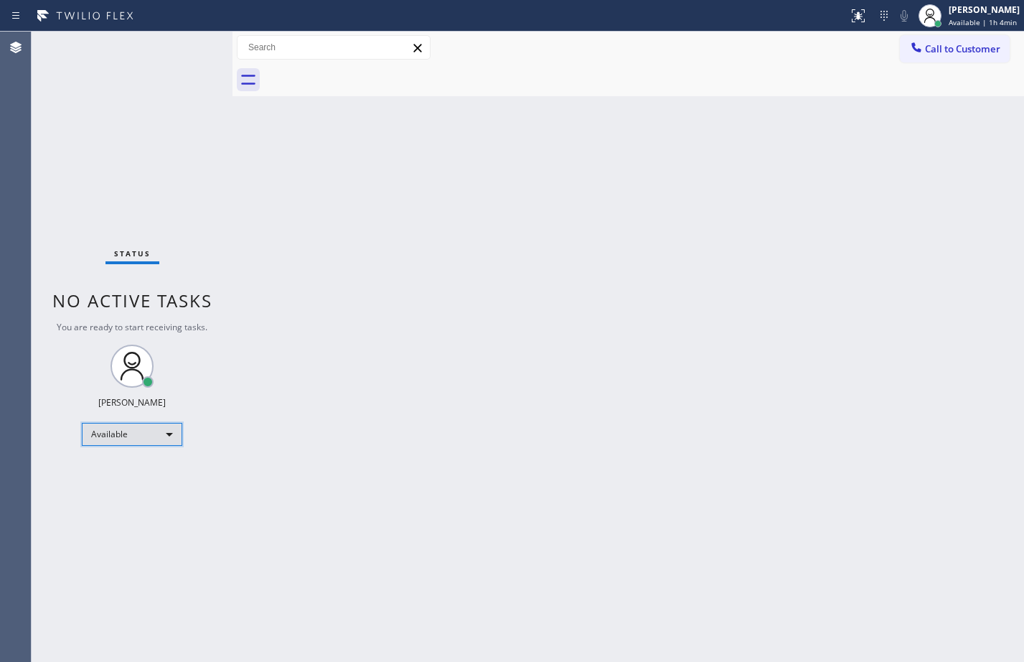
click at [177, 433] on div "Available" at bounding box center [132, 434] width 100 height 23
click at [108, 502] on li "Break" at bounding box center [132, 507] width 98 height 17
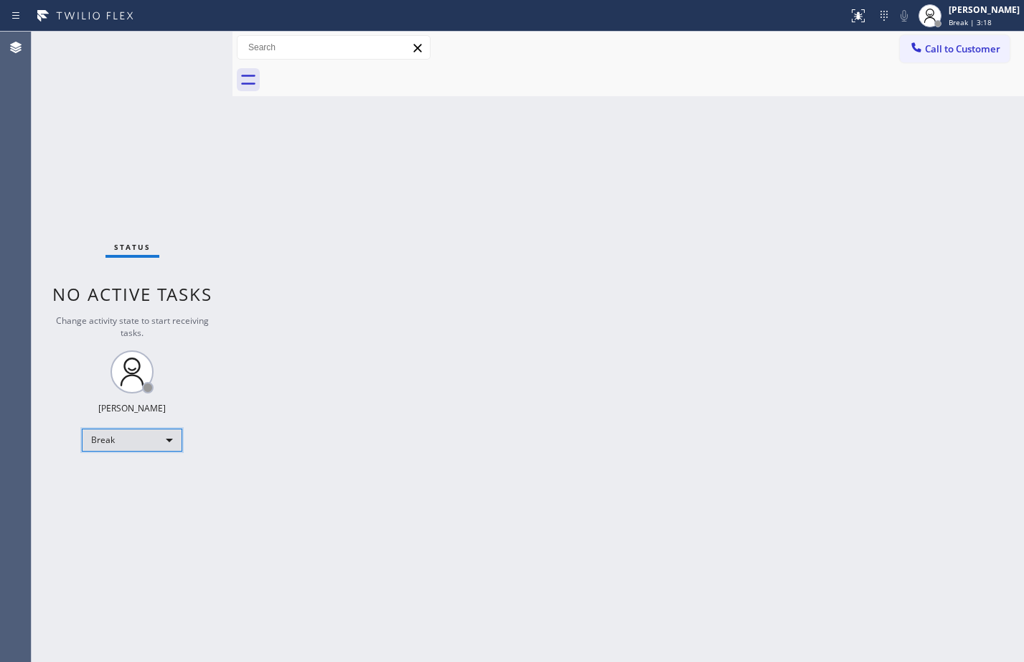
click at [124, 438] on div "Break" at bounding box center [132, 439] width 100 height 23
click at [137, 485] on li "Available" at bounding box center [132, 477] width 98 height 17
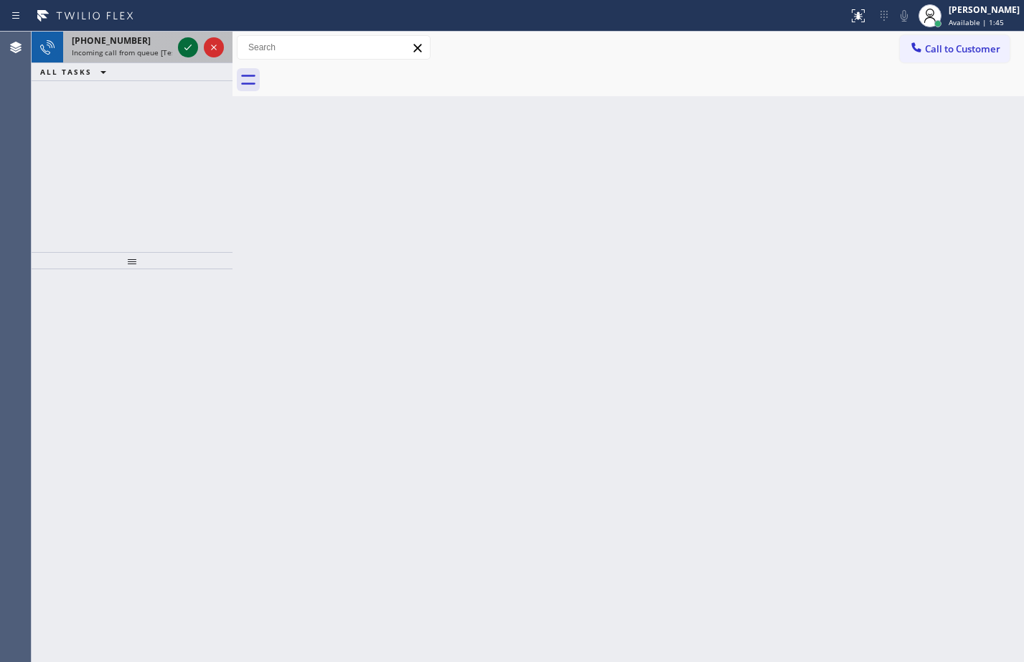
click at [189, 44] on icon at bounding box center [187, 47] width 17 height 17
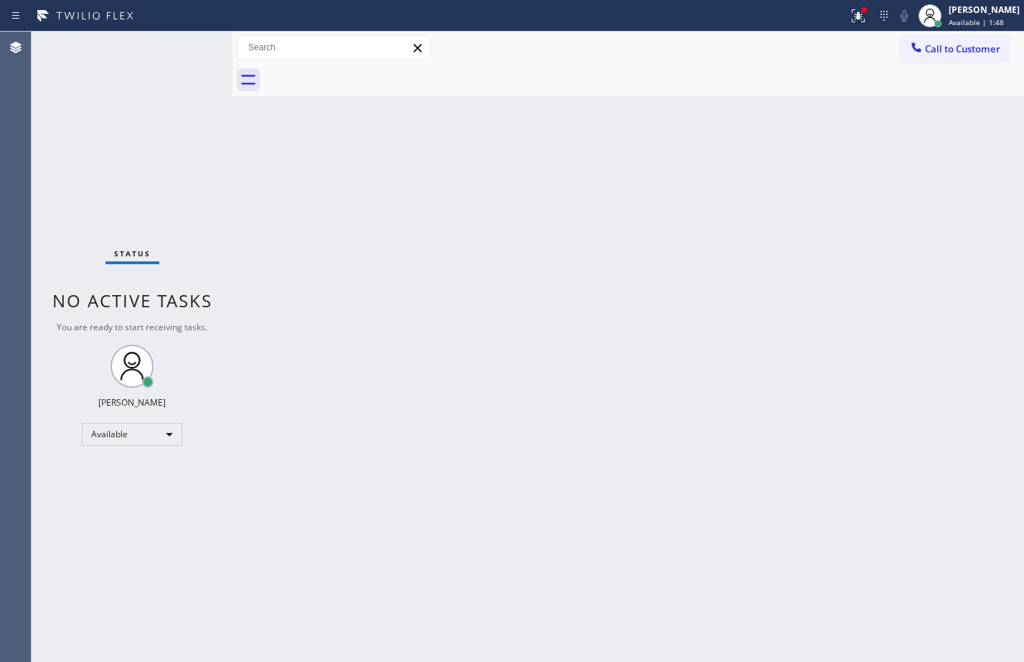
click at [187, 52] on div "Status No active tasks You are ready to start receiving tasks. [PERSON_NAME] Av…" at bounding box center [132, 347] width 201 height 630
click at [850, 23] on icon at bounding box center [858, 15] width 17 height 17
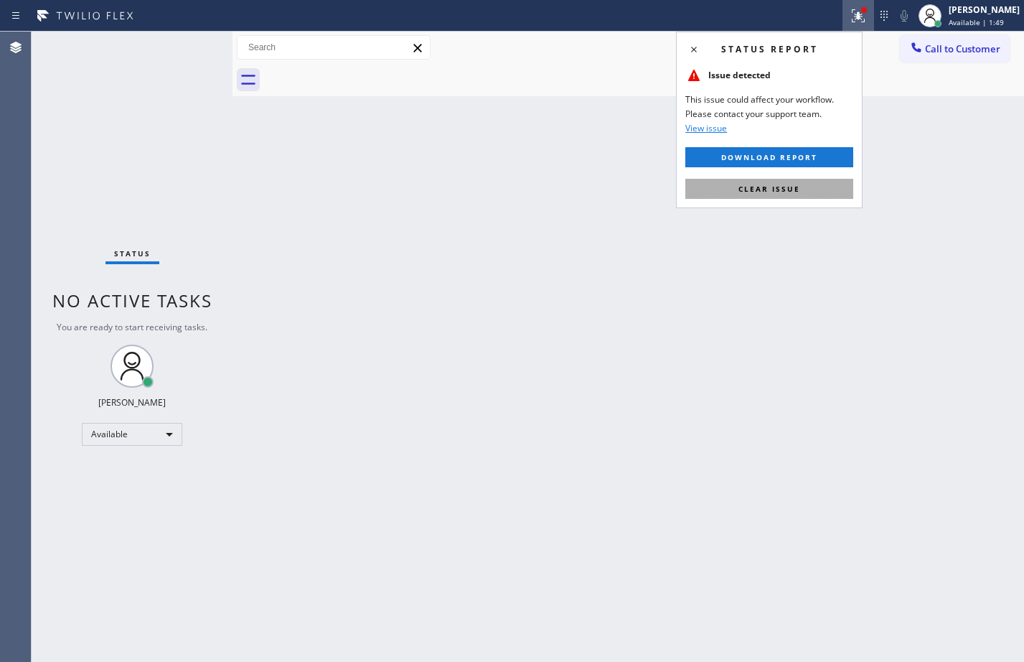
click at [799, 187] on button "Clear issue" at bounding box center [769, 189] width 168 height 20
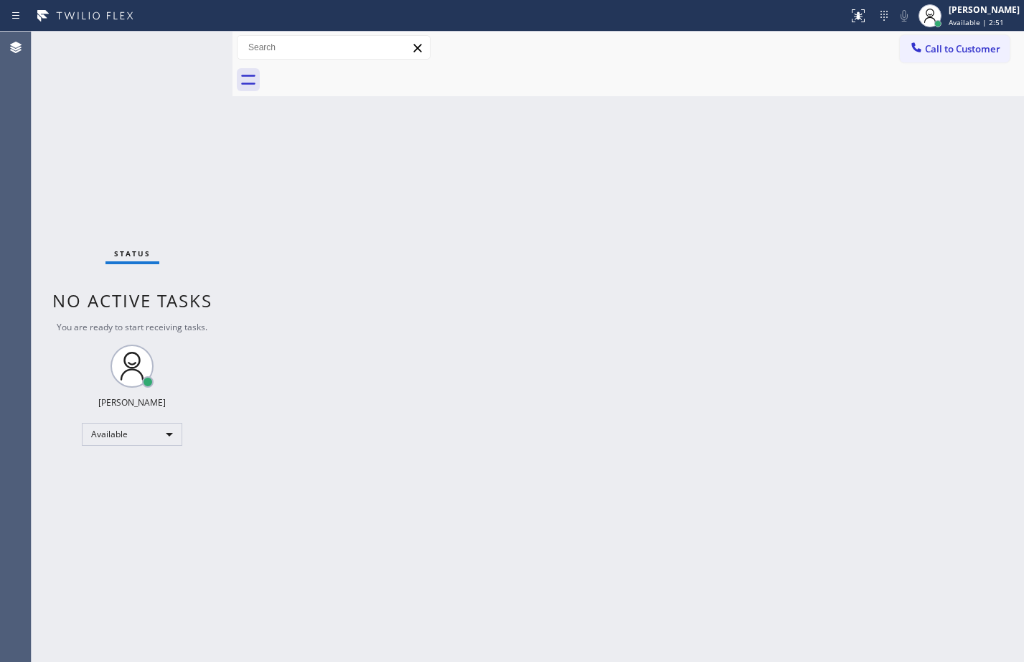
click at [233, 343] on div at bounding box center [233, 347] width 0 height 630
click at [251, 187] on div "Back to Dashboard Change Sender ID Customers Technicians Select a contact Outbo…" at bounding box center [629, 347] width 792 height 630
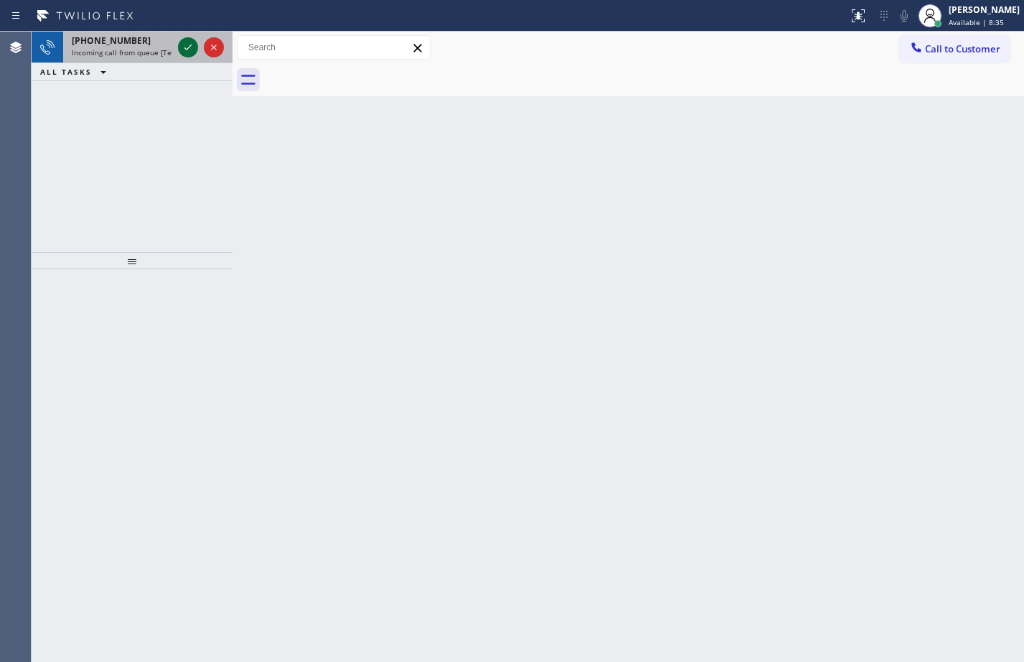
click at [187, 53] on icon at bounding box center [187, 47] width 17 height 17
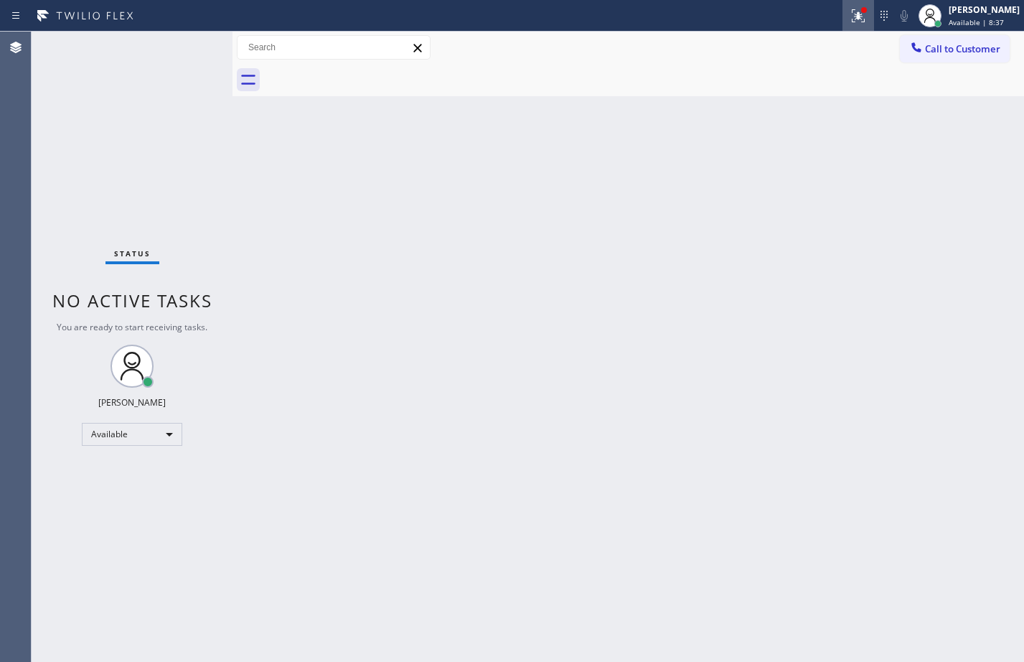
click at [842, 17] on div at bounding box center [858, 15] width 32 height 17
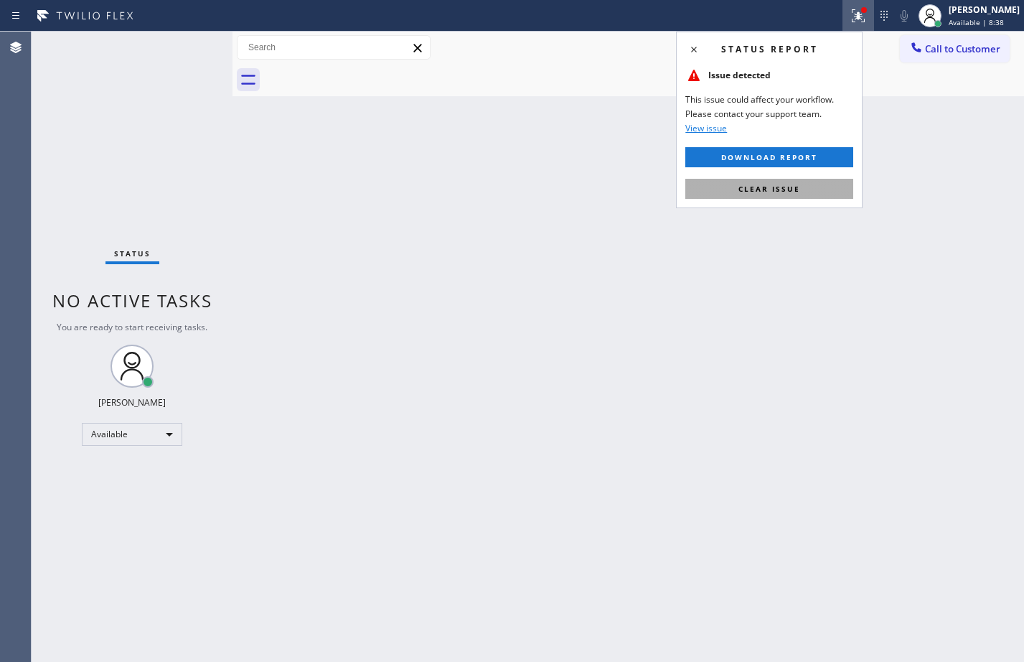
click at [787, 198] on button "Clear issue" at bounding box center [769, 189] width 168 height 20
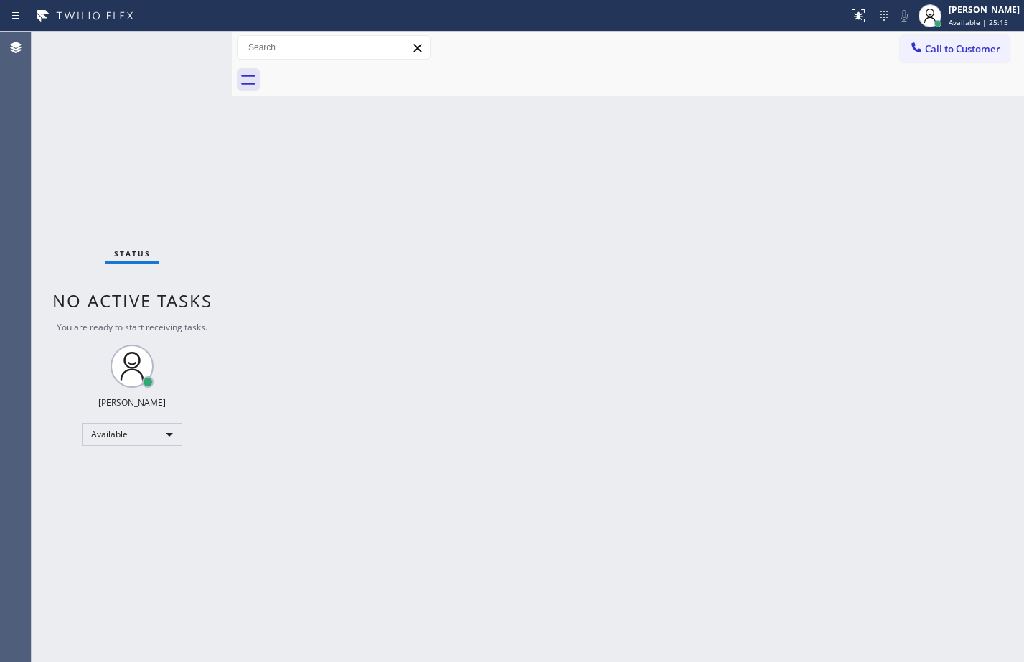
click at [627, 235] on div "Back to Dashboard Change Sender ID Customers Technicians Select a contact Outbo…" at bounding box center [629, 347] width 792 height 630
click at [446, 412] on div "Back to Dashboard Change Sender ID Customers Technicians Select a contact Outbo…" at bounding box center [629, 347] width 792 height 630
click at [949, 10] on div "[PERSON_NAME]" at bounding box center [984, 10] width 71 height 12
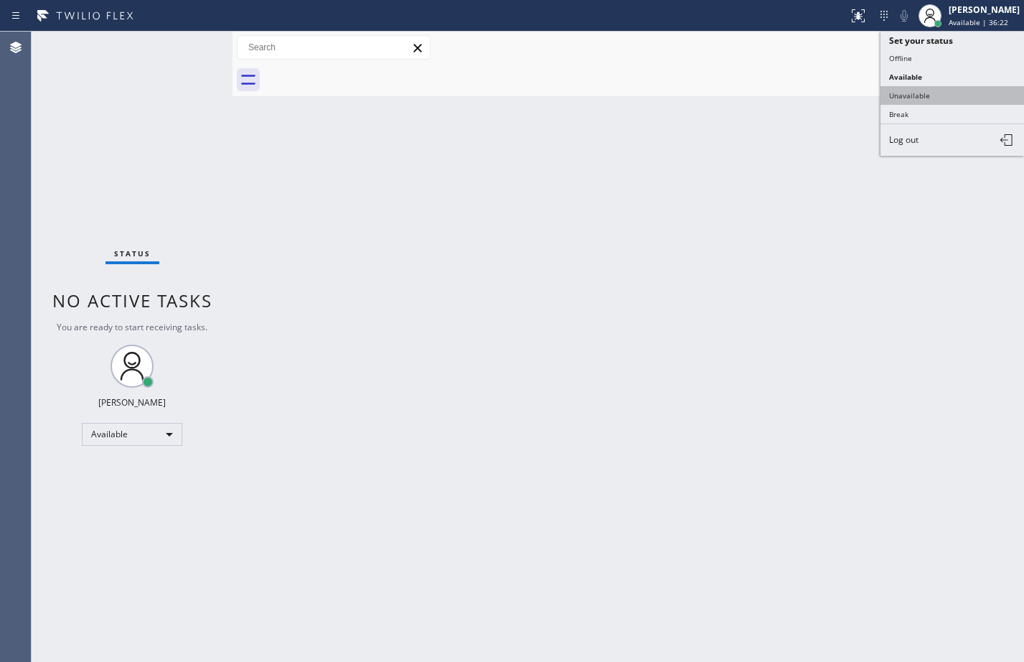
click at [906, 88] on button "Unavailable" at bounding box center [953, 95] width 144 height 19
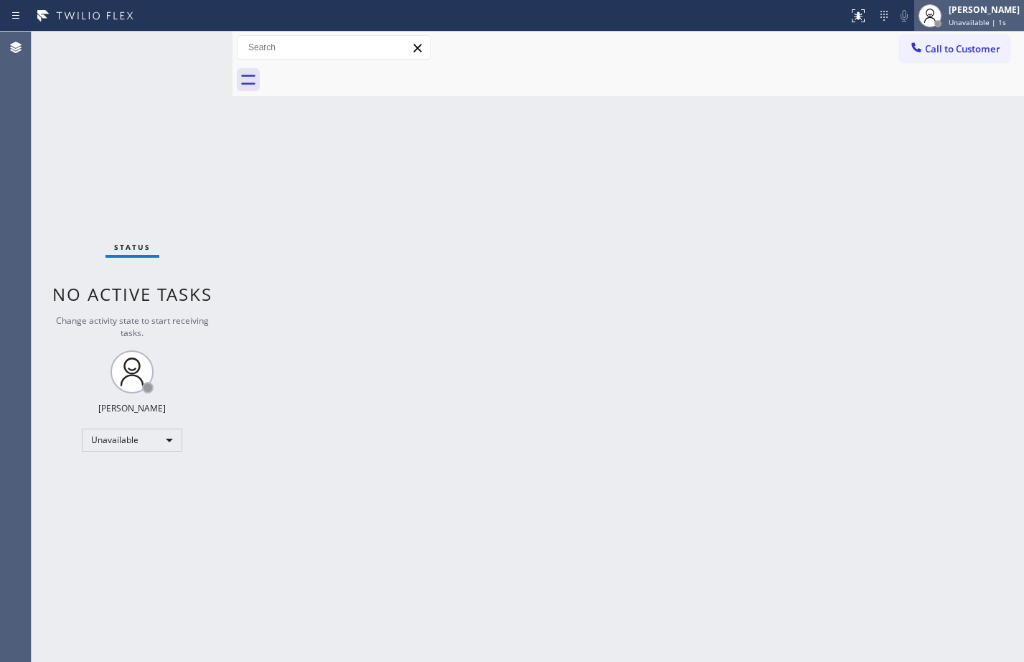
click at [994, 9] on div "[PERSON_NAME]" at bounding box center [984, 10] width 71 height 12
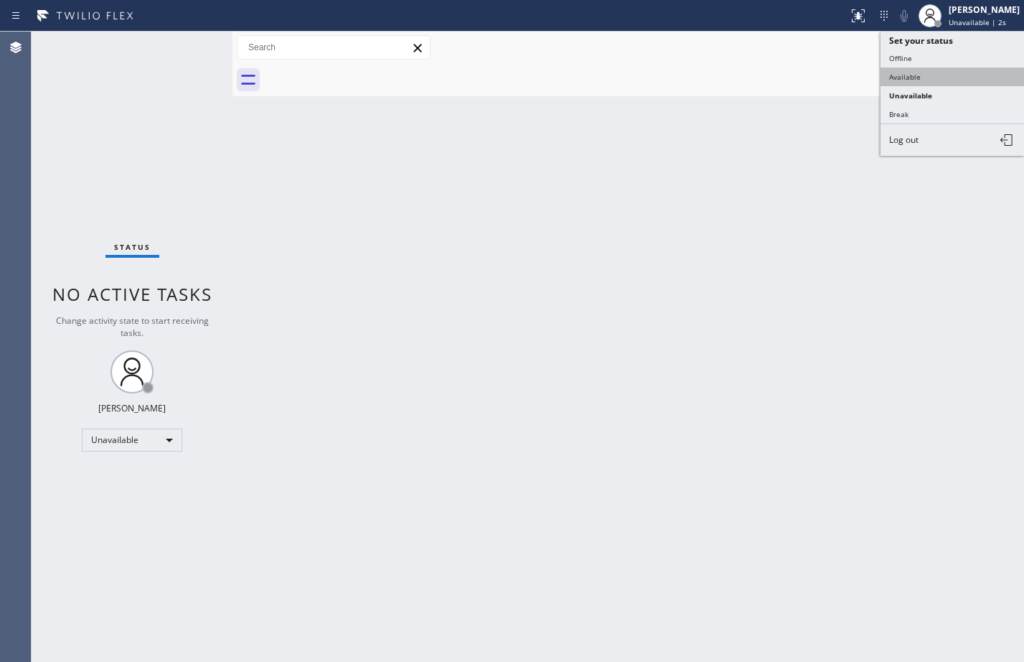
click at [957, 84] on button "Available" at bounding box center [953, 76] width 144 height 19
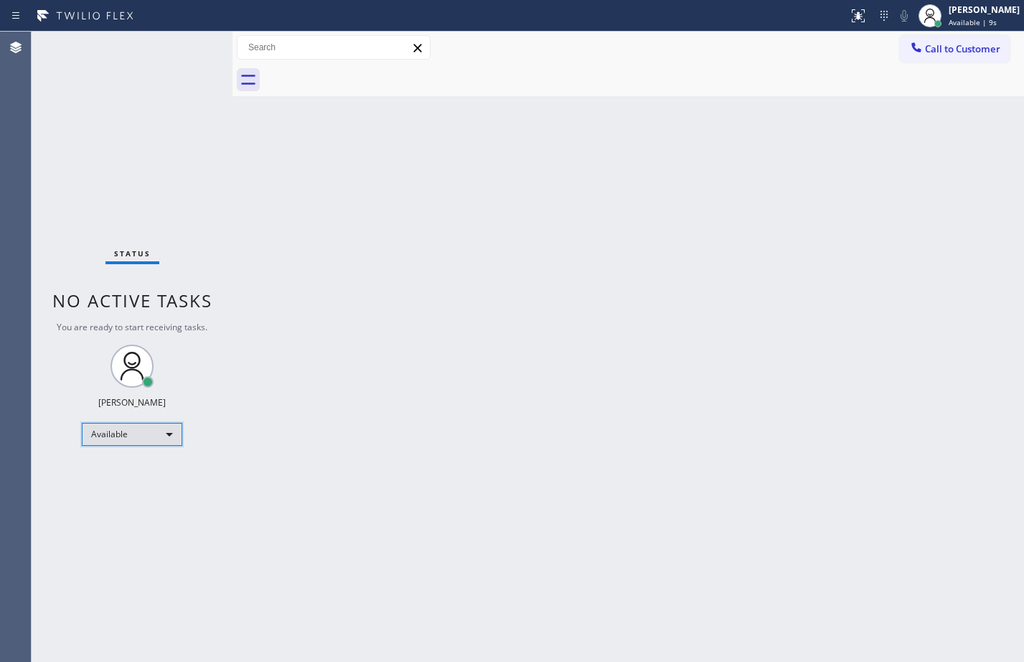
click at [137, 436] on div "Available" at bounding box center [132, 434] width 100 height 23
click at [114, 461] on li "Offline" at bounding box center [132, 454] width 98 height 17
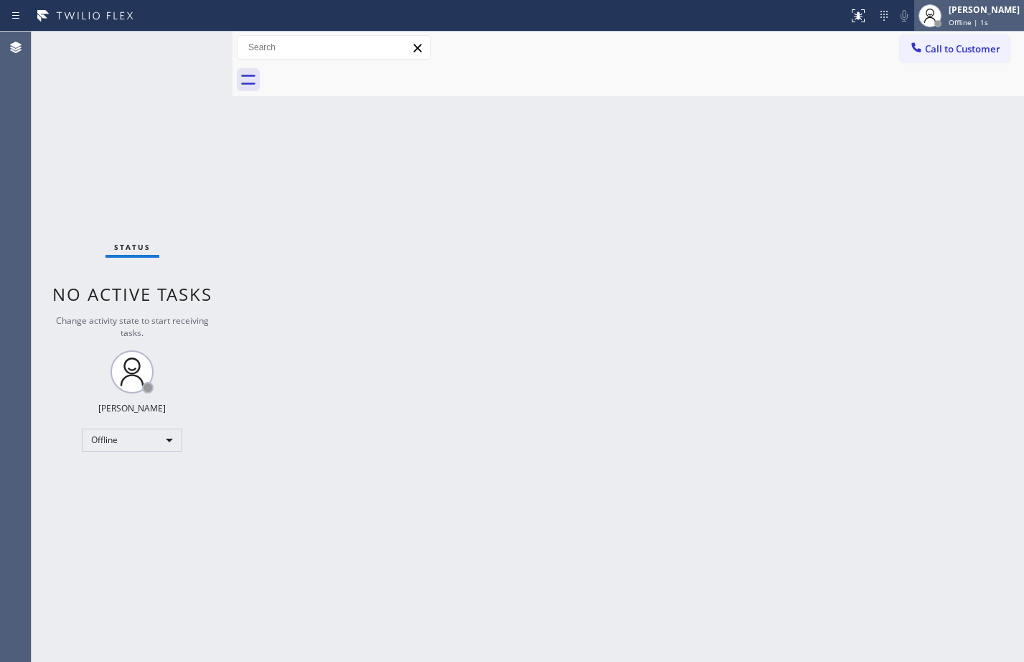
click at [926, 11] on icon at bounding box center [929, 15] width 17 height 17
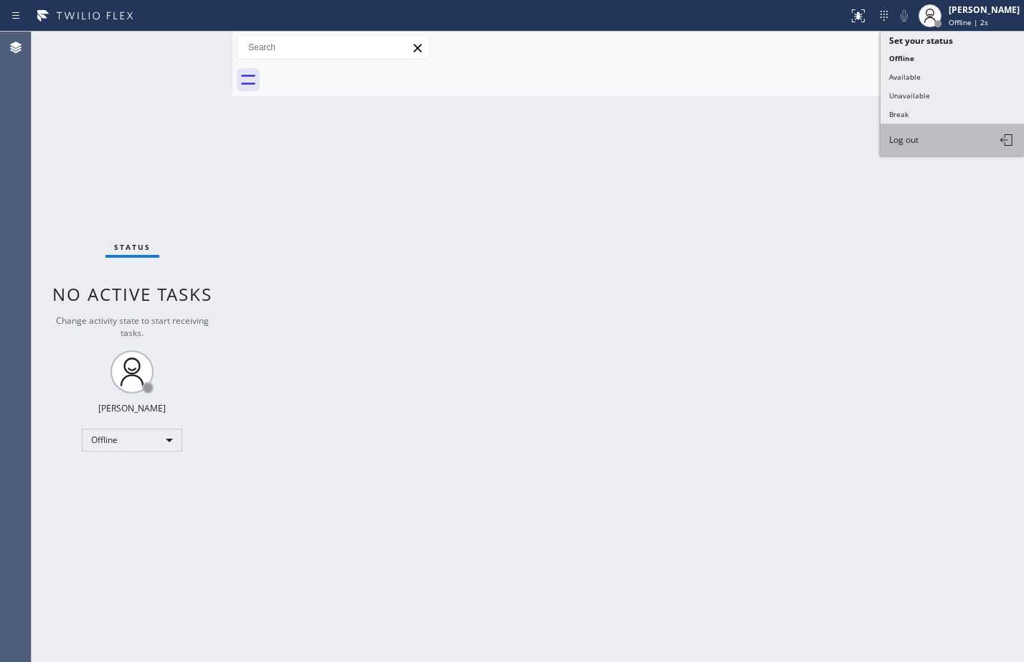
click at [936, 135] on button "Log out" at bounding box center [953, 140] width 144 height 32
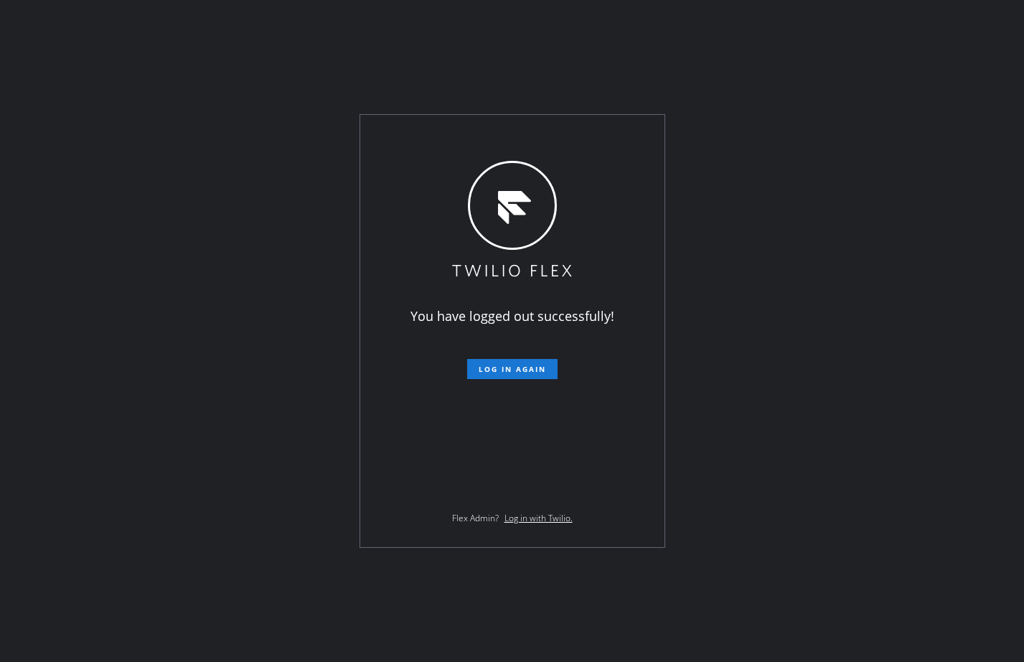
click at [160, 339] on div "You have logged out successfully! Log in again Flex Admin? Log in with Twilio." at bounding box center [512, 331] width 1024 height 662
click at [928, 234] on div "You have logged out successfully! Log in again Flex Admin? Log in with Twilio." at bounding box center [512, 331] width 1024 height 662
